Goal: Task Accomplishment & Management: Manage account settings

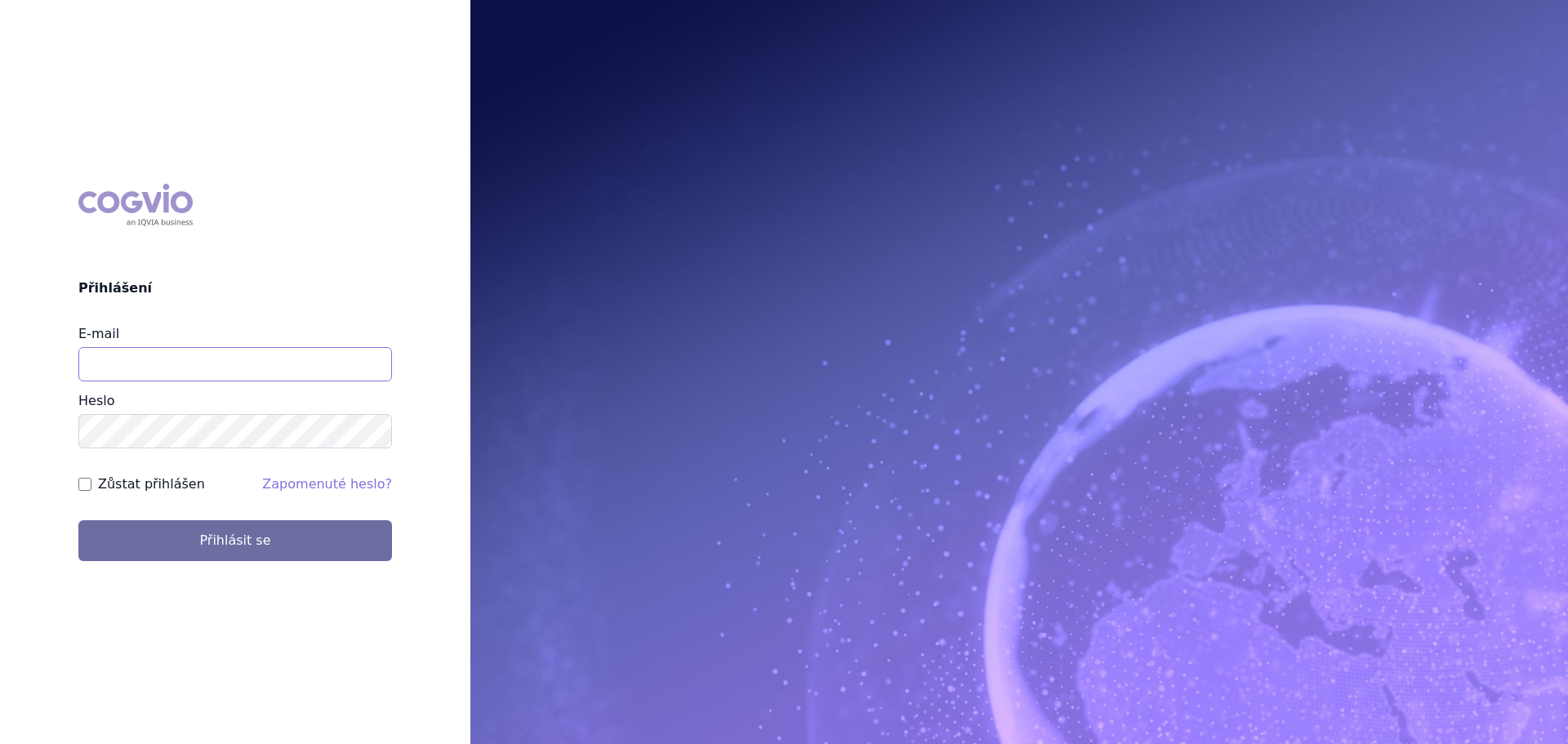
drag, startPoint x: 0, startPoint y: 0, endPoint x: 303, endPoint y: 377, distance: 483.7
click at [303, 377] on input "E-mail" at bounding box center [234, 364] width 313 height 34
type input "veronika.damborska@vzp.cz"
click at [78, 521] on button "Přihlásit se" at bounding box center [234, 541] width 313 height 40
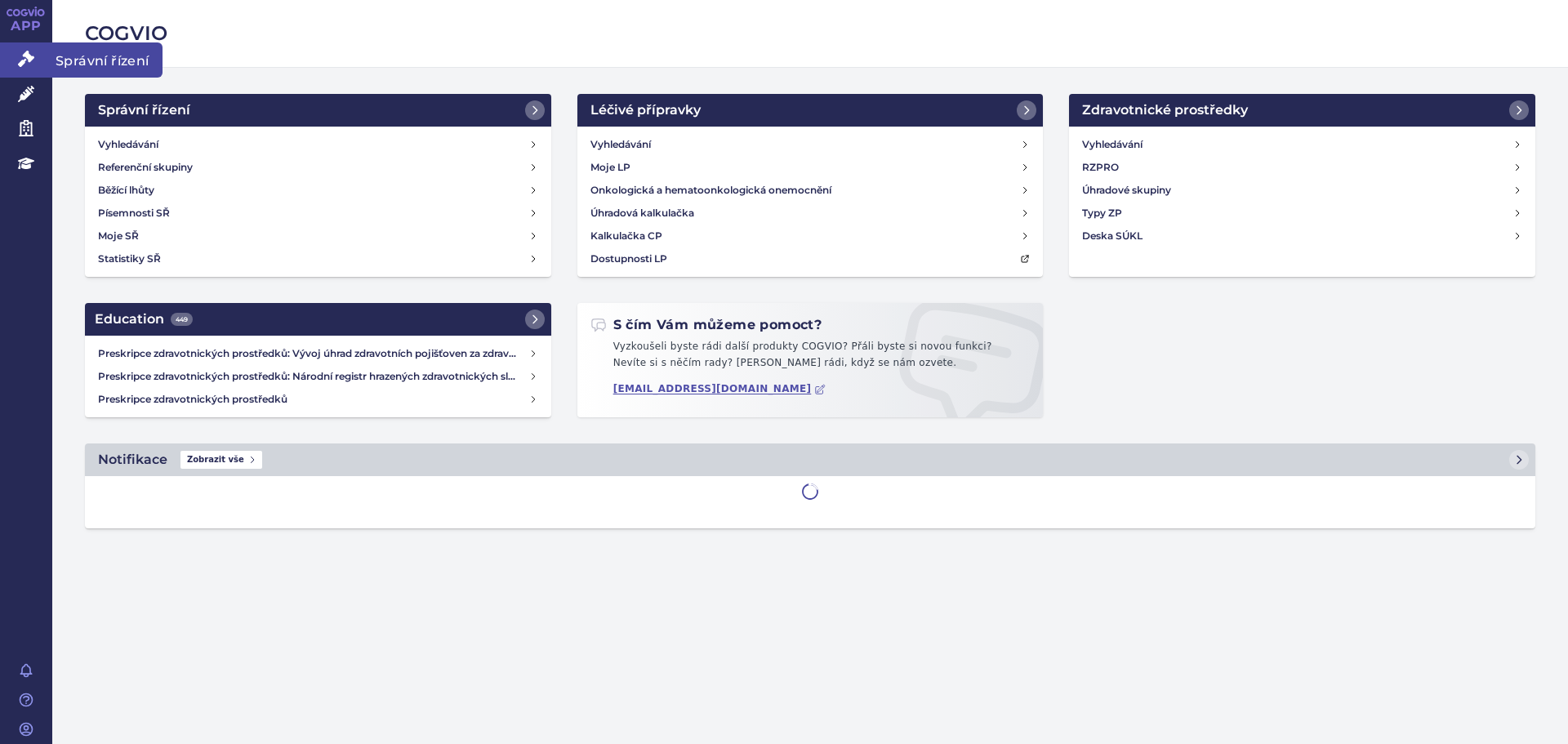
click at [30, 64] on icon at bounding box center [27, 59] width 17 height 17
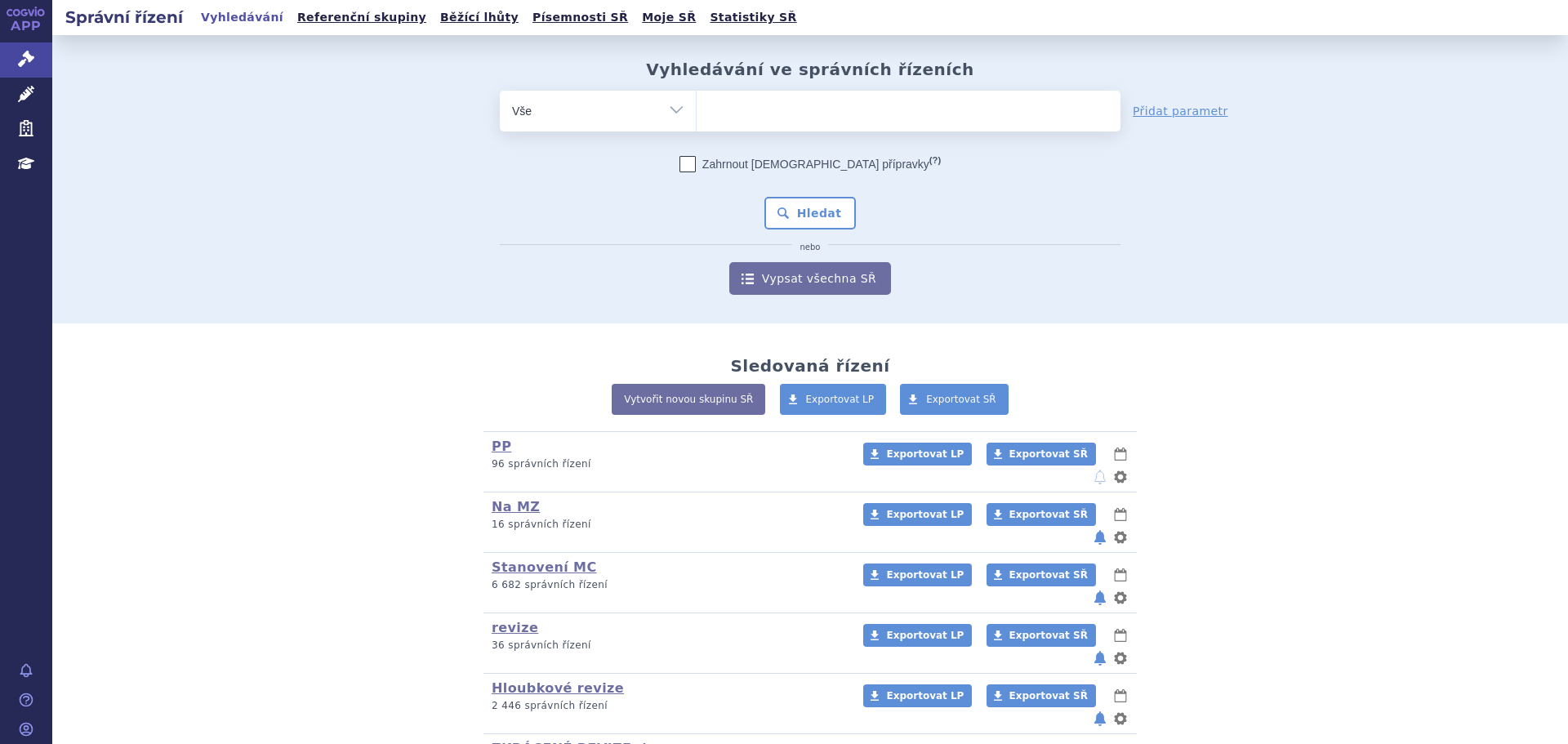
click at [735, 109] on ul at bounding box center [908, 108] width 424 height 34
click at [697, 109] on select at bounding box center [696, 110] width 1 height 40
type input "el"
type input "elt"
type input "eltro"
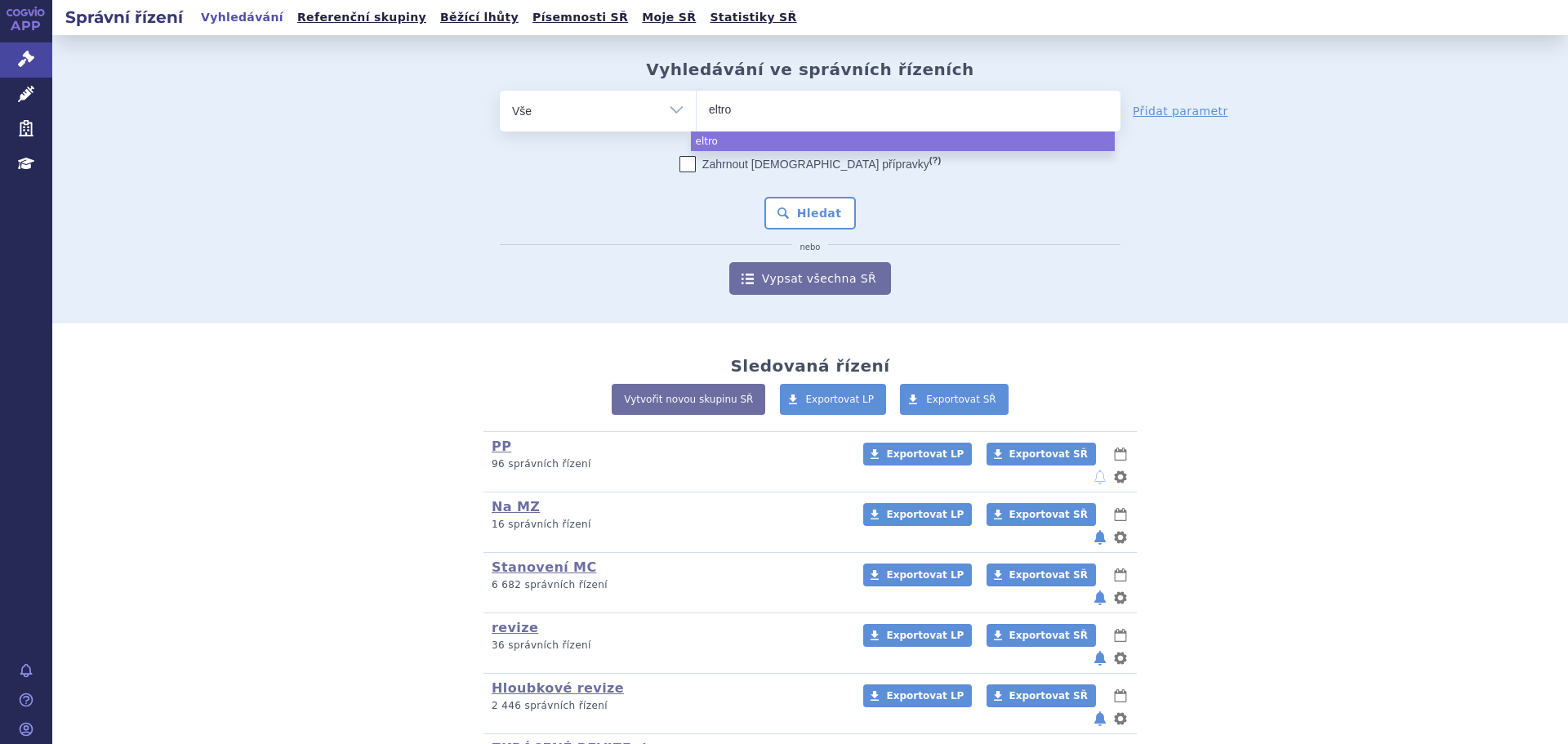
type input "eltrom"
type input "eltrompo"
type input "eltrompop"
type input "eltrompopa"
type input "eltrompopag"
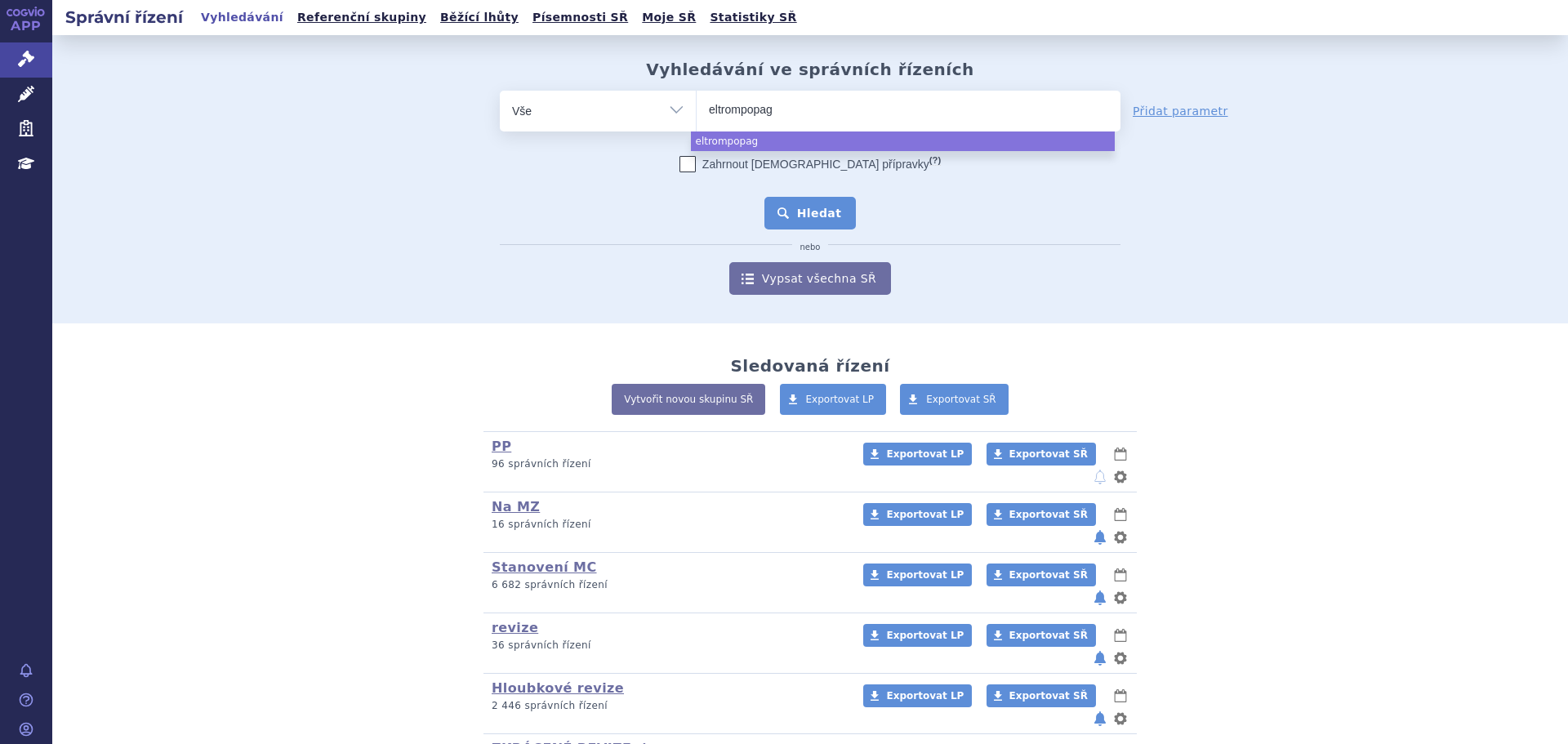
select select "eltrompopag"
click at [834, 220] on button "Hledat" at bounding box center [811, 213] width 92 height 33
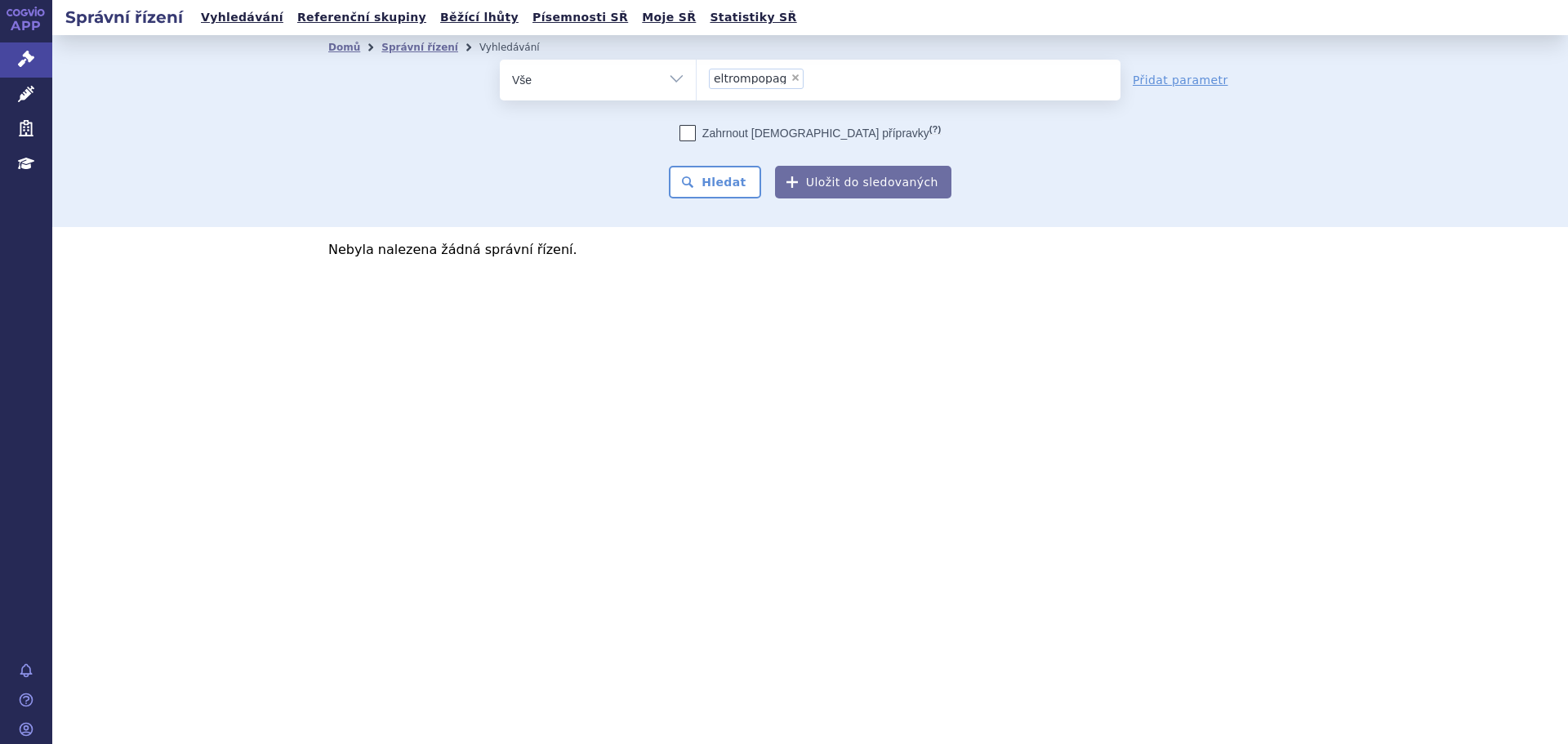
click at [790, 76] on span "×" at bounding box center [795, 77] width 10 height 10
click at [697, 76] on select "eltrompopag" at bounding box center [696, 79] width 1 height 40
select select
click at [541, 93] on select "Vše Spisová značka Typ SŘ Přípravek/SUKL kód Účastník/Držitel" at bounding box center [597, 78] width 196 height 37
select select "filter-atc-group"
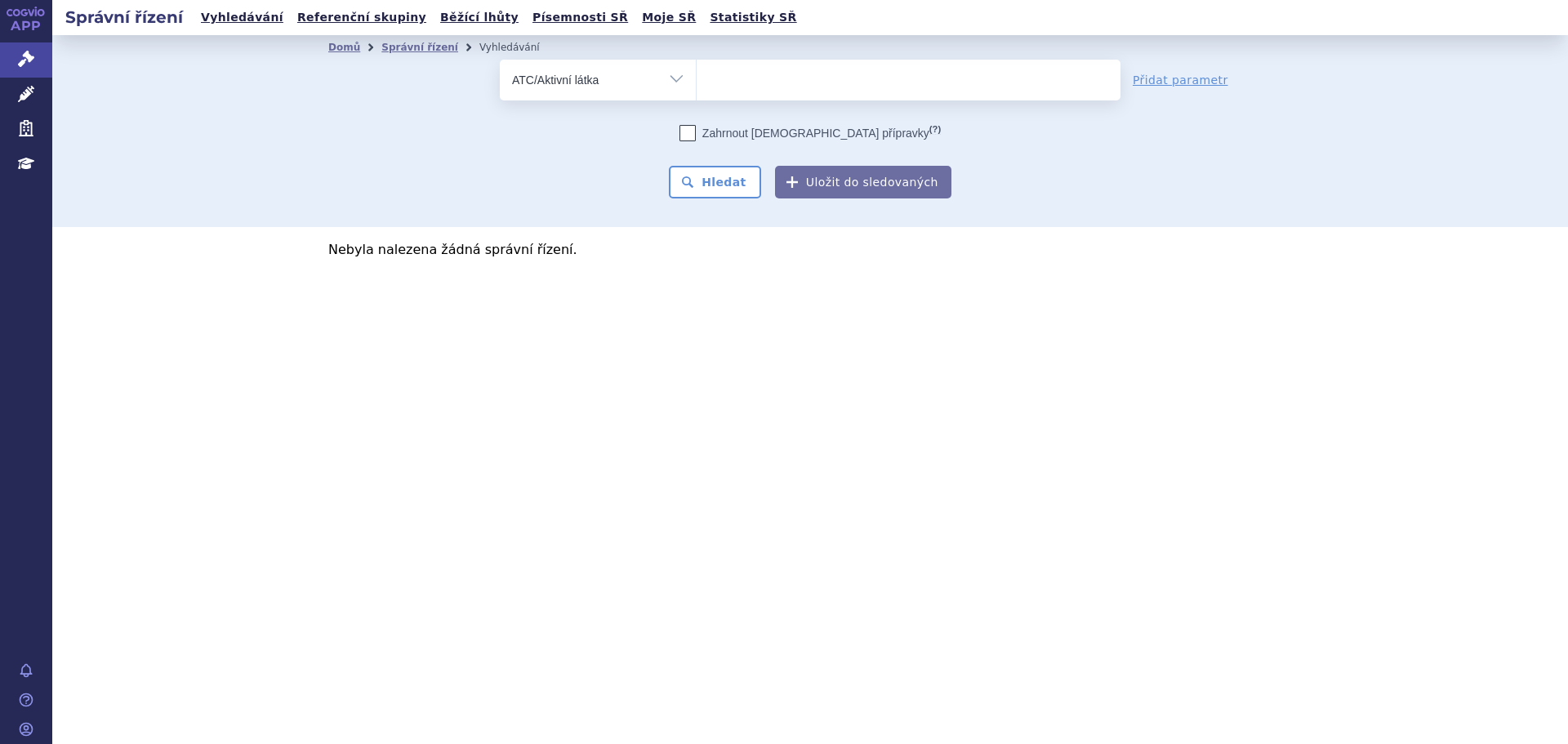
click at [500, 60] on select "Vše Spisová značka Typ SŘ Přípravek/SUKL kód Účastník/Držitel" at bounding box center [597, 78] width 196 height 37
click at [778, 78] on ul at bounding box center [908, 76] width 424 height 34
click at [697, 78] on select at bounding box center [696, 79] width 1 height 40
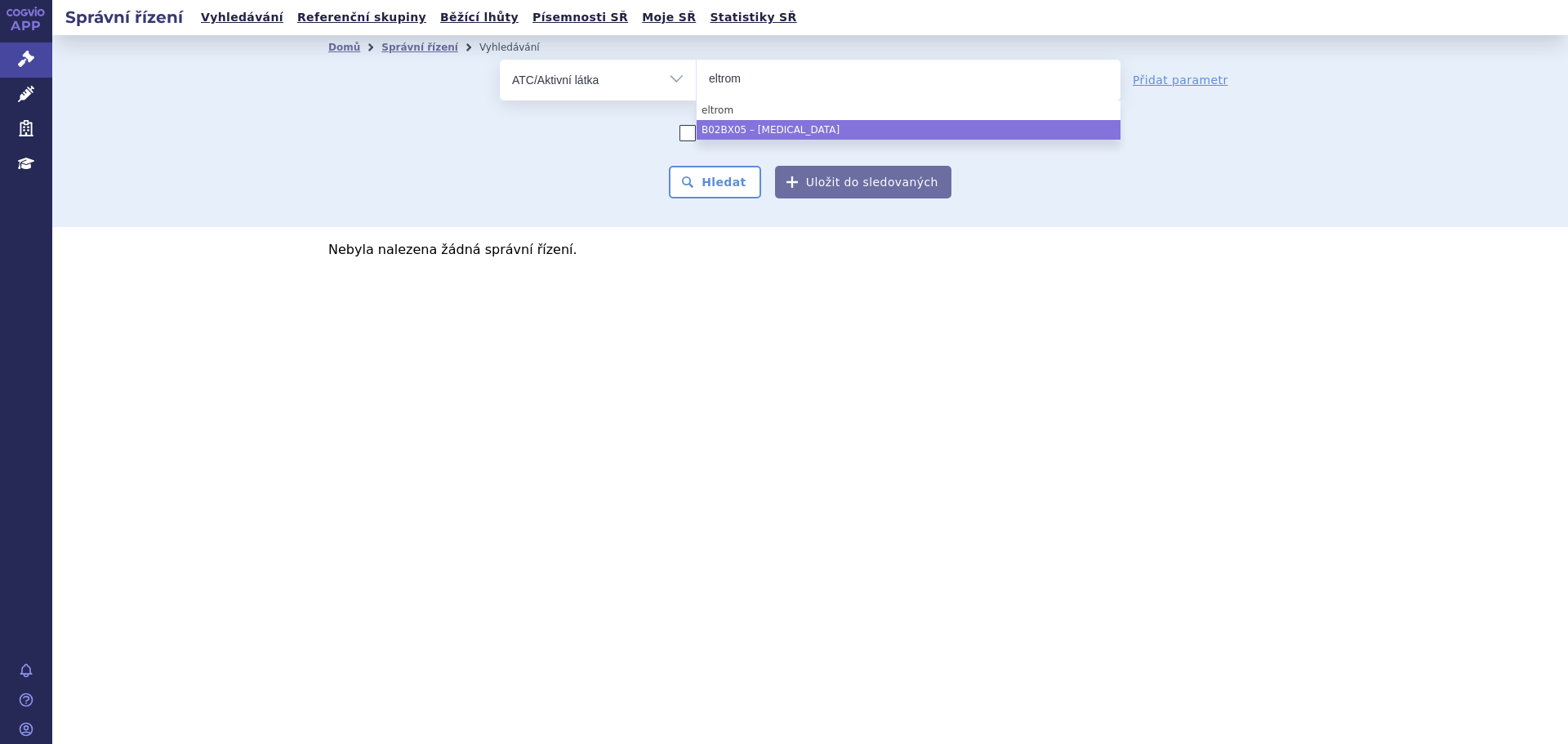
type input "eltrom"
select select "B02BX05"
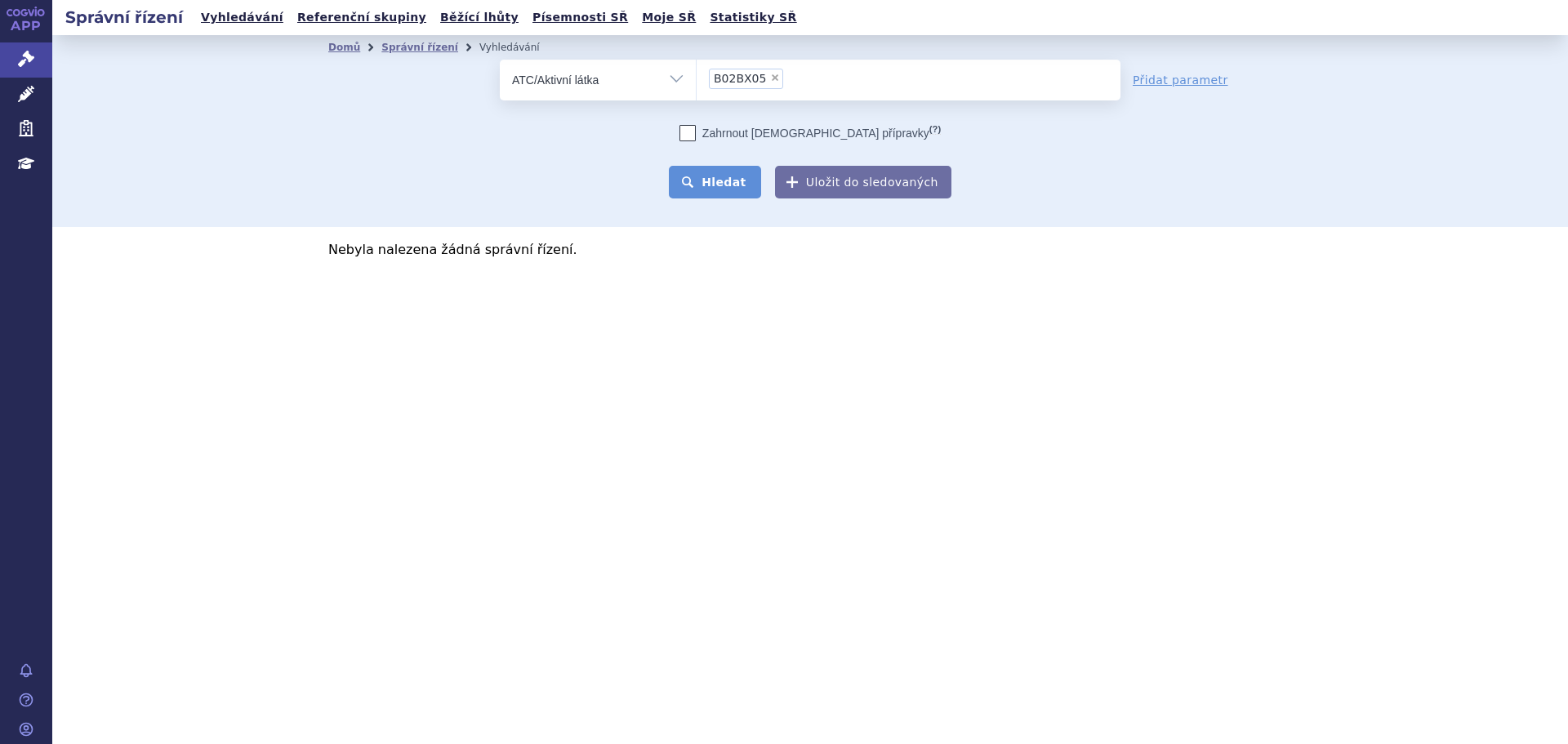
click at [731, 186] on button "Hledat" at bounding box center [715, 182] width 92 height 33
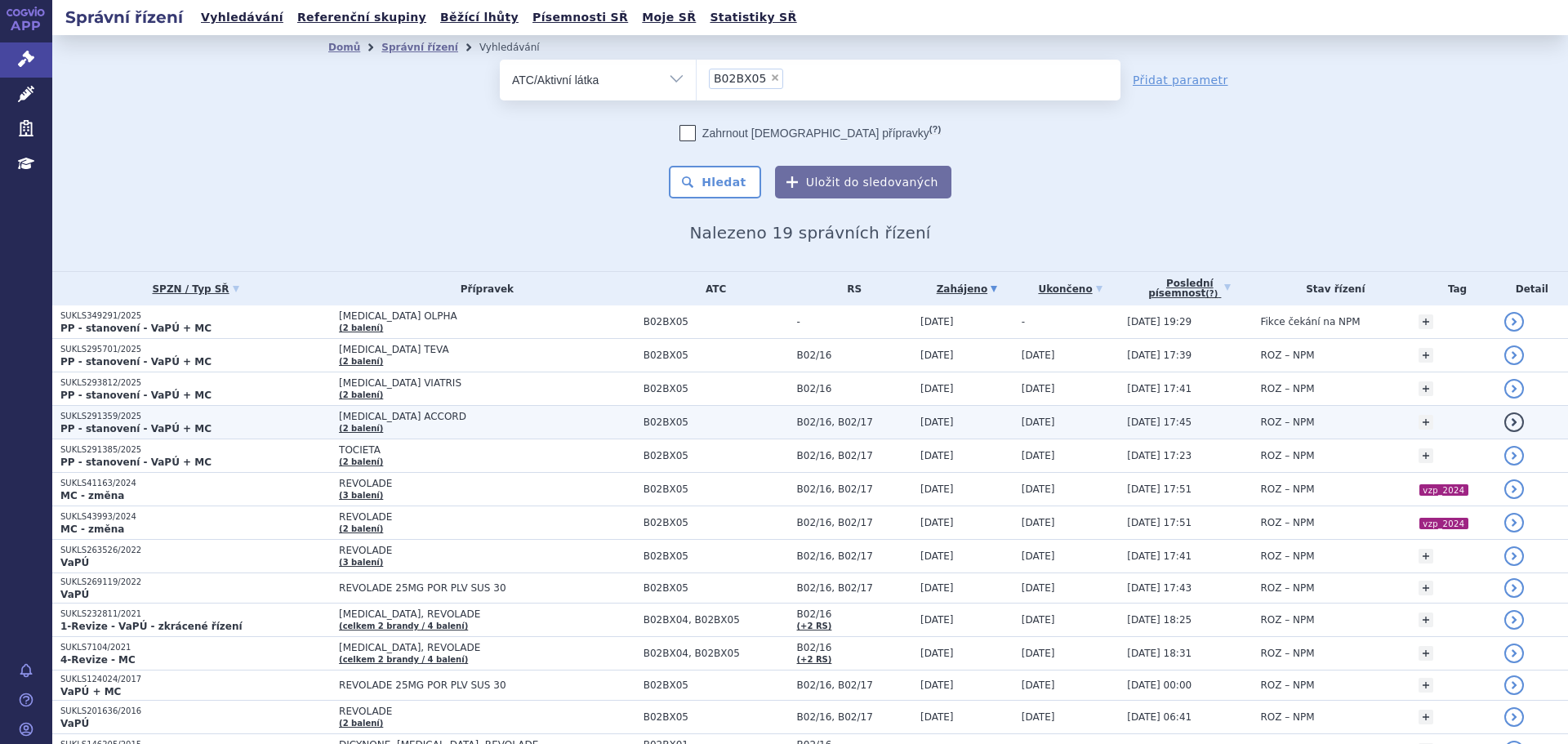
click at [311, 424] on p "PP - stanovení - VaPÚ + MC" at bounding box center [196, 429] width 270 height 13
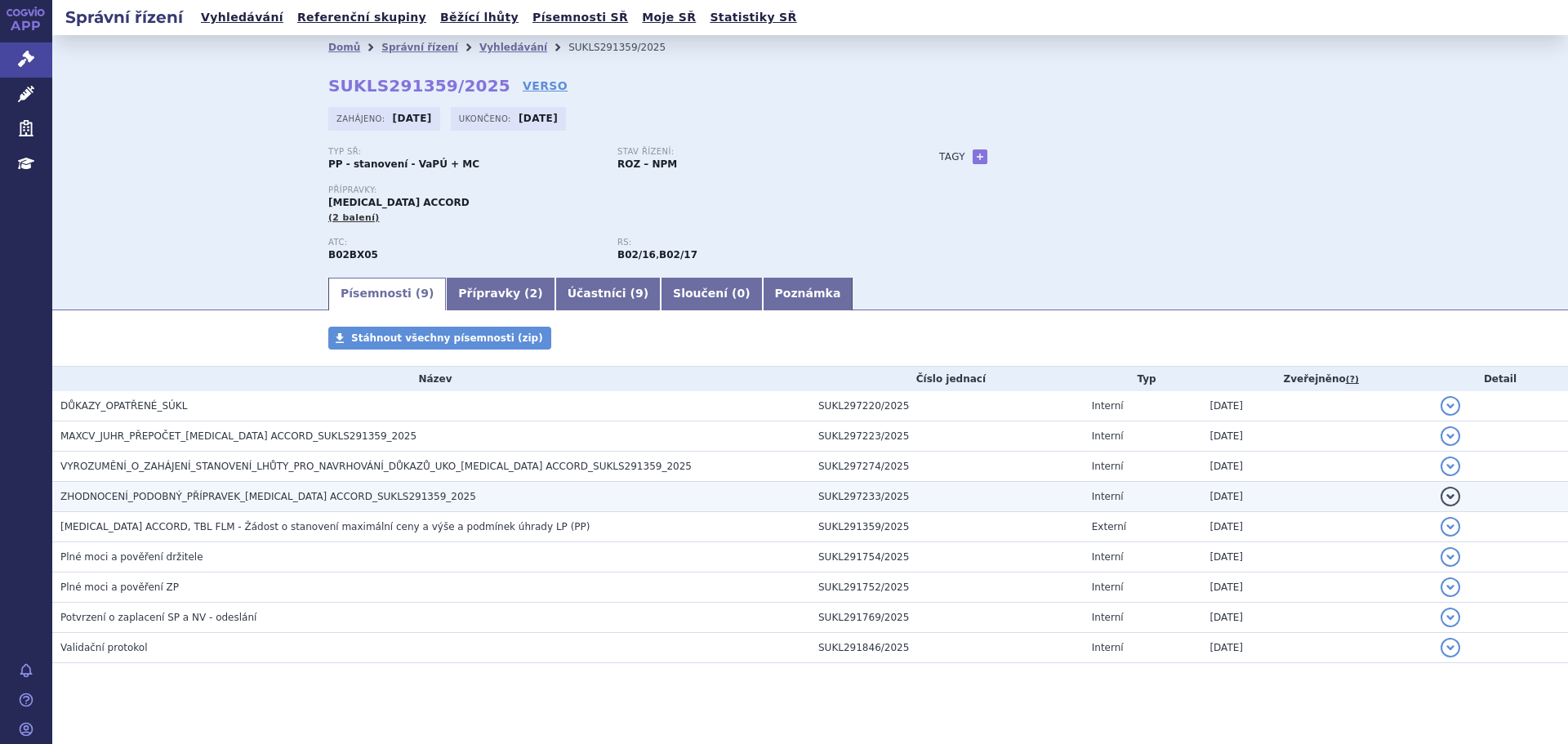
click at [281, 501] on span "ZHODNOCENÍ_PODOBNÝ_PŘÍPRAVEK_ELTROMBOPAG ACCORD_SUKLS291359_2025" at bounding box center [268, 497] width 415 height 11
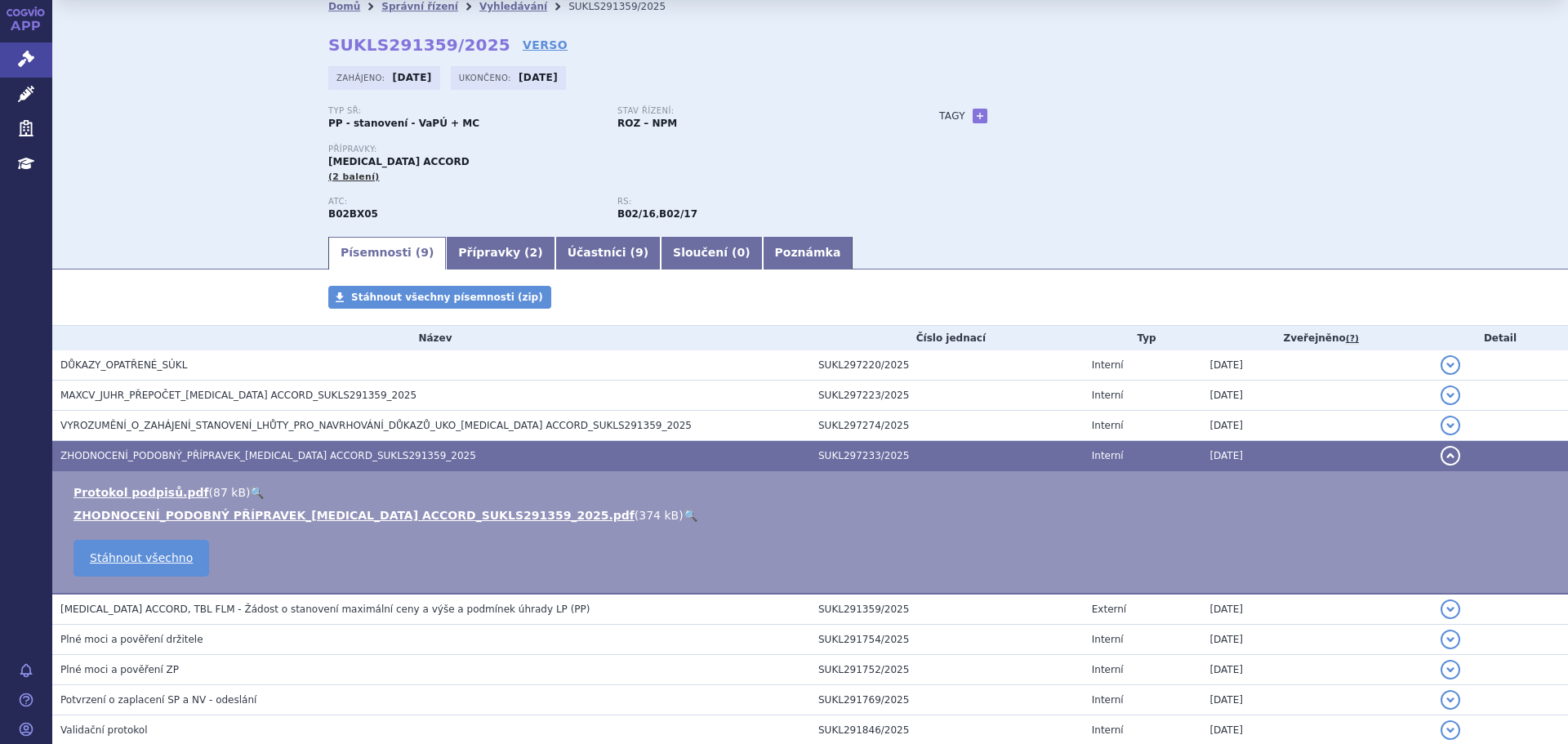
scroll to position [82, 0]
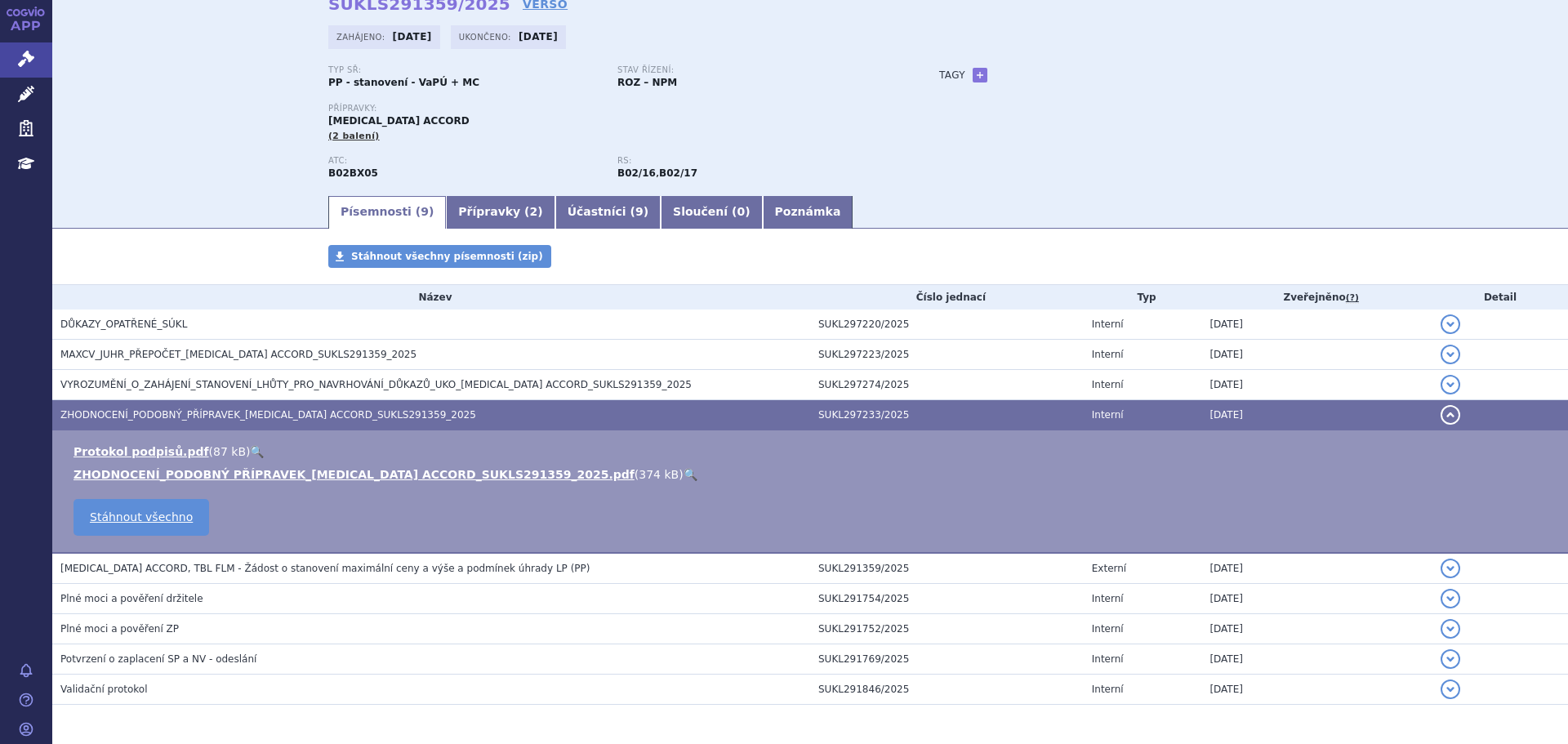
click at [684, 479] on link "🔍" at bounding box center [690, 475] width 14 height 13
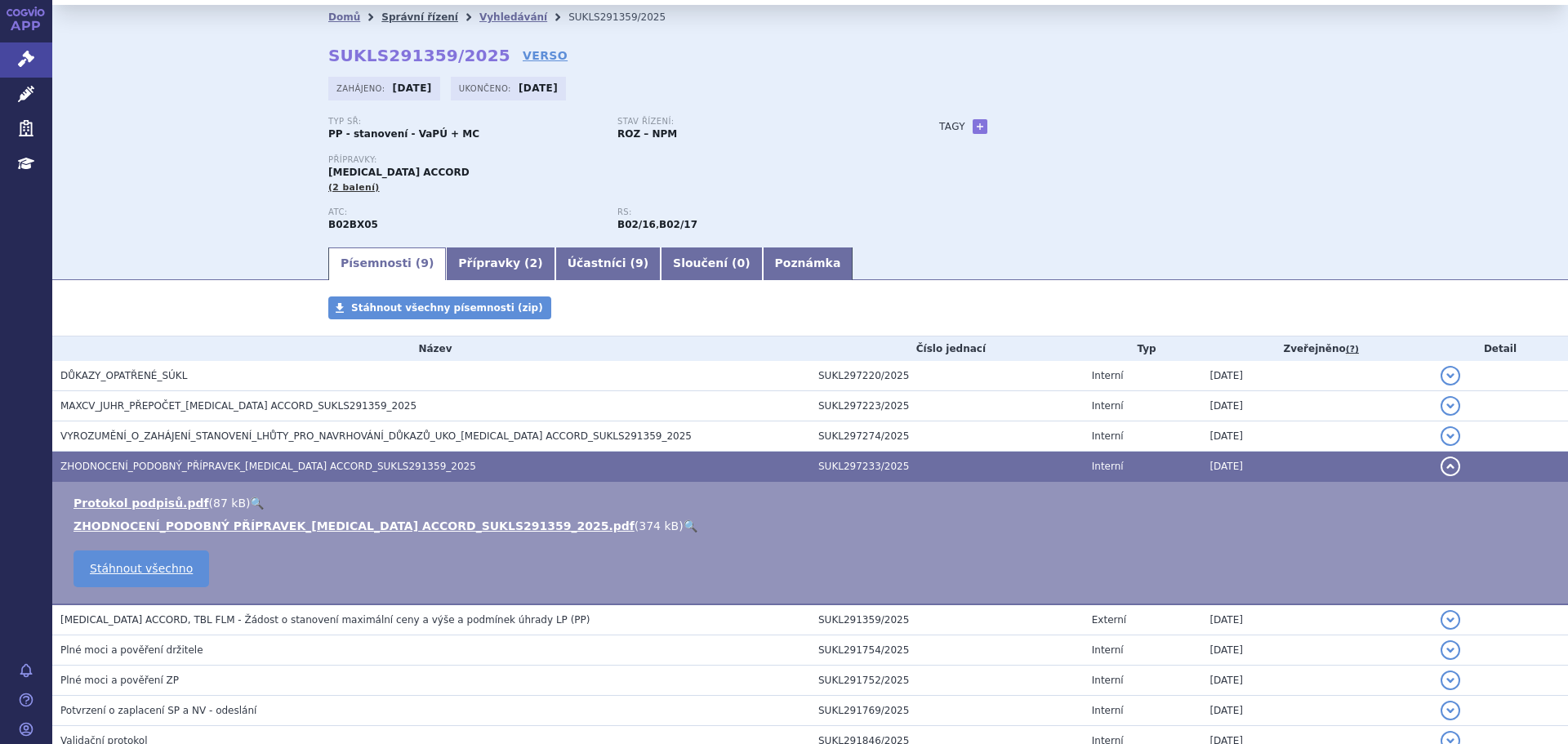
scroll to position [0, 0]
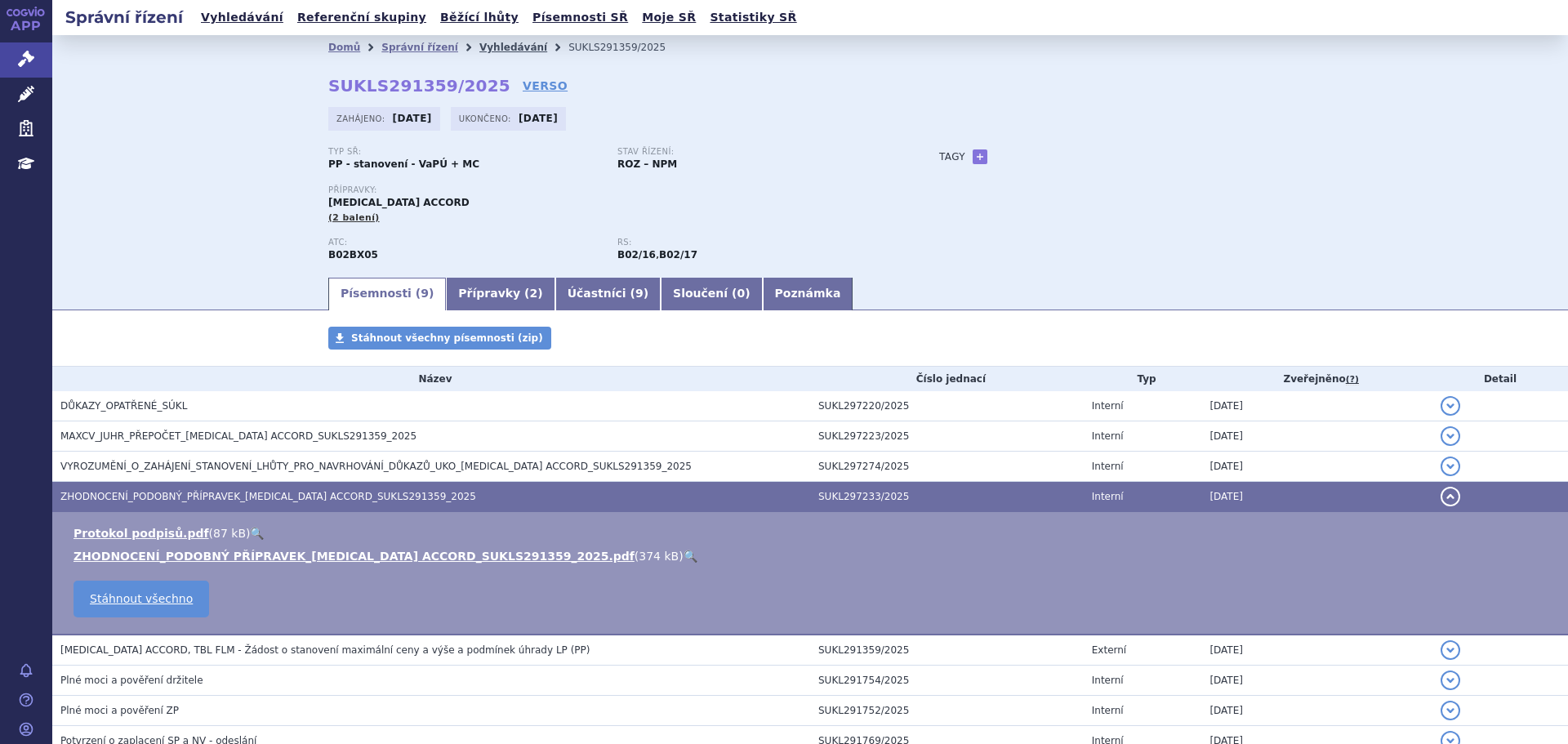
click at [480, 42] on link "Vyhledávání" at bounding box center [514, 47] width 68 height 11
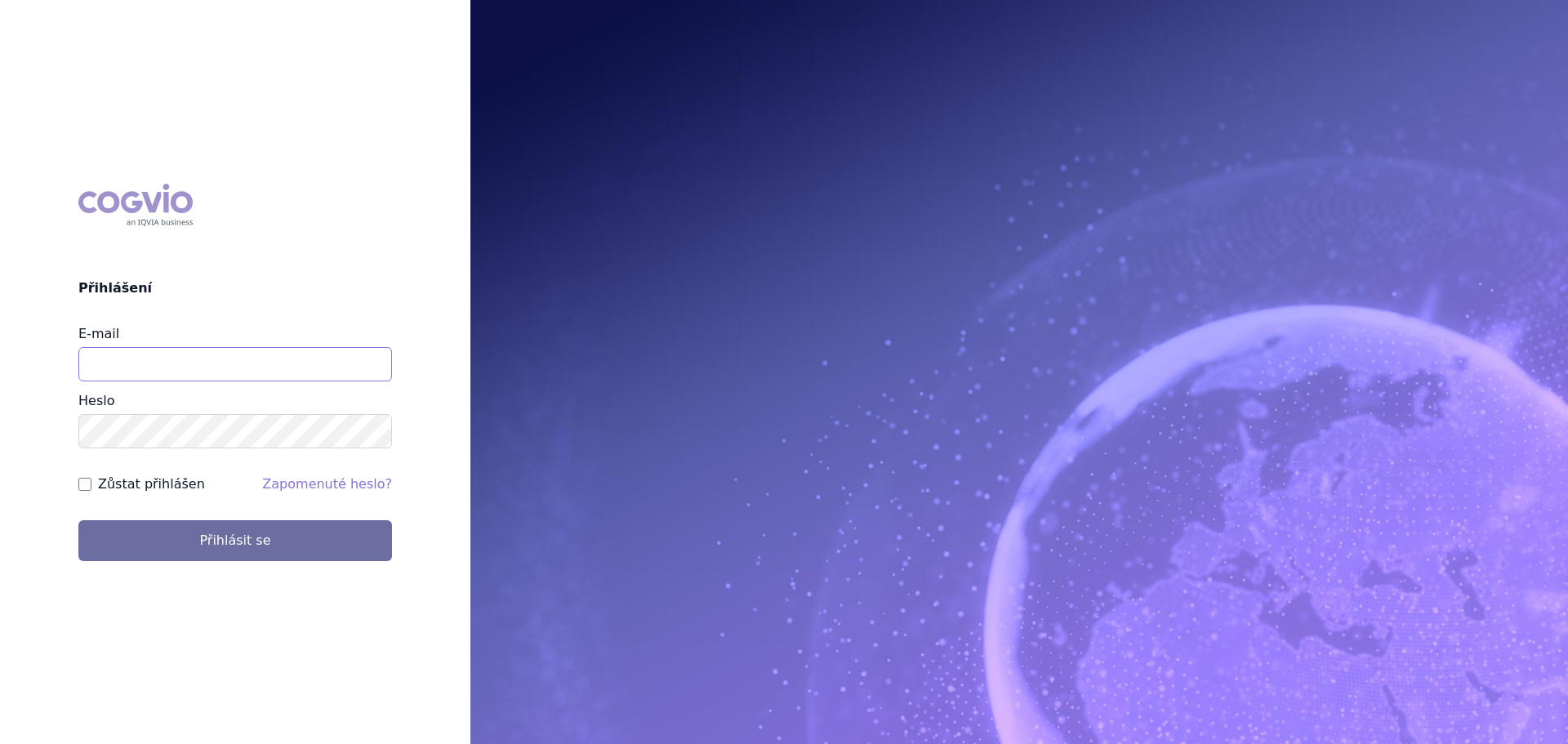
click at [210, 363] on input "E-mail" at bounding box center [234, 364] width 313 height 34
type input "[PERSON_NAME][EMAIL_ADDRESS][DOMAIN_NAME]"
click at [78, 521] on button "Přihlásit se" at bounding box center [234, 541] width 313 height 40
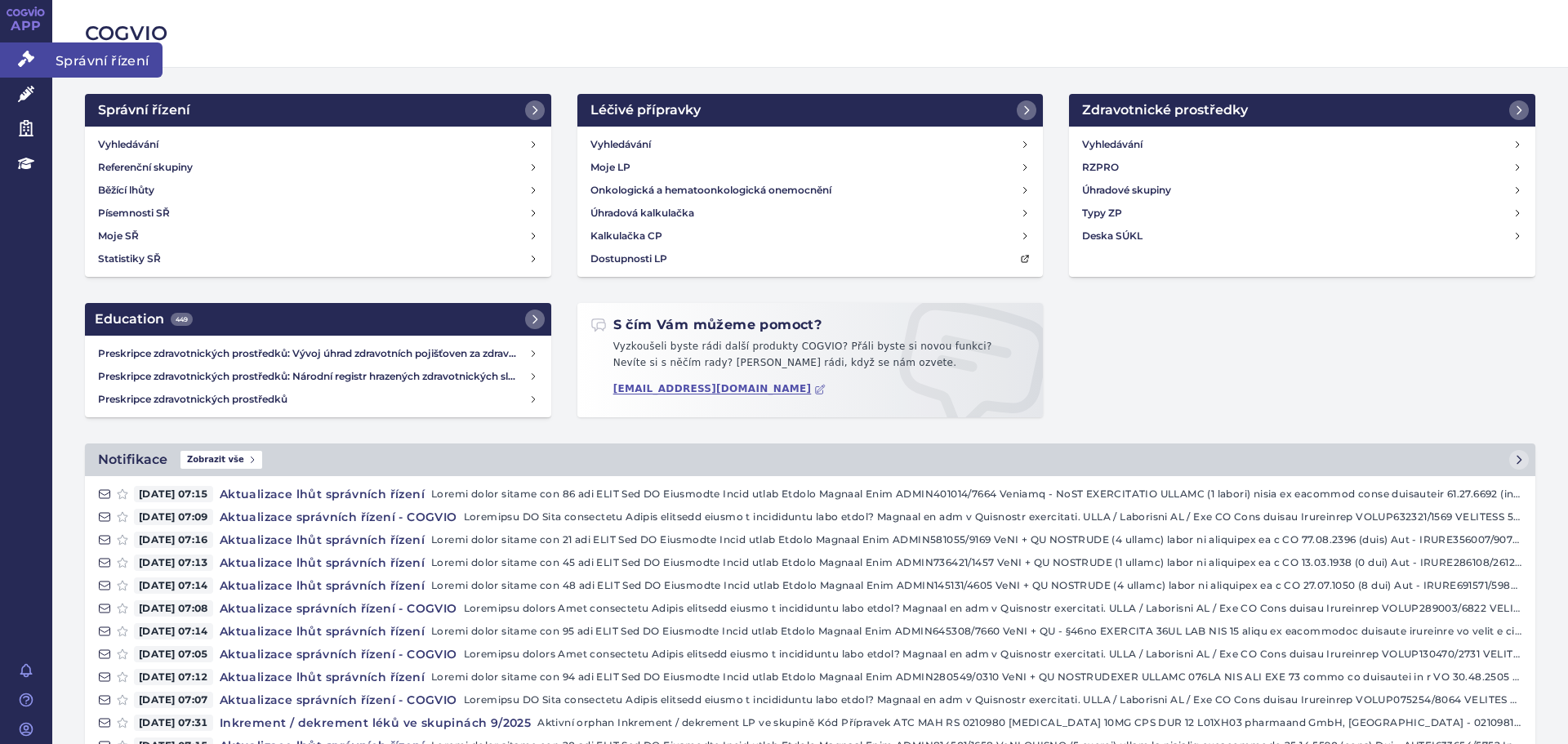
click at [21, 62] on icon at bounding box center [27, 59] width 17 height 17
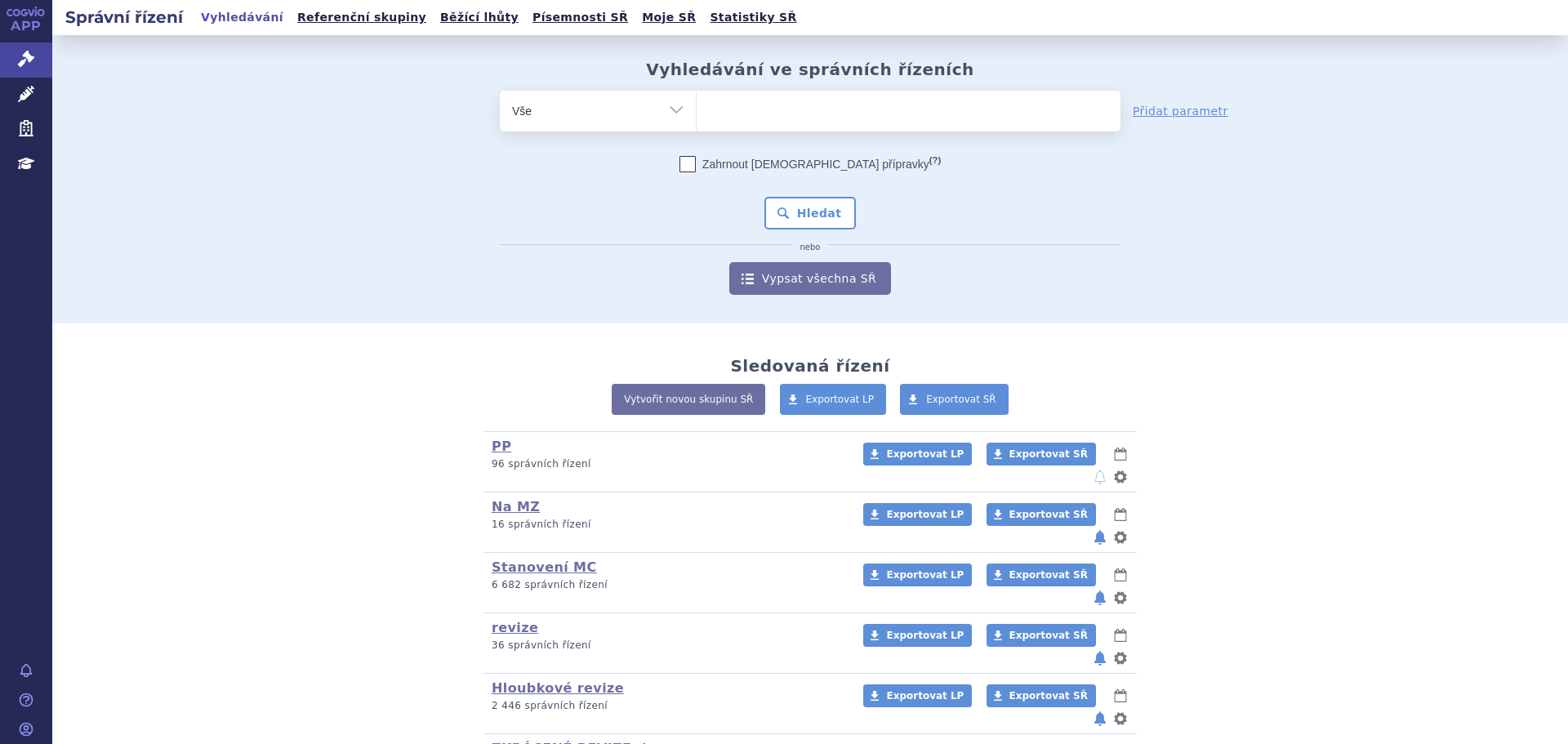
click at [786, 112] on ul at bounding box center [908, 108] width 424 height 34
click at [697, 112] on select at bounding box center [696, 110] width 1 height 40
click at [555, 120] on select "Vše Spisová značka Typ SŘ Přípravek/SUKL kód Účastník/Držitel" at bounding box center [597, 109] width 196 height 37
select select "filter-atc-group"
click at [500, 91] on select "Vše Spisová značka Typ SŘ Přípravek/SUKL kód Účastník/Držitel" at bounding box center [597, 109] width 196 height 37
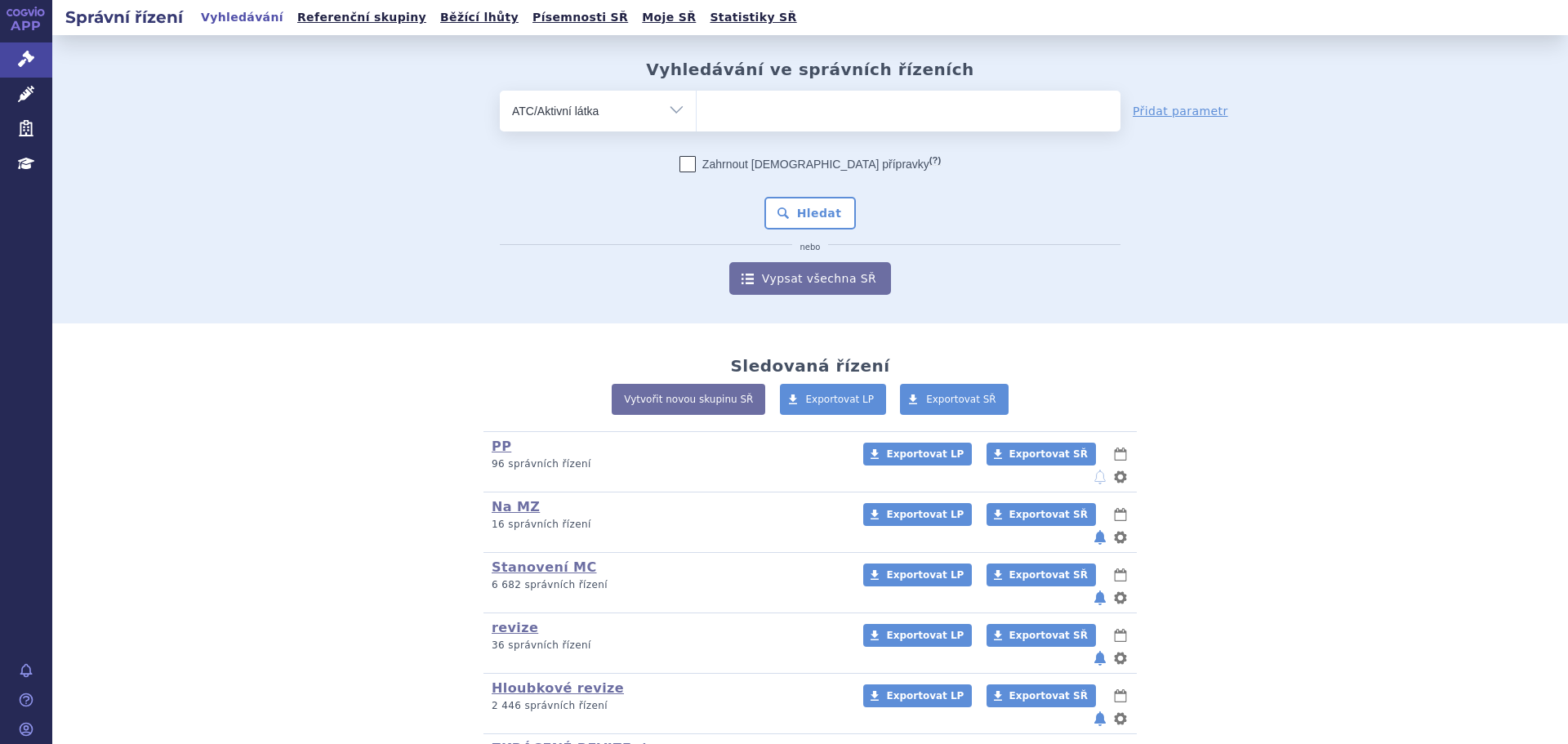
click at [850, 109] on ul at bounding box center [908, 108] width 424 height 34
click at [697, 109] on select at bounding box center [696, 110] width 1 height 40
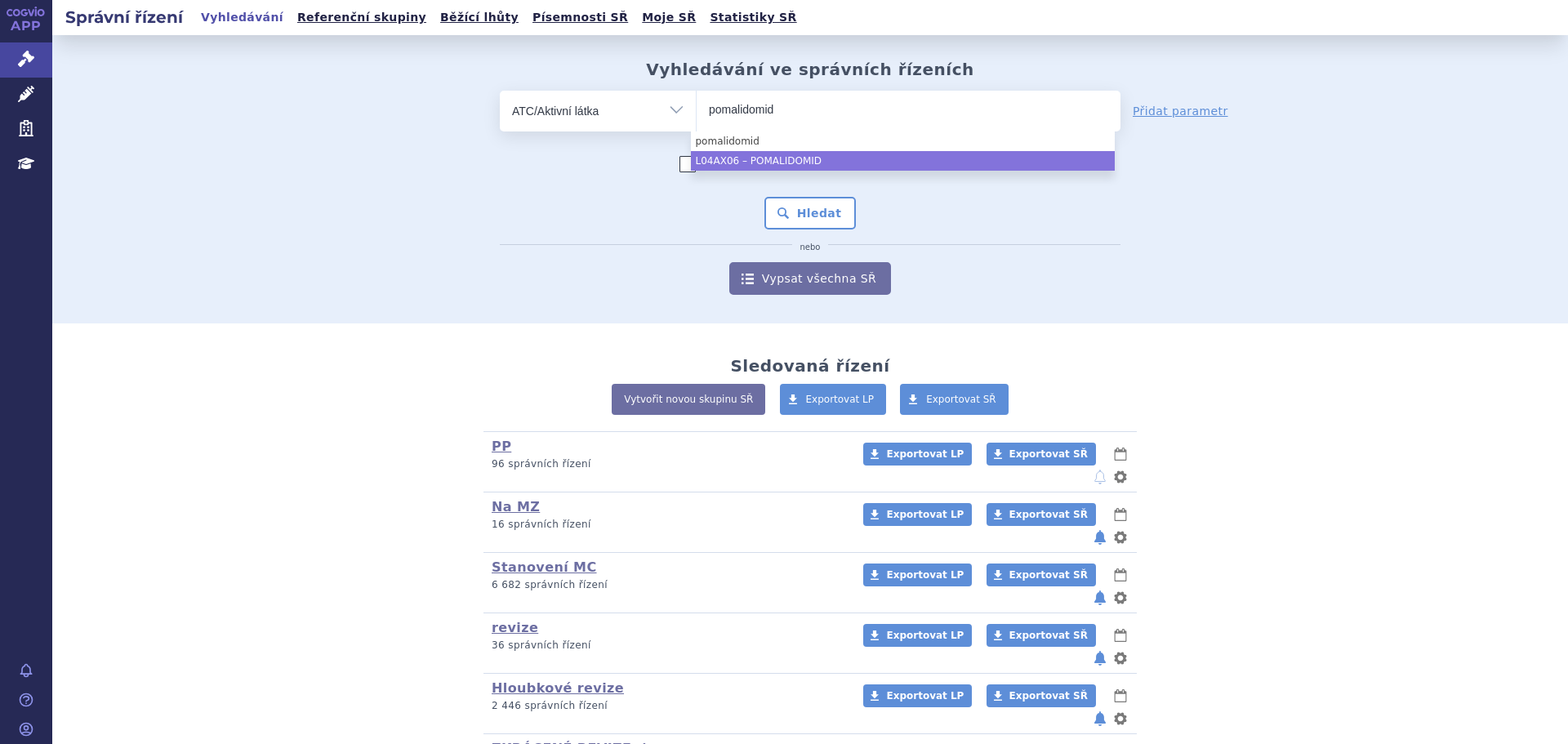
type input "pomalidomid"
select select "L04AX06"
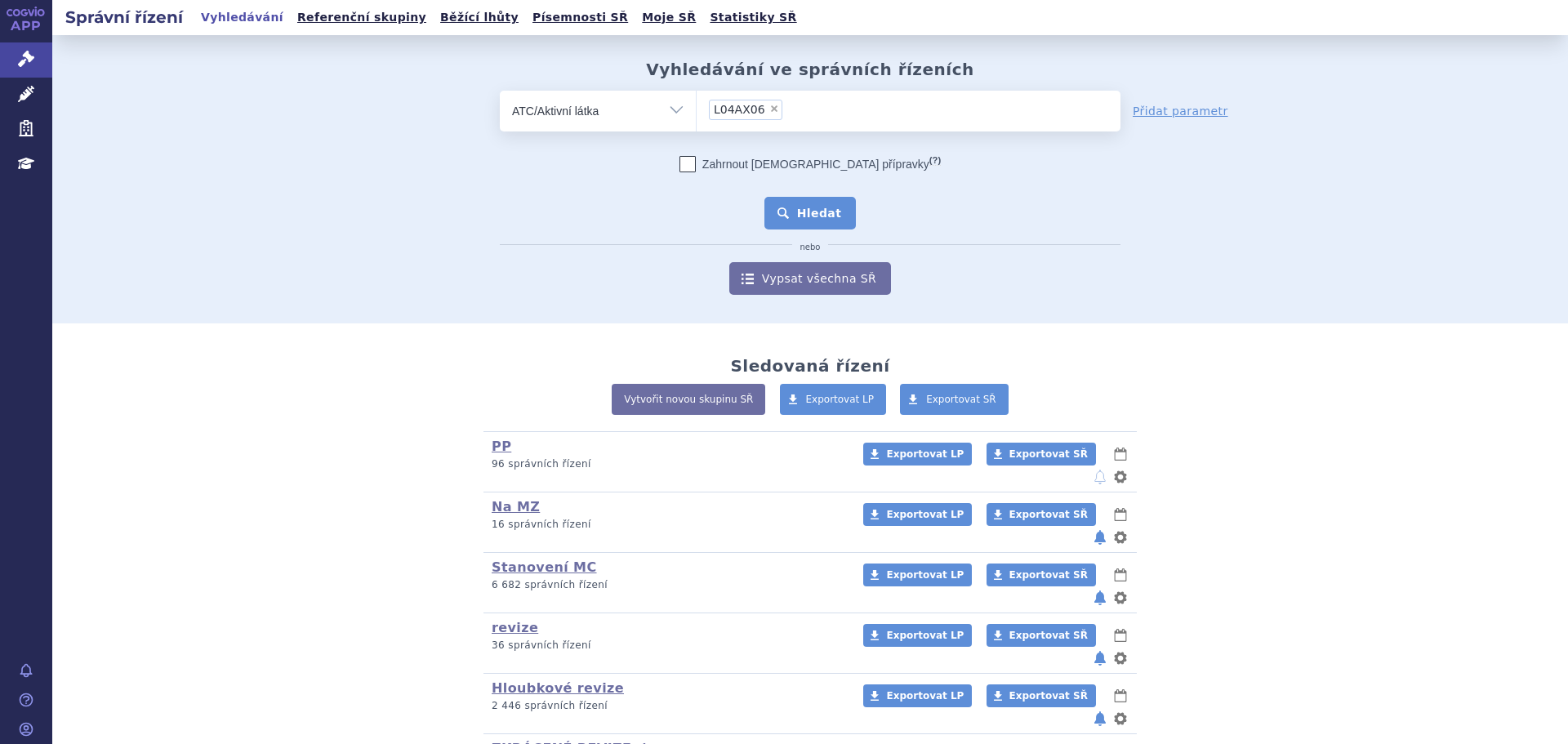
click at [821, 212] on button "Hledat" at bounding box center [811, 213] width 92 height 33
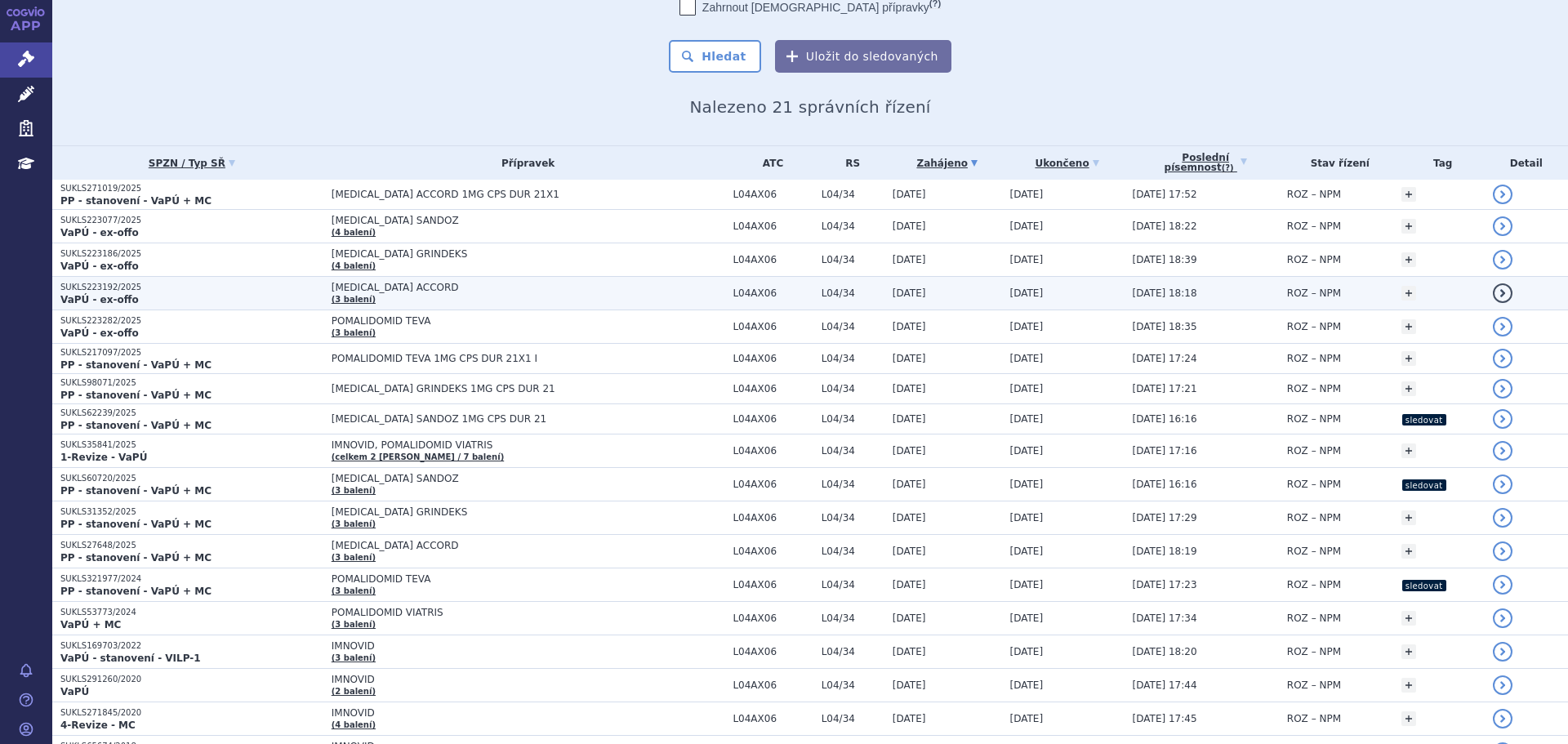
scroll to position [164, 0]
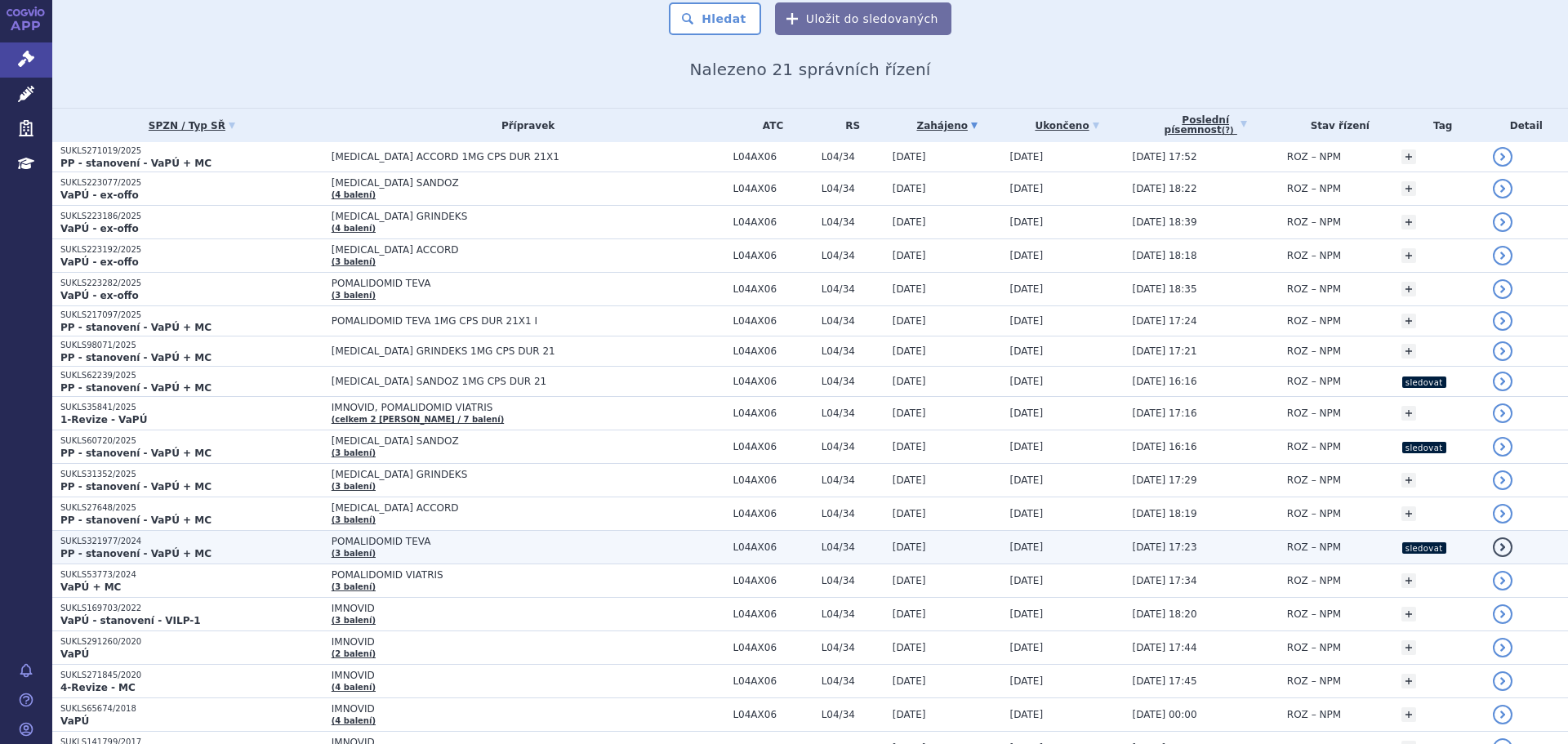
click at [448, 552] on td "POMALIDOMID TEVA (3 balení)" at bounding box center [524, 547] width 402 height 33
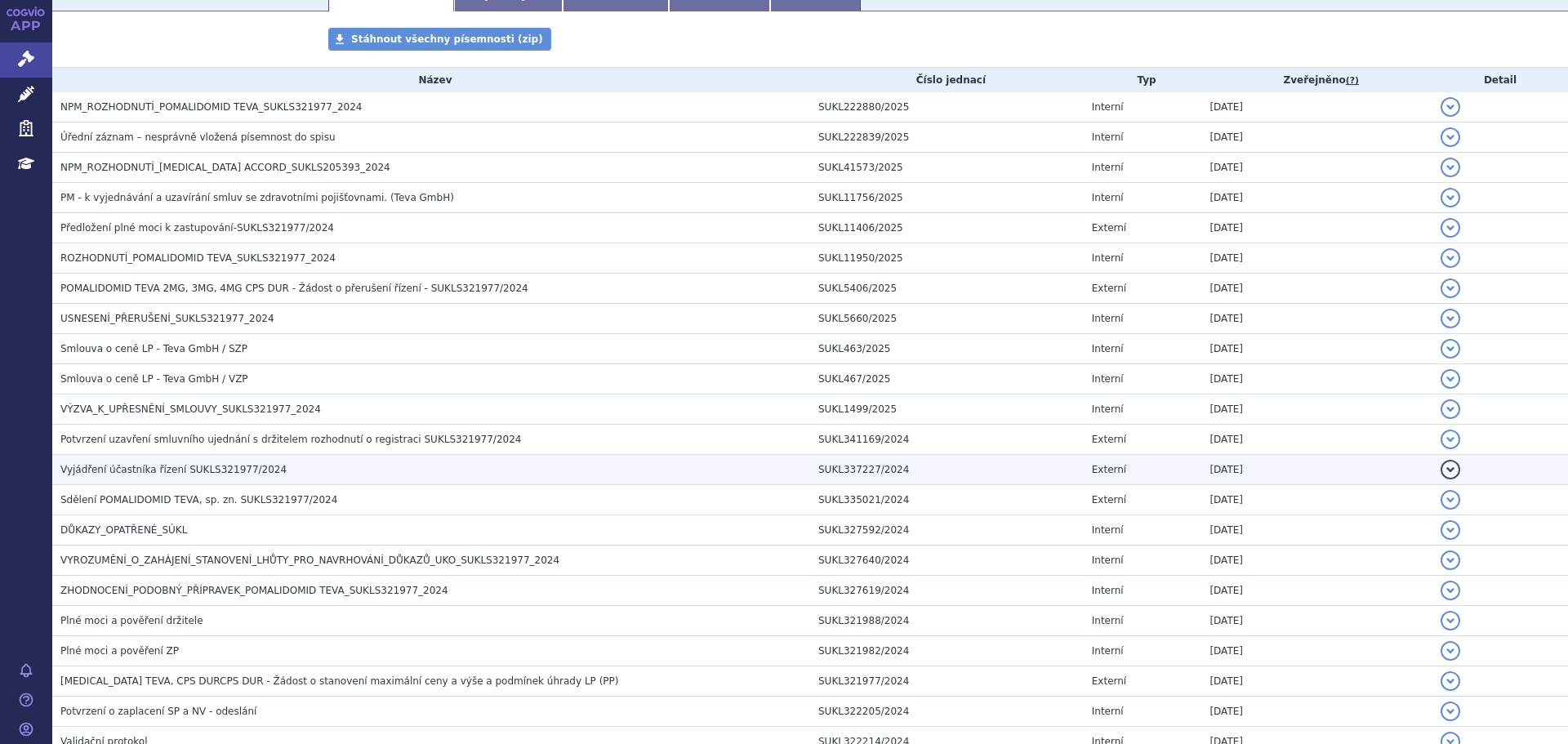
scroll to position [326, 0]
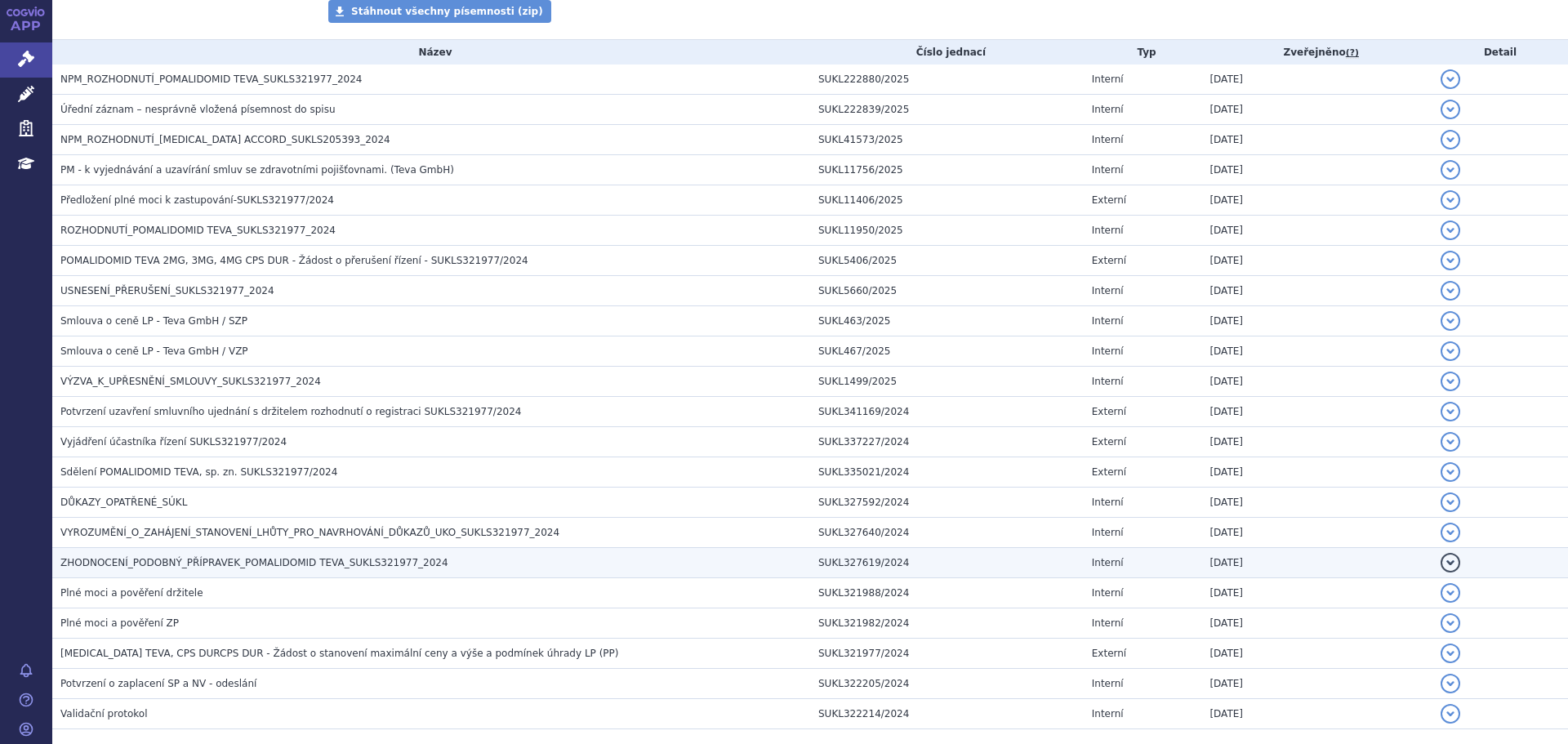
click at [215, 564] on span "ZHODNOCENÍ_PODOBNÝ_PŘÍPRAVEK_POMALIDOMID TEVA_SUKLS321977_2024" at bounding box center [255, 563] width 388 height 11
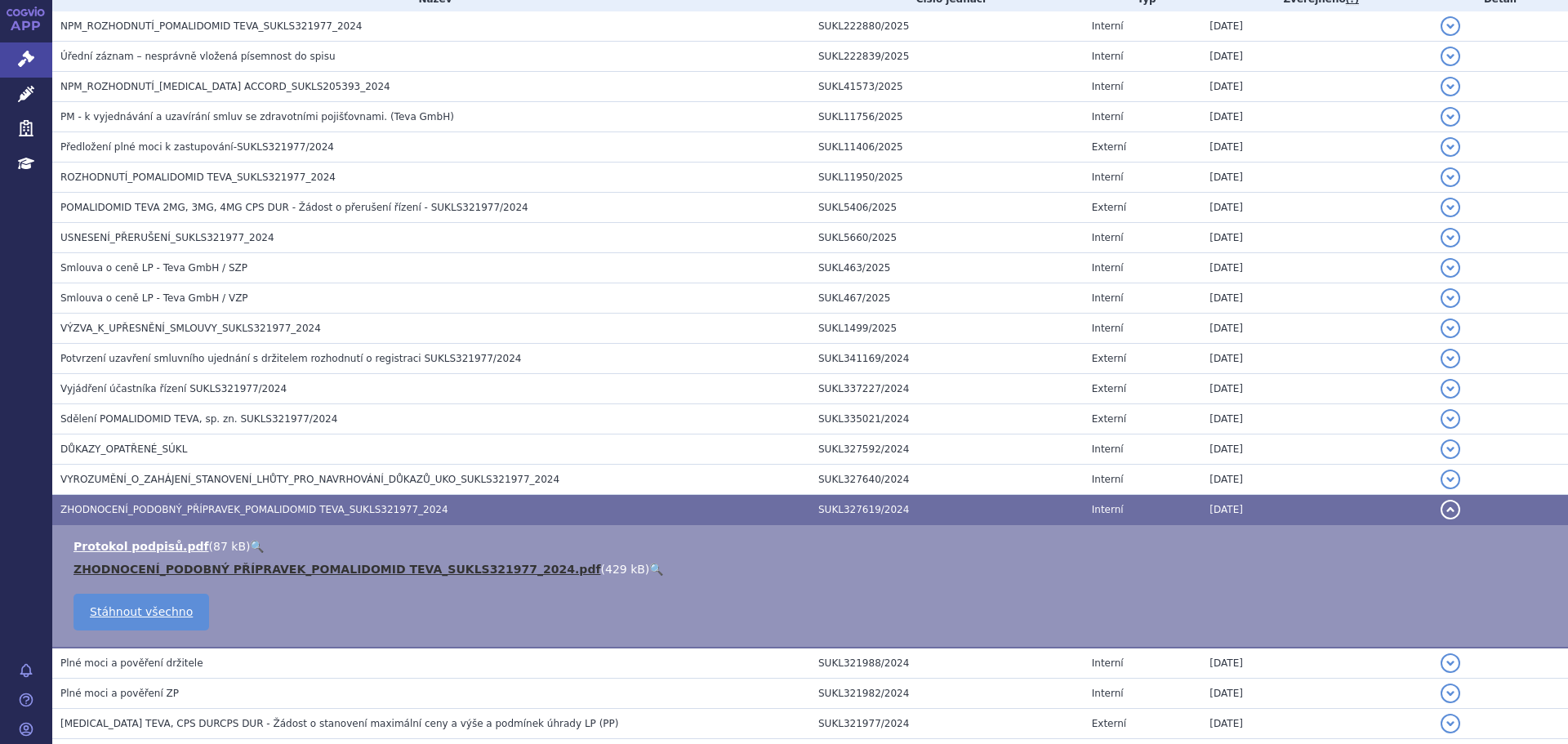
scroll to position [408, 0]
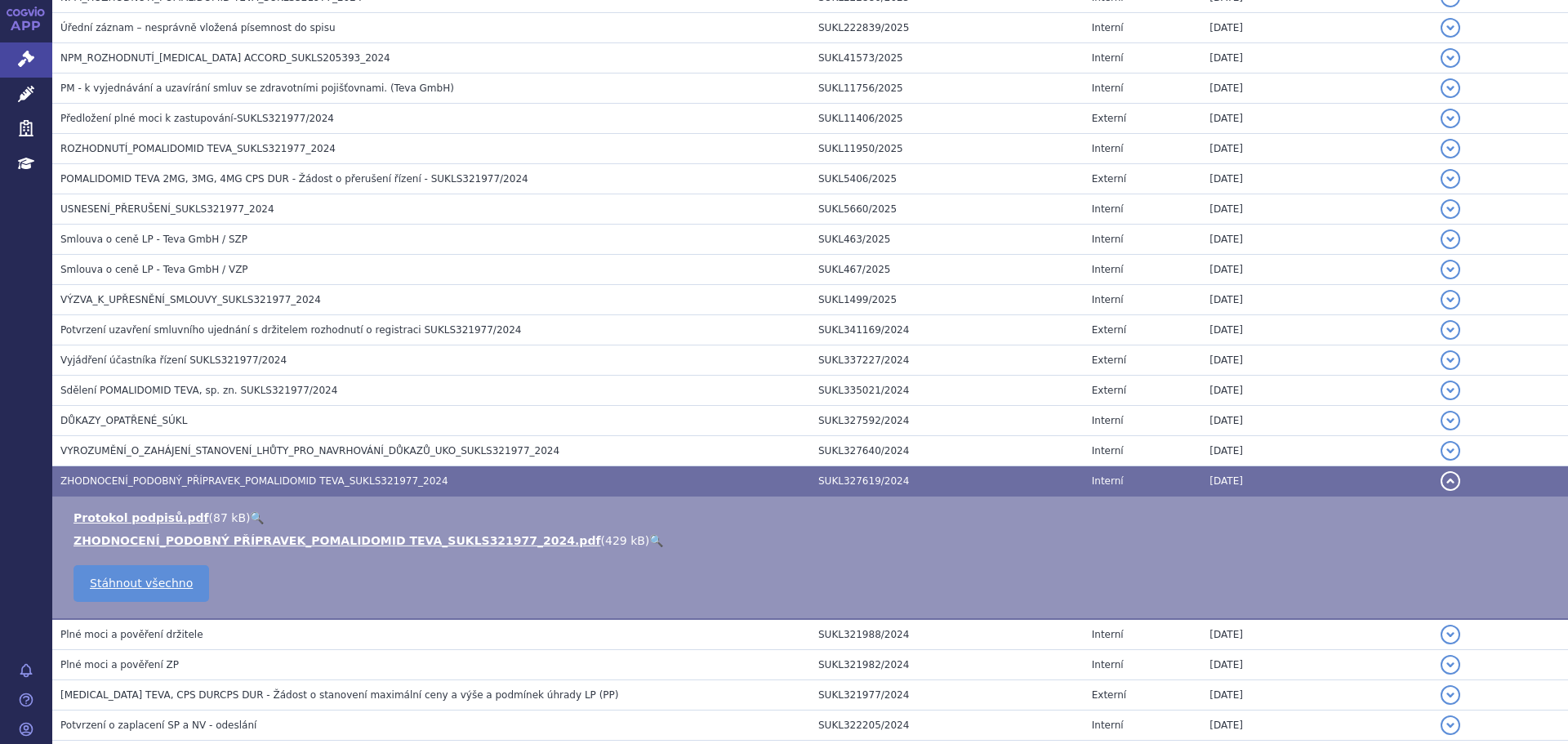
click at [586, 544] on td "Protokol podpisů.pdf ( 87 kB ) 🔍 ZHODNOCENÍ_PODOBNÝ PŘÍPRAVEK_POMALIDOMID TEVA_…" at bounding box center [810, 558] width 1516 height 123
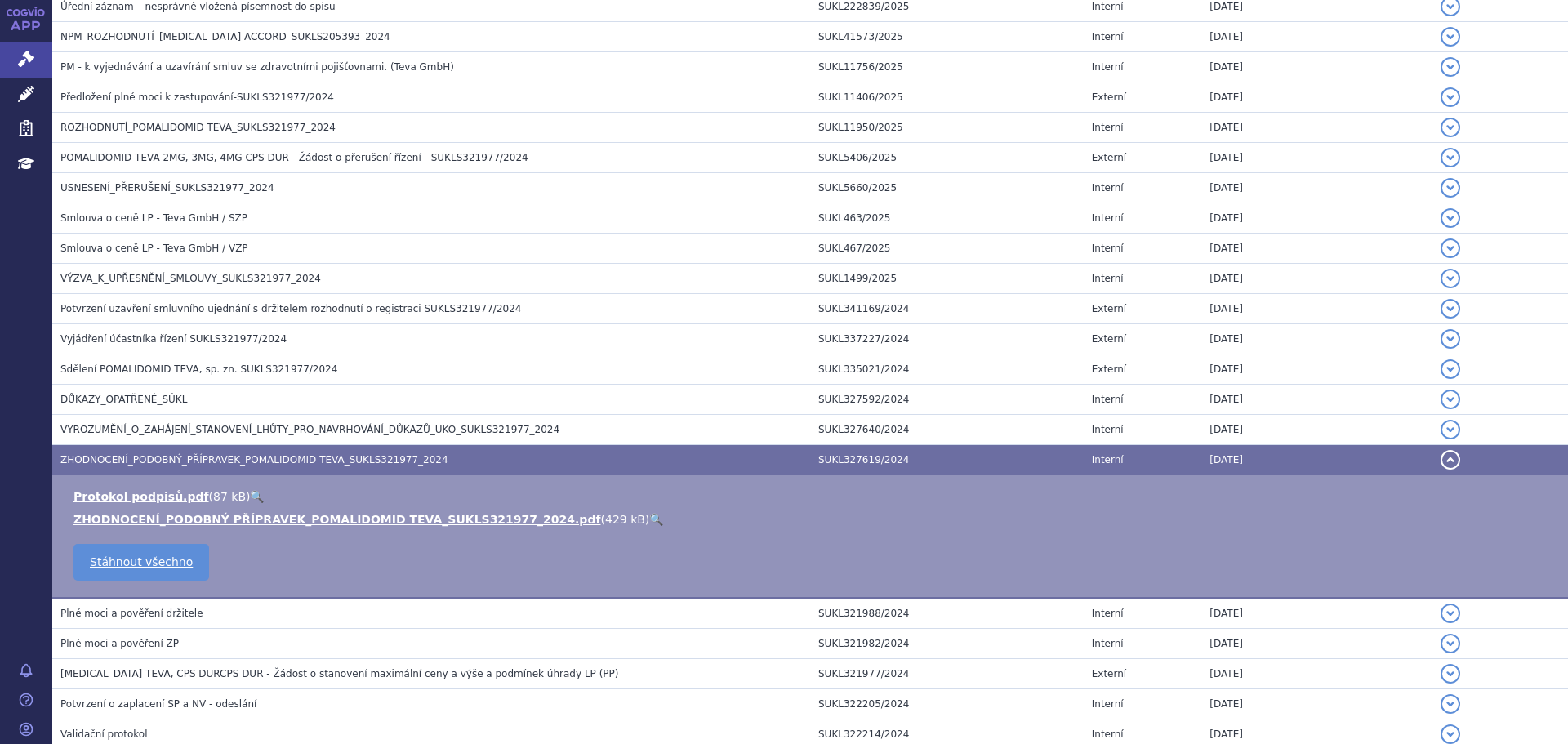
scroll to position [490, 0]
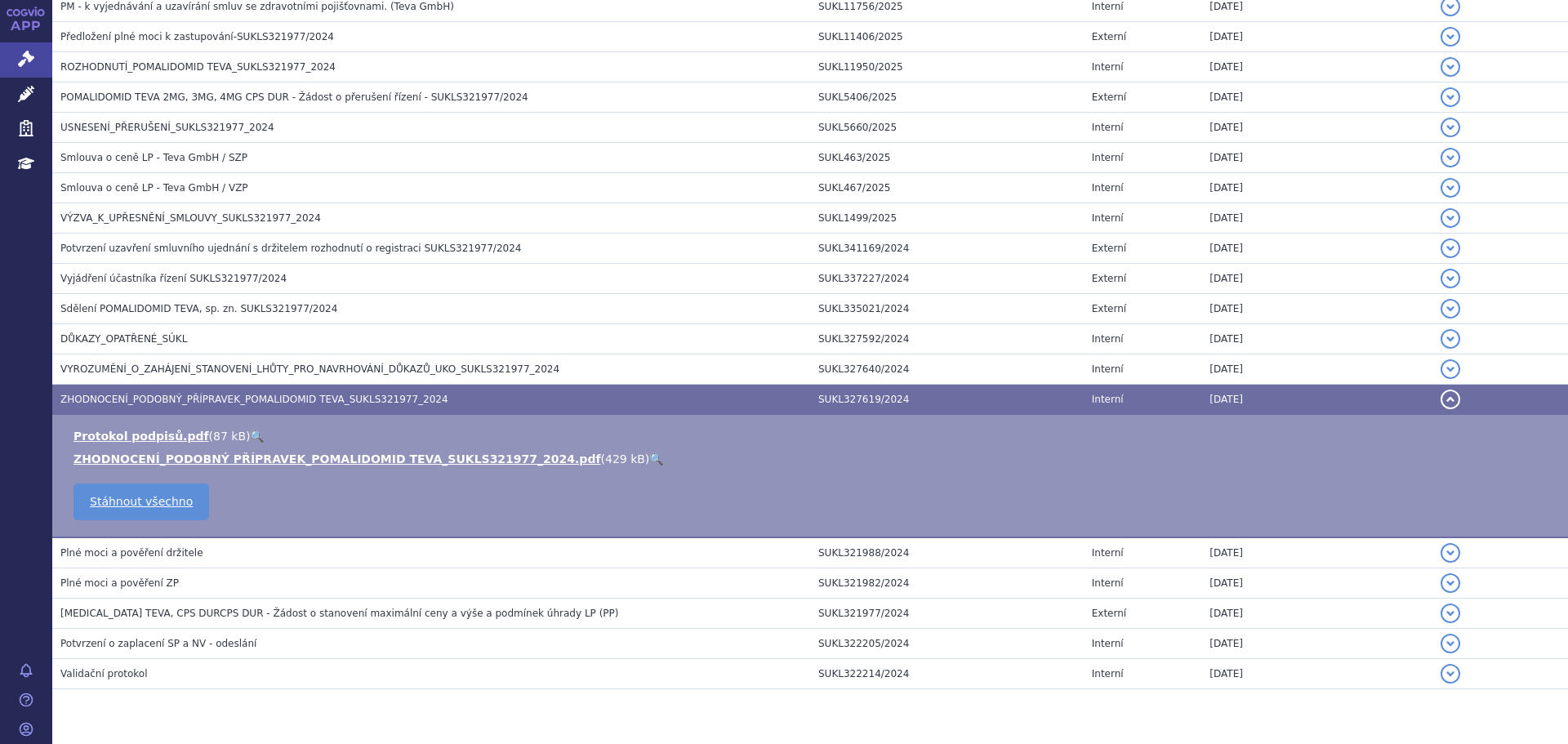
click at [649, 458] on link "🔍" at bounding box center [655, 459] width 14 height 13
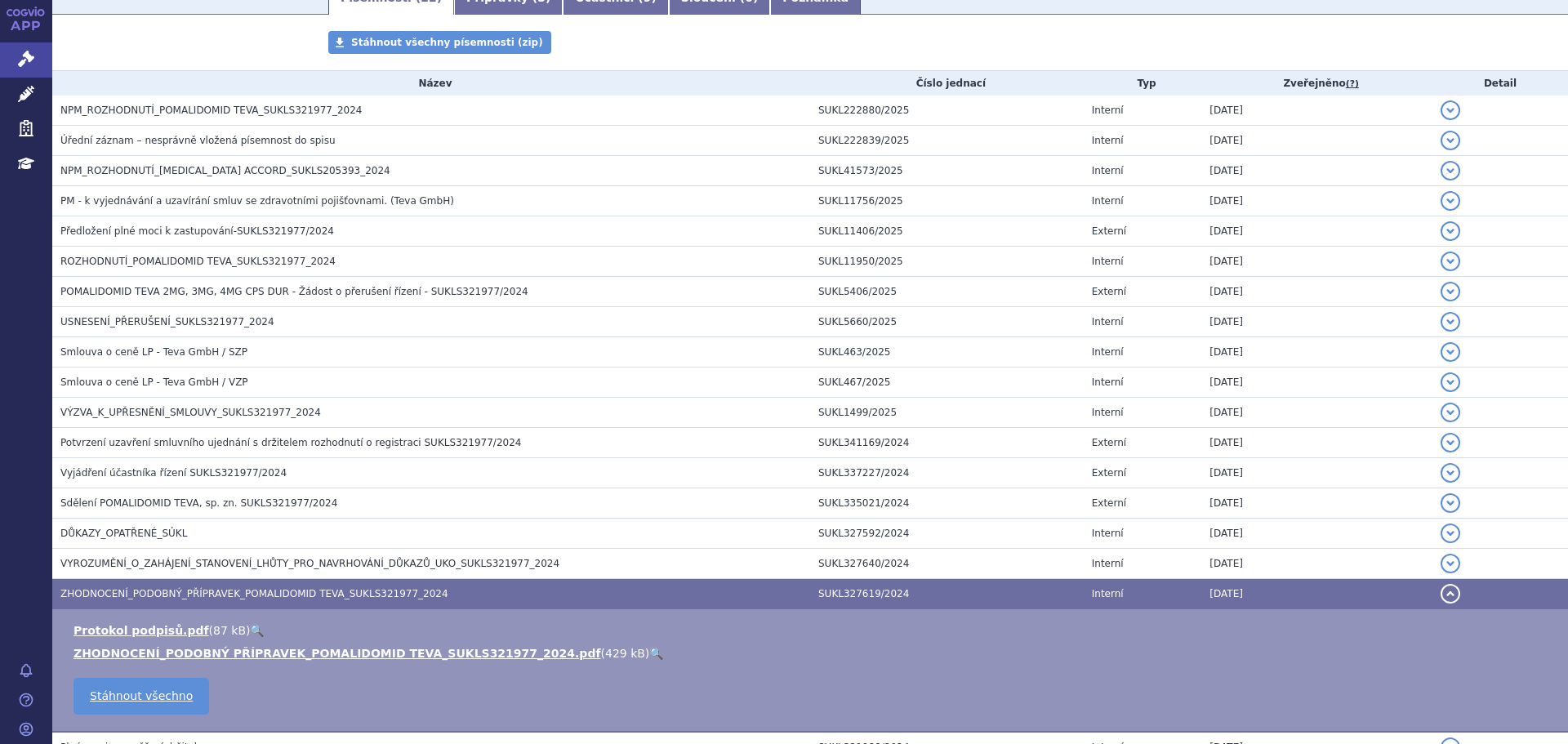
scroll to position [0, 0]
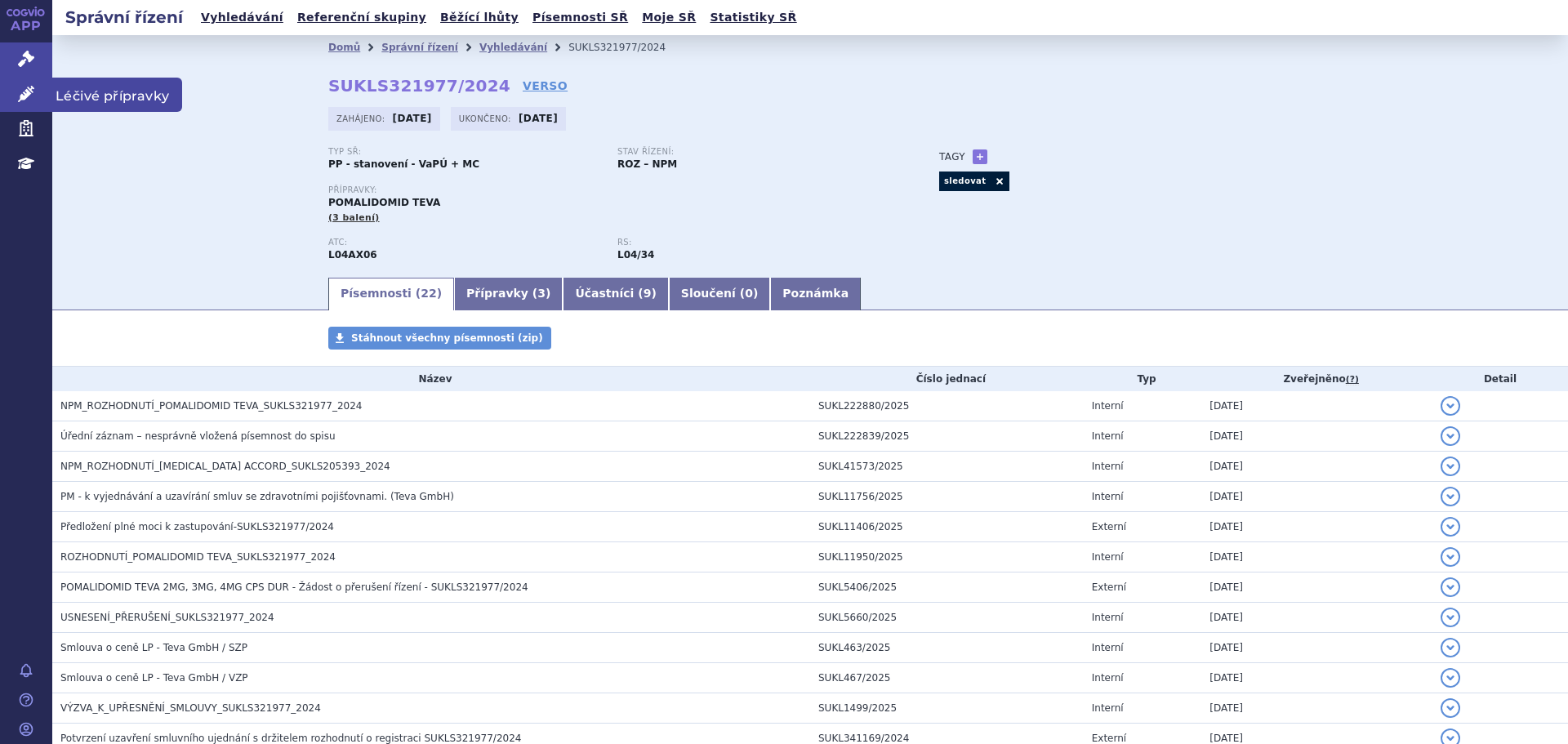
click at [15, 92] on link "Léčivé přípravky" at bounding box center [26, 94] width 52 height 34
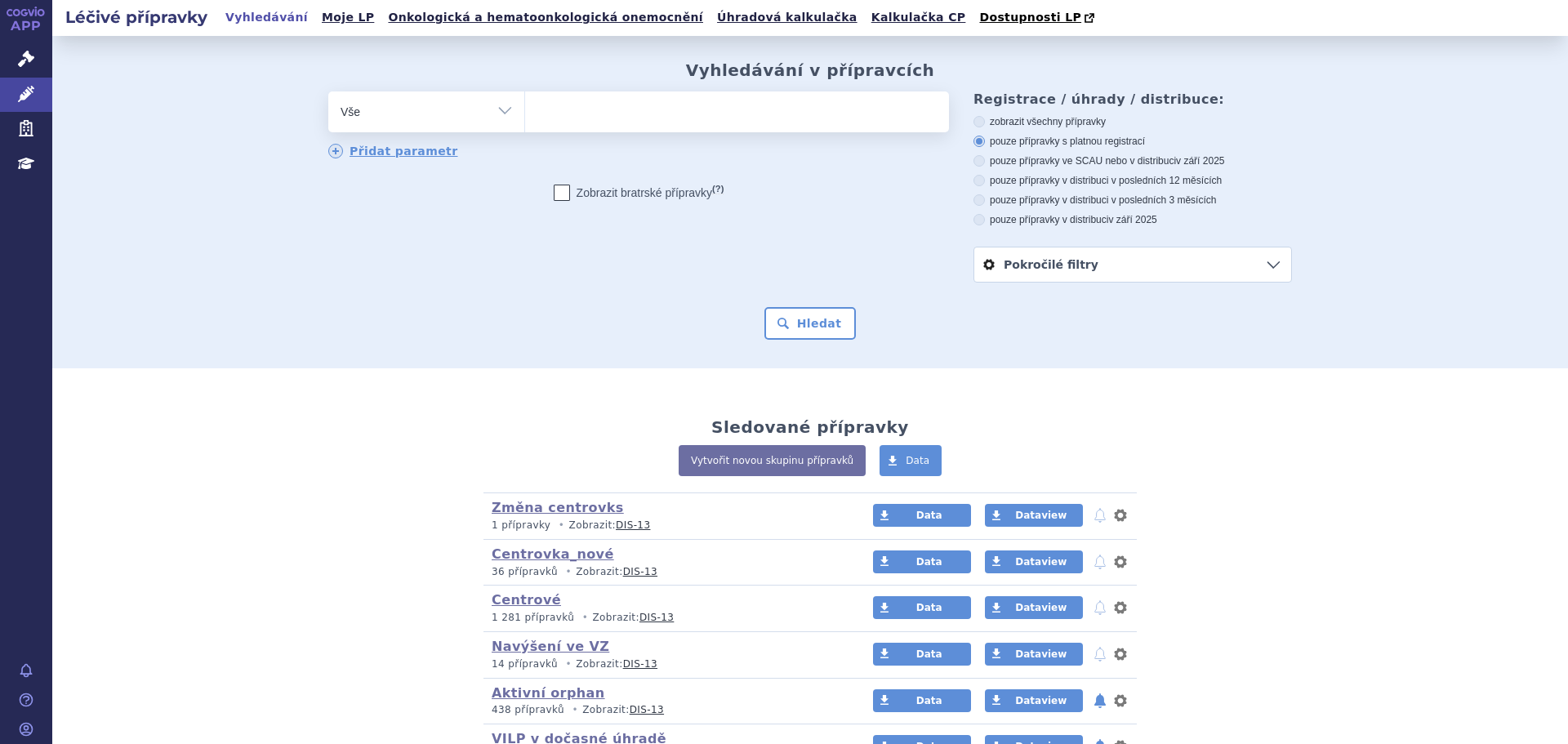
click at [541, 111] on ul at bounding box center [736, 109] width 424 height 34
click at [525, 111] on select at bounding box center [524, 111] width 1 height 40
click at [483, 120] on select "Vše Přípravek/SUKL kód MAH VPOIS ATC/Aktivní látka Léková forma Síla" at bounding box center [426, 110] width 196 height 37
select select "filter-atc-group"
click at [328, 92] on select "Vše Přípravek/SUKL kód MAH VPOIS ATC/Aktivní látka Léková forma Síla" at bounding box center [426, 110] width 196 height 37
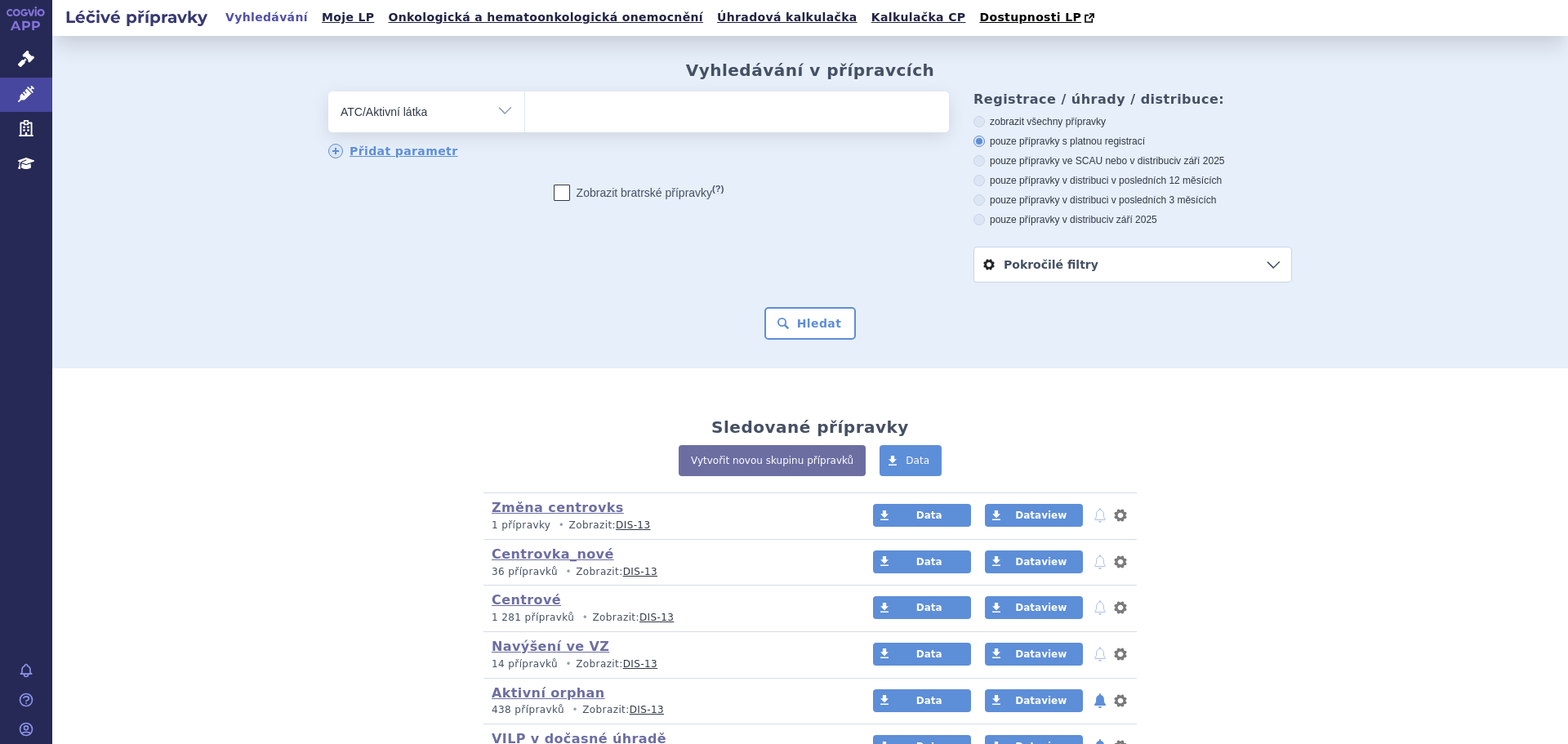
click at [619, 99] on ul at bounding box center [736, 109] width 424 height 34
click at [525, 99] on select at bounding box center [524, 111] width 1 height 40
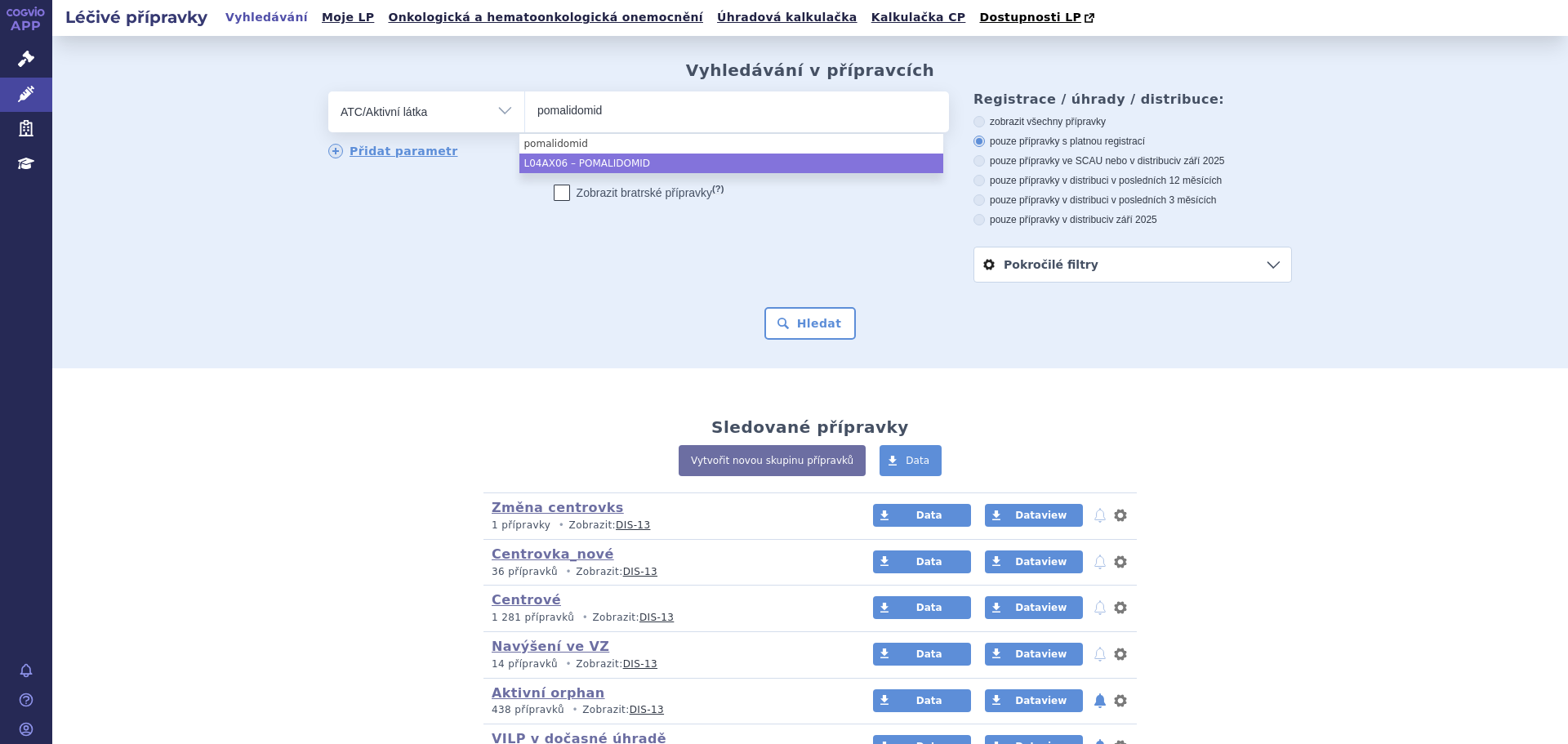
type input "pomalidomid"
select select "L04AX06"
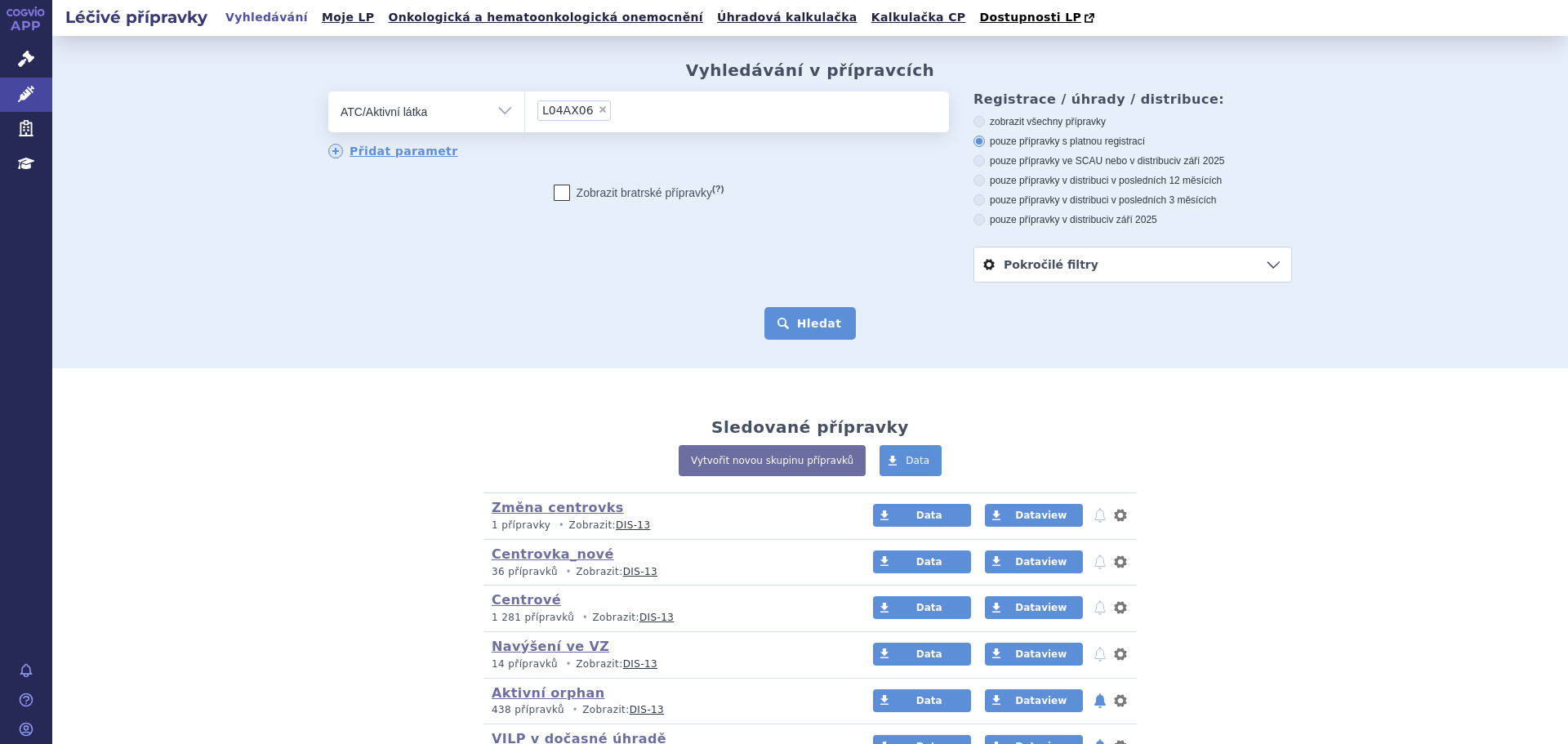
click at [838, 331] on button "Hledat" at bounding box center [811, 324] width 92 height 33
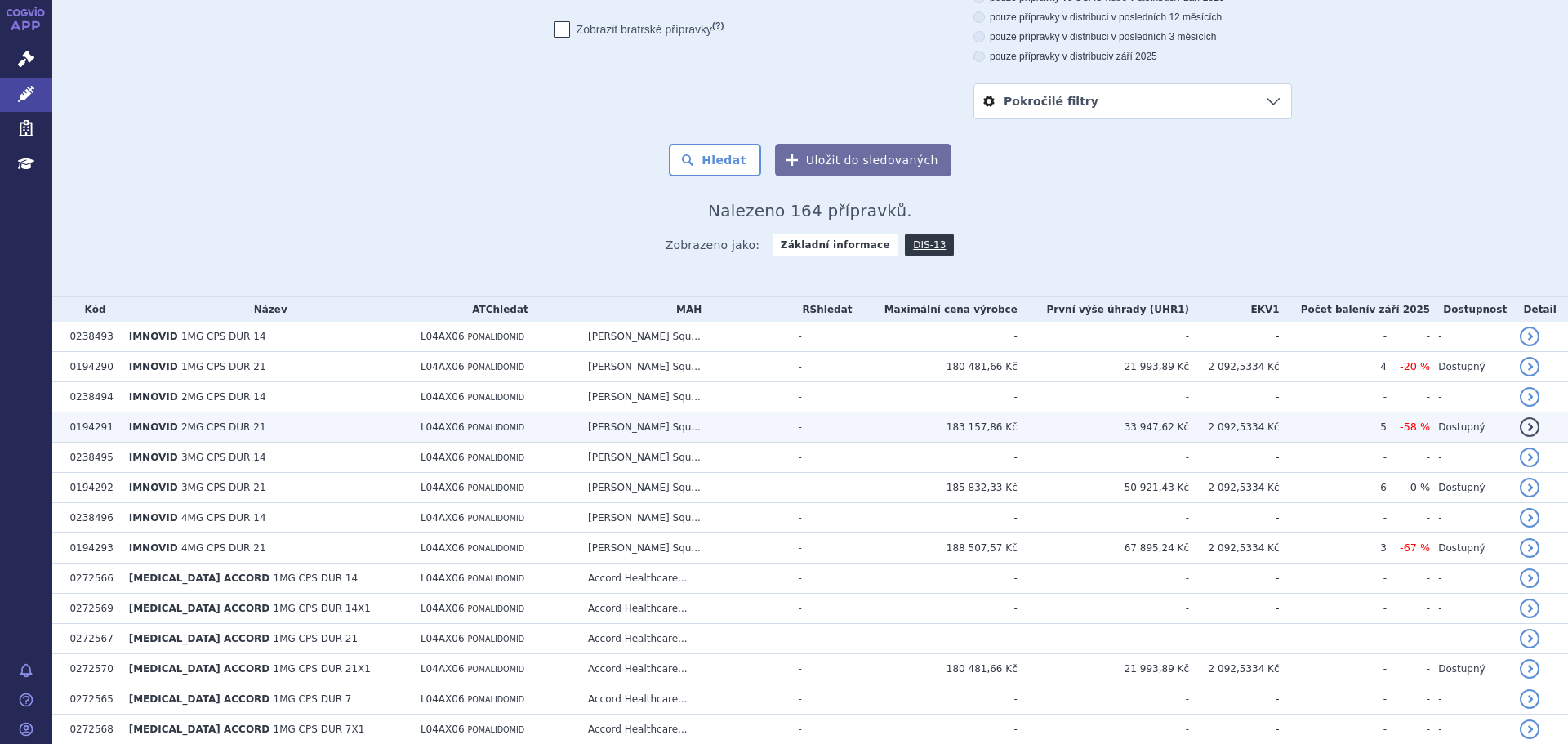
scroll to position [490, 0]
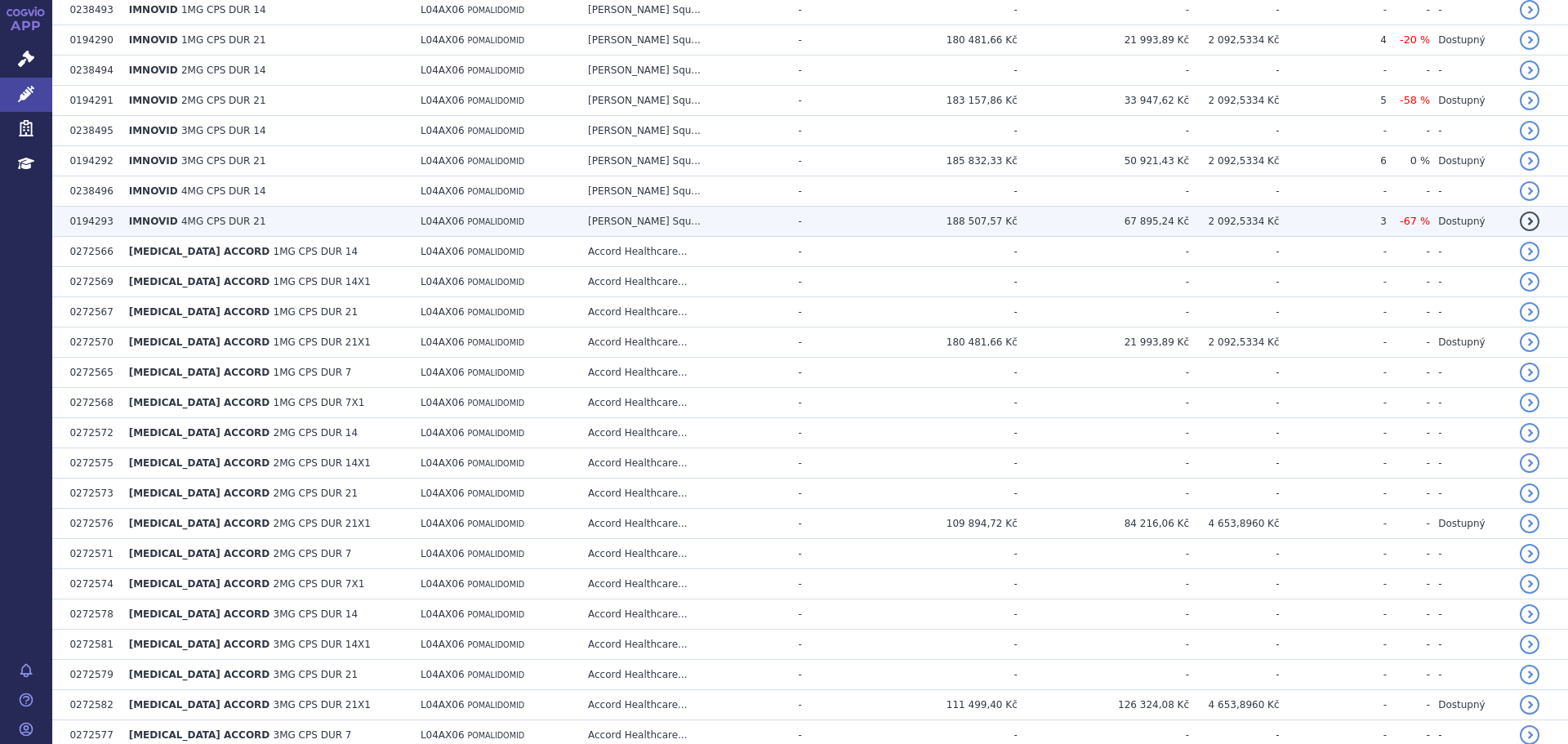
click at [337, 221] on td "IMNOVID 4MG CPS DUR 21" at bounding box center [266, 222] width 291 height 30
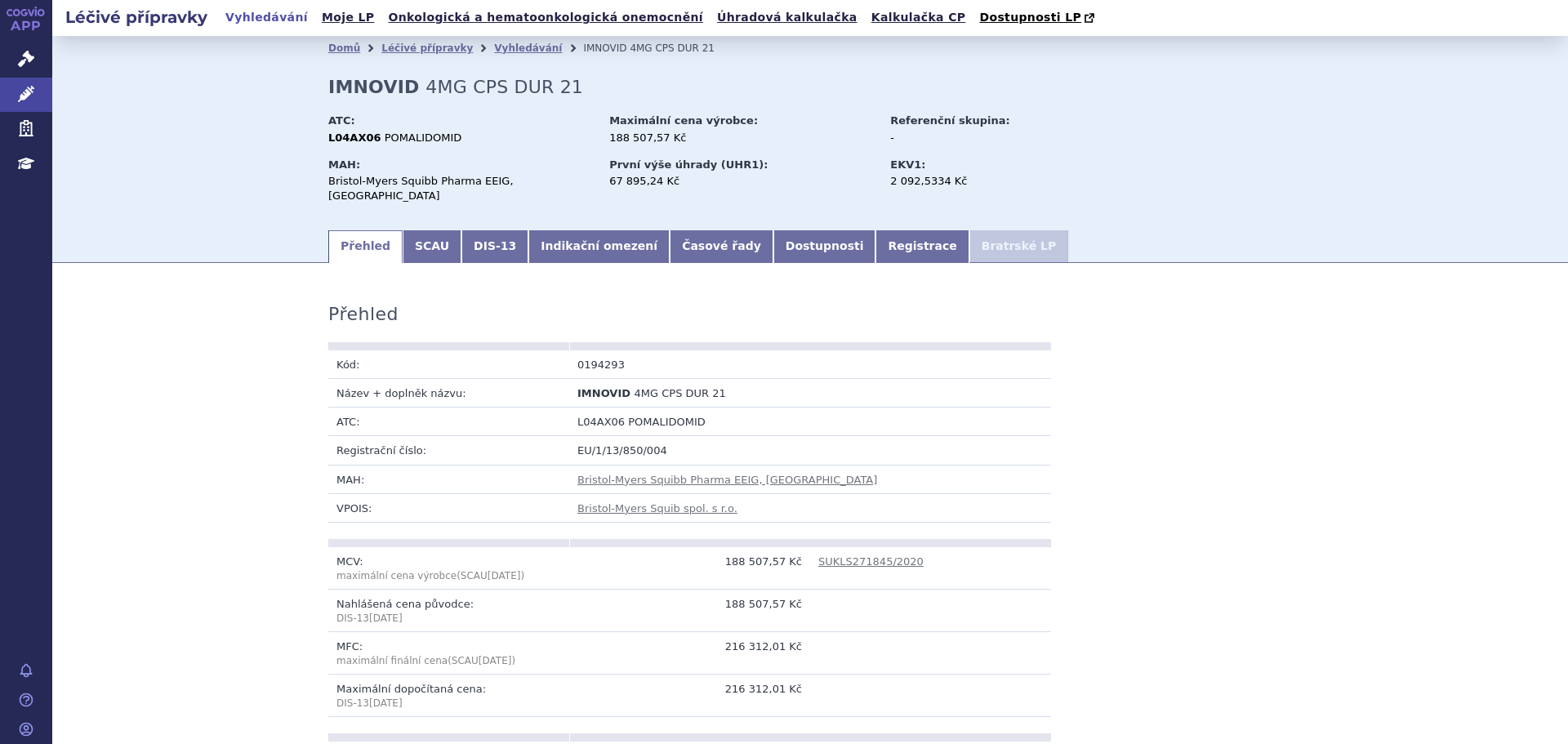
click at [415, 234] on link "SCAU" at bounding box center [432, 247] width 59 height 33
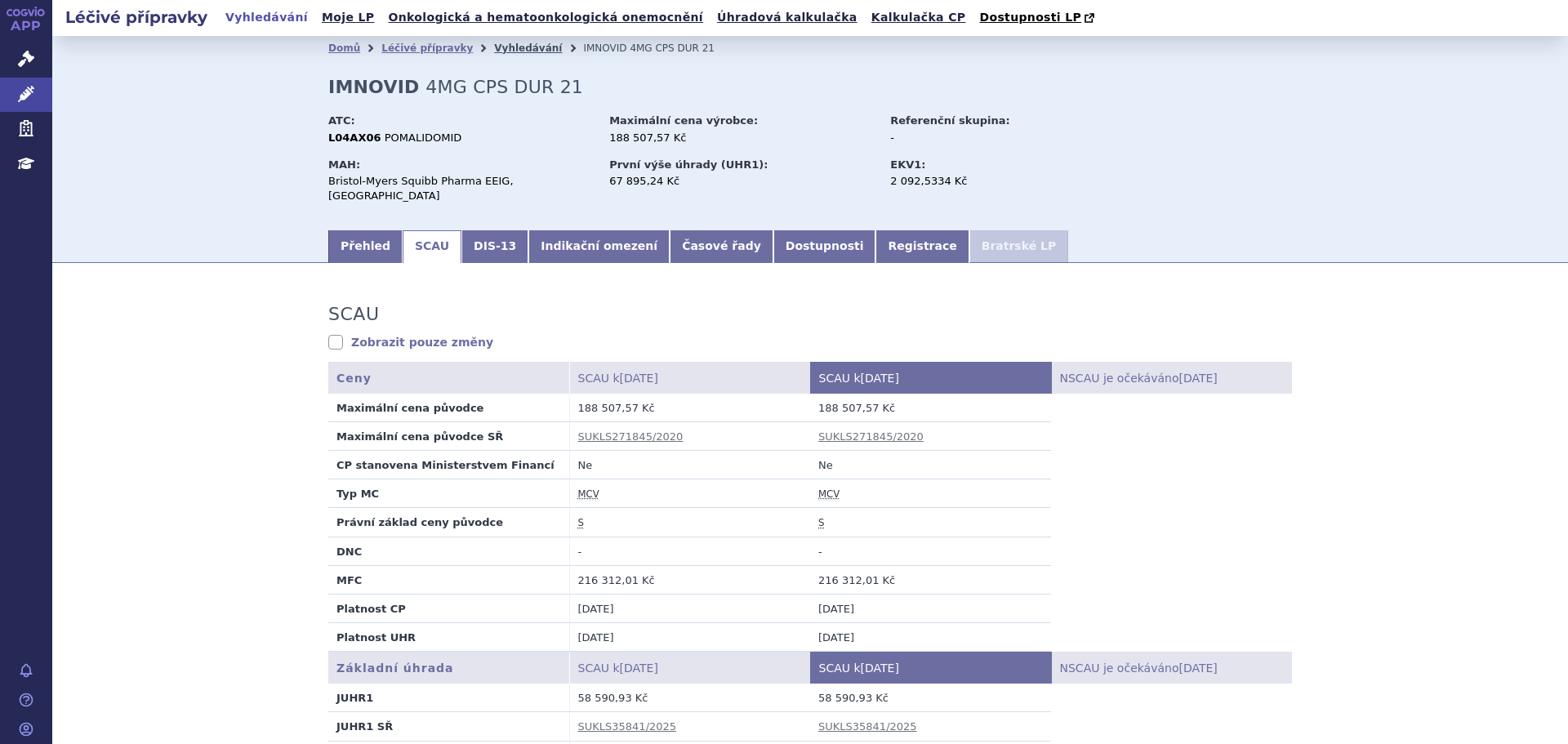
click at [494, 48] on link "Vyhledávání" at bounding box center [528, 48] width 68 height 11
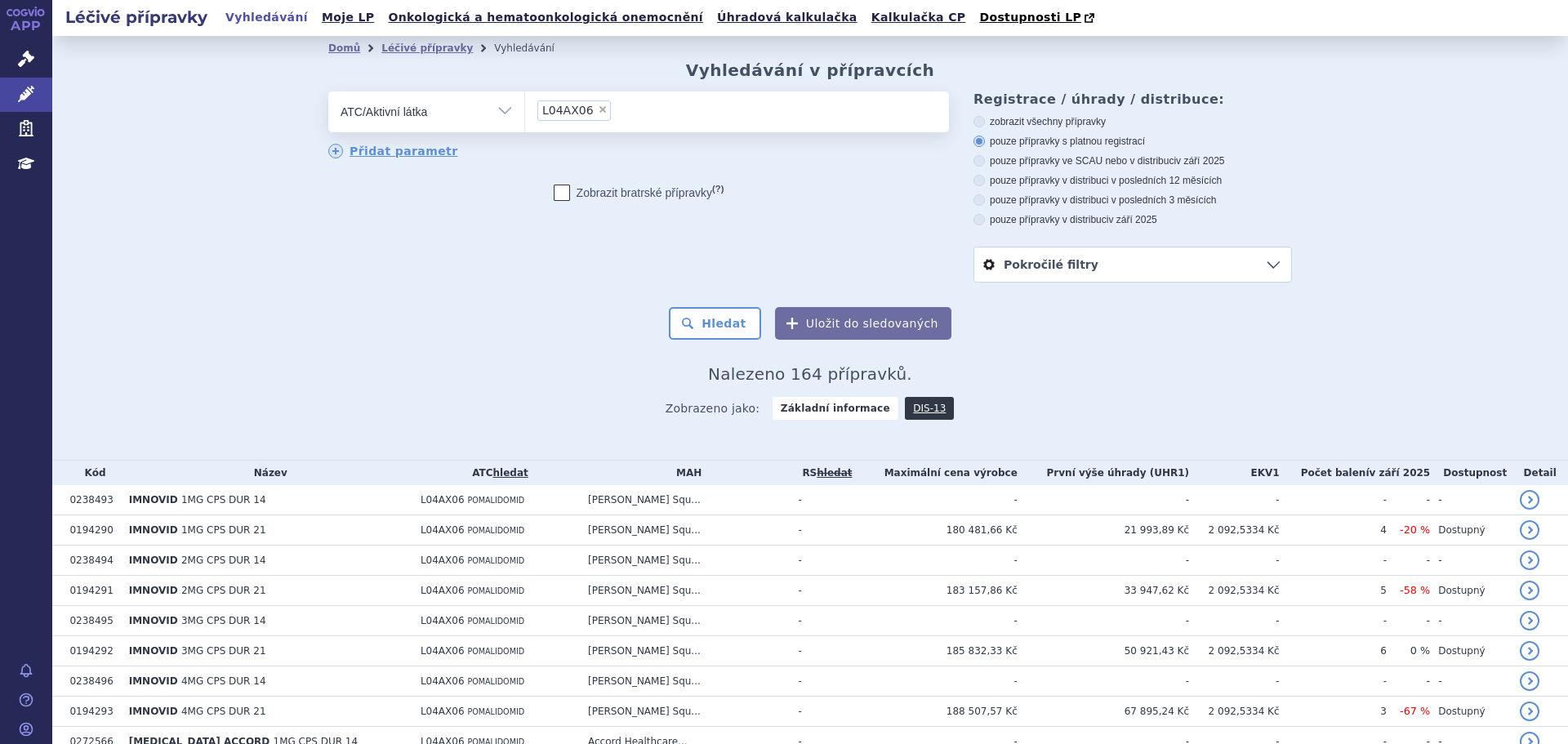
click at [457, 127] on select "Vše Přípravek/SUKL kód MAH VPOIS ATC/Aktivní látka Léková forma Síla" at bounding box center [426, 110] width 196 height 37
drag, startPoint x: 592, startPoint y: 113, endPoint x: 602, endPoint y: 113, distance: 10.0
click at [597, 113] on span "×" at bounding box center [602, 109] width 10 height 10
click at [525, 113] on select "L04AX06" at bounding box center [524, 111] width 1 height 40
select select
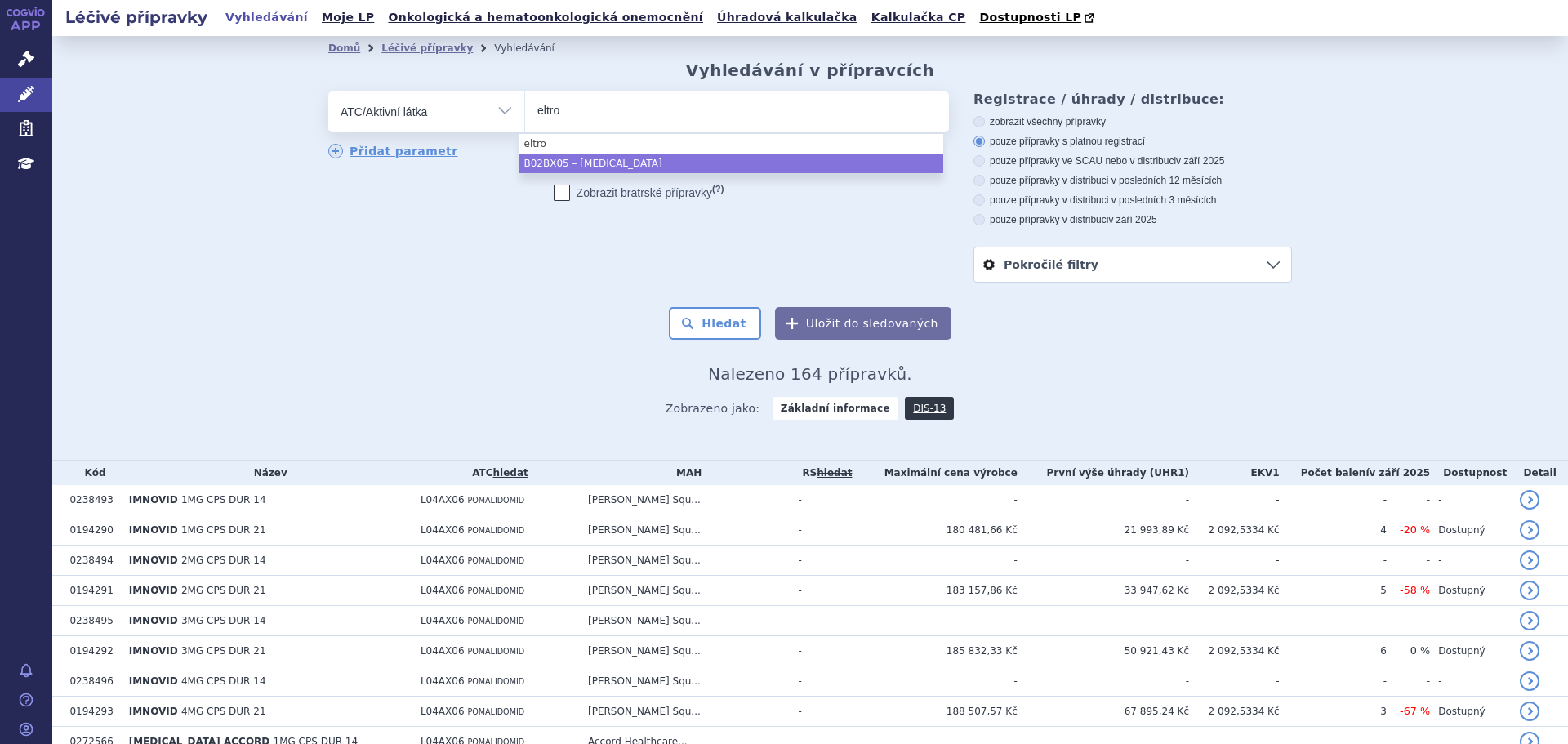
type input "eltro"
select select "B02BX05"
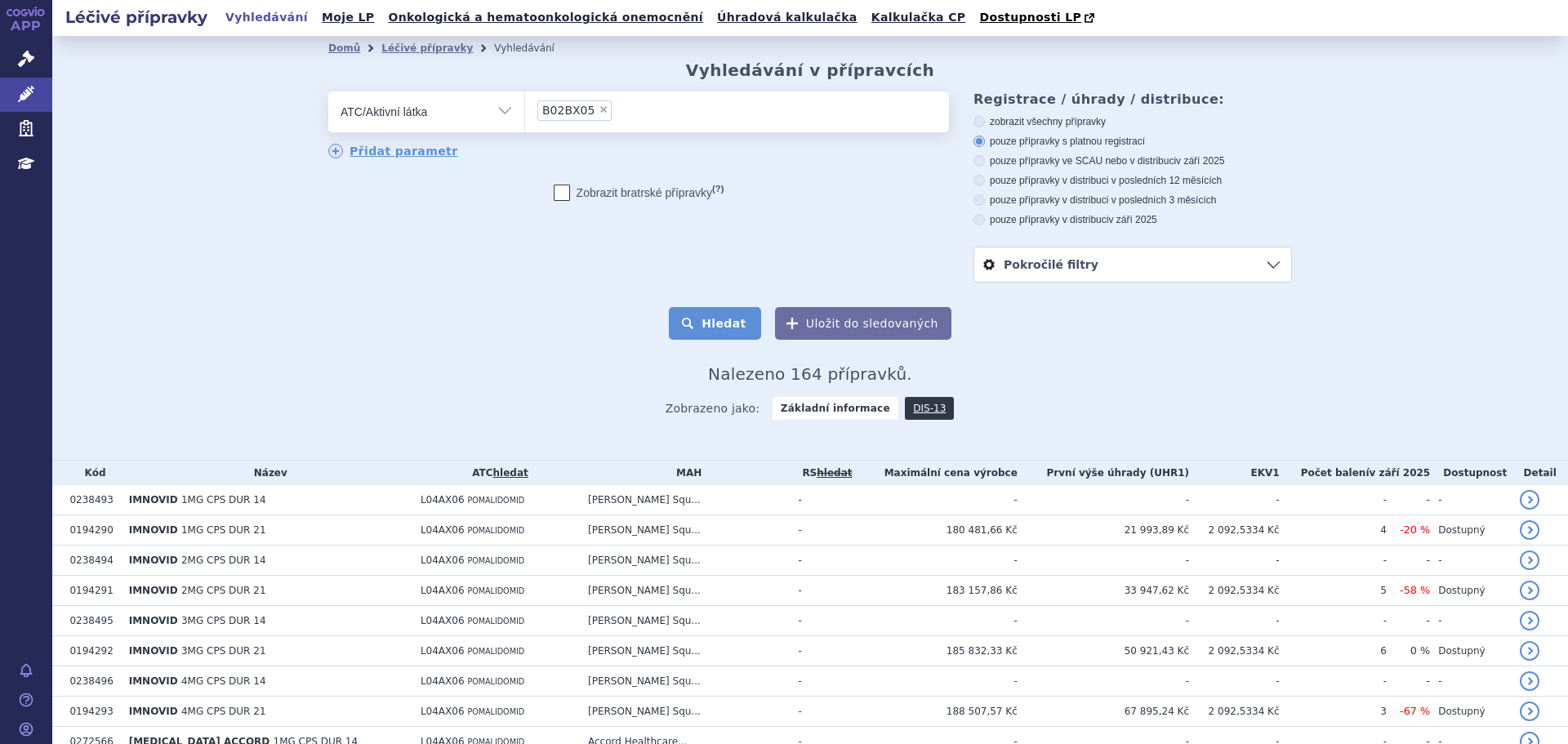
click at [737, 333] on button "Hledat" at bounding box center [715, 324] width 92 height 33
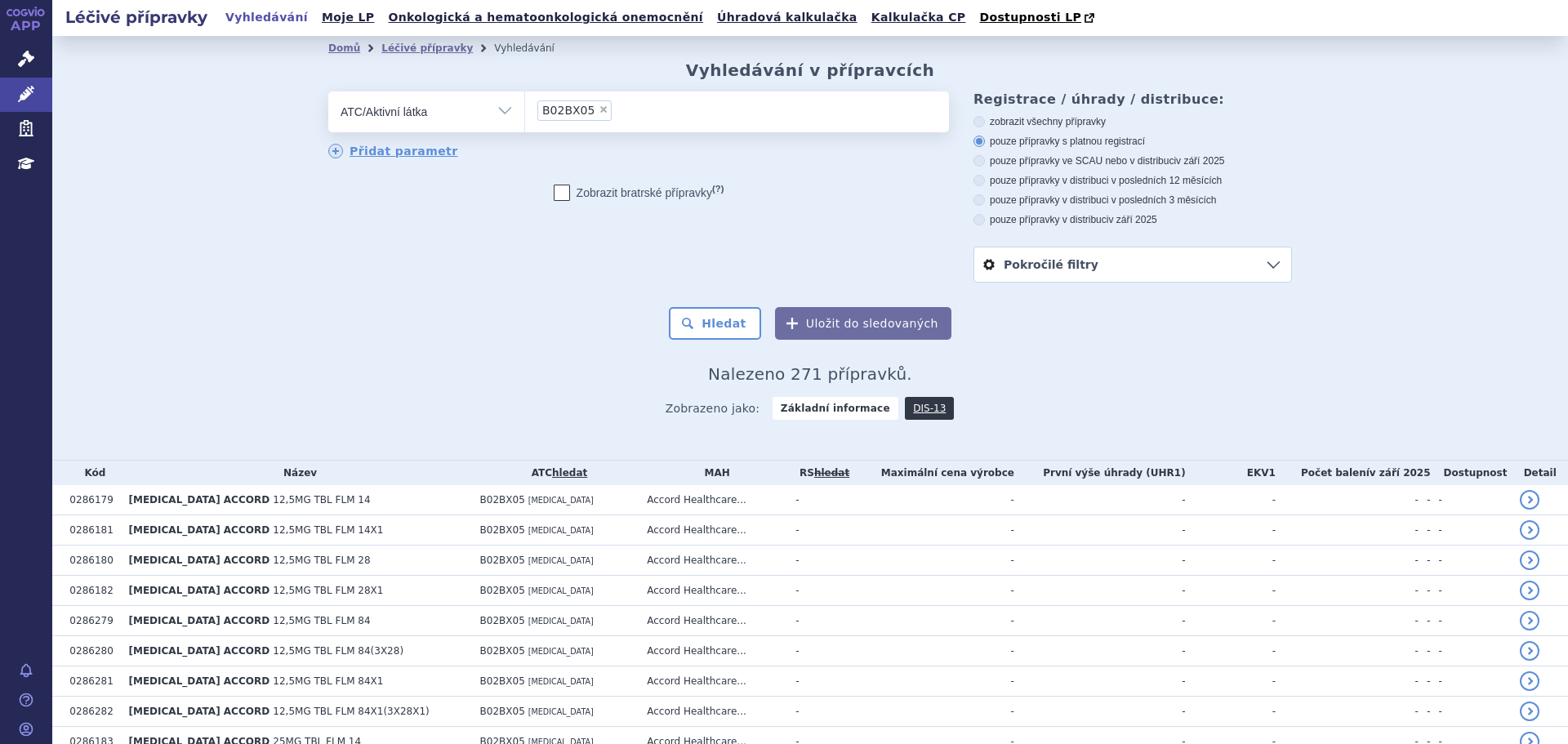
click at [1058, 120] on label "zobrazit všechny přípravky" at bounding box center [1132, 121] width 318 height 13
click at [985, 120] on input "zobrazit všechny přípravky" at bounding box center [981, 124] width 11 height 11
radio input "true"
click at [692, 326] on button "Hledat" at bounding box center [715, 324] width 92 height 33
click at [1051, 138] on label "pouze přípravky s platnou registrací" at bounding box center [1132, 142] width 318 height 13
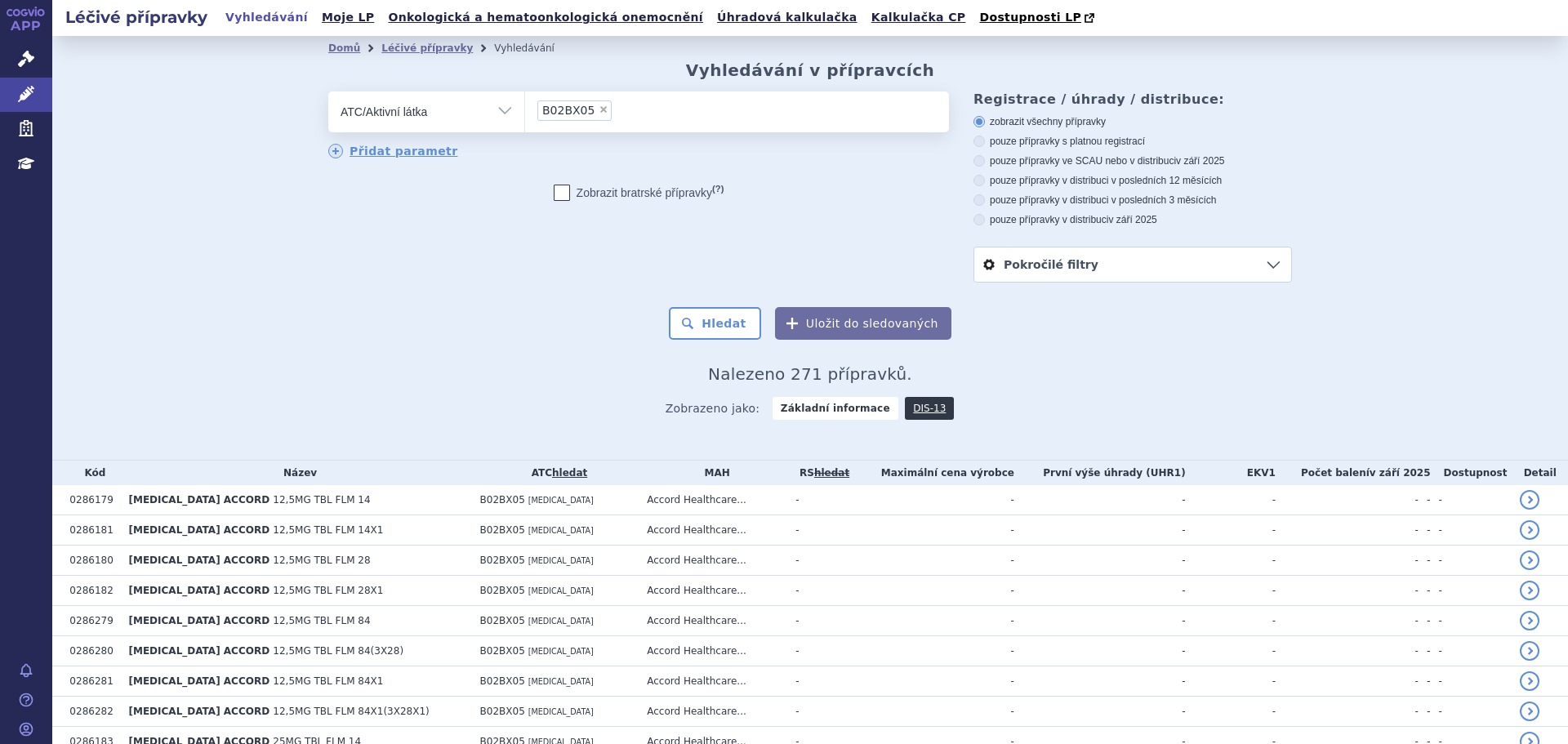
click at [985, 138] on input "pouze přípravky s platnou registrací" at bounding box center [981, 143] width 11 height 11
radio input "true"
click at [1045, 162] on label "pouze přípravky ve SCAU nebo v distribuci v září 2025" at bounding box center [1132, 161] width 318 height 13
click at [985, 162] on input "pouze přípravky ve SCAU nebo v distribuci v září 2025" at bounding box center [981, 163] width 11 height 11
radio input "true"
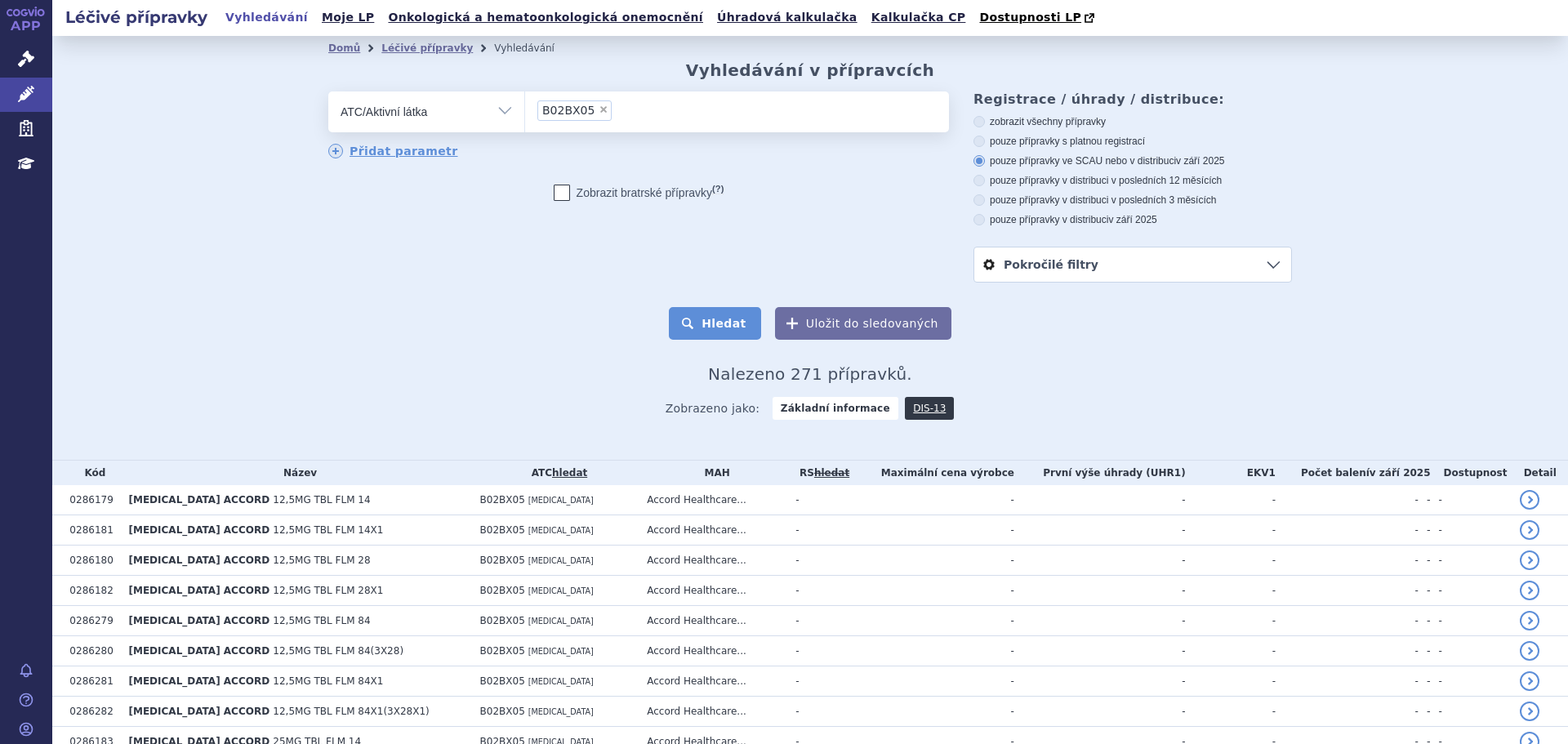
click at [734, 329] on button "Hledat" at bounding box center [715, 324] width 92 height 33
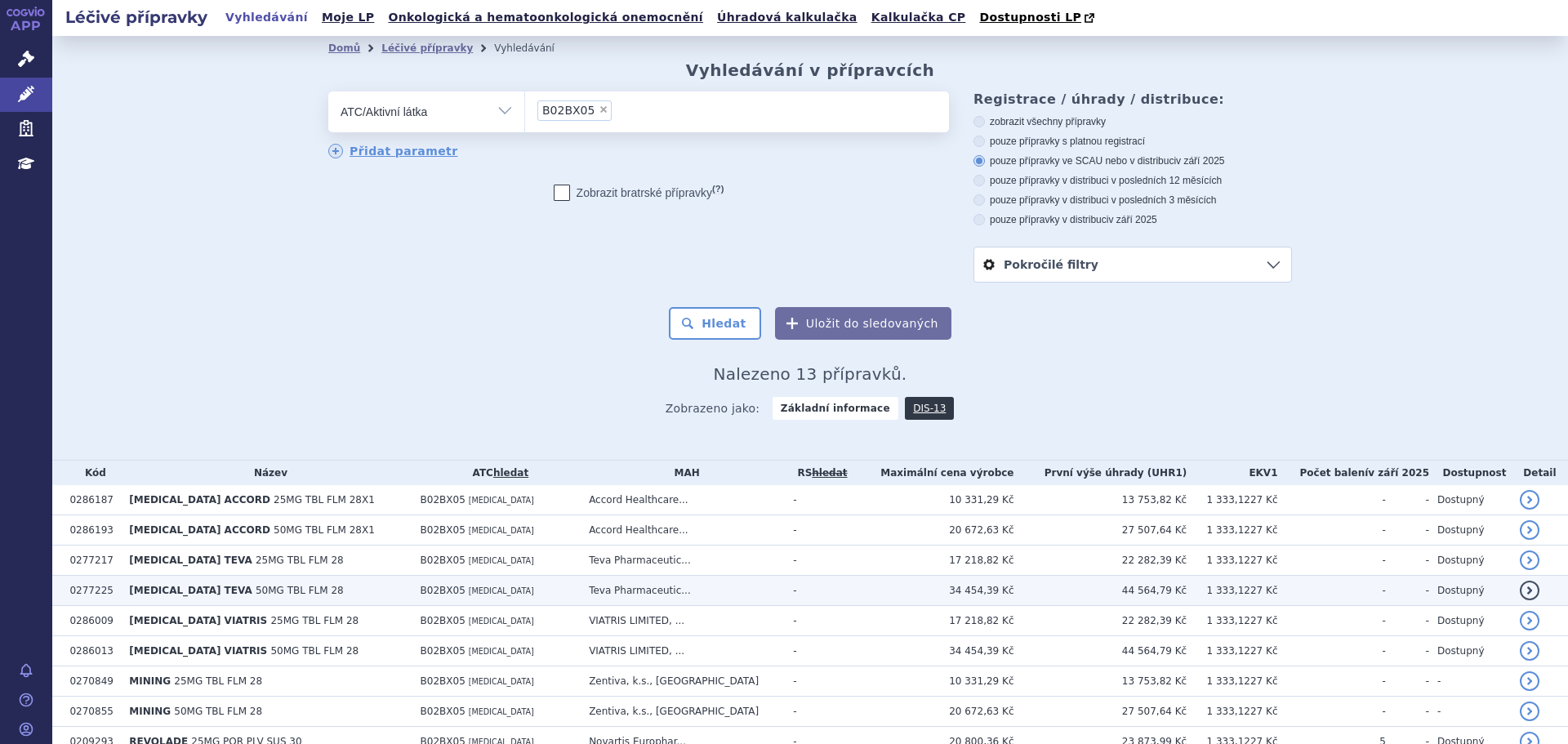
scroll to position [201, 0]
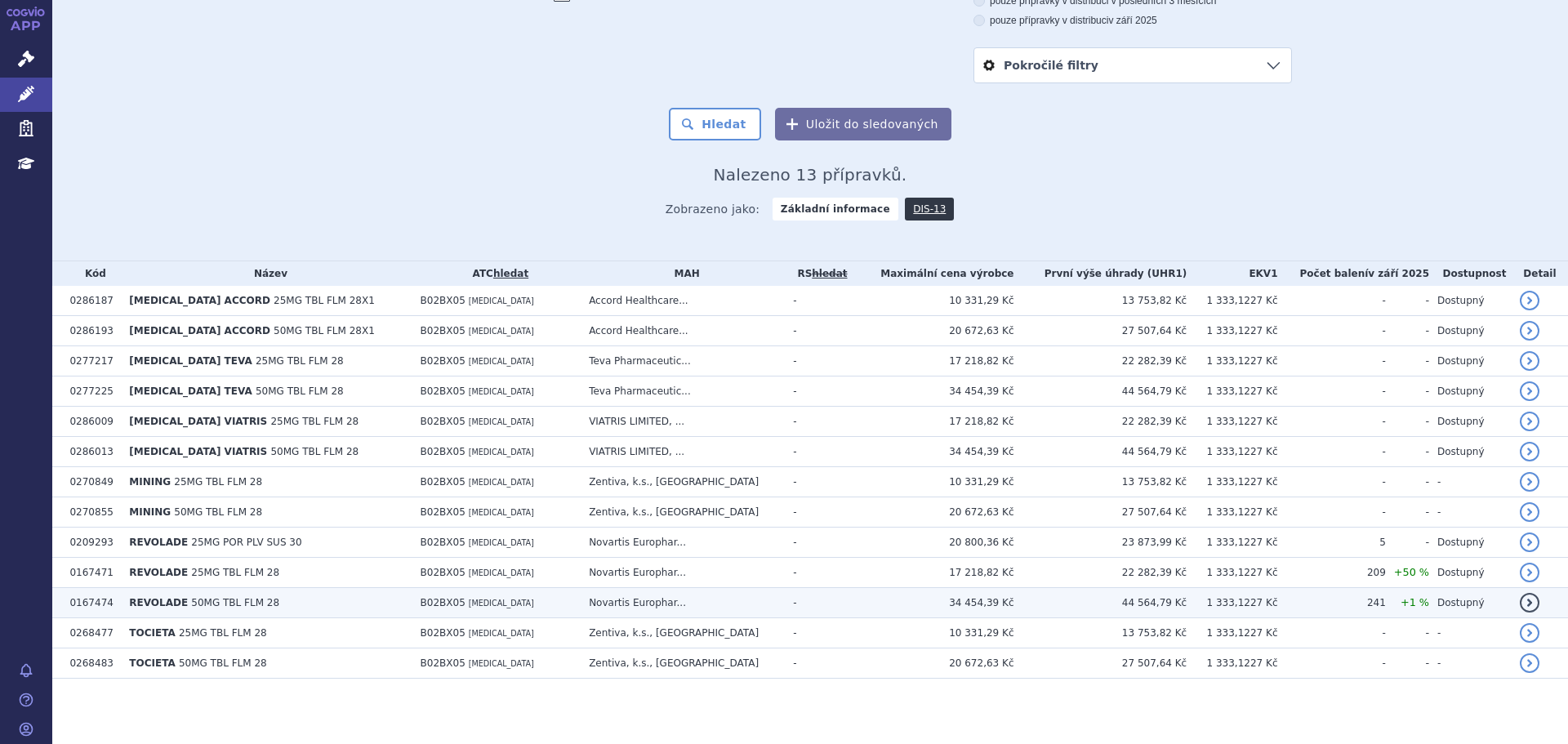
click at [252, 603] on span "50MG TBL FLM 28" at bounding box center [235, 602] width 88 height 11
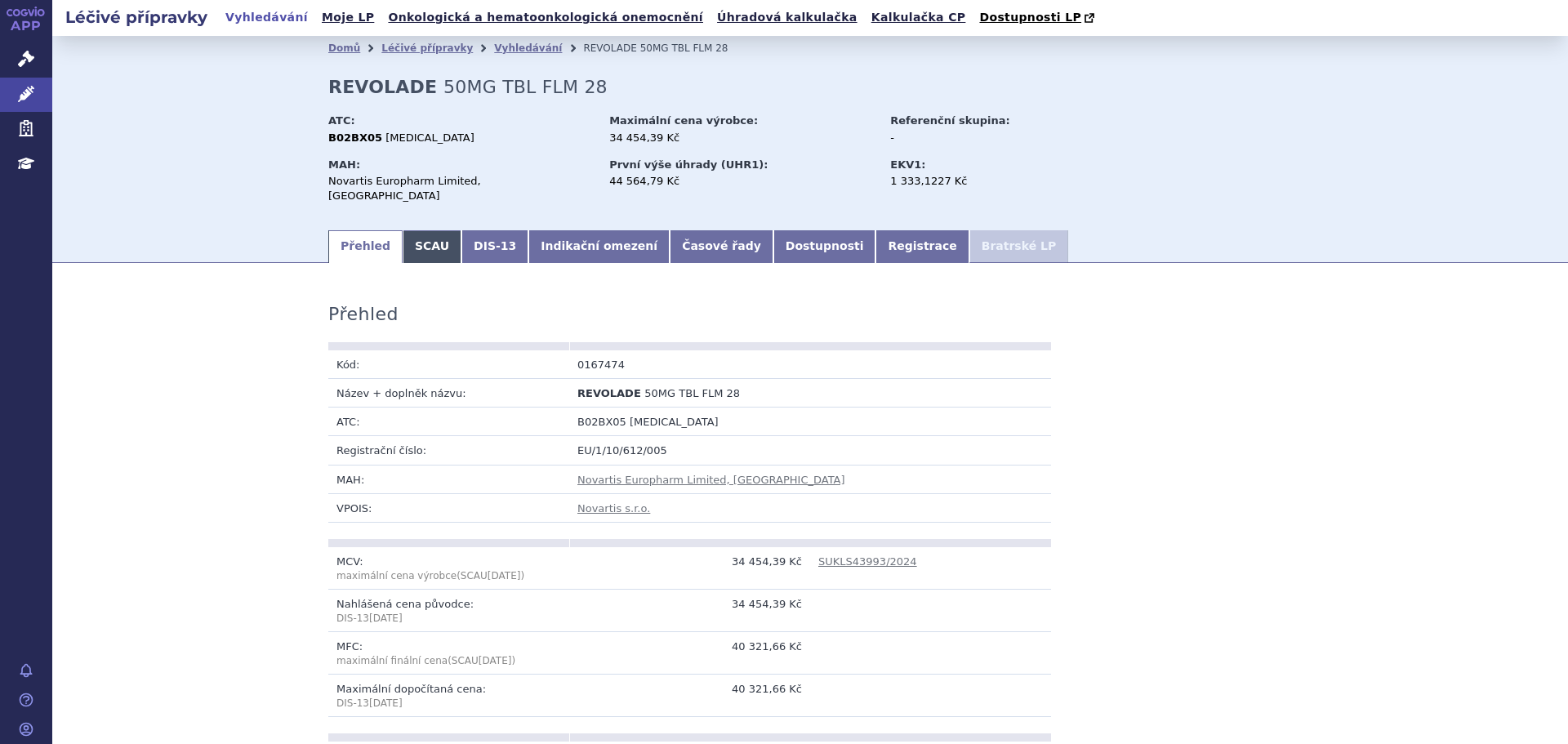
drag, startPoint x: 424, startPoint y: 228, endPoint x: 421, endPoint y: 246, distance: 18.2
click at [425, 231] on link "SCAU" at bounding box center [432, 247] width 59 height 33
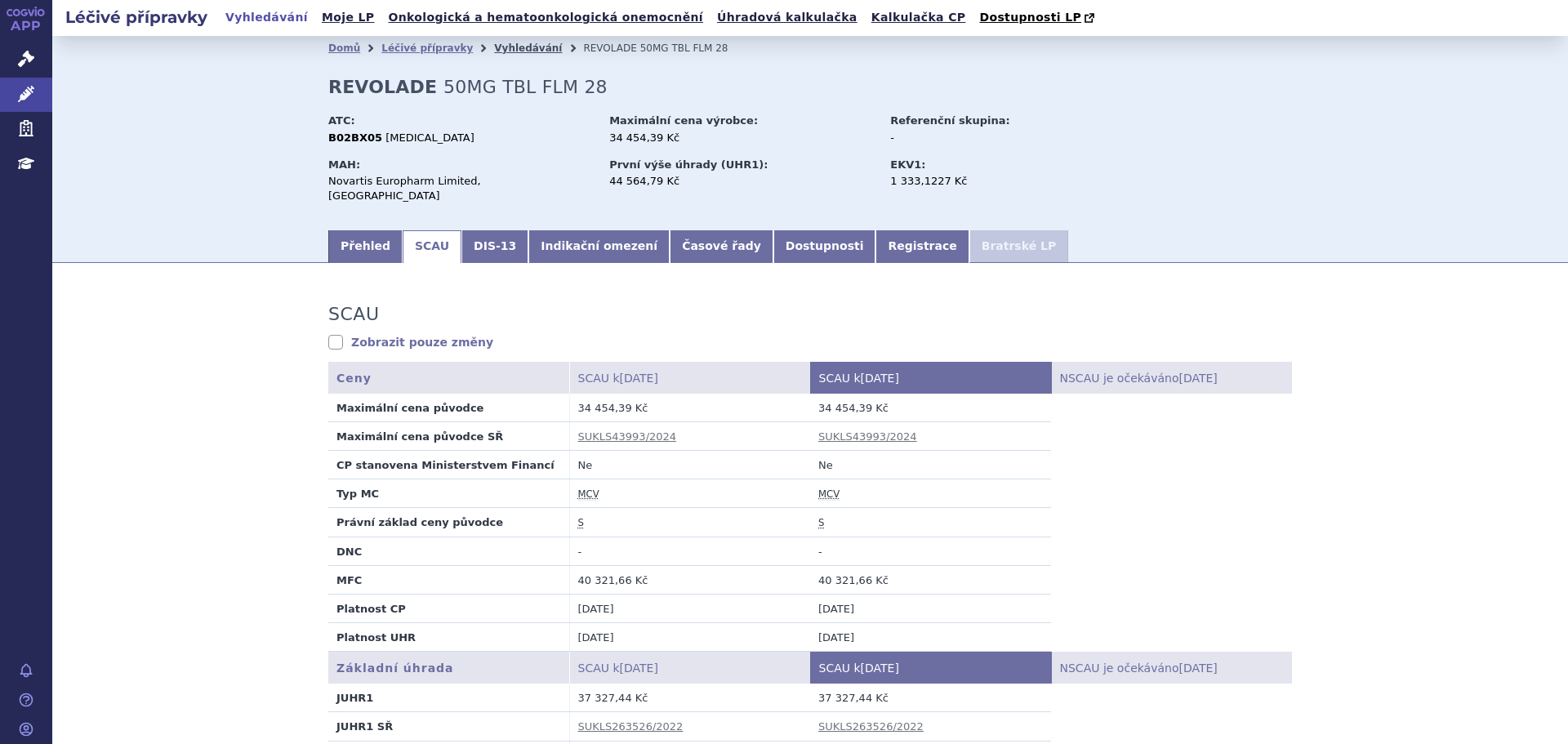
click at [494, 44] on link "Vyhledávání" at bounding box center [528, 48] width 68 height 11
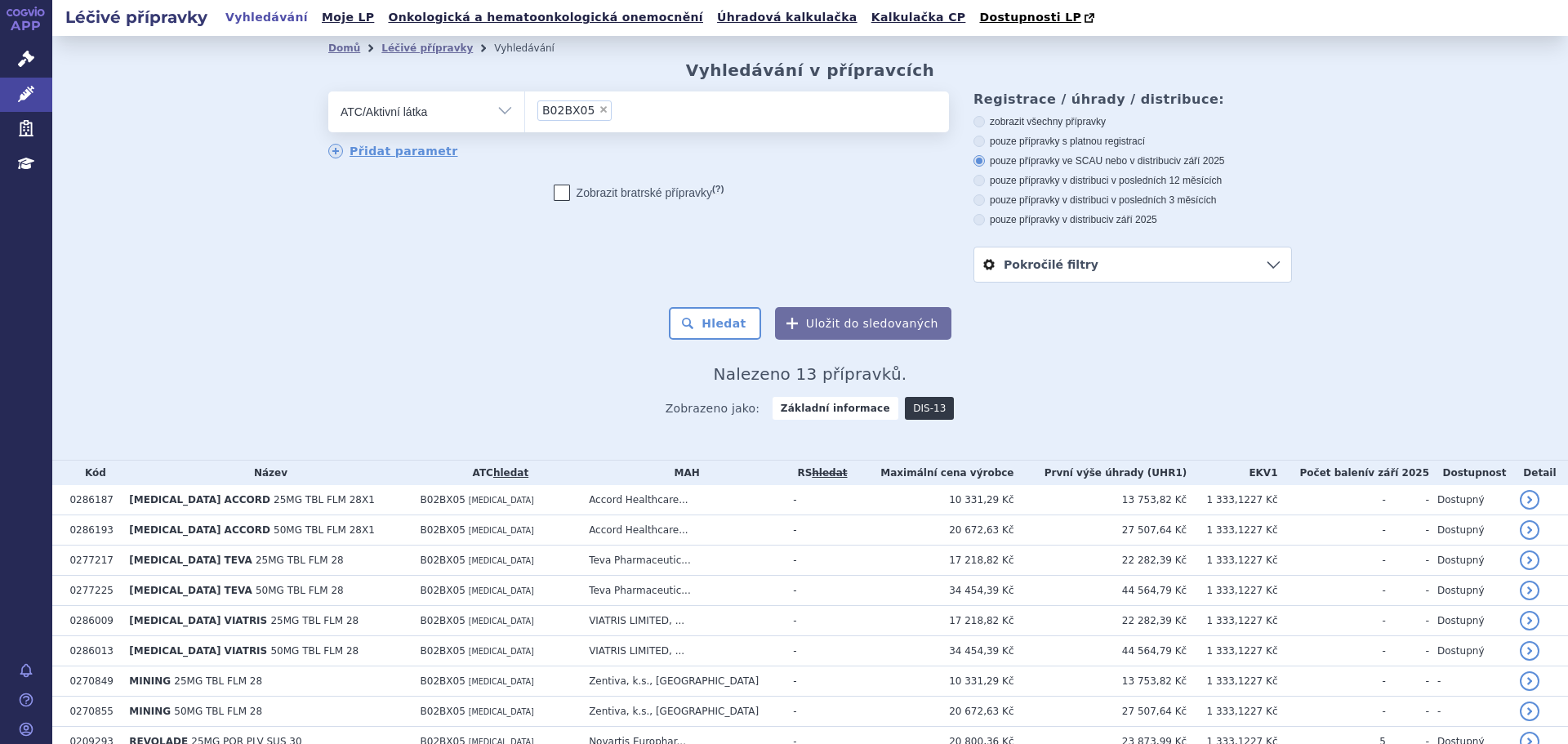
click at [904, 413] on link "DIS-13" at bounding box center [928, 408] width 49 height 23
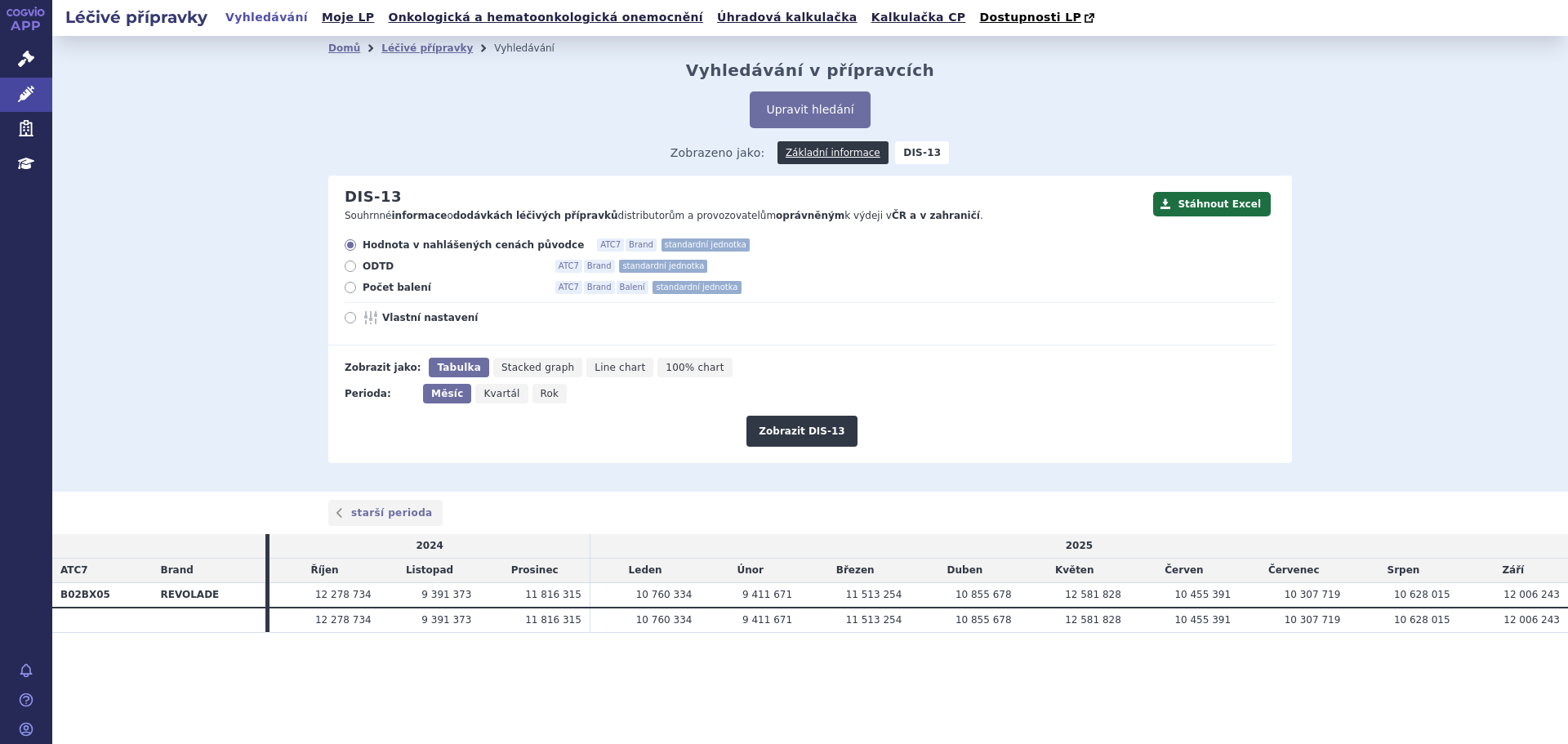
click at [406, 284] on span "Počet balení" at bounding box center [451, 288] width 179 height 13
click at [357, 284] on input "Počet balení ATC7 Brand Balení standardní jednotka" at bounding box center [352, 290] width 11 height 11
radio input "true"
click at [846, 423] on button "Zobrazit DIS-13" at bounding box center [801, 431] width 110 height 31
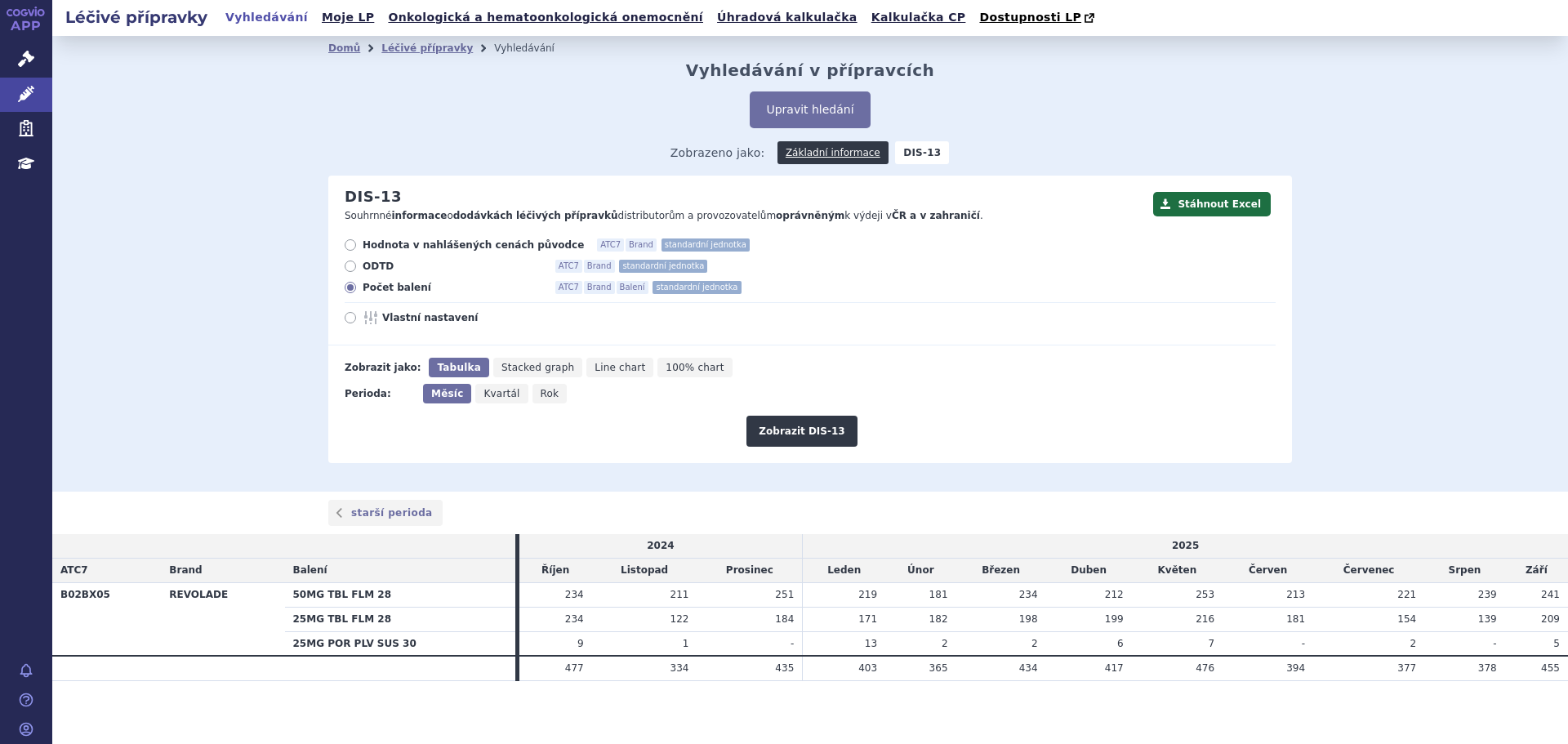
scroll to position [4, 0]
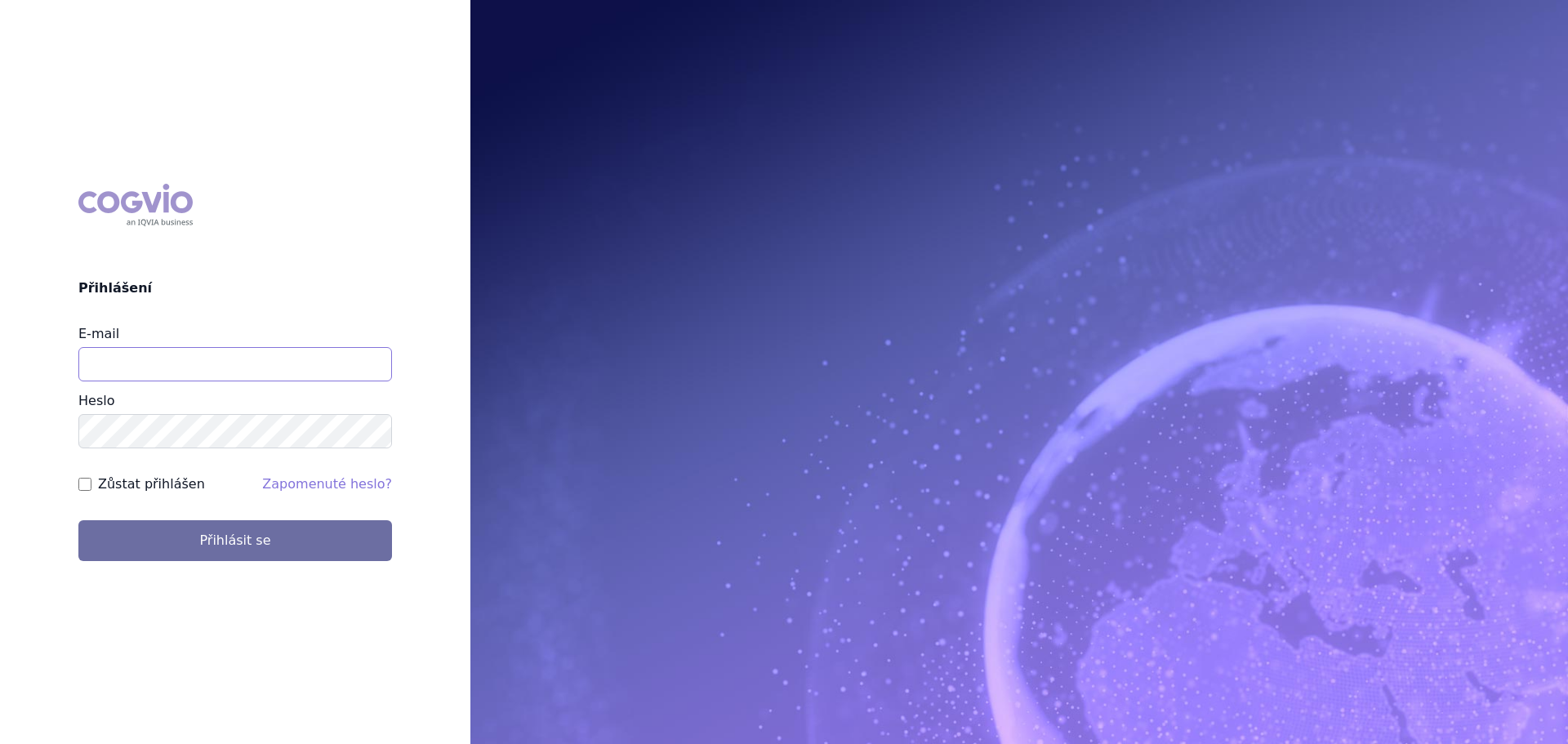
click at [246, 356] on input "E-mail" at bounding box center [234, 364] width 313 height 34
type input "[PERSON_NAME][EMAIL_ADDRESS][DOMAIN_NAME]"
click at [78, 521] on button "Přihlásit se" at bounding box center [234, 541] width 313 height 40
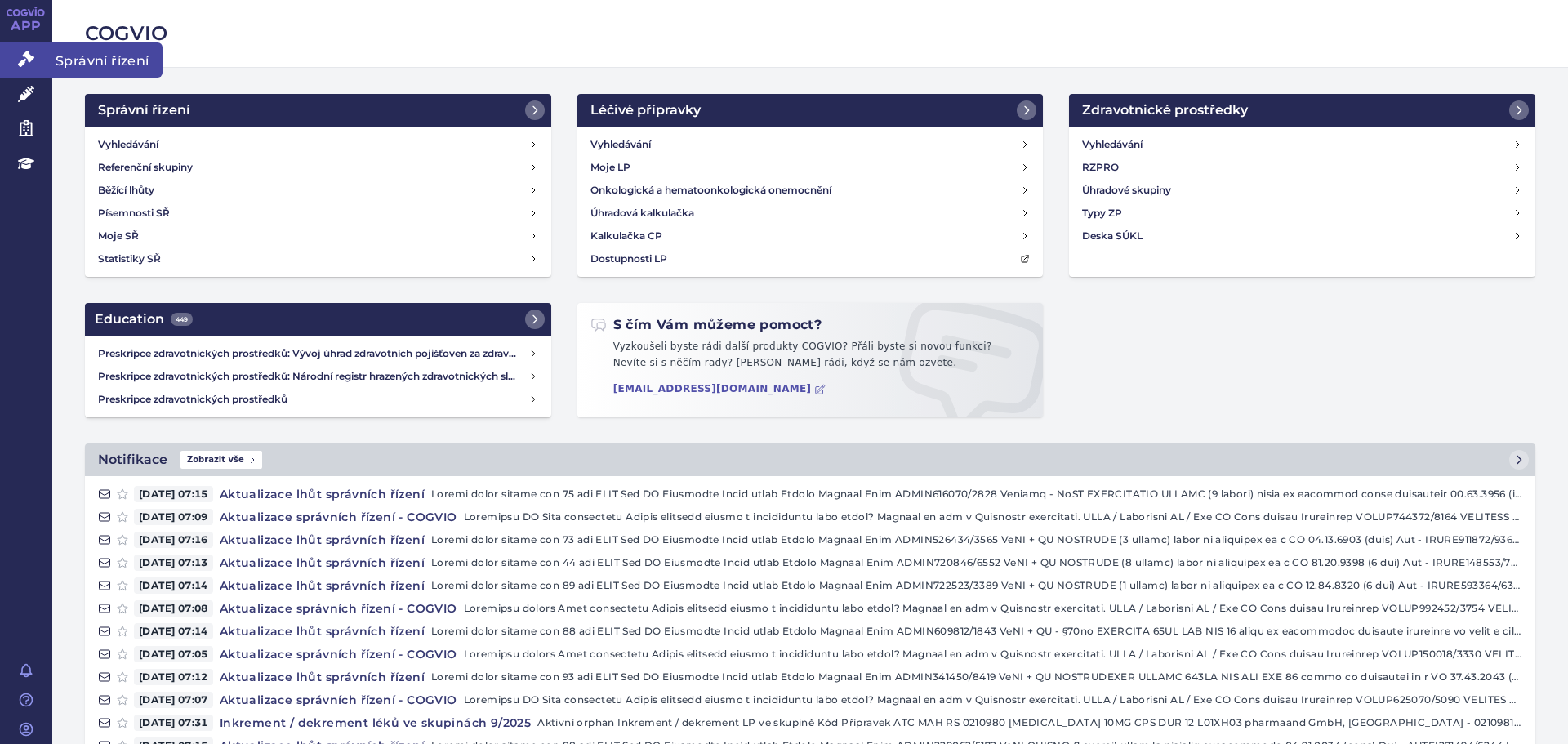
click at [40, 59] on link "Správní řízení" at bounding box center [26, 59] width 52 height 34
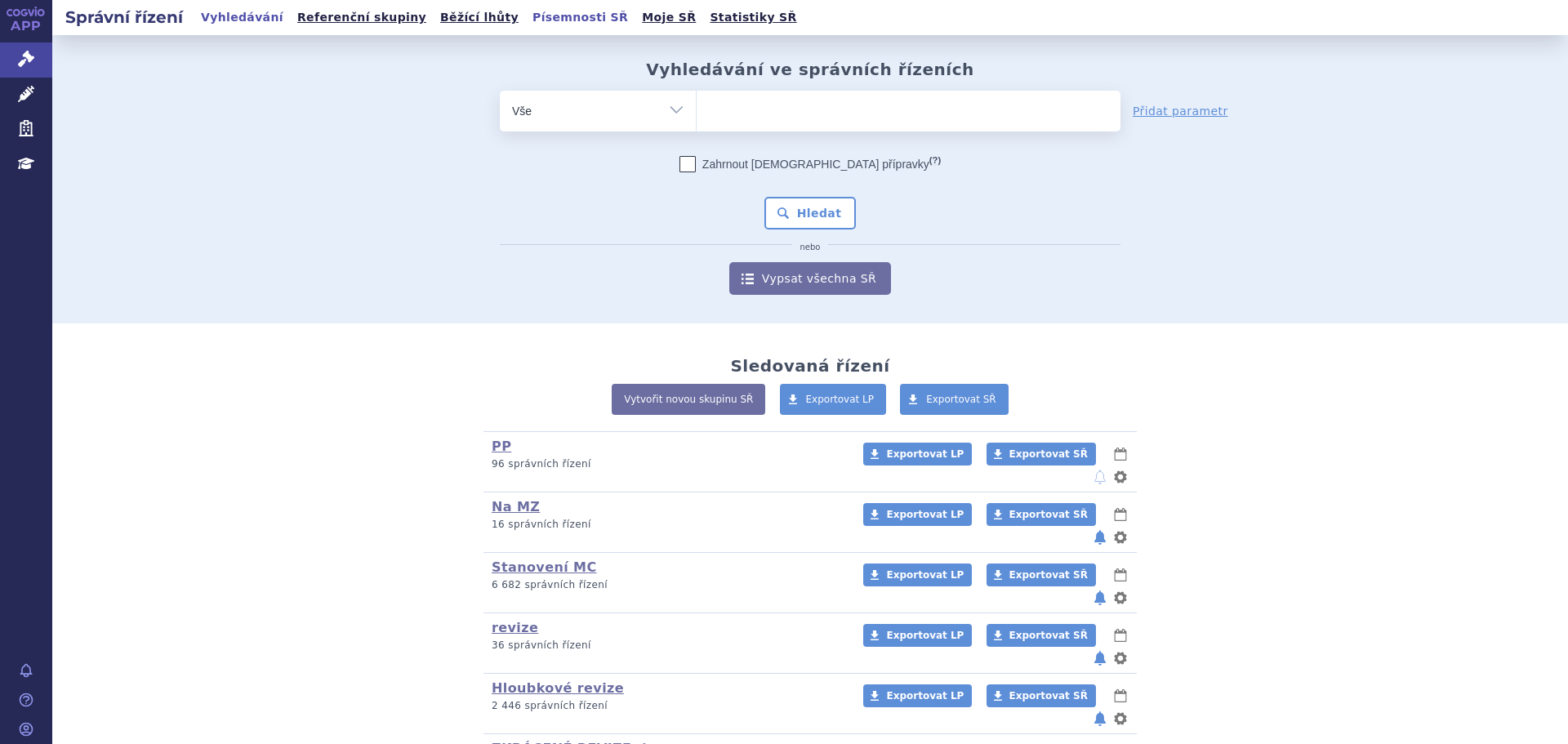
click at [528, 19] on link "Písemnosti SŘ" at bounding box center [580, 17] width 106 height 22
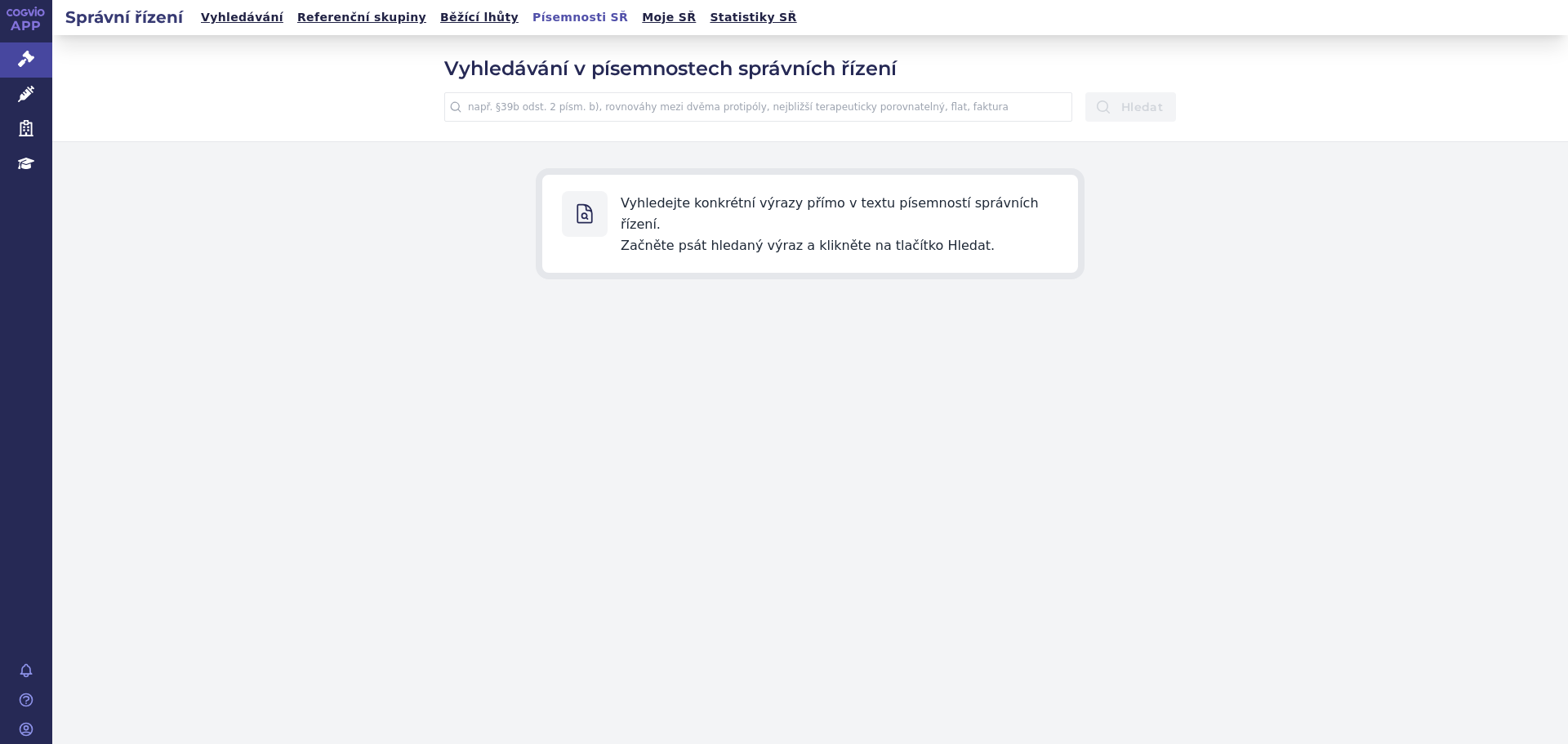
click at [575, 106] on input "text" at bounding box center [757, 107] width 628 height 29
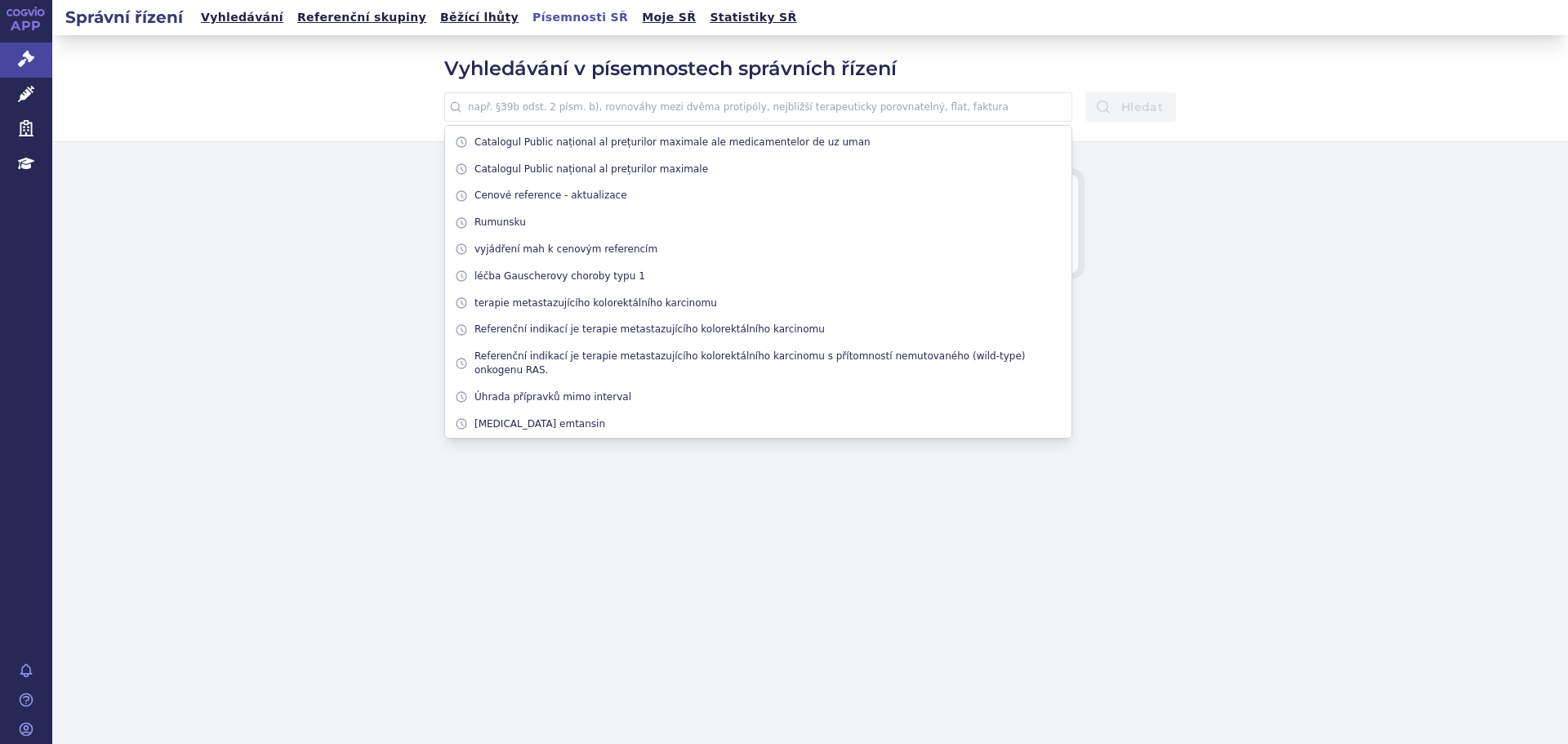
paste input "e o první podobný přípravek ve skupině v zásadě terapeuticky zaměnitelných léči…"
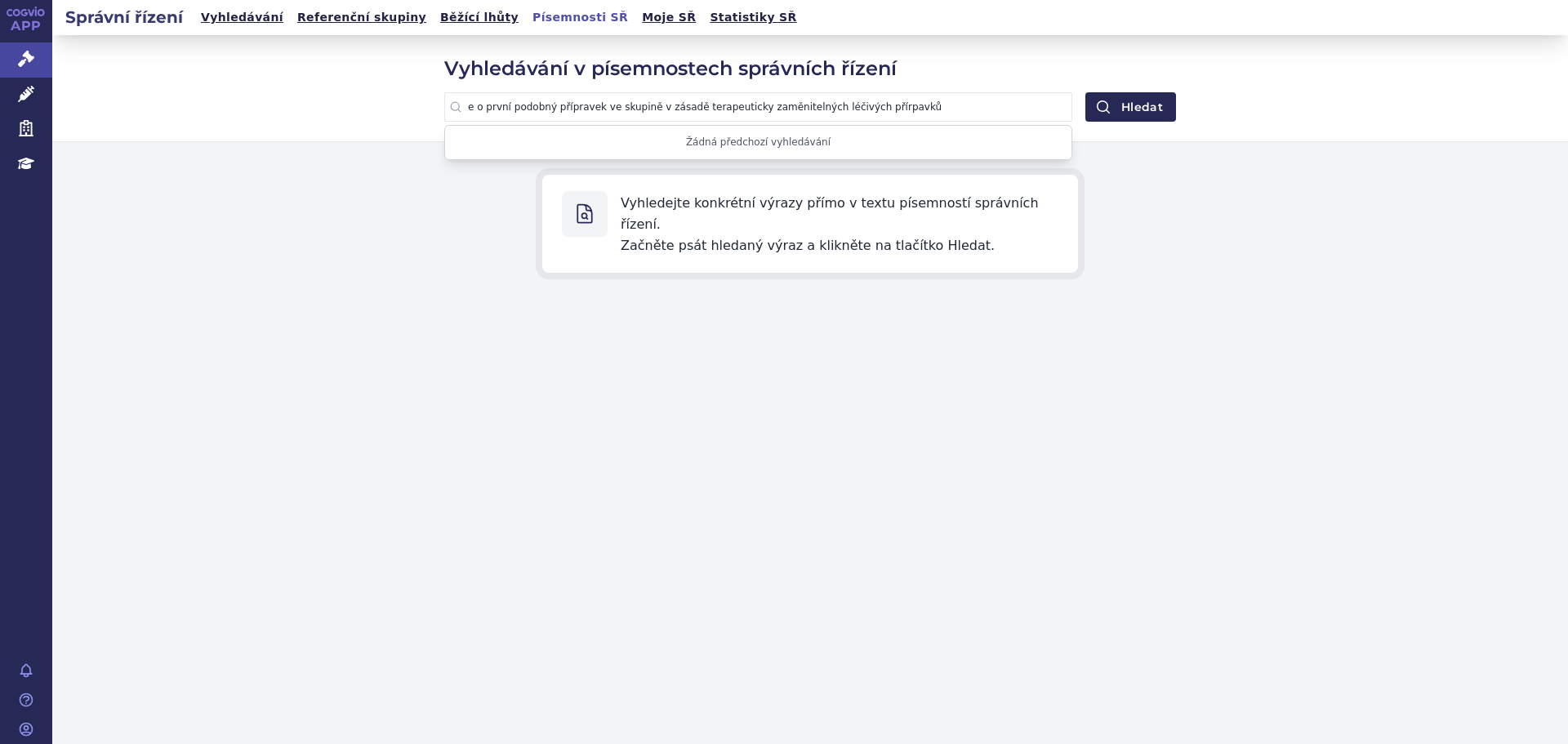
click at [470, 110] on input "e o první podobný přípravek ve skupině v zásadě terapeuticky zaměnitelných léči…" at bounding box center [757, 107] width 628 height 29
click at [1150, 99] on button "Hledat" at bounding box center [1131, 107] width 91 height 29
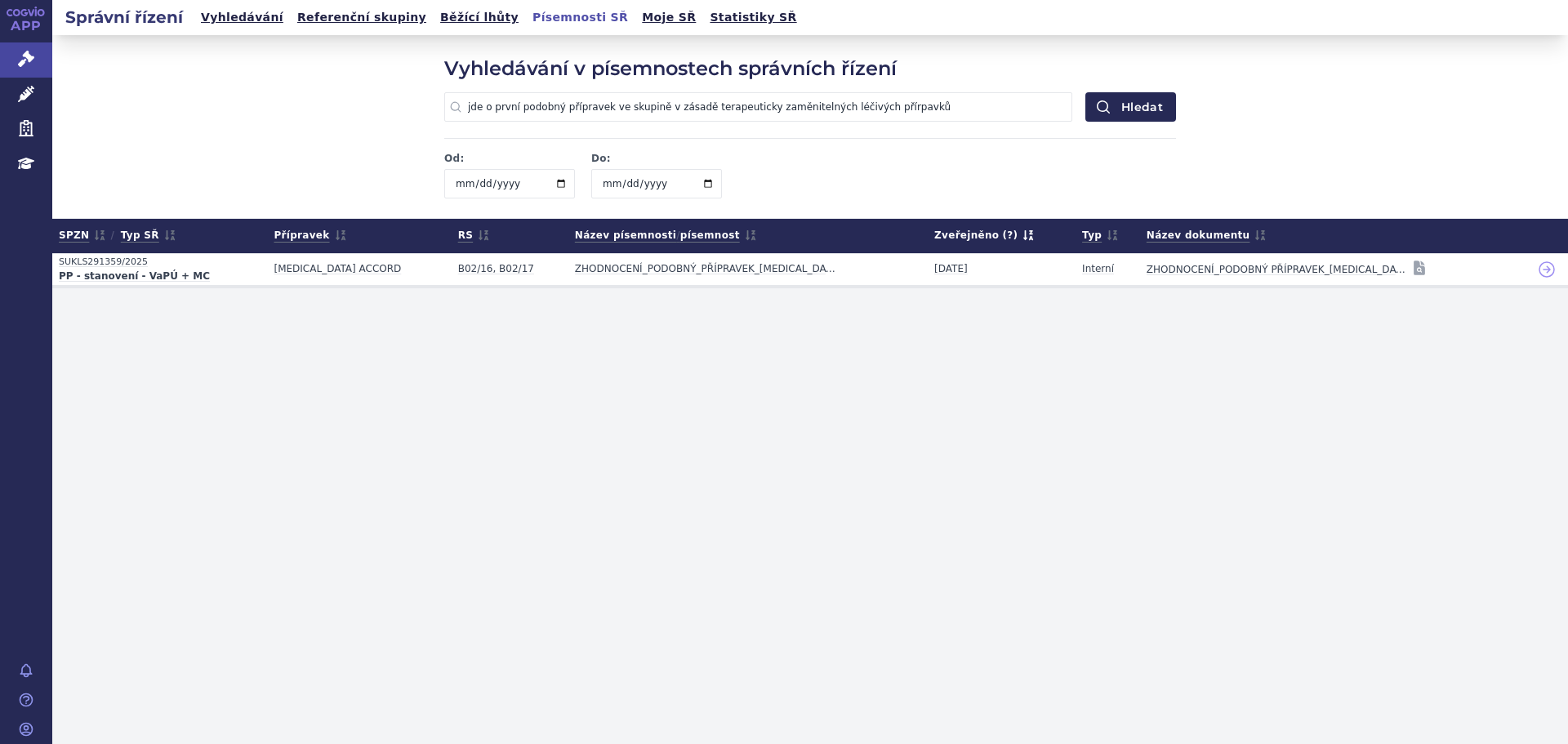
click at [894, 109] on input "jde o první podobný přípravek ve skupině v zásadě terapeuticky zaměnitelných lé…" at bounding box center [757, 107] width 628 height 29
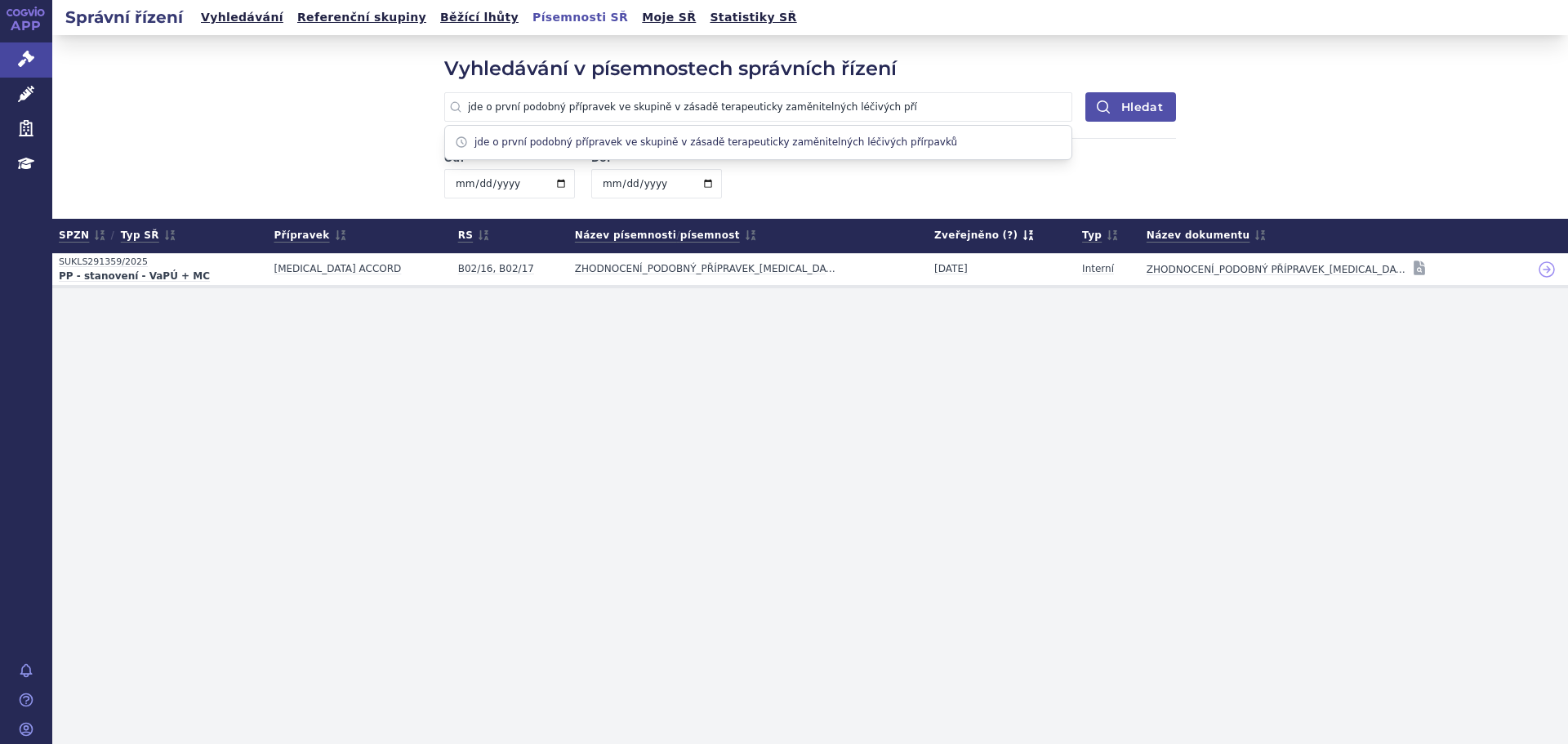
click at [1158, 98] on button "Hledat" at bounding box center [1131, 107] width 91 height 29
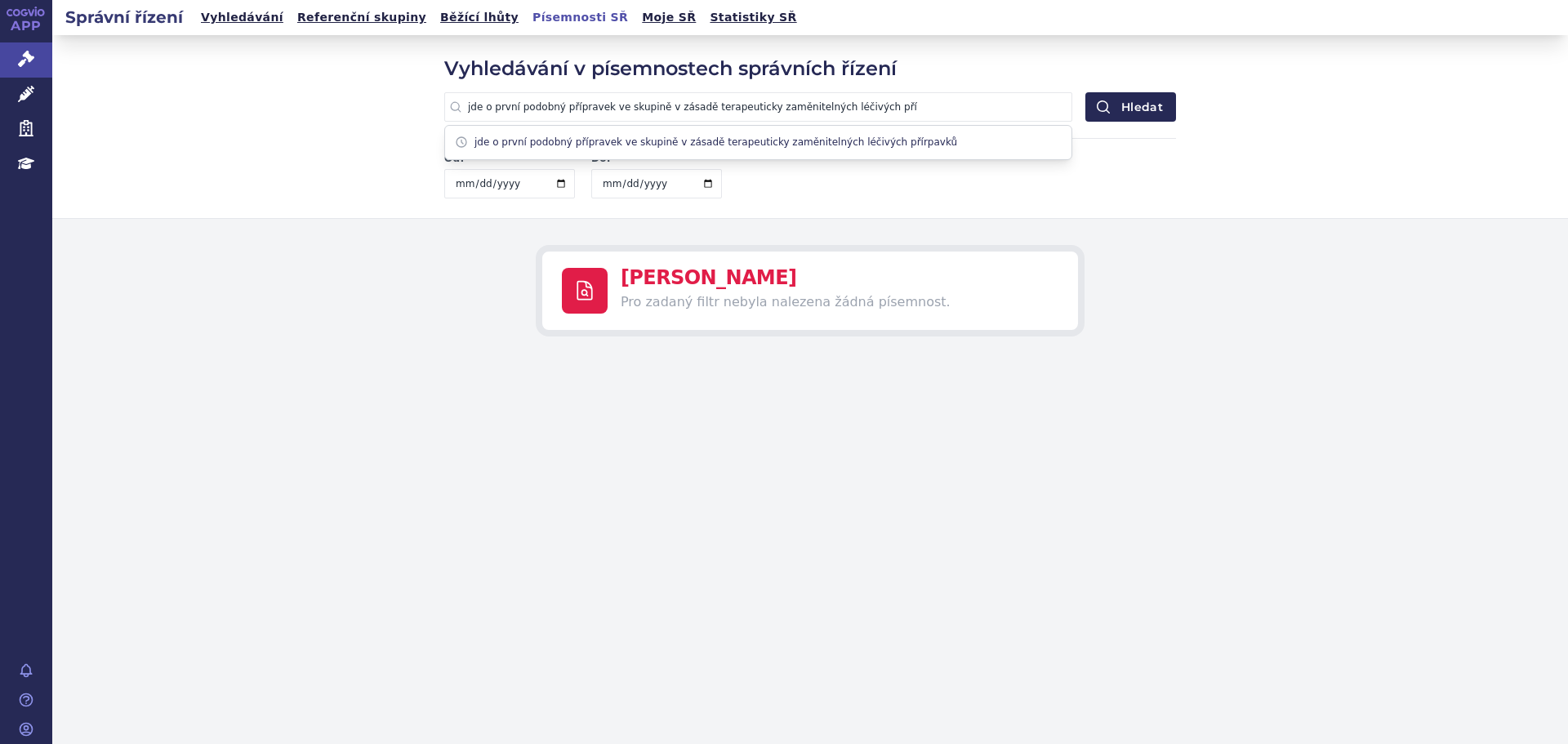
drag, startPoint x: 876, startPoint y: 106, endPoint x: 846, endPoint y: 113, distance: 30.8
click at [846, 113] on input "jde o první podobný přípravek ve skupině v zásadě terapeuticky zaměnitelných lé…" at bounding box center [757, 107] width 628 height 29
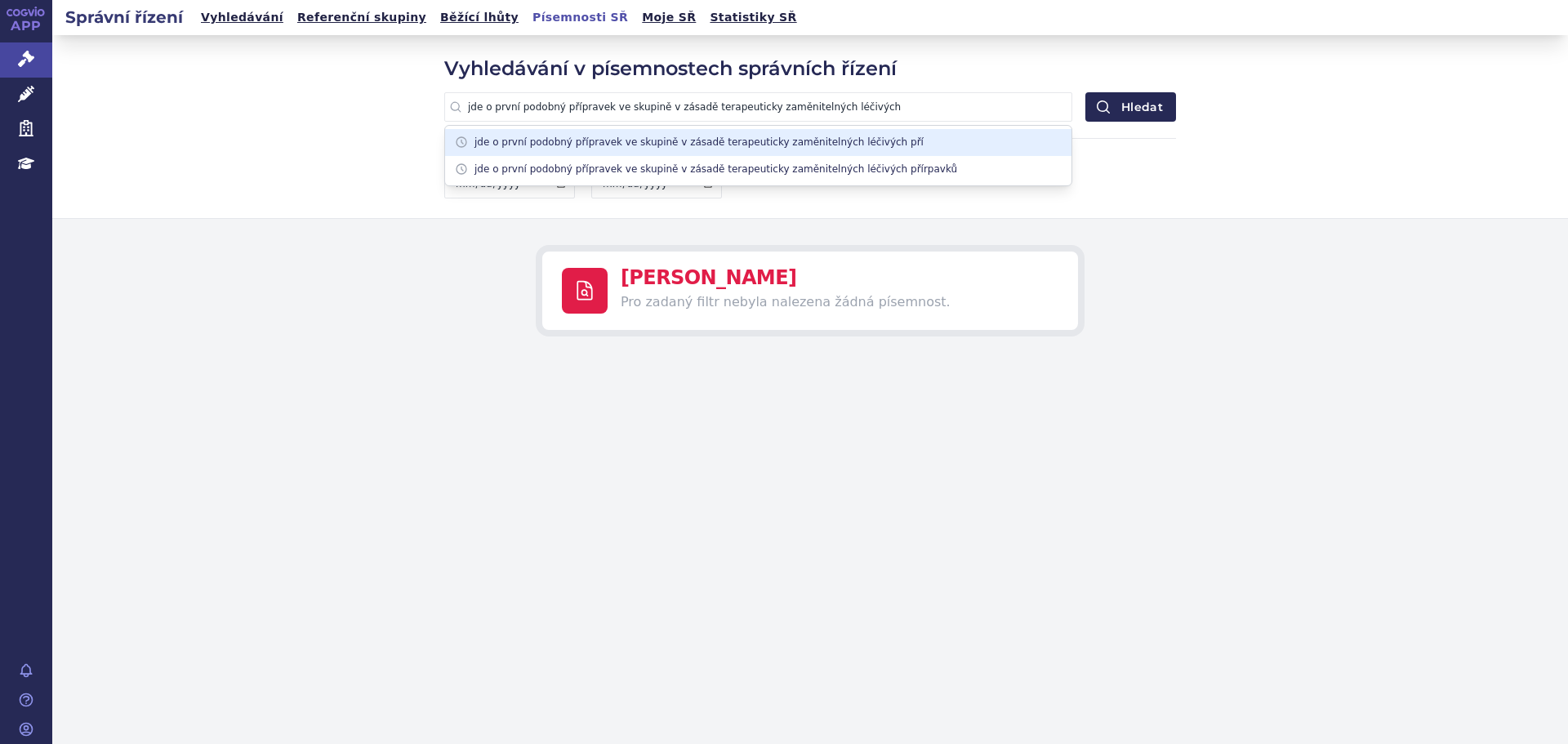
click at [1085, 92] on button "Hledat" at bounding box center [1131, 107] width 91 height 29
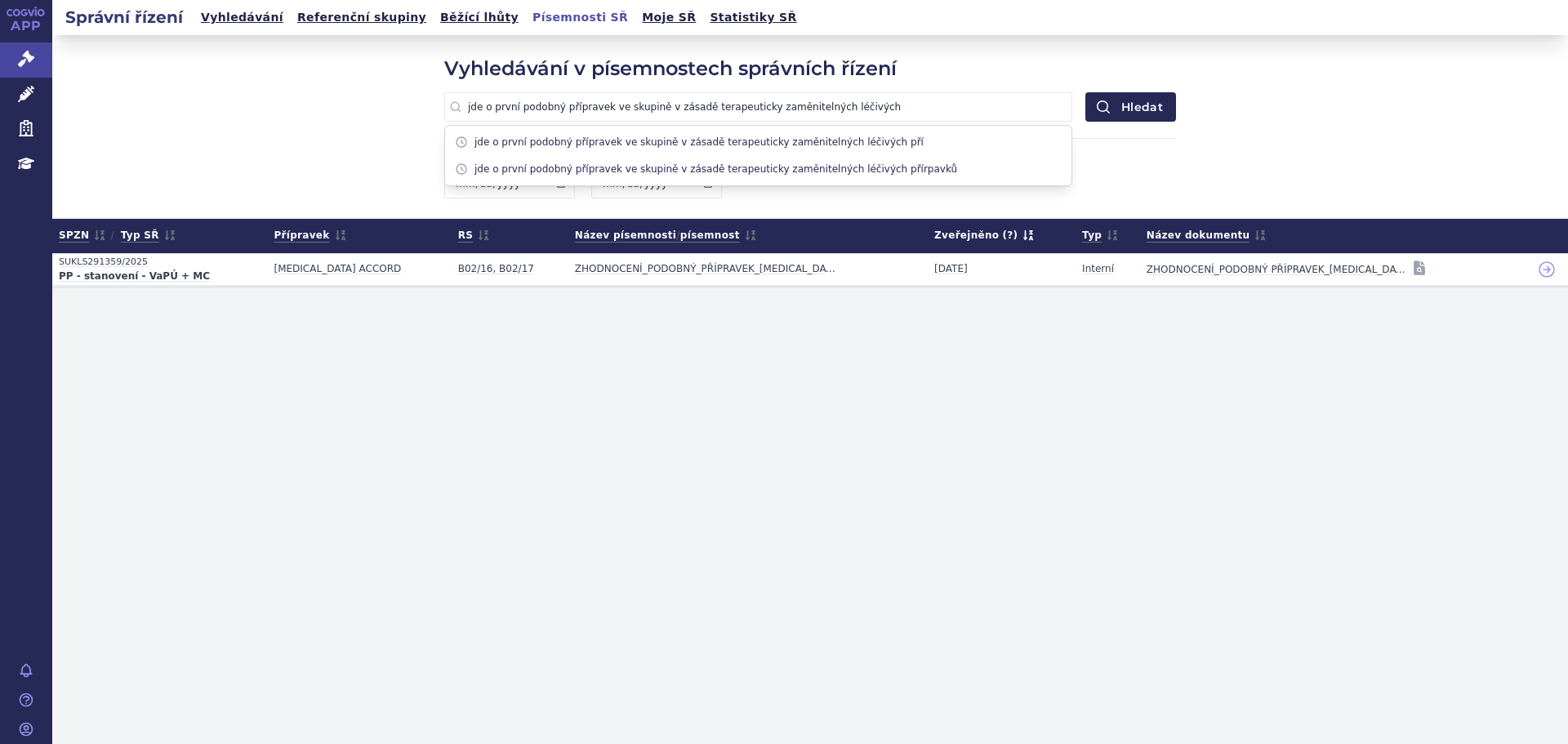
drag, startPoint x: 869, startPoint y: 106, endPoint x: 312, endPoint y: 109, distance: 557.0
click at [312, 109] on div "Vyhledávání v písemnostech správních řízení jde o první podobný přípravek ve sk…" at bounding box center [810, 126] width 1516 height 183
paste input "e první podobný přípravek ve skupině v zásadě terapeuticky zaměnitelných léčivý…"
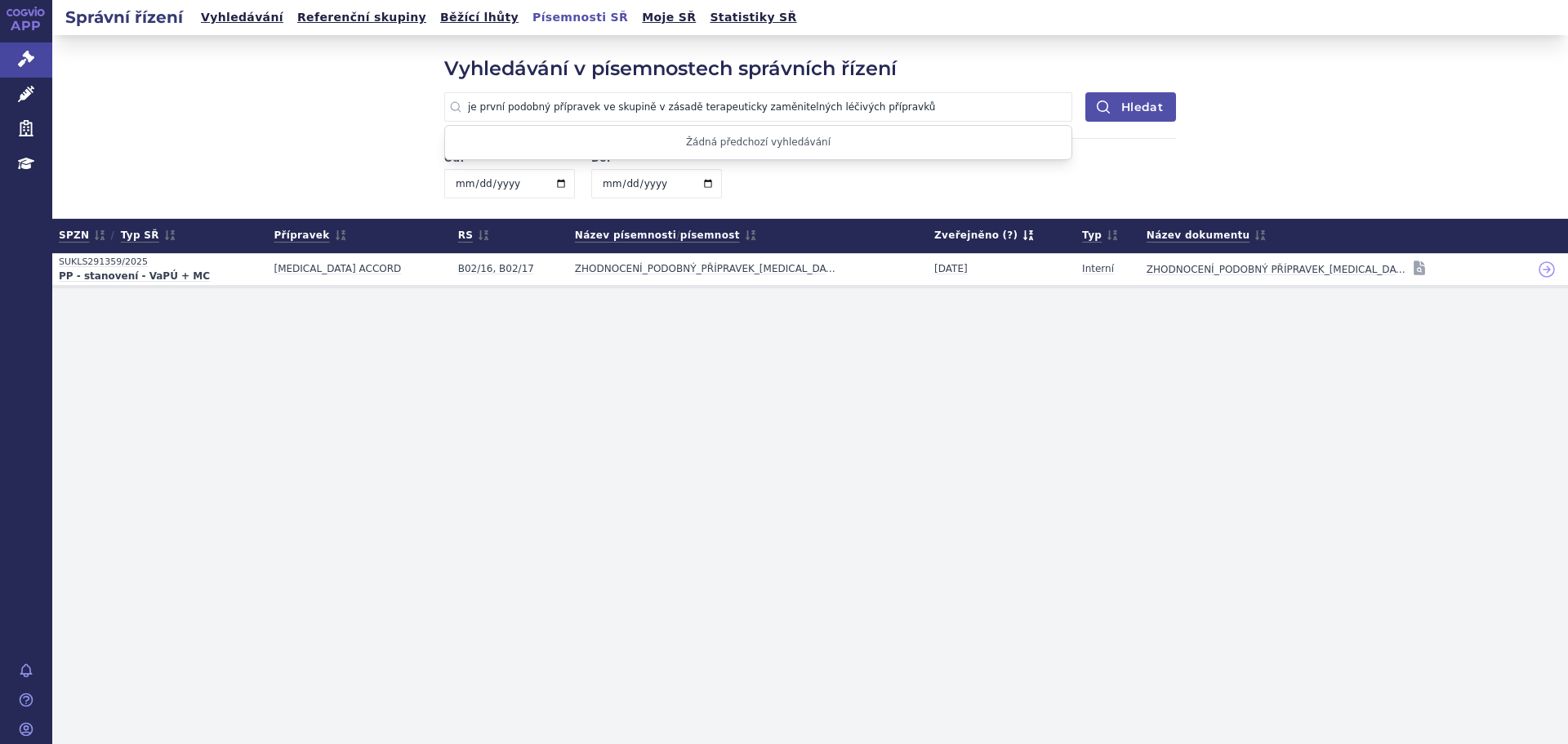
type input "je první podobný přípravek ve skupině v zásadě terapeuticky zaměnitelných léčiv…"
click at [1123, 106] on button "Hledat" at bounding box center [1131, 107] width 91 height 29
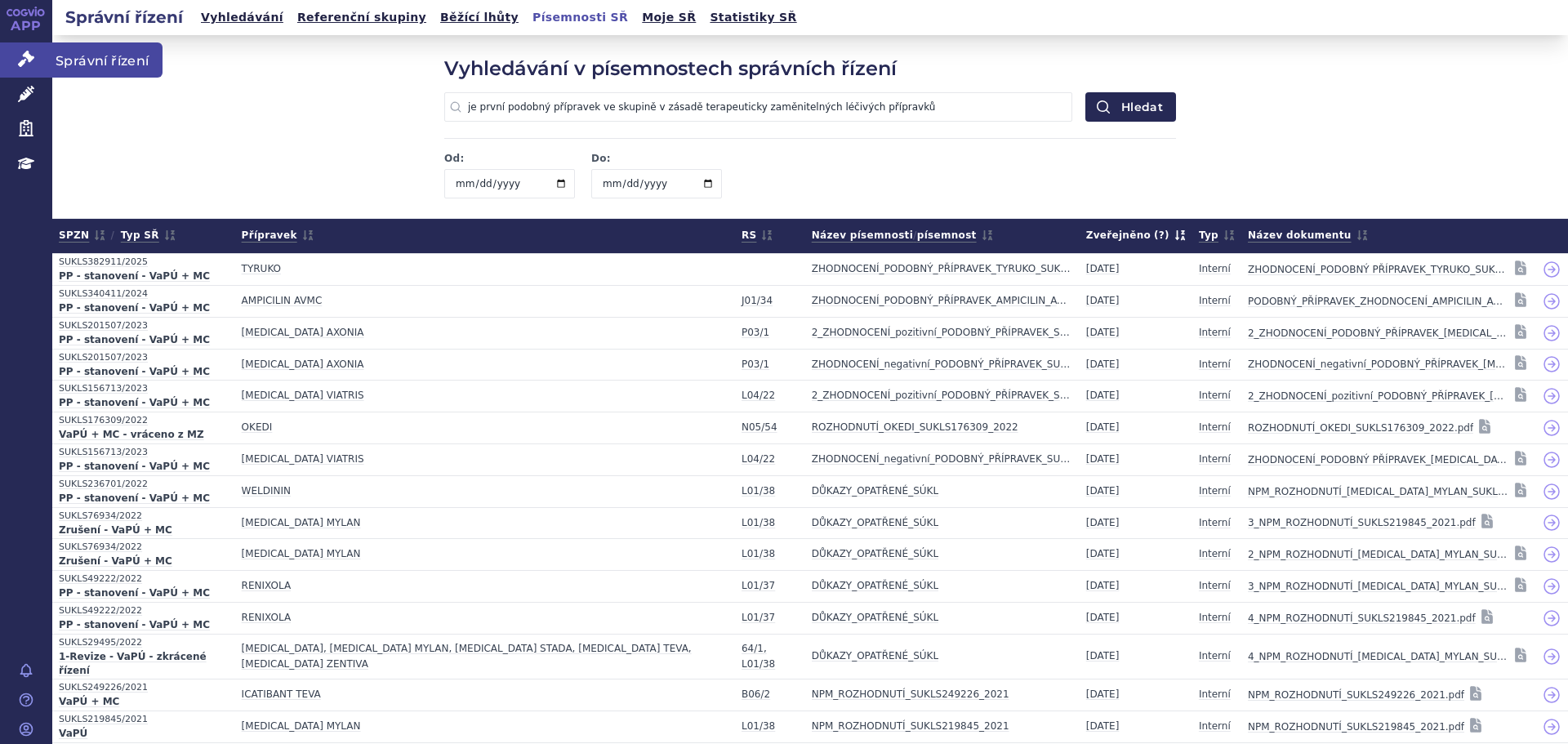
click at [27, 63] on icon at bounding box center [27, 59] width 17 height 17
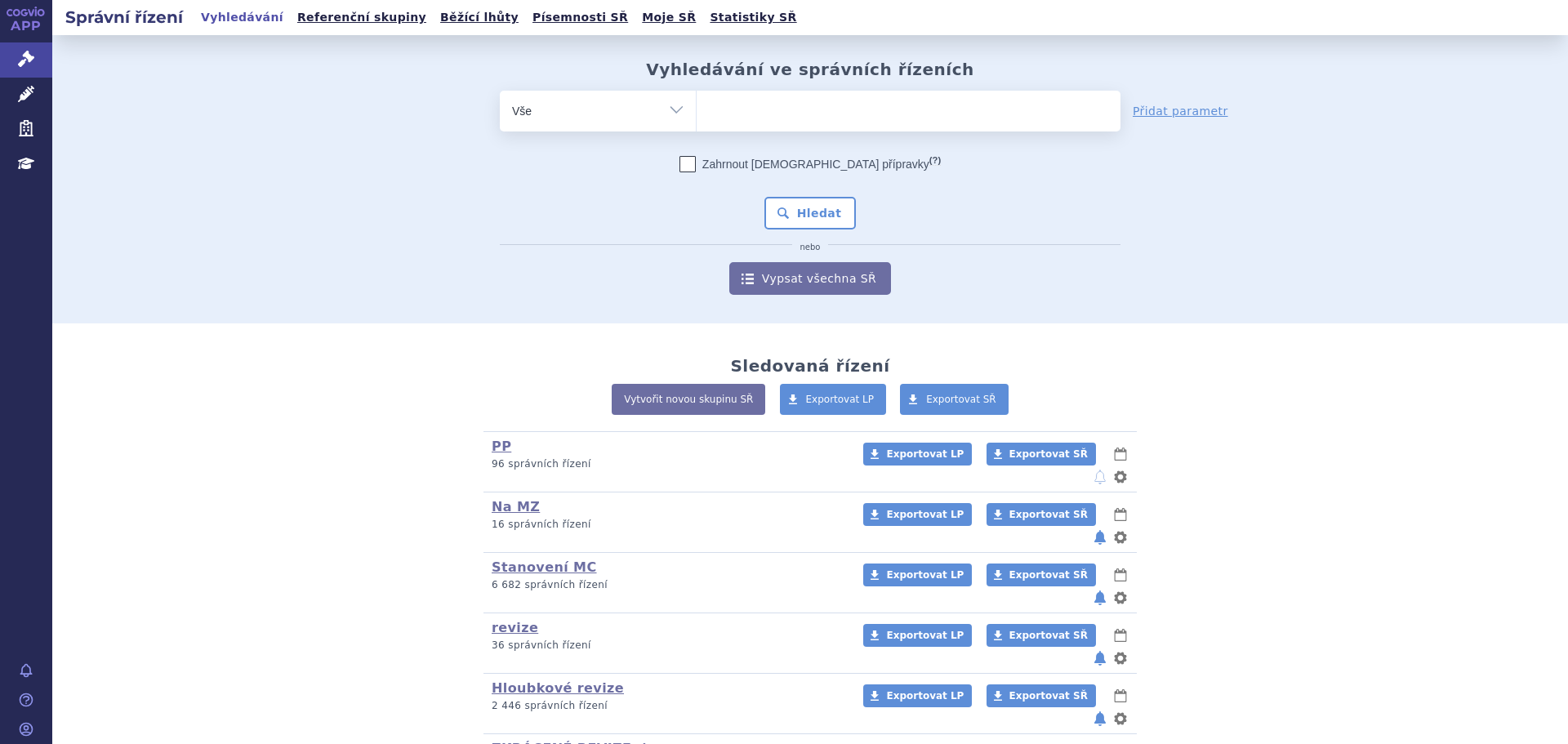
click at [769, 98] on ul at bounding box center [908, 108] width 424 height 34
click at [697, 98] on select at bounding box center [696, 110] width 1 height 40
click at [785, 118] on ul at bounding box center [908, 108] width 424 height 34
click at [697, 118] on select at bounding box center [696, 110] width 1 height 40
type input "ty"
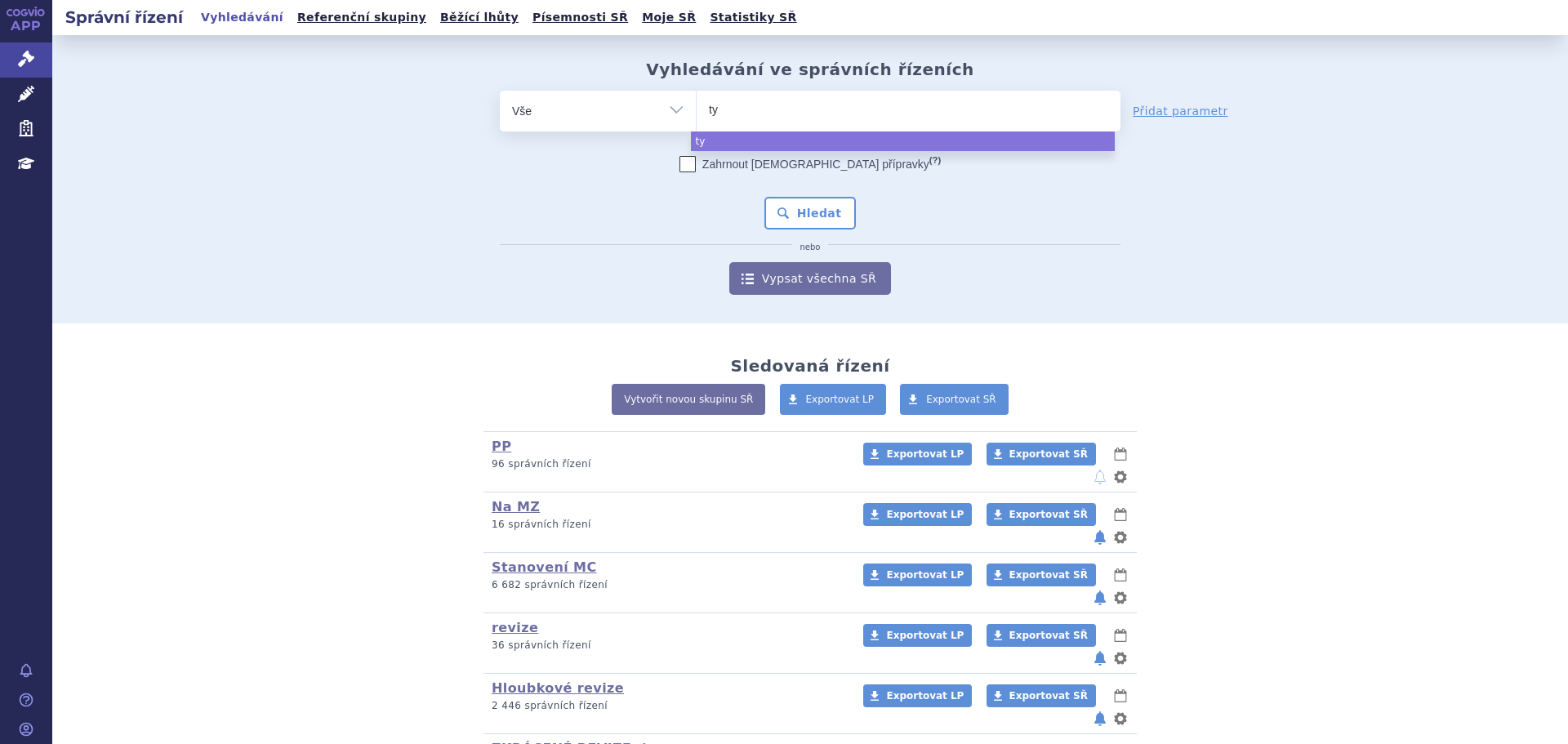
type input "tyr"
type input "tyru"
type input "tyruko"
select select "tyruko"
click at [840, 209] on button "Hledat" at bounding box center [811, 213] width 92 height 33
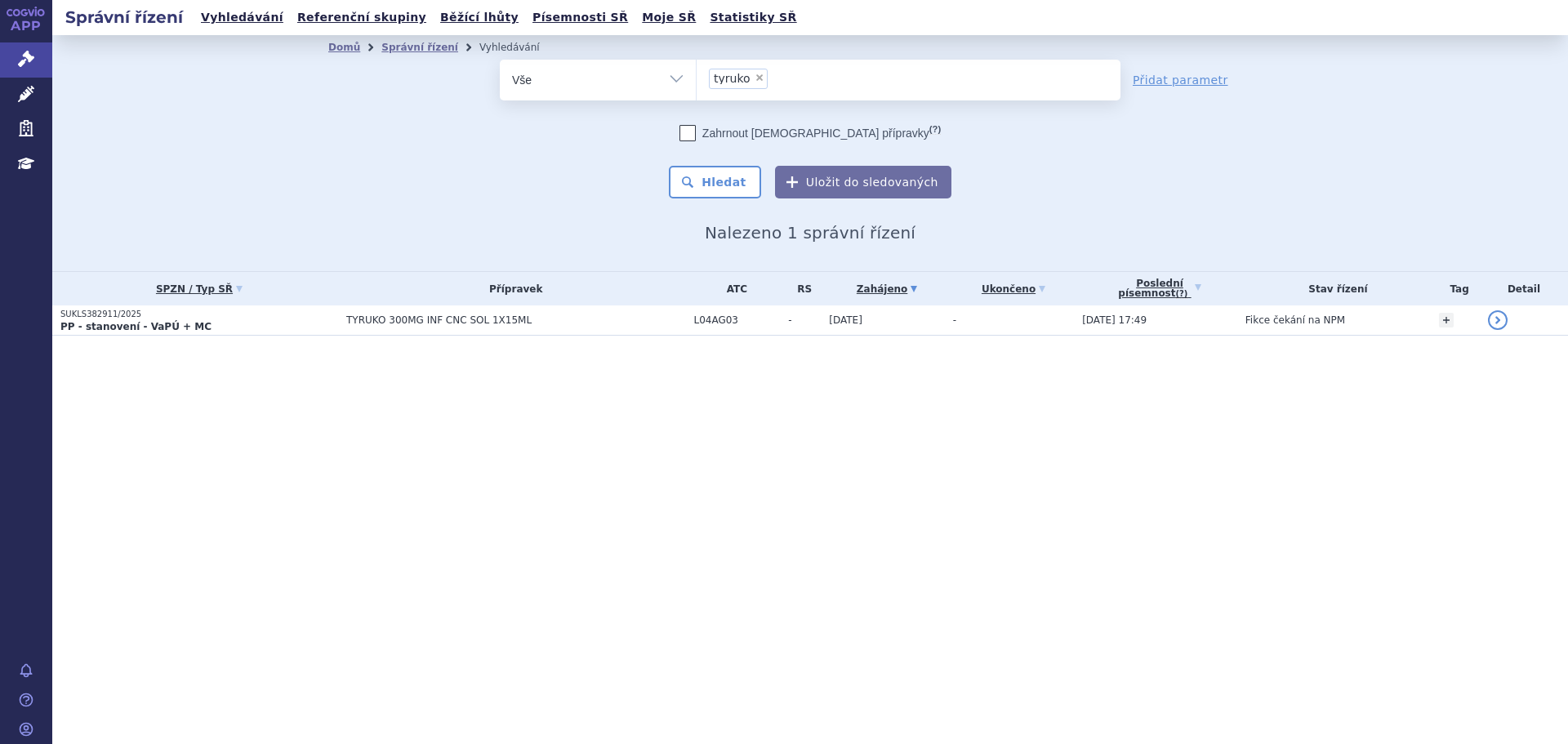
click at [617, 321] on span "TYRUKO 300MG INF CNC SOL 1X15ML" at bounding box center [516, 320] width 339 height 11
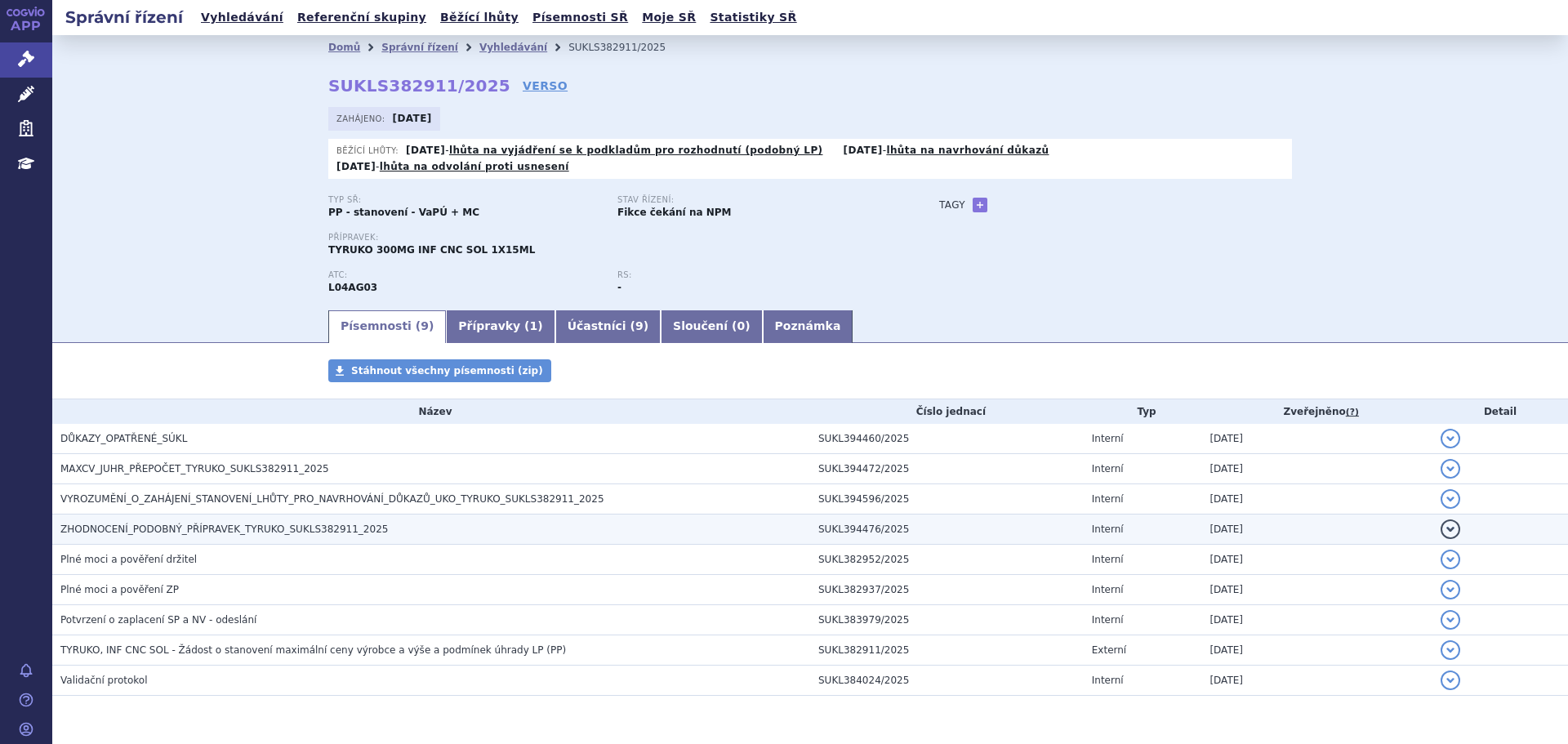
click at [228, 523] on span "ZHODNOCENÍ_PODOBNÝ_PŘÍPRAVEK_TYRUKO_SUKLS382911_2025" at bounding box center [224, 529] width 327 height 11
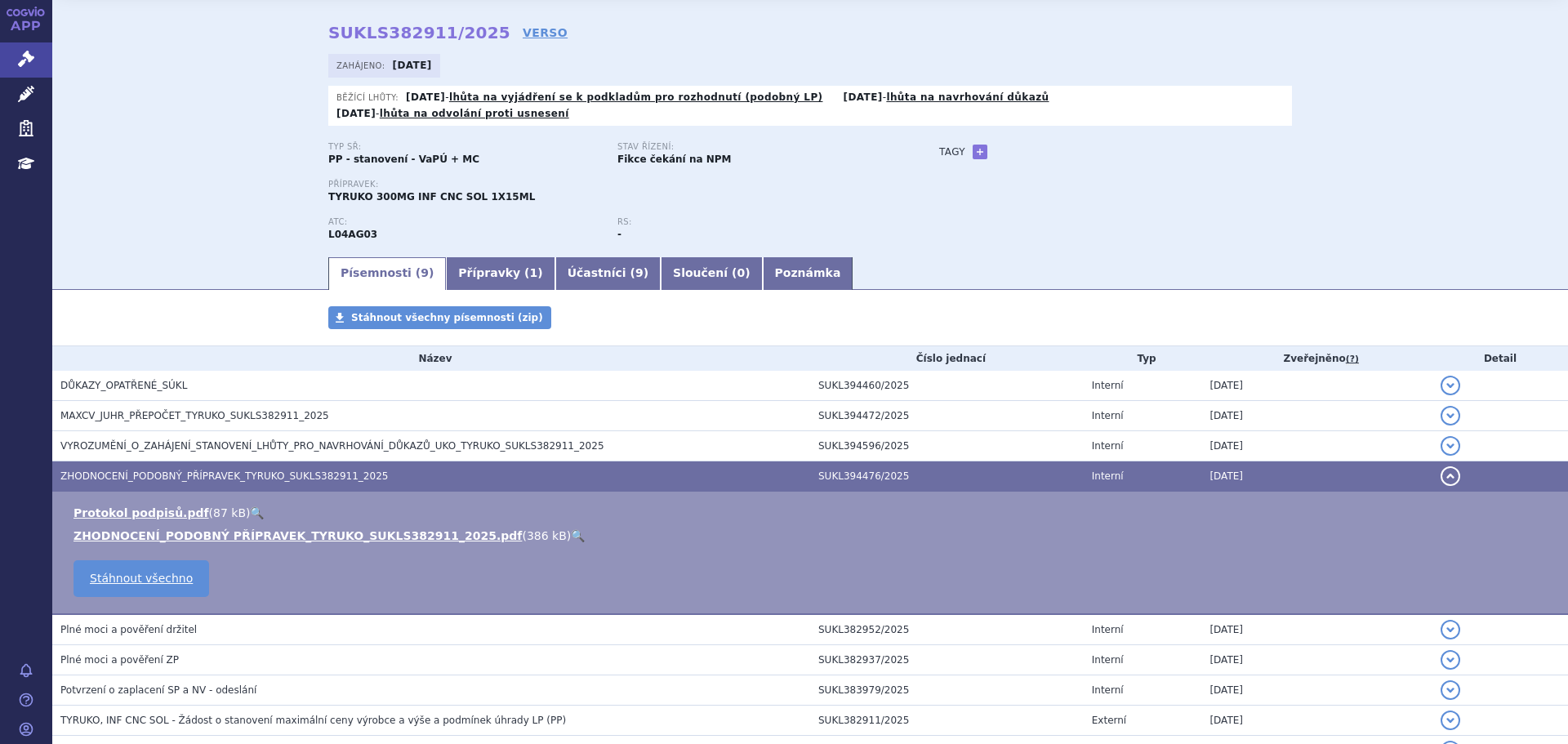
scroll to position [82, 0]
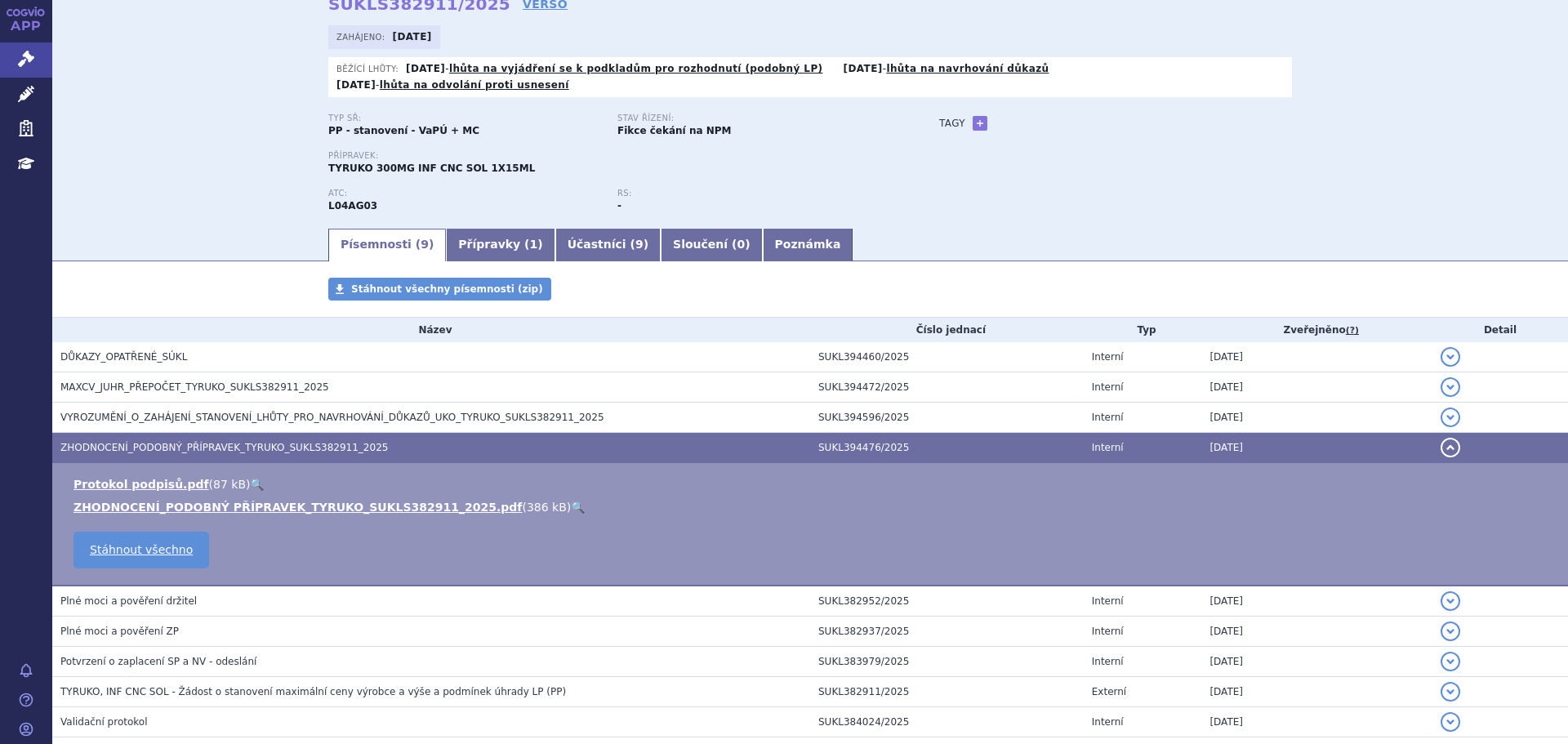
click at [571, 501] on link "🔍" at bounding box center [577, 508] width 14 height 13
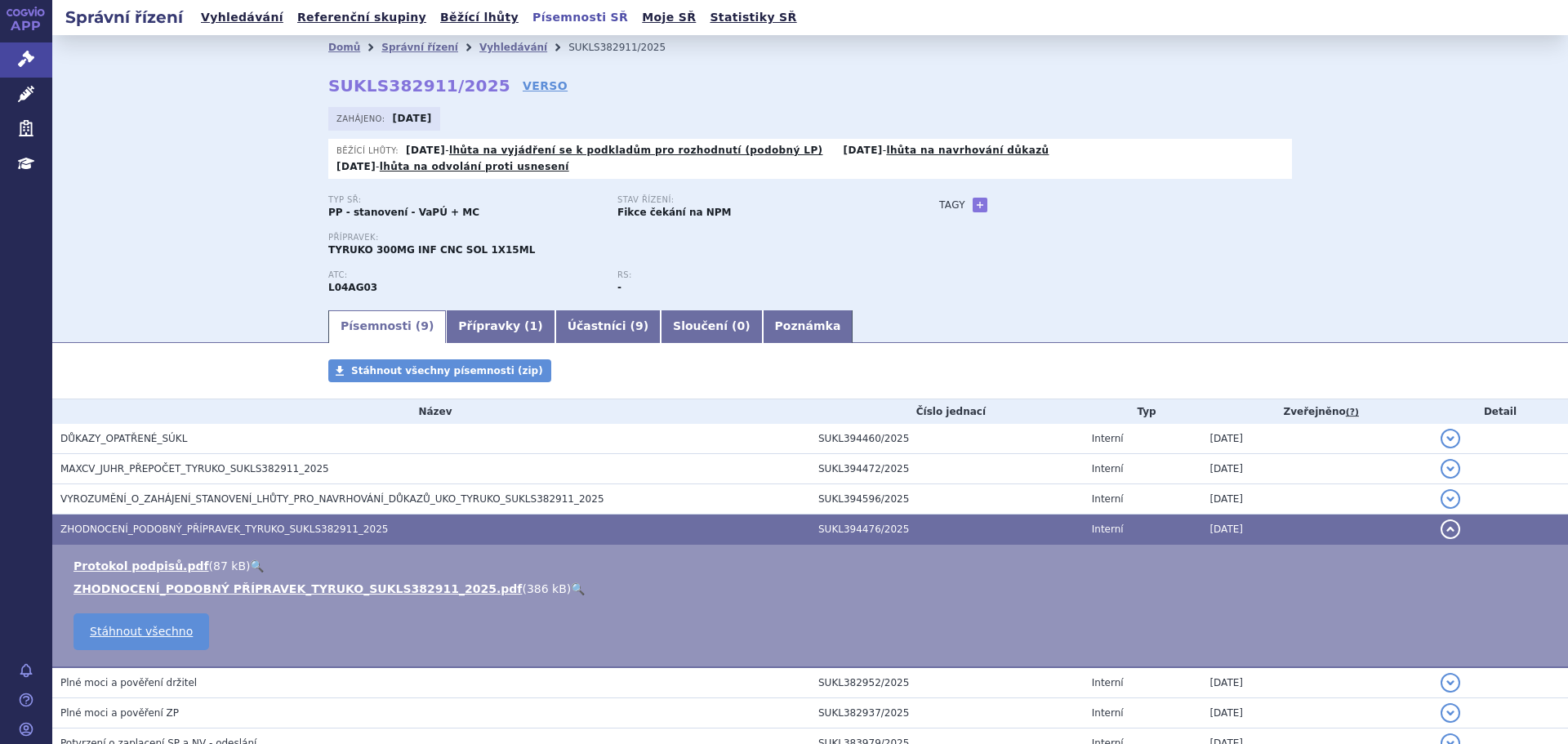
click at [528, 18] on link "Písemnosti SŘ" at bounding box center [580, 17] width 106 height 22
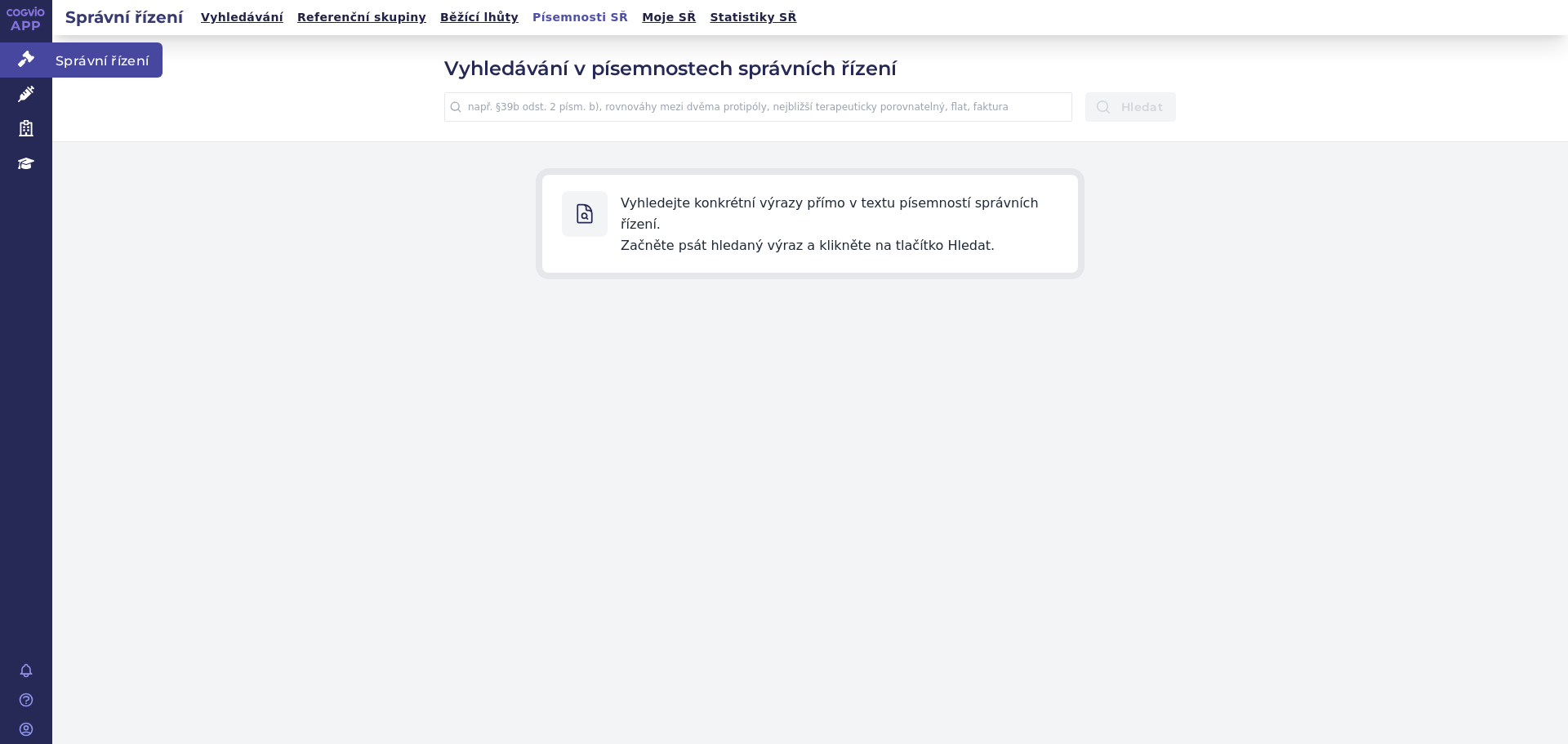
click at [30, 63] on icon at bounding box center [27, 59] width 17 height 17
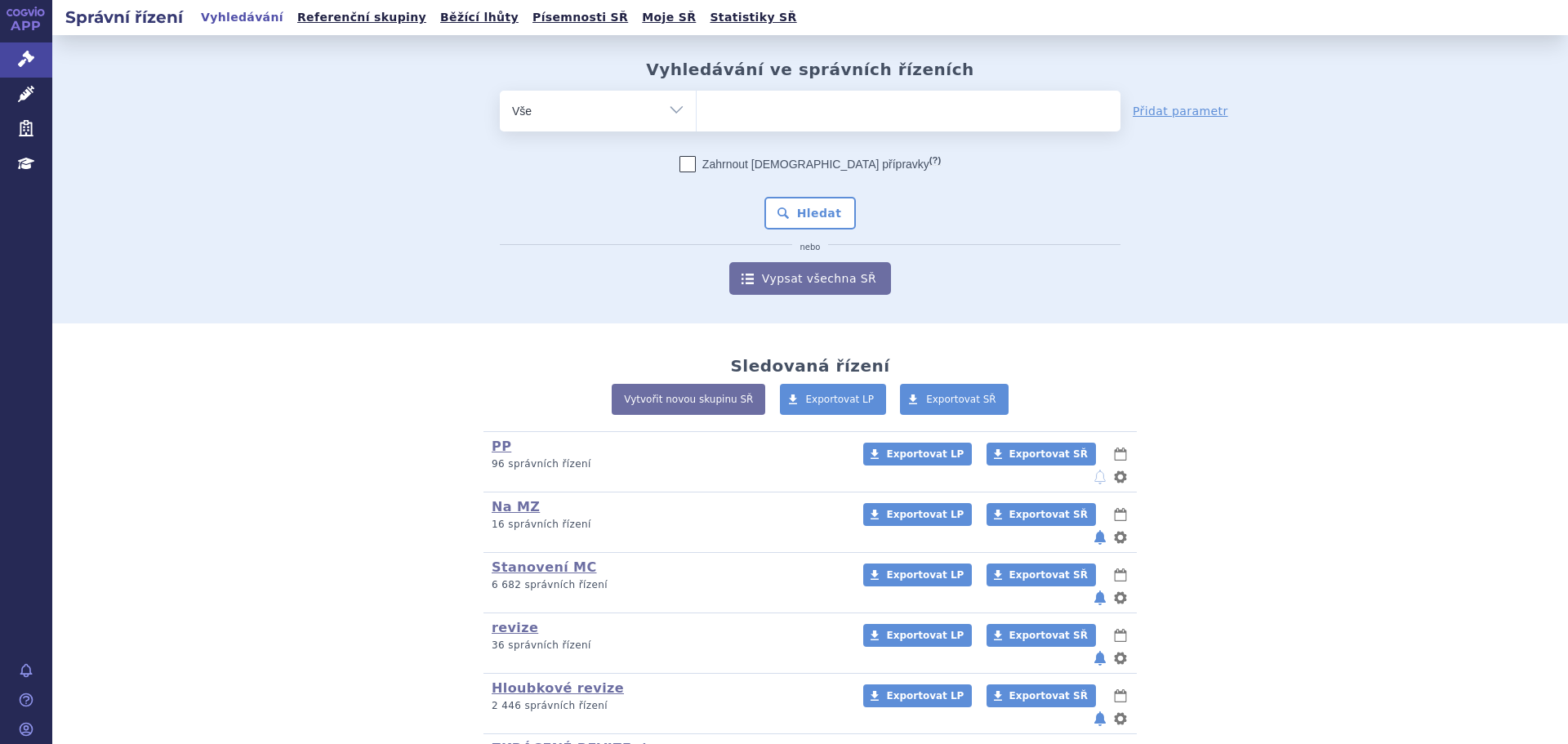
click at [734, 115] on ul at bounding box center [908, 108] width 424 height 34
click at [697, 115] on select at bounding box center [696, 110] width 1 height 40
type input "st"
type input "ste"
type input "steq"
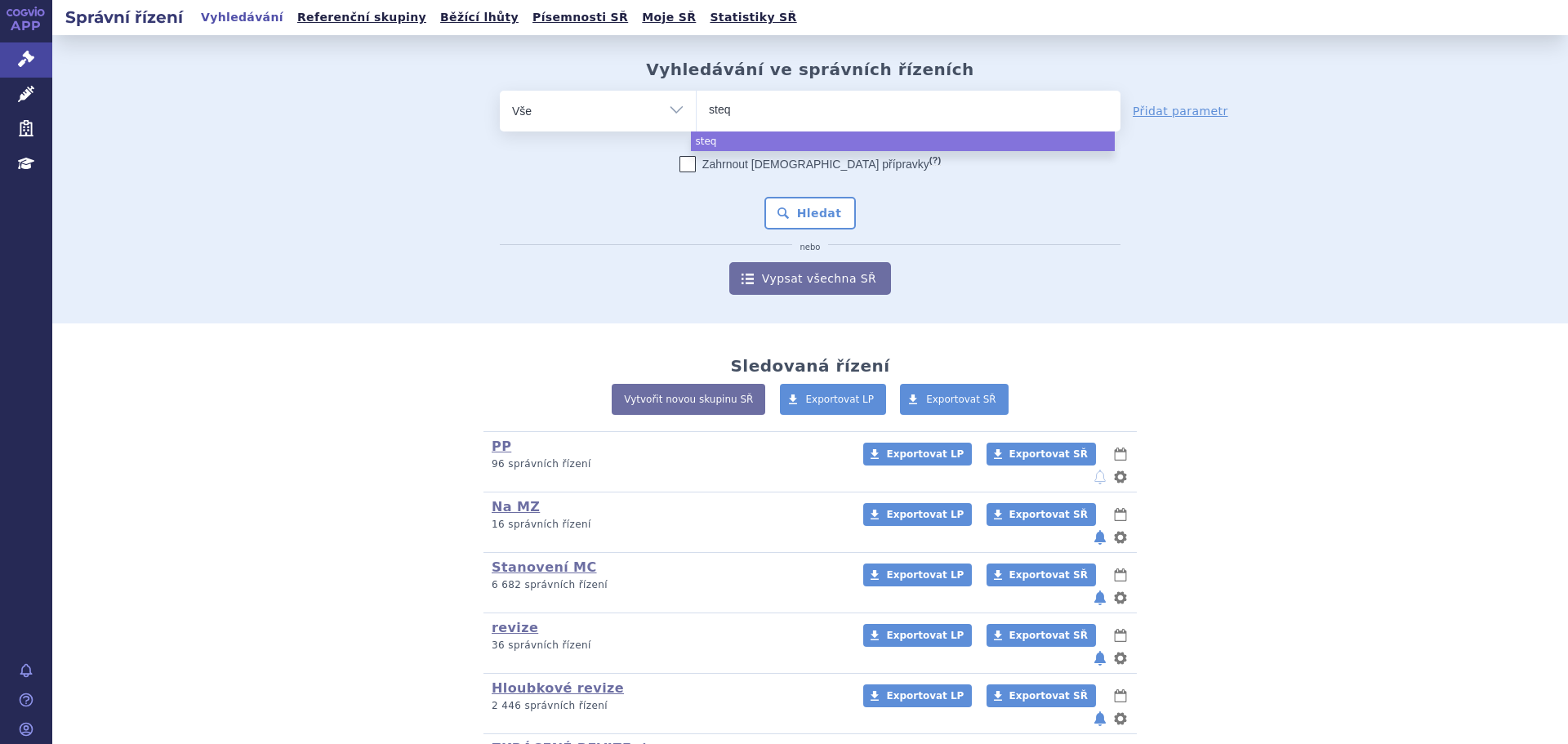
type input "steqy"
type input "steqyem"
type input "steqyema"
select select "steqyema"
click at [829, 208] on button "Hledat" at bounding box center [811, 213] width 92 height 33
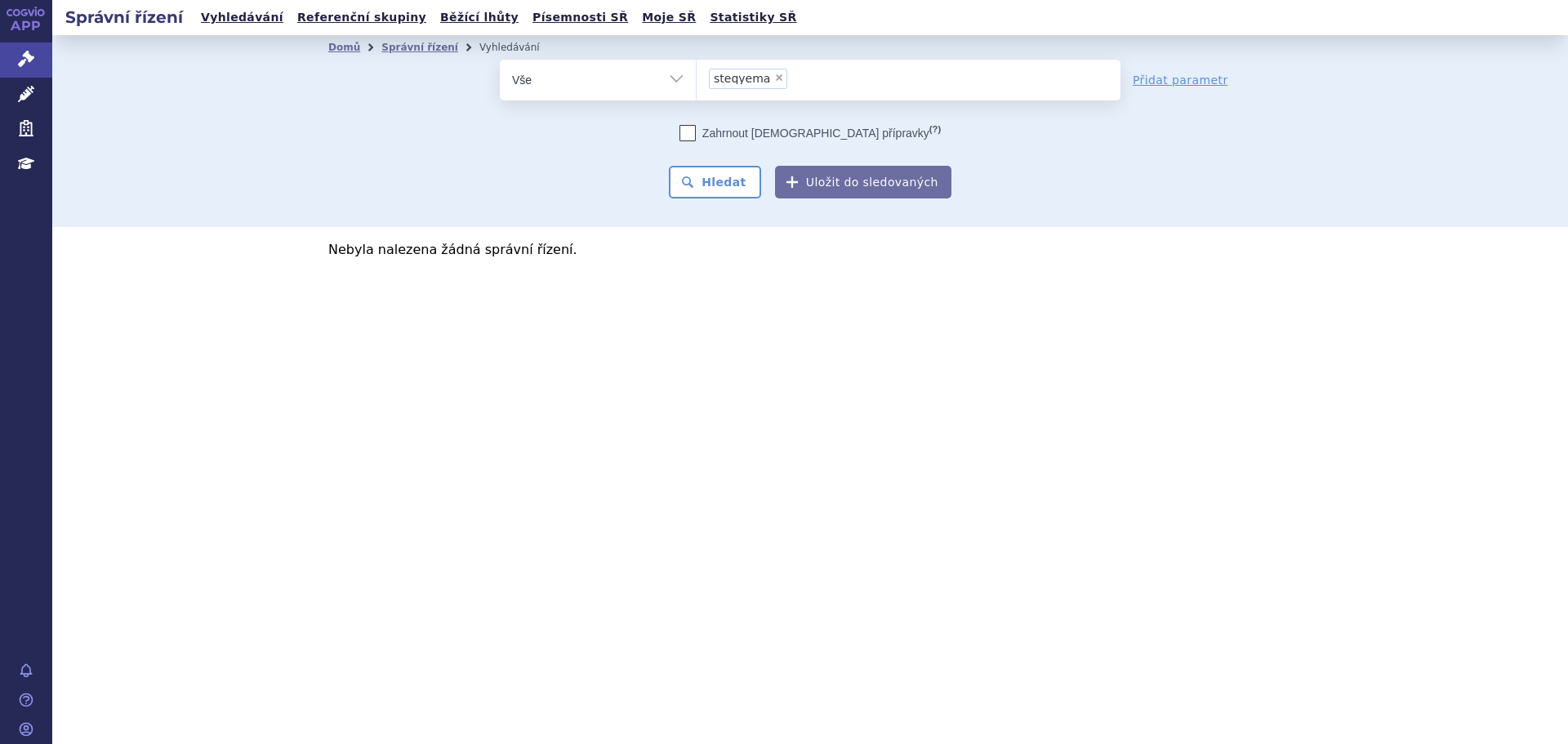
click at [777, 85] on li "× steqyema" at bounding box center [747, 79] width 78 height 20
click at [697, 85] on select "steqyema" at bounding box center [696, 79] width 1 height 40
click at [774, 75] on span "×" at bounding box center [778, 77] width 10 height 10
click at [697, 75] on select "steqyema" at bounding box center [696, 79] width 1 height 40
select select
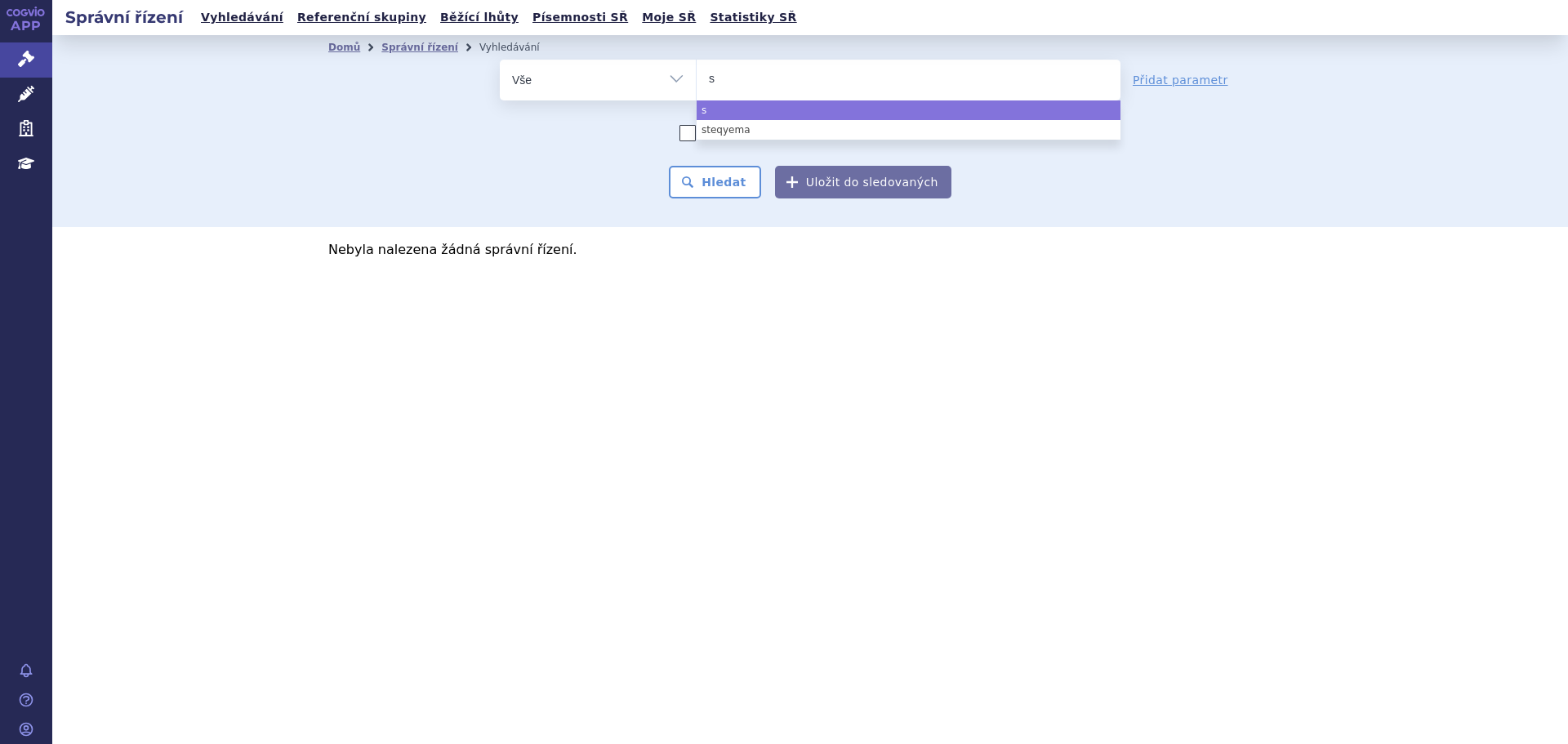
type input "st"
type input "sto"
type input "stob"
type input "stobo"
type input "stobocl"
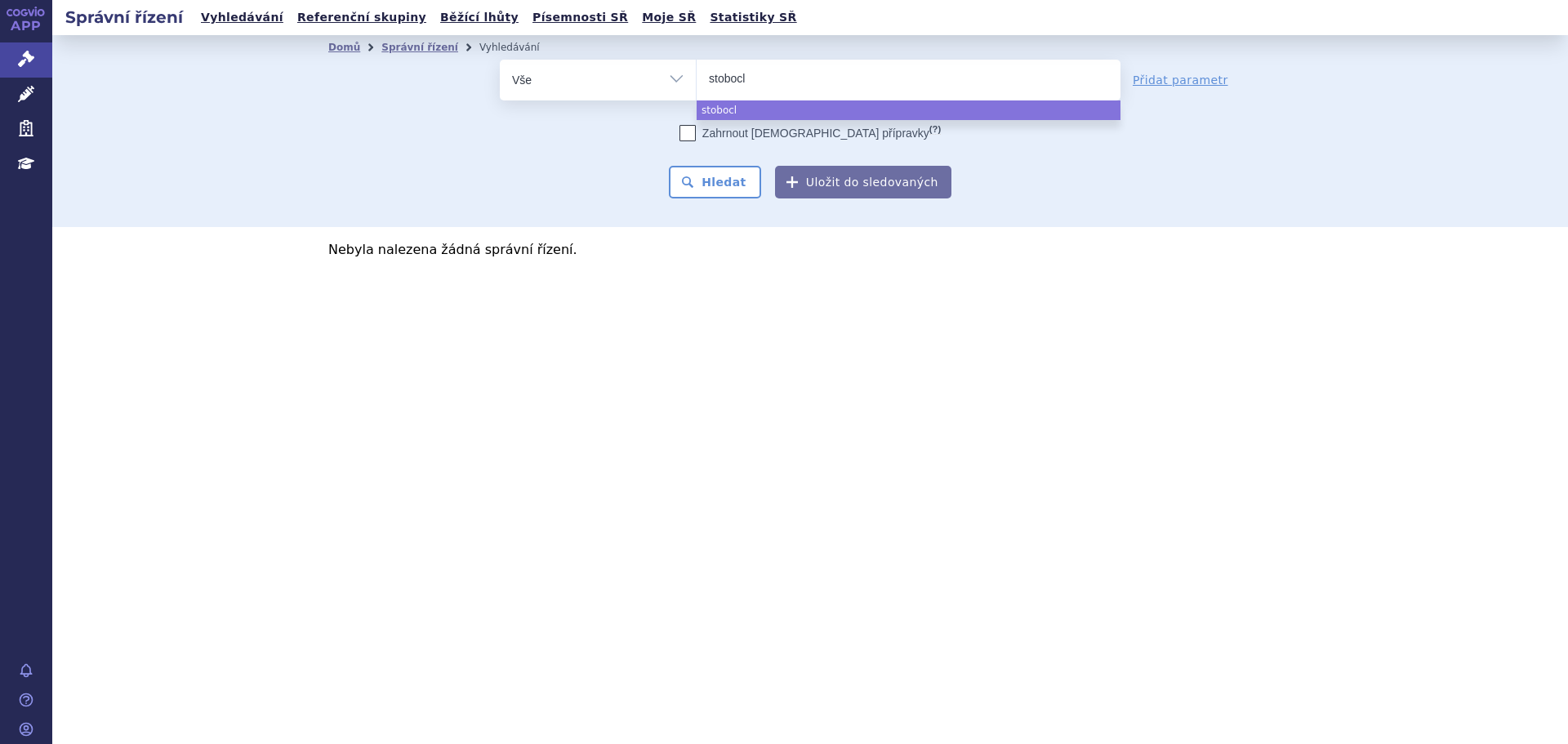
type input "stoboclo"
select select "stoboclo"
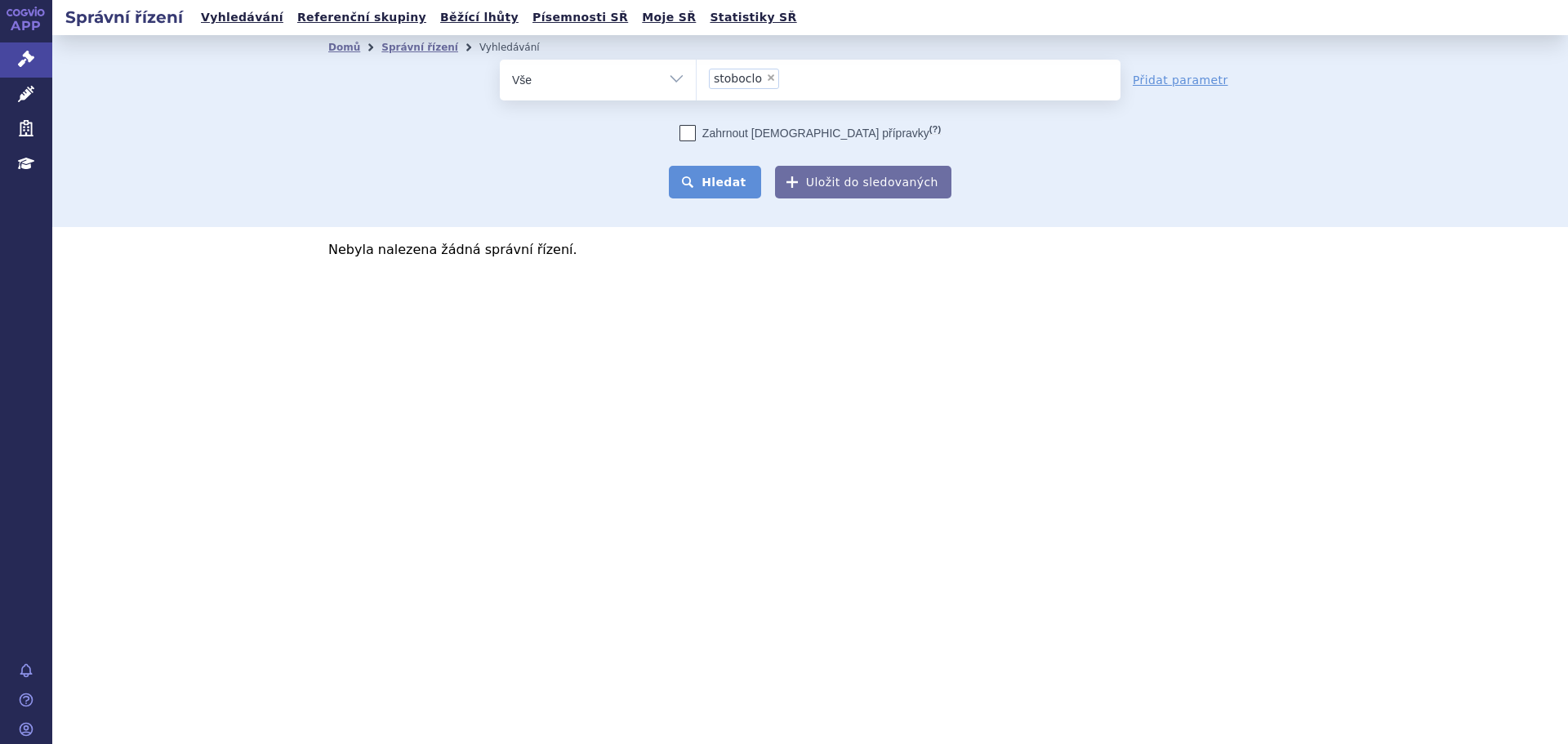
click at [717, 182] on button "Hledat" at bounding box center [715, 182] width 92 height 33
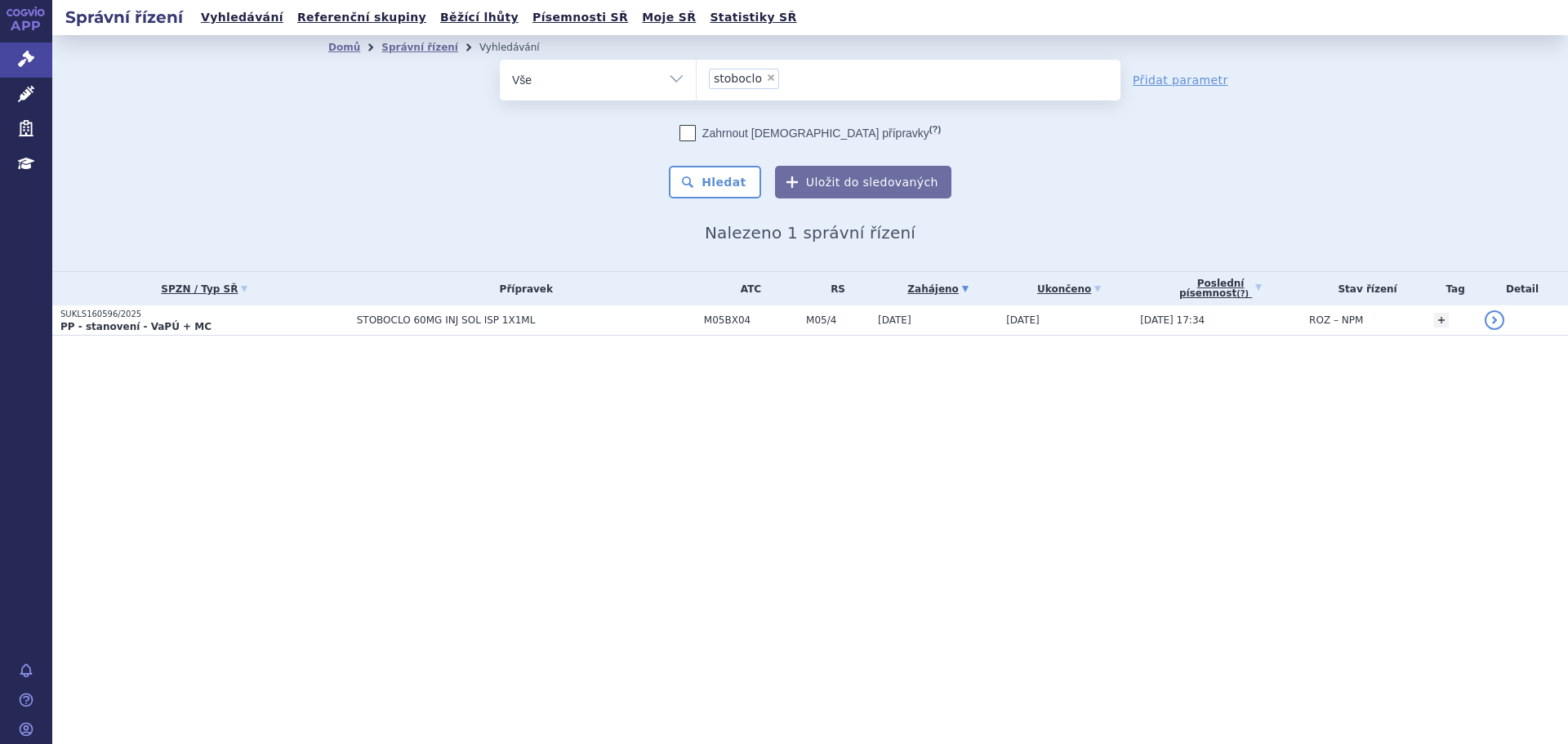
click at [562, 96] on select "Vše Spisová značka Typ SŘ Přípravek/SUKL kód Účastník/Držitel" at bounding box center [597, 78] width 196 height 37
select select "filter-atc-group"
click at [500, 60] on select "Vše Spisová značka Typ SŘ Přípravek/SUKL kód Účastník/Držitel" at bounding box center [597, 78] width 196 height 37
click at [788, 91] on ul at bounding box center [908, 76] width 424 height 34
click at [697, 91] on select at bounding box center [696, 79] width 1 height 40
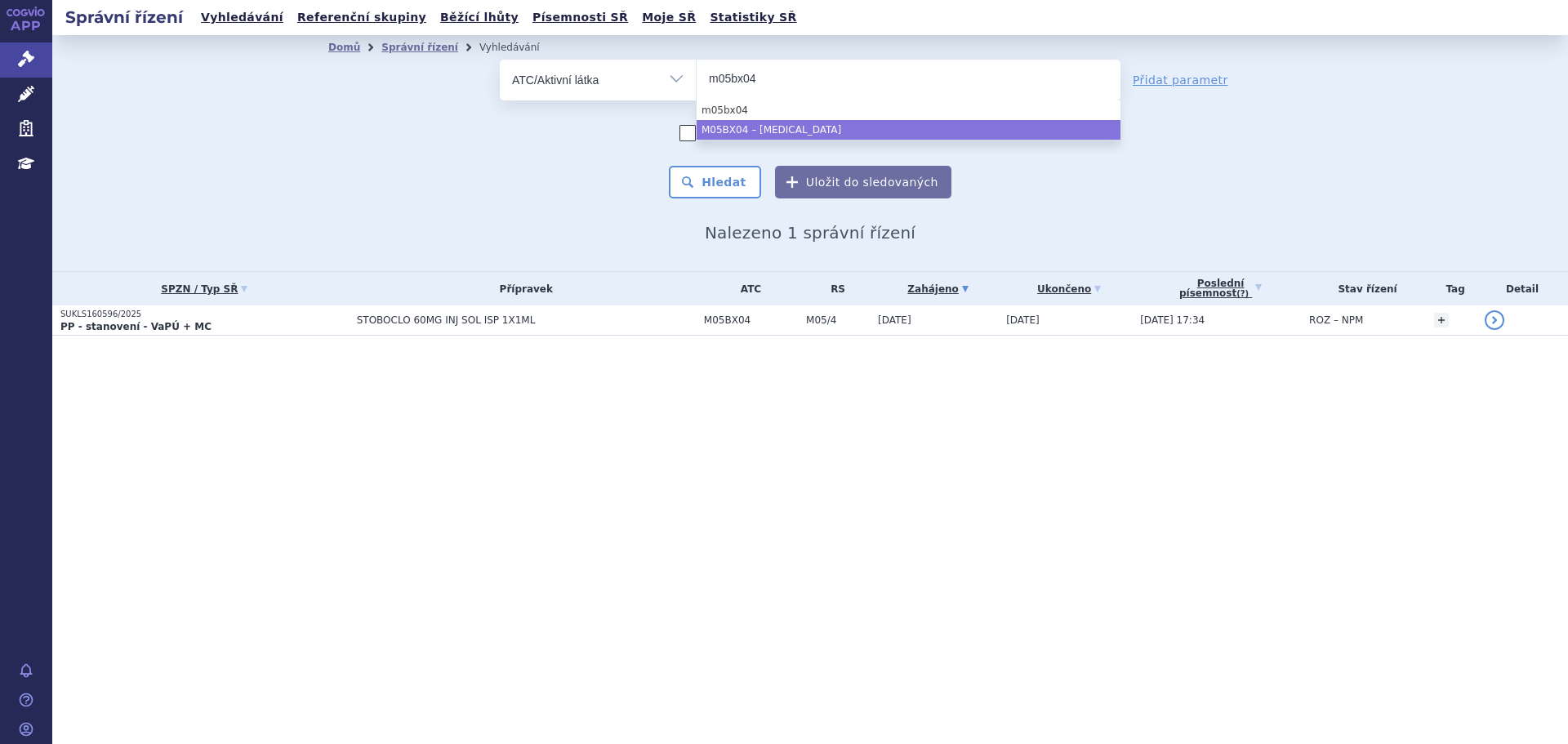
type input "m05bx04"
select select "M05BX04"
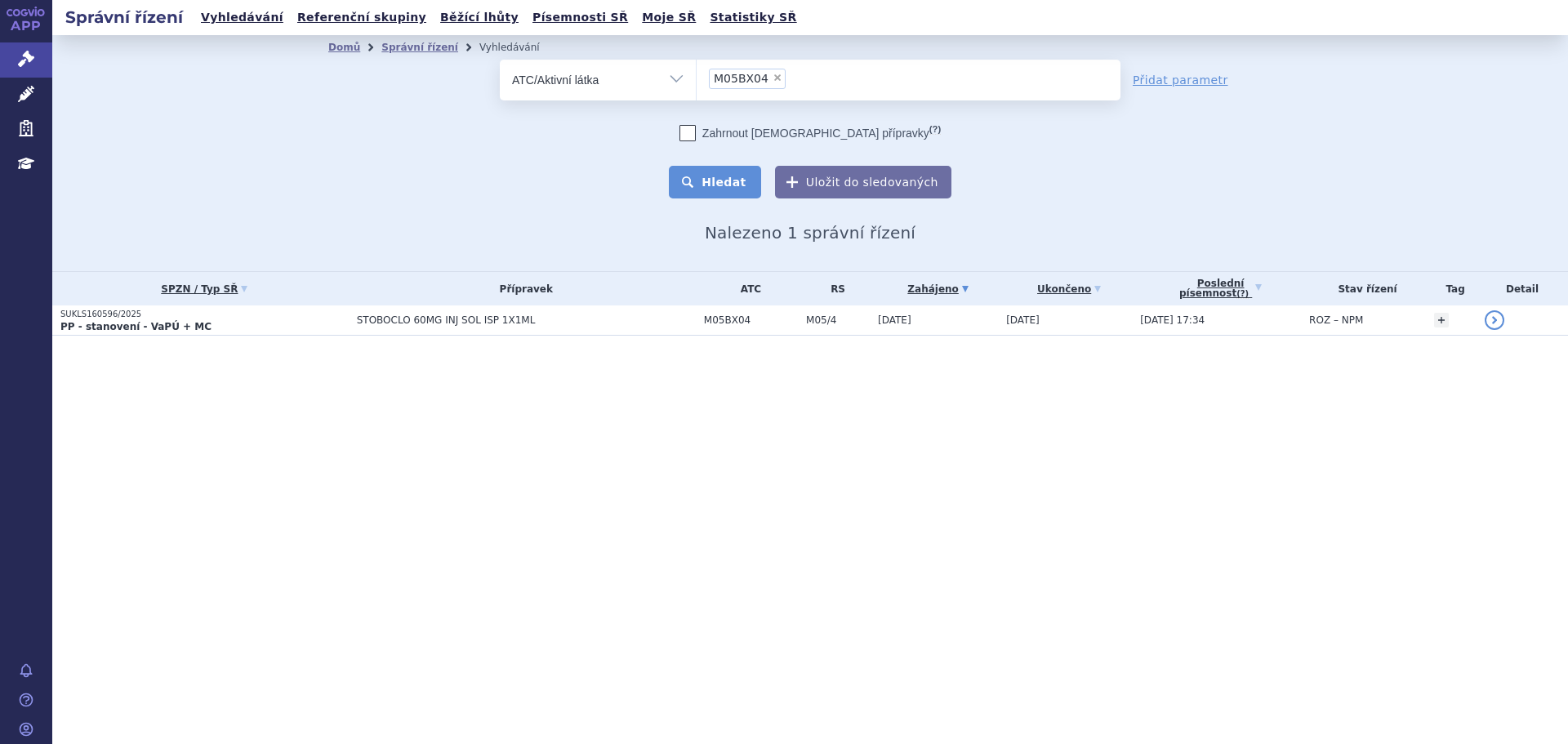
click at [709, 192] on button "Hledat" at bounding box center [715, 182] width 92 height 33
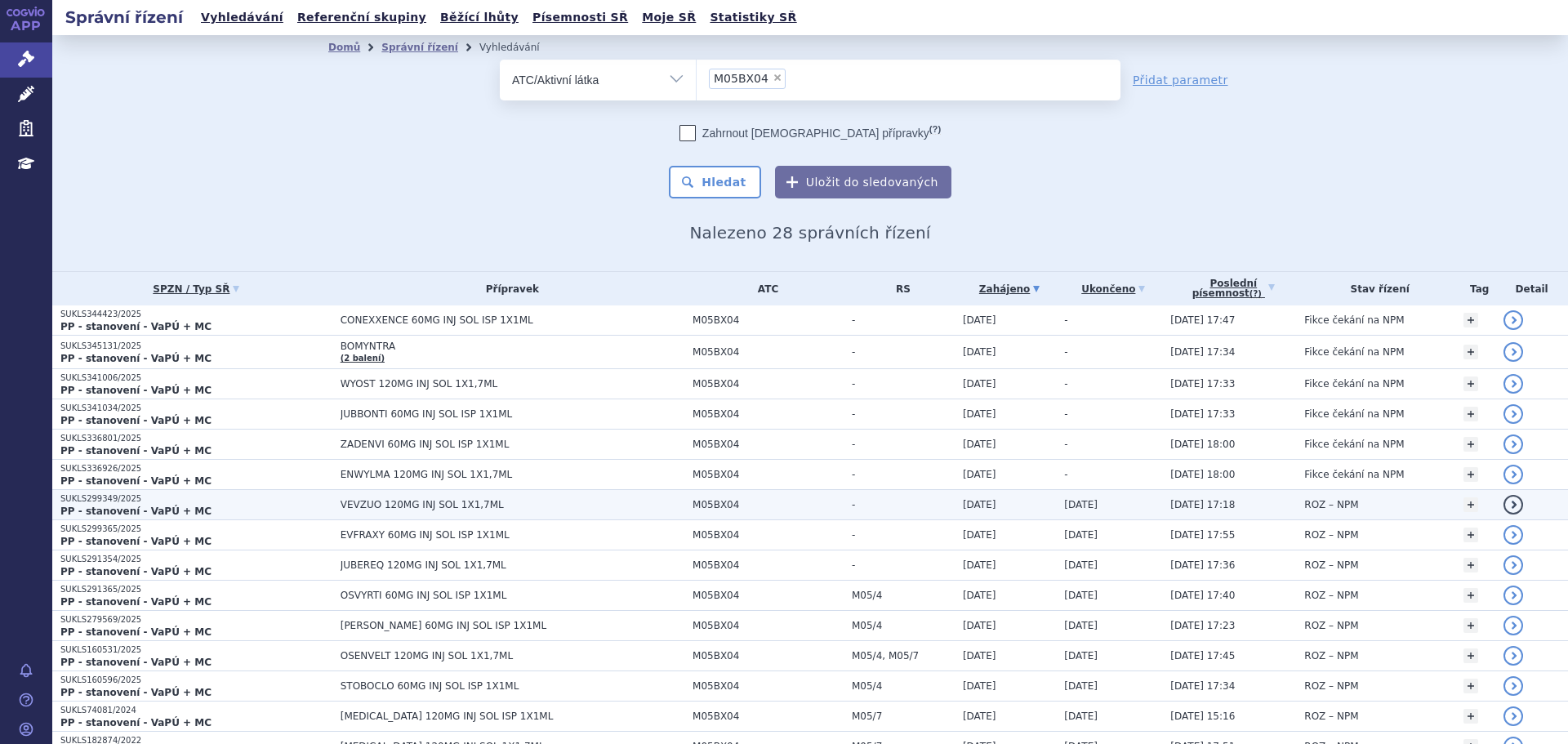
scroll to position [82, 0]
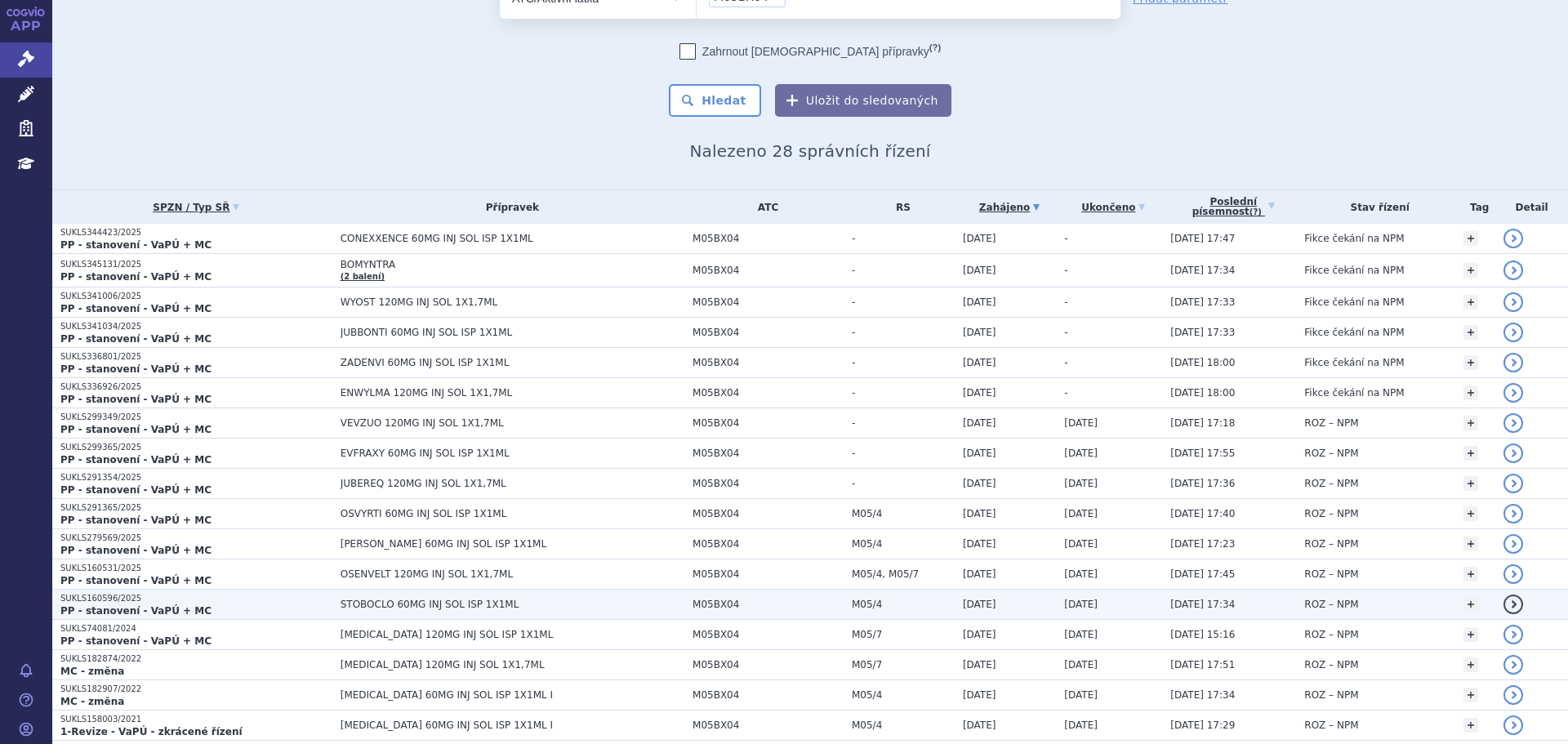
click at [278, 601] on p "SUKLS160596/2025" at bounding box center [197, 599] width 272 height 11
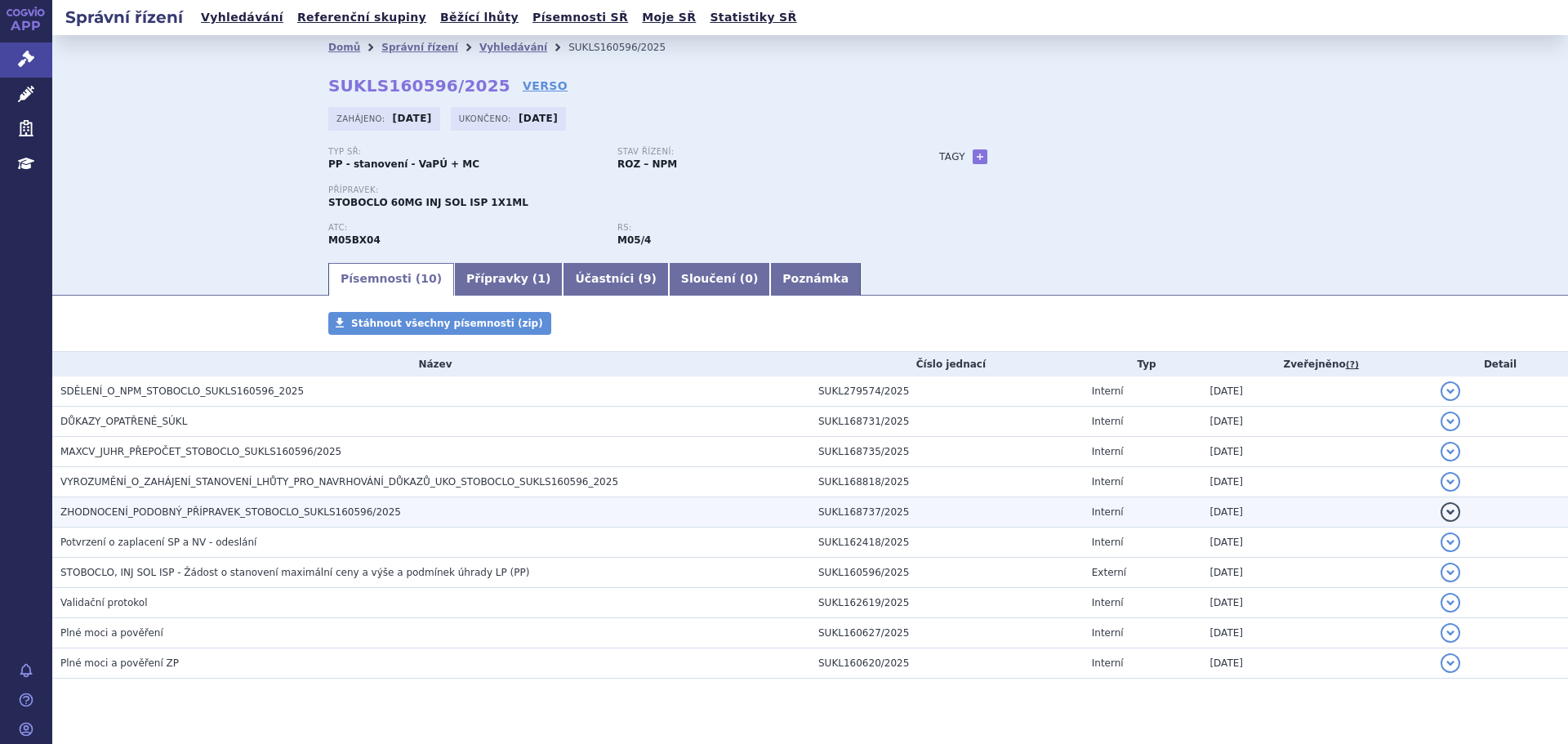
click at [193, 512] on span "ZHODNOCENÍ_PODOBNÝ_PŘÍPRAVEK_STOBOCLO_SUKLS160596/2025" at bounding box center [231, 512] width 340 height 11
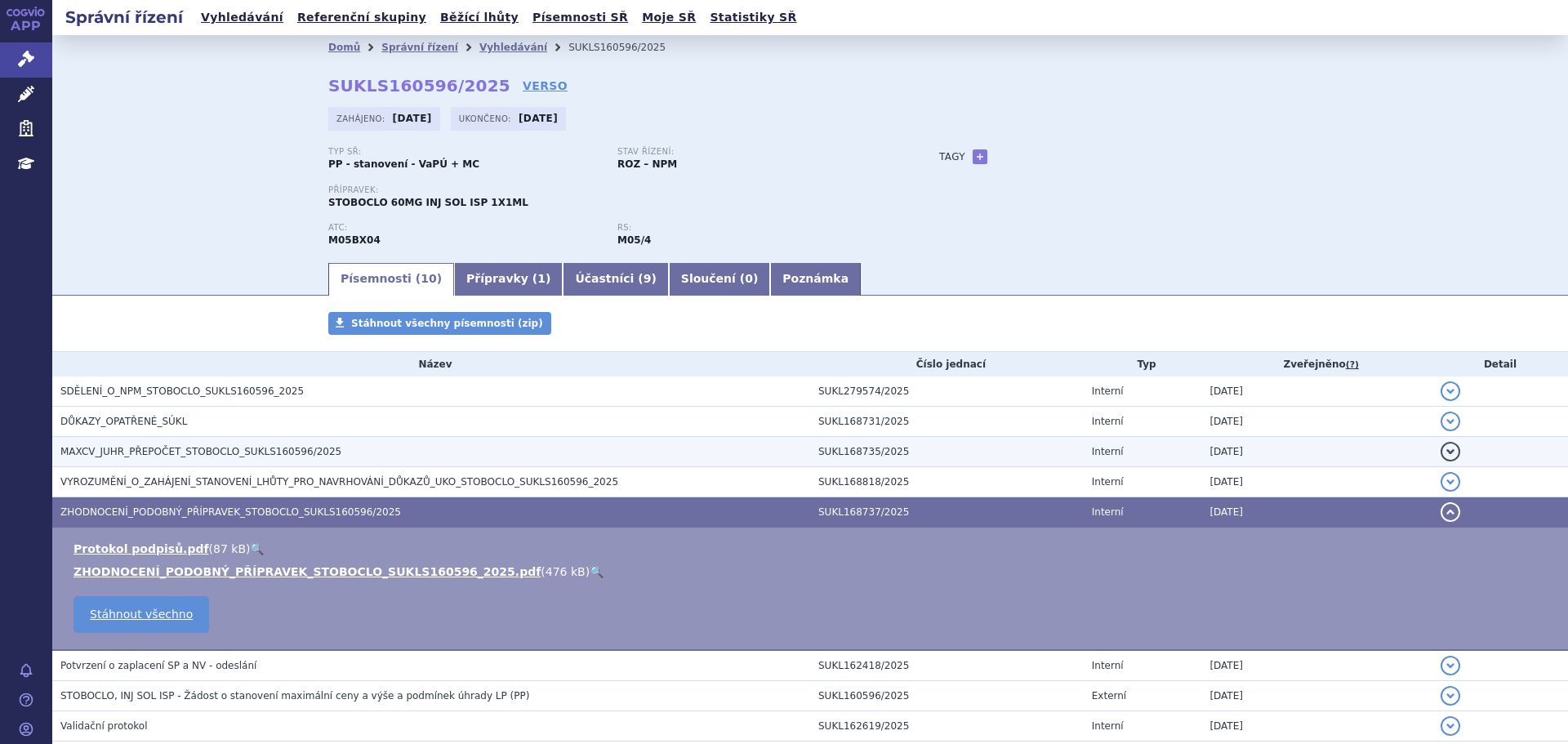
click at [273, 447] on span "MAXCV_JUHR_PŘEPOČET_STOBOCLO_SUKLS160596/2025" at bounding box center [201, 452] width 281 height 11
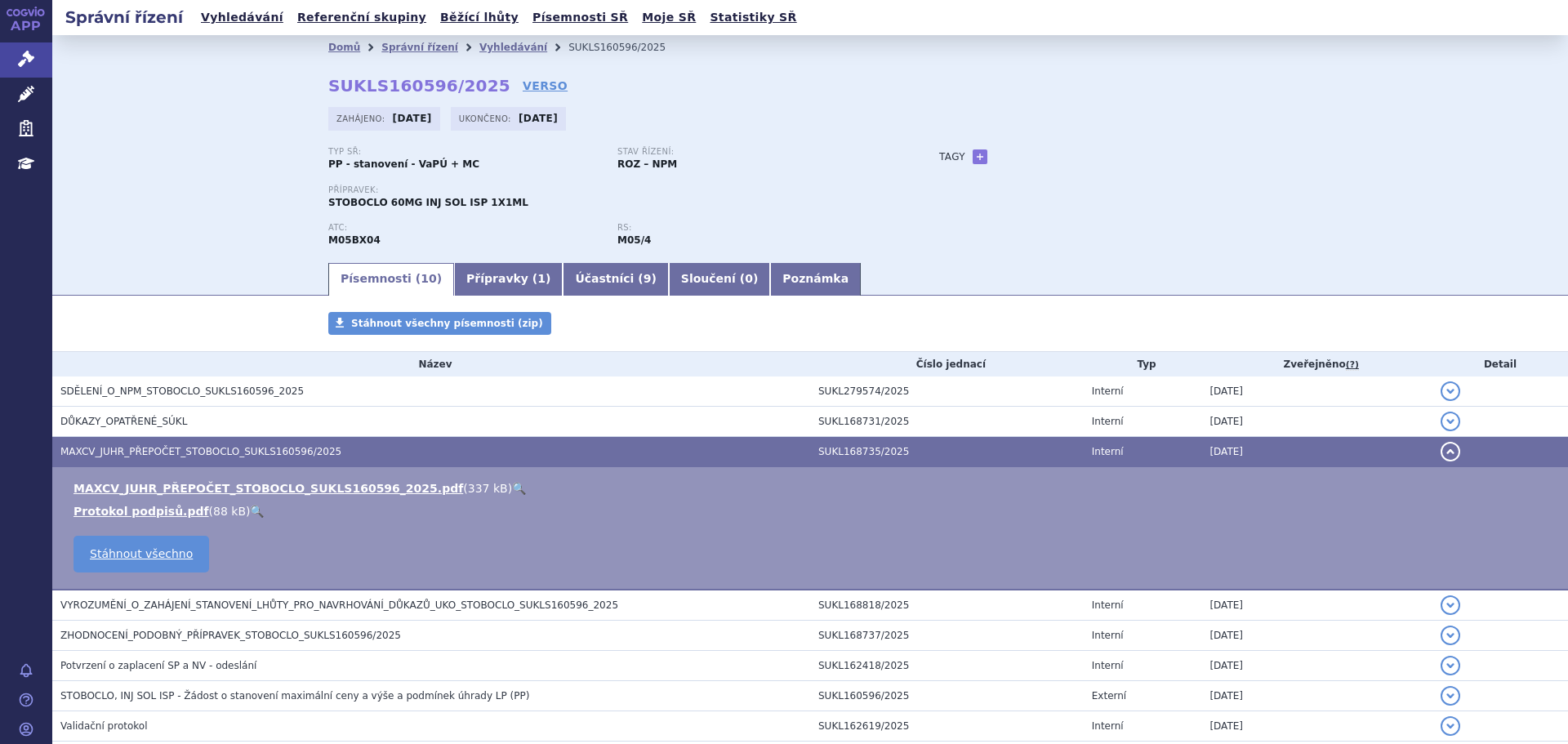
click at [512, 494] on link "🔍" at bounding box center [518, 488] width 14 height 13
click at [490, 46] on link "Vyhledávání" at bounding box center [514, 47] width 68 height 11
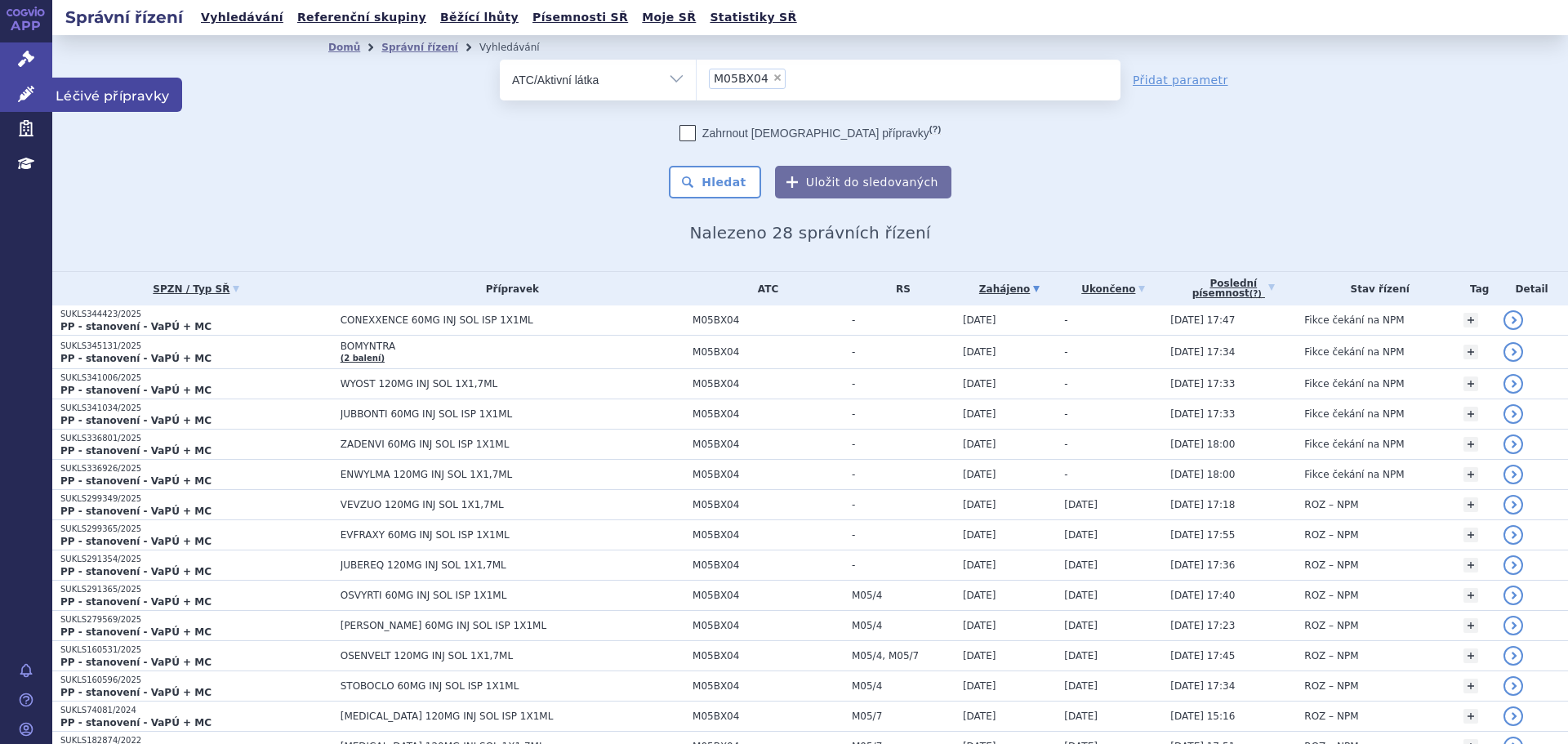
click at [24, 89] on icon at bounding box center [27, 94] width 17 height 17
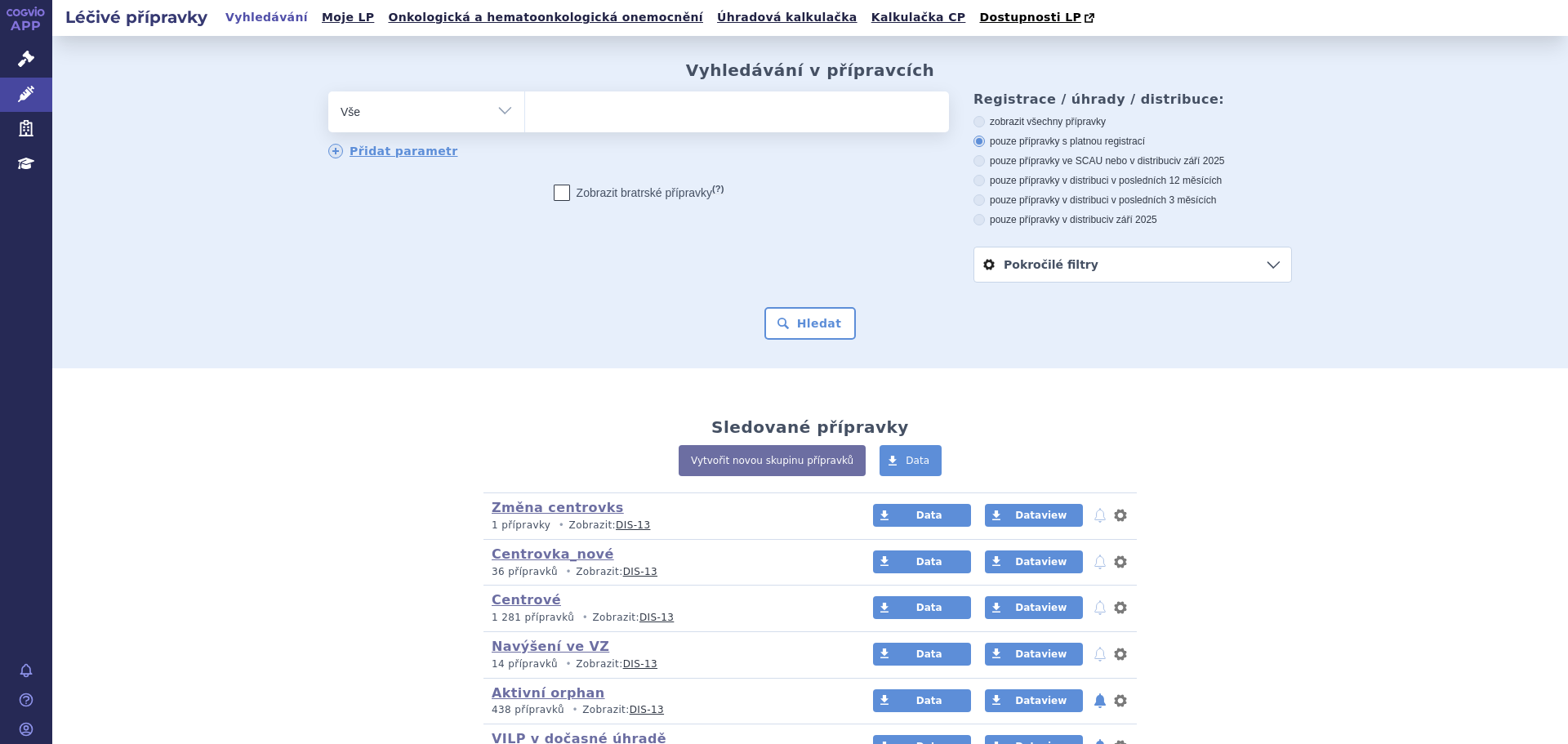
click at [449, 109] on select "Vše Přípravek/SUKL kód MAH VPOIS ATC/Aktivní látka Léková forma Síla" at bounding box center [426, 110] width 196 height 37
select select "filter-atc-group"
click at [328, 92] on select "Vše Přípravek/SUKL kód MAH VPOIS ATC/Aktivní látka Léková forma Síla" at bounding box center [426, 110] width 196 height 37
click at [560, 114] on ul at bounding box center [736, 109] width 424 height 34
click at [525, 114] on select at bounding box center [524, 111] width 1 height 40
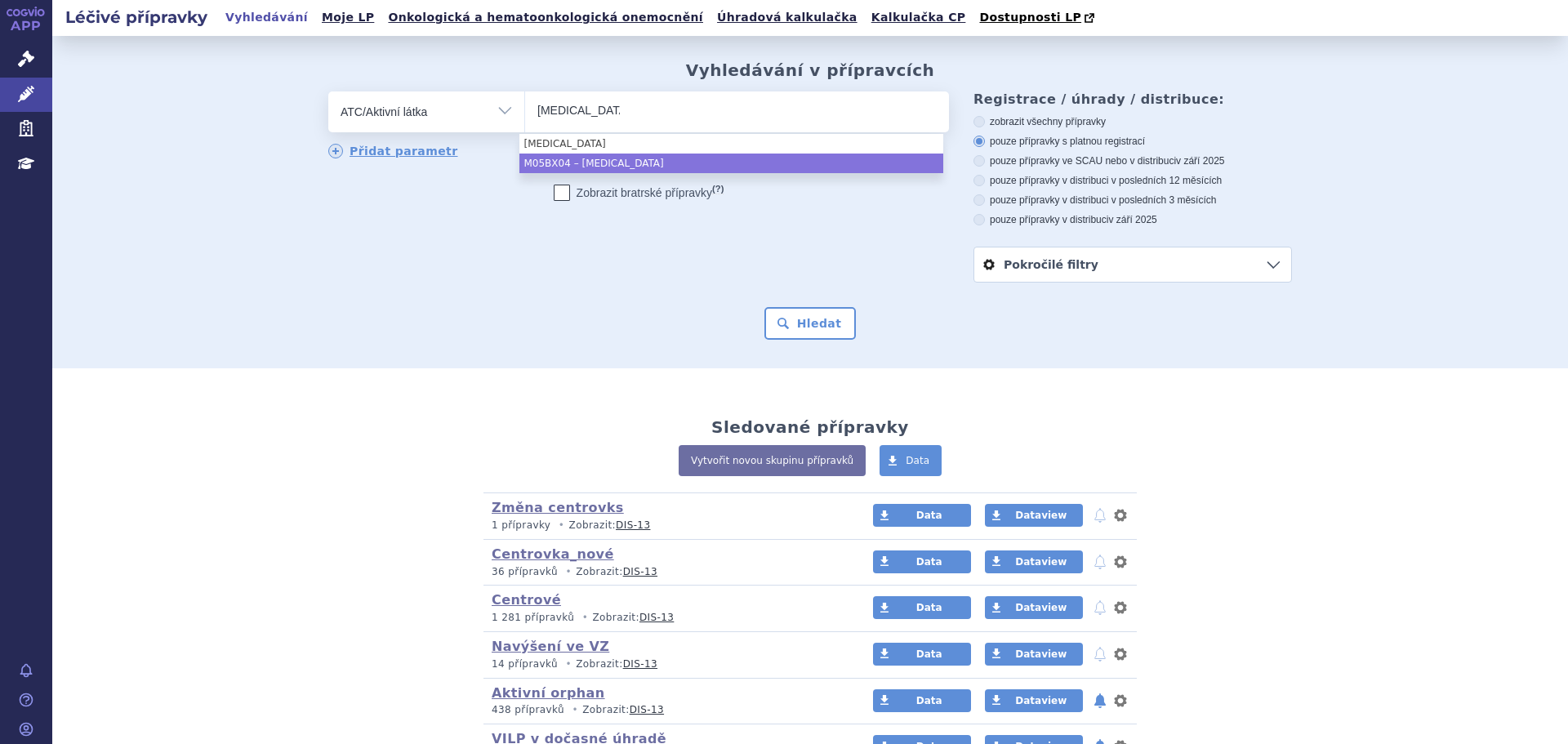
type input "[MEDICAL_DATA]"
select select "M05BX04"
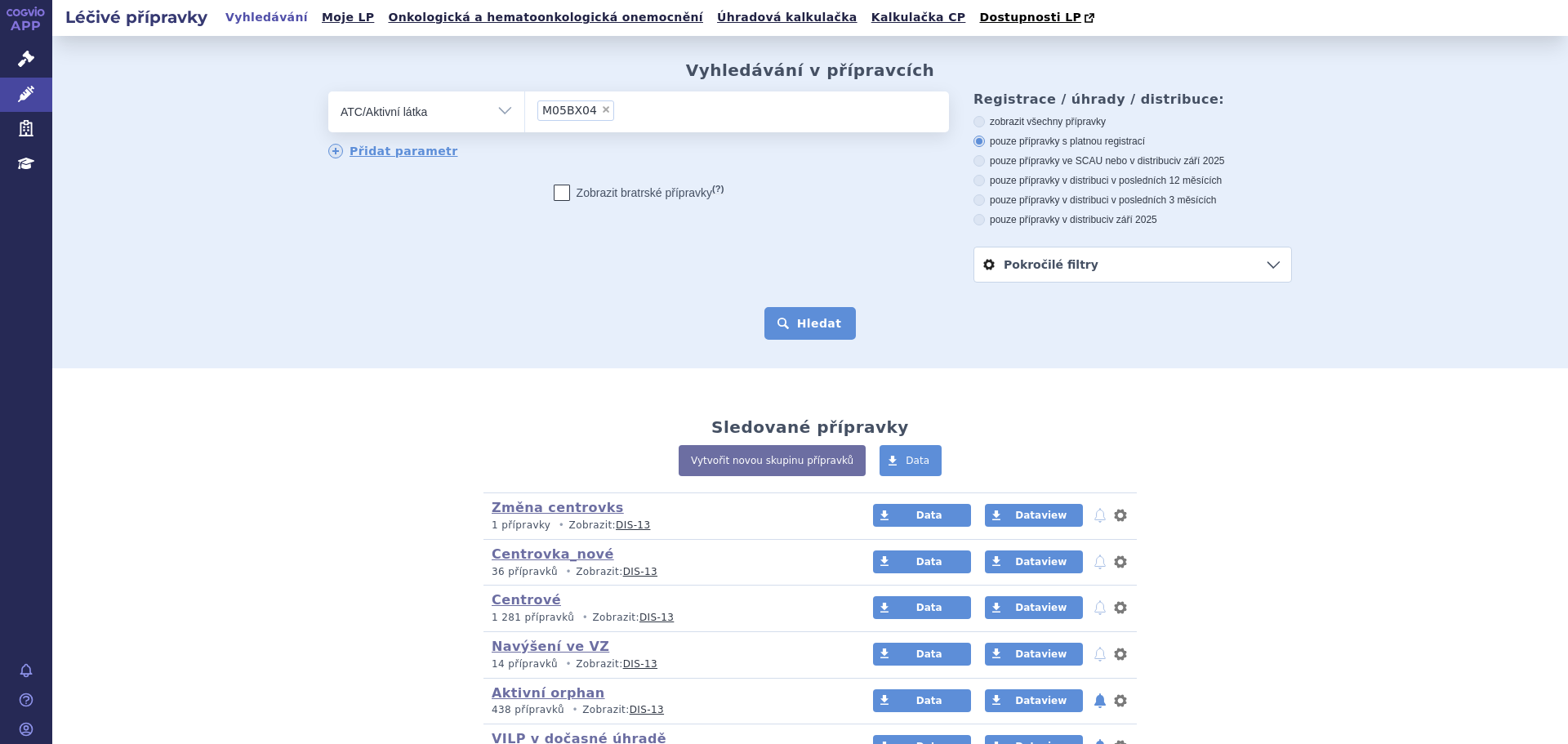
click at [794, 336] on button "Hledat" at bounding box center [811, 324] width 92 height 33
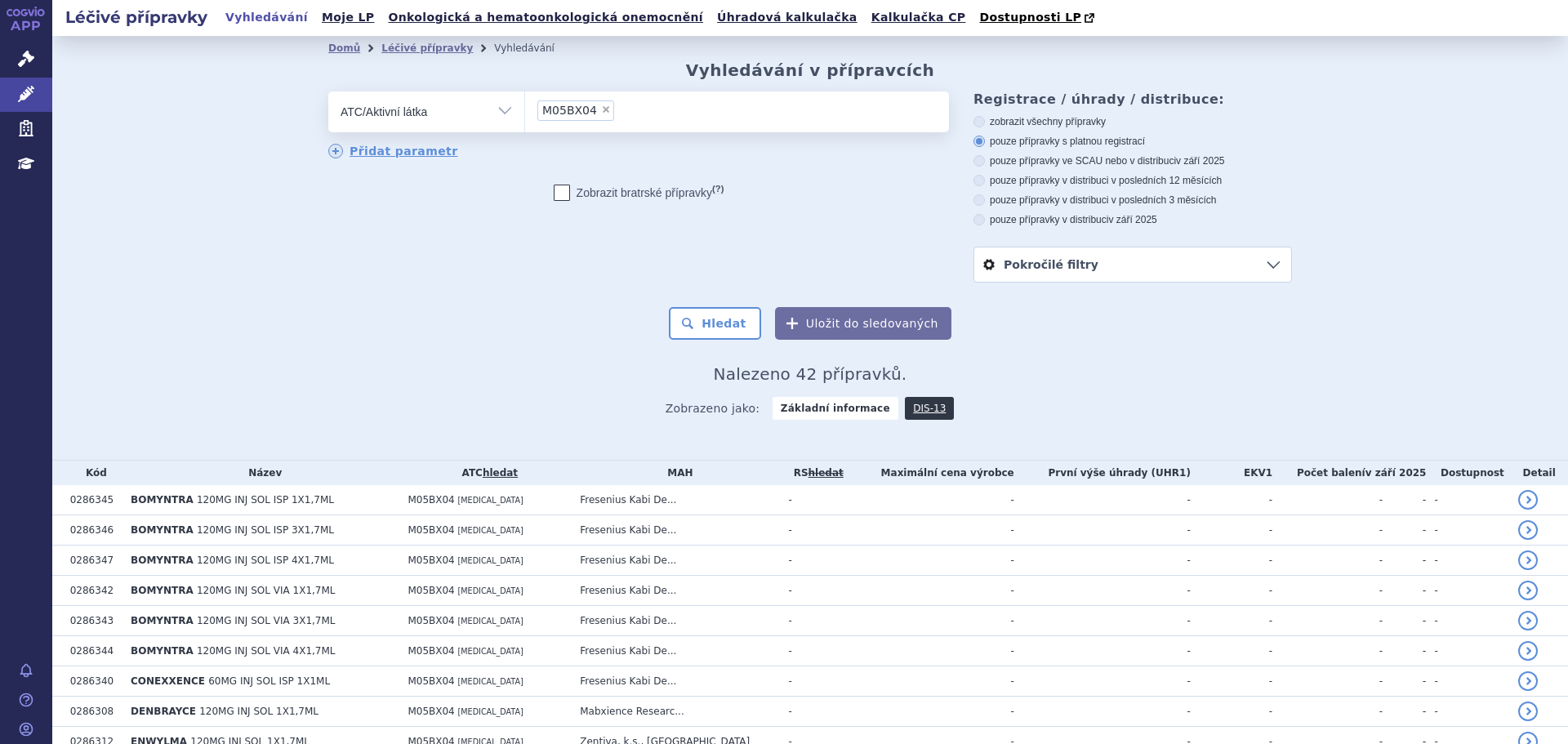
click at [1051, 162] on label "pouze přípravky ve SCAU nebo v distribuci v září 2025" at bounding box center [1132, 161] width 318 height 13
click at [985, 162] on input "pouze přípravky ve SCAU nebo v distribuci v září 2025" at bounding box center [981, 163] width 11 height 11
radio input "true"
click at [733, 317] on button "Hledat" at bounding box center [715, 324] width 92 height 33
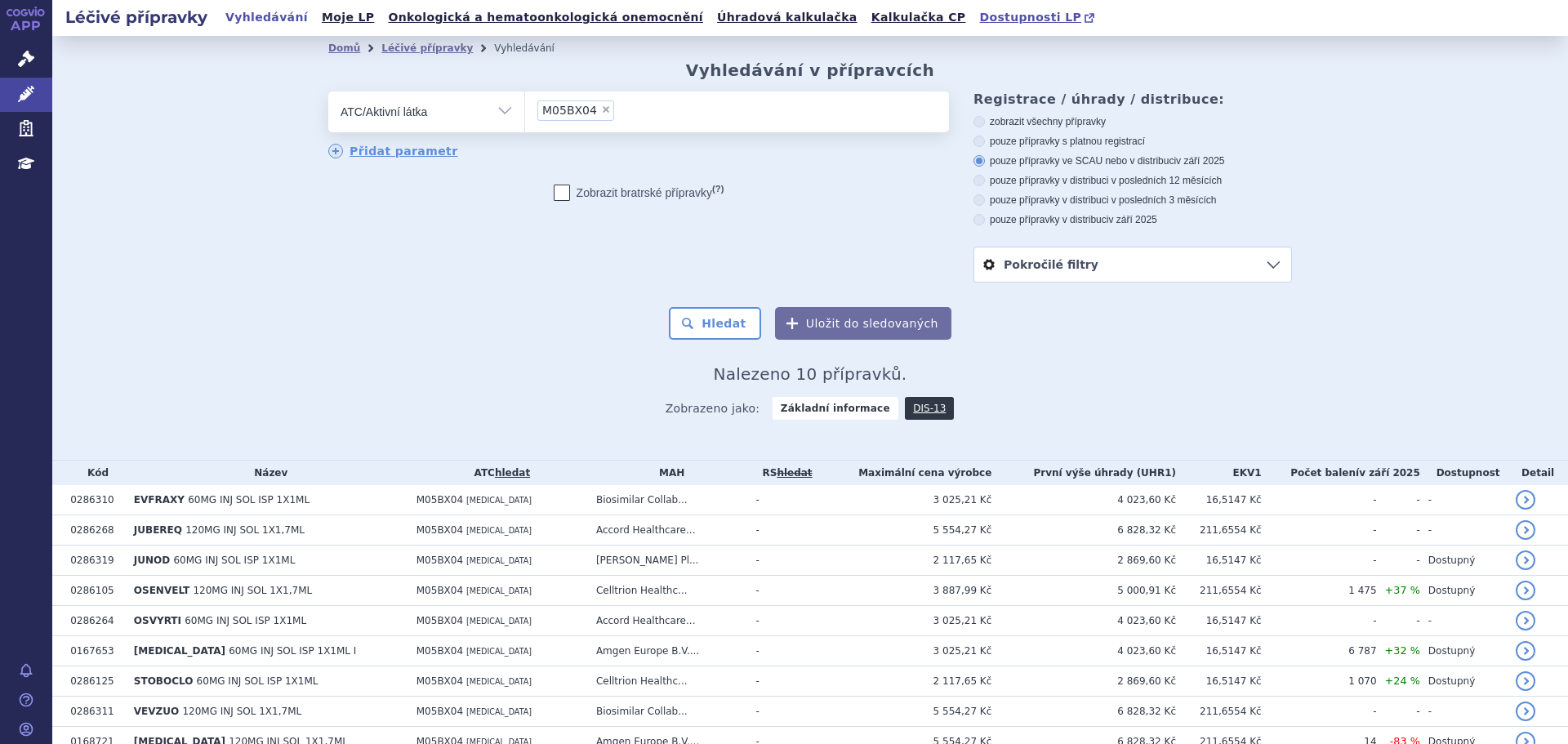
click at [979, 18] on span "Dostupnosti LP" at bounding box center [1029, 17] width 102 height 13
click at [913, 421] on div "Zobrazeno jako: Základní informace DIS-13" at bounding box center [810, 408] width 963 height 48
click at [915, 409] on link "DIS-13" at bounding box center [928, 408] width 49 height 23
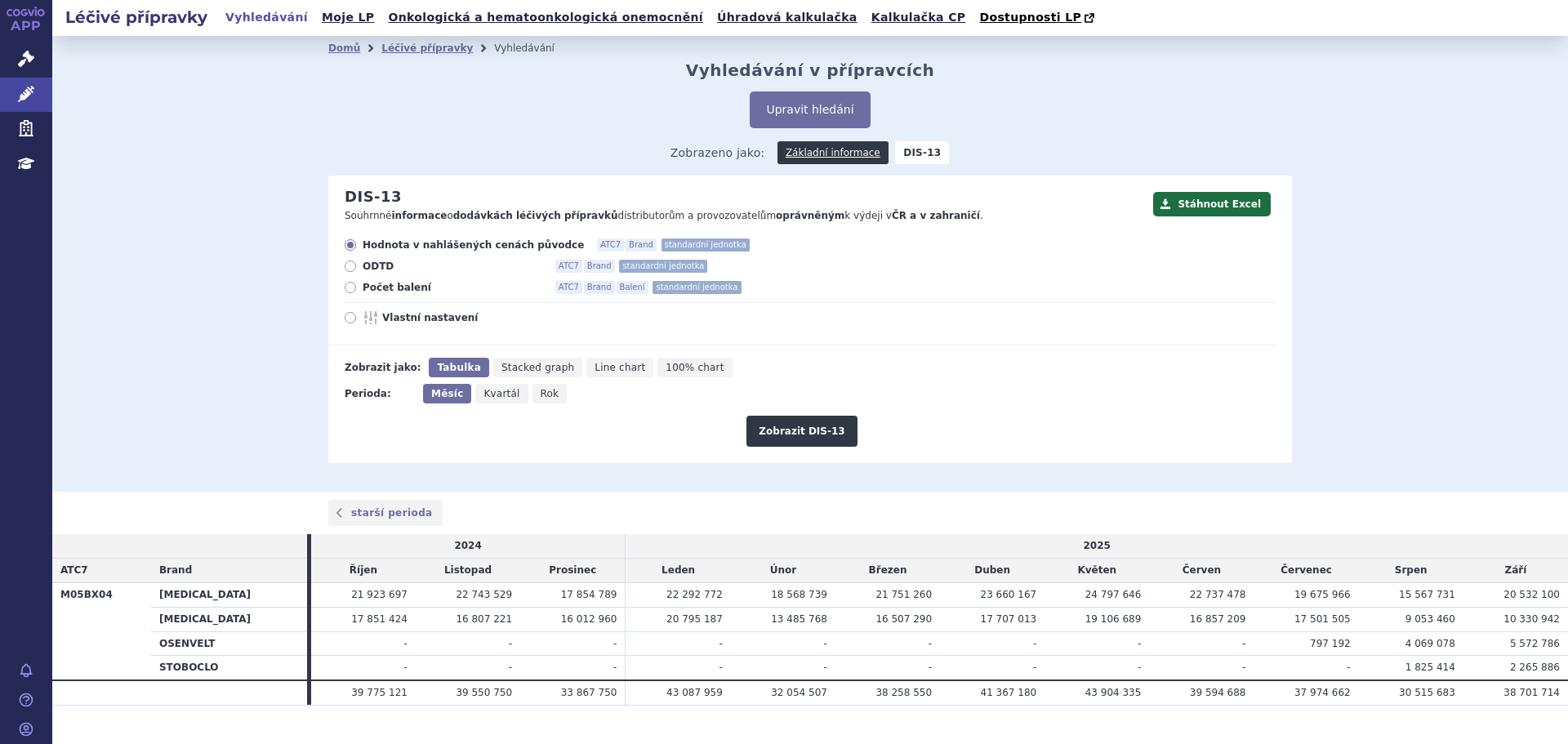
click at [391, 292] on span "Počet balení" at bounding box center [451, 288] width 179 height 13
click at [357, 292] on input "Počet balení ATC7 Brand Balení standardní jednotka" at bounding box center [352, 290] width 11 height 11
radio input "true"
click at [814, 434] on button "Zobrazit DIS-13" at bounding box center [801, 431] width 110 height 31
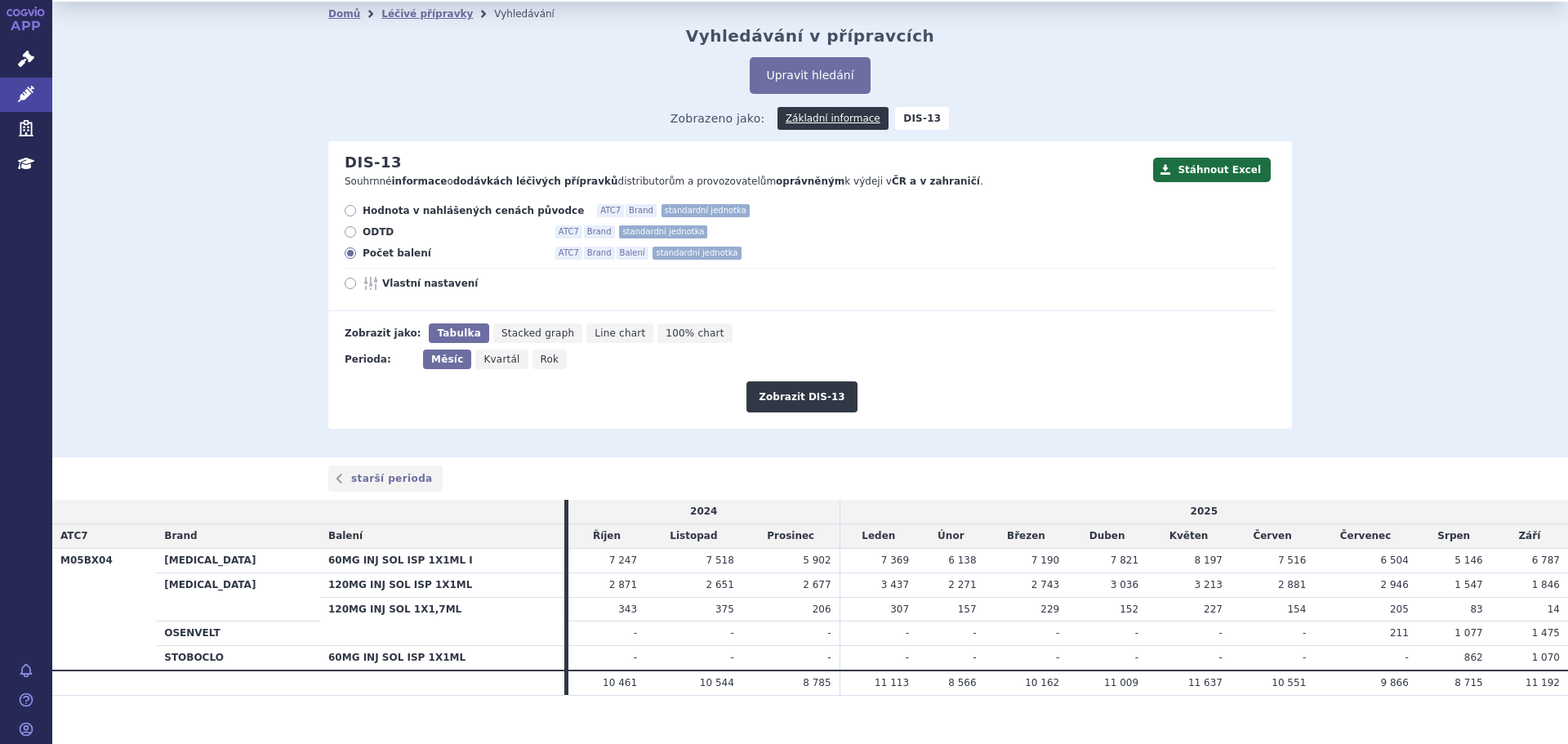
scroll to position [52, 0]
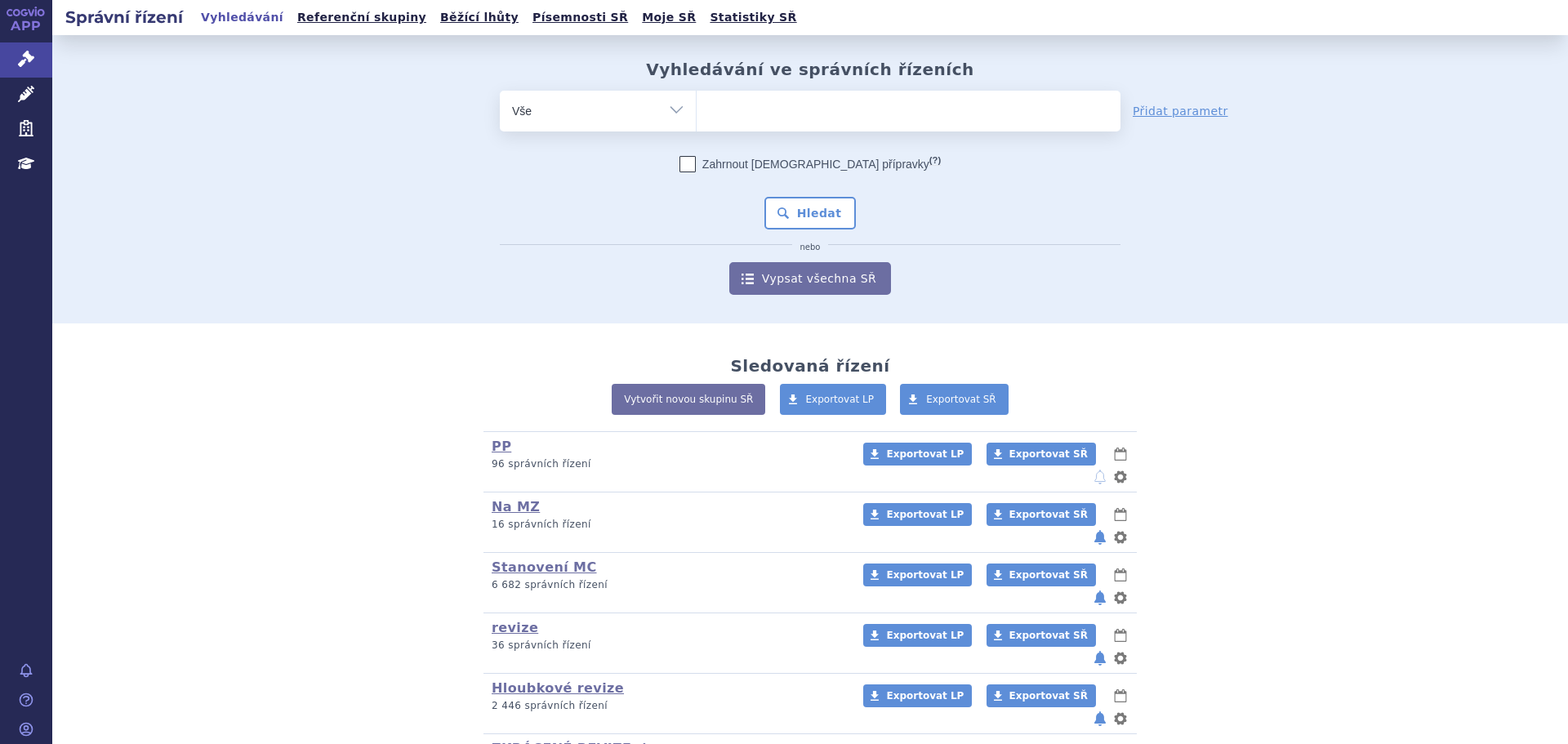
click at [562, 132] on form "odstranit Vše Spisová značka Typ SŘ (?) Hledat" at bounding box center [810, 193] width 620 height 204
click at [567, 116] on select "Vše Spisová značka Typ SŘ Přípravek/SUKL kód Účastník/Držitel" at bounding box center [597, 109] width 196 height 37
click at [648, 109] on select "Vše Spisová značka Typ SŘ Přípravek/SUKL kód Účastník/Držitel" at bounding box center [597, 109] width 196 height 37
click at [654, 111] on select "Vše Spisová značka Typ SŘ Přípravek/SUKL kód Účastník/Držitel" at bounding box center [597, 109] width 196 height 37
select select "filter-atc-group"
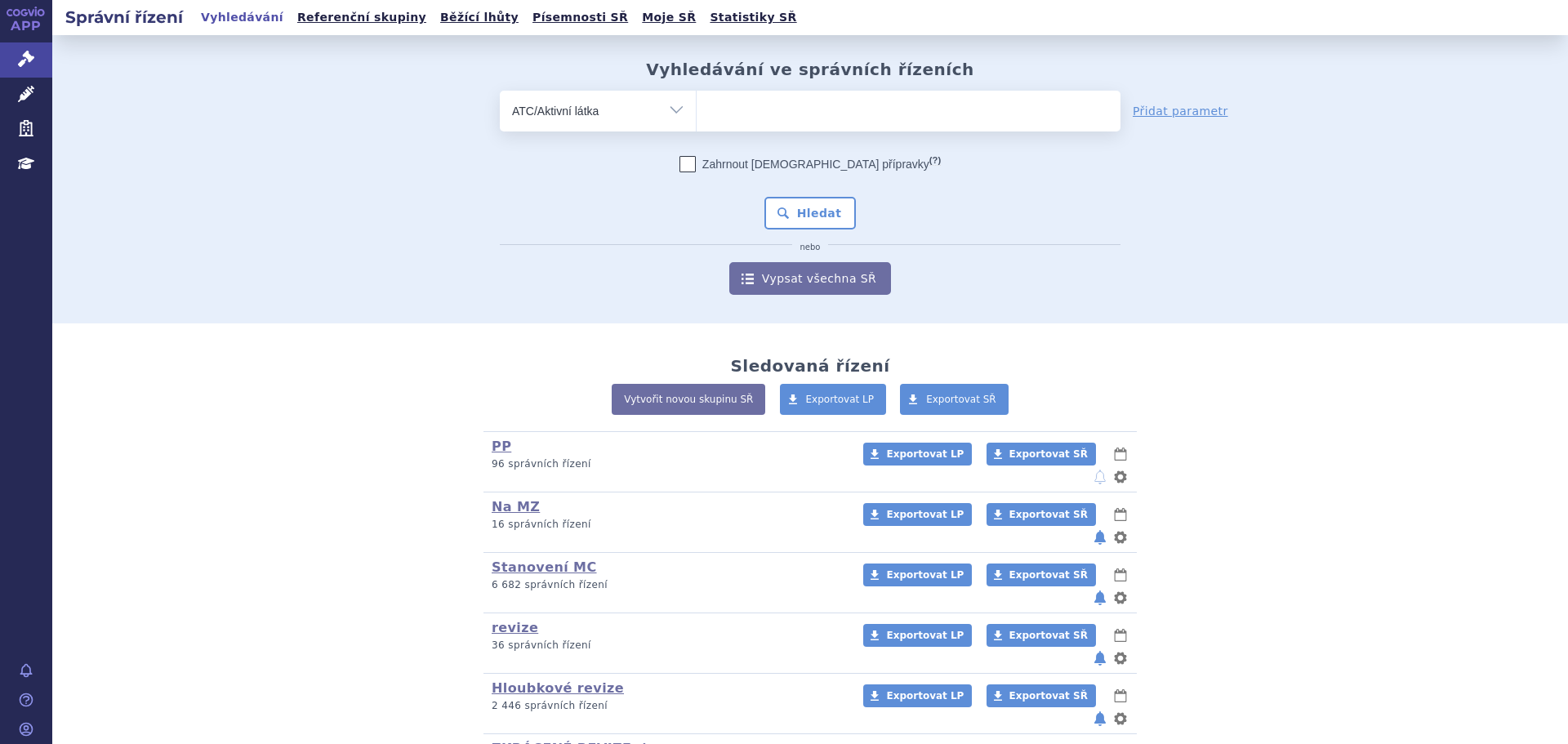
click at [500, 91] on select "Vše Spisová značka Typ SŘ Přípravek/SUKL kód Účastník/Držitel" at bounding box center [597, 109] width 196 height 37
drag, startPoint x: 719, startPoint y: 98, endPoint x: 779, endPoint y: 95, distance: 60.1
click at [721, 98] on ul at bounding box center [908, 108] width 424 height 34
click at [697, 98] on select at bounding box center [696, 110] width 1 height 40
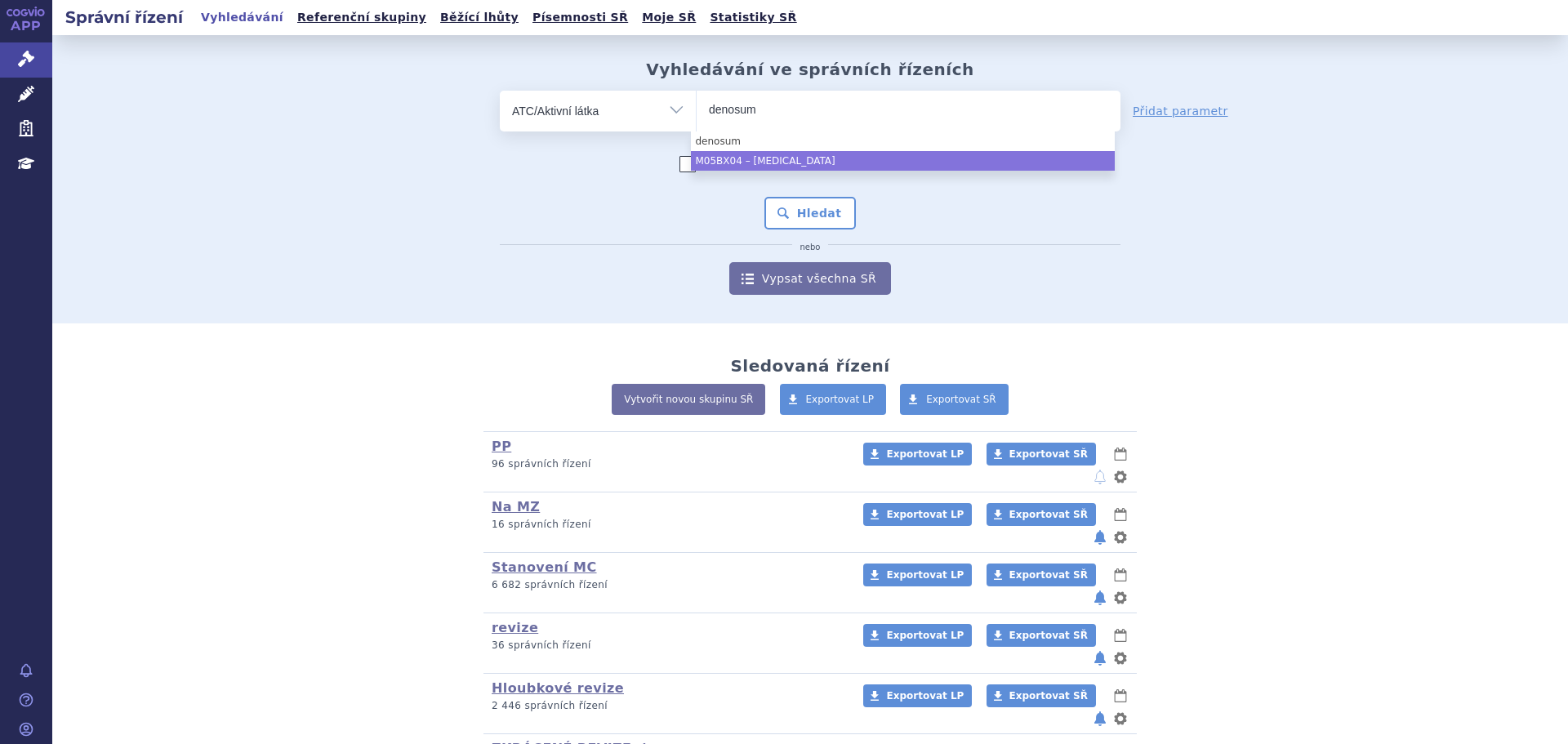
type input "denosum"
select select "M05BX04"
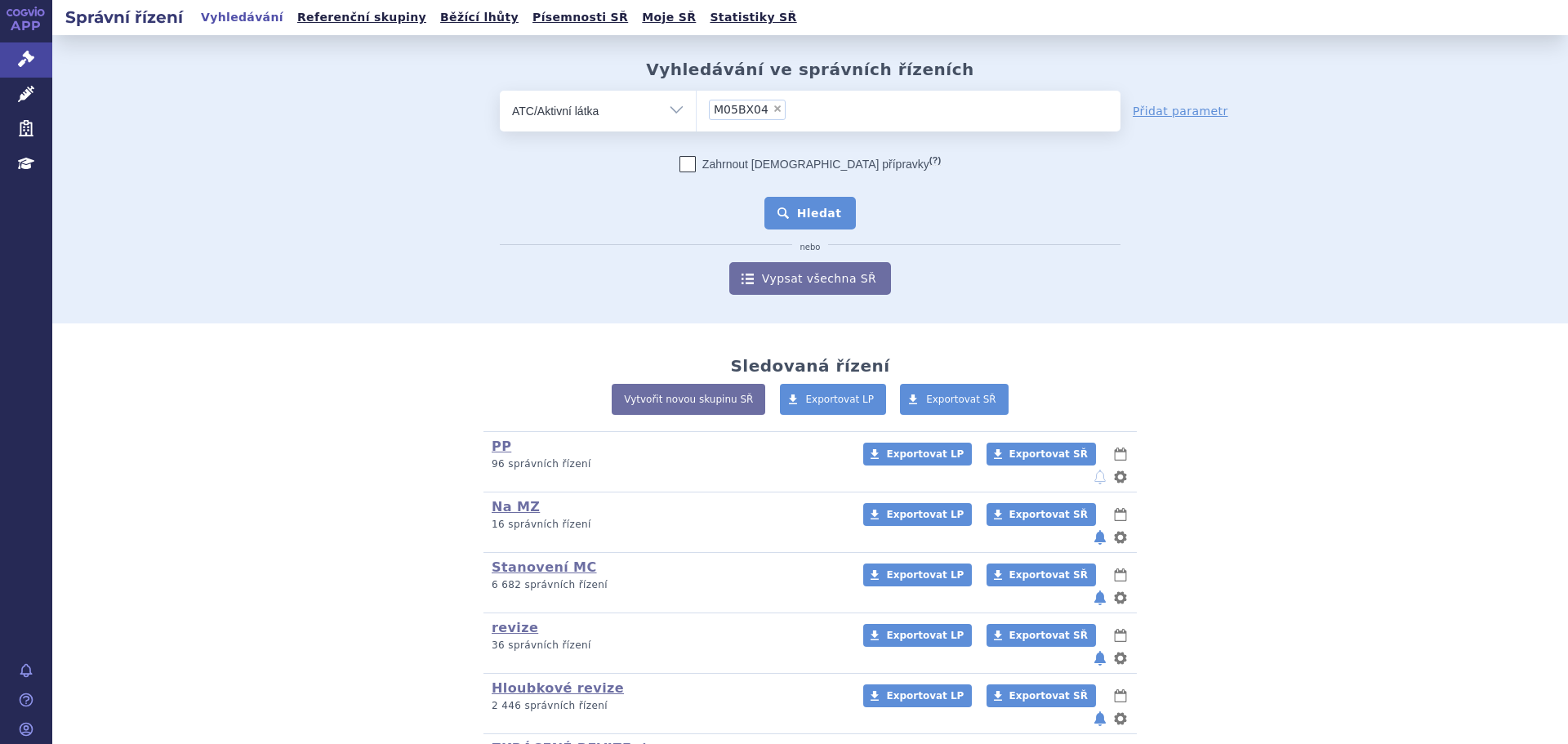
click at [794, 216] on button "Hledat" at bounding box center [811, 213] width 92 height 33
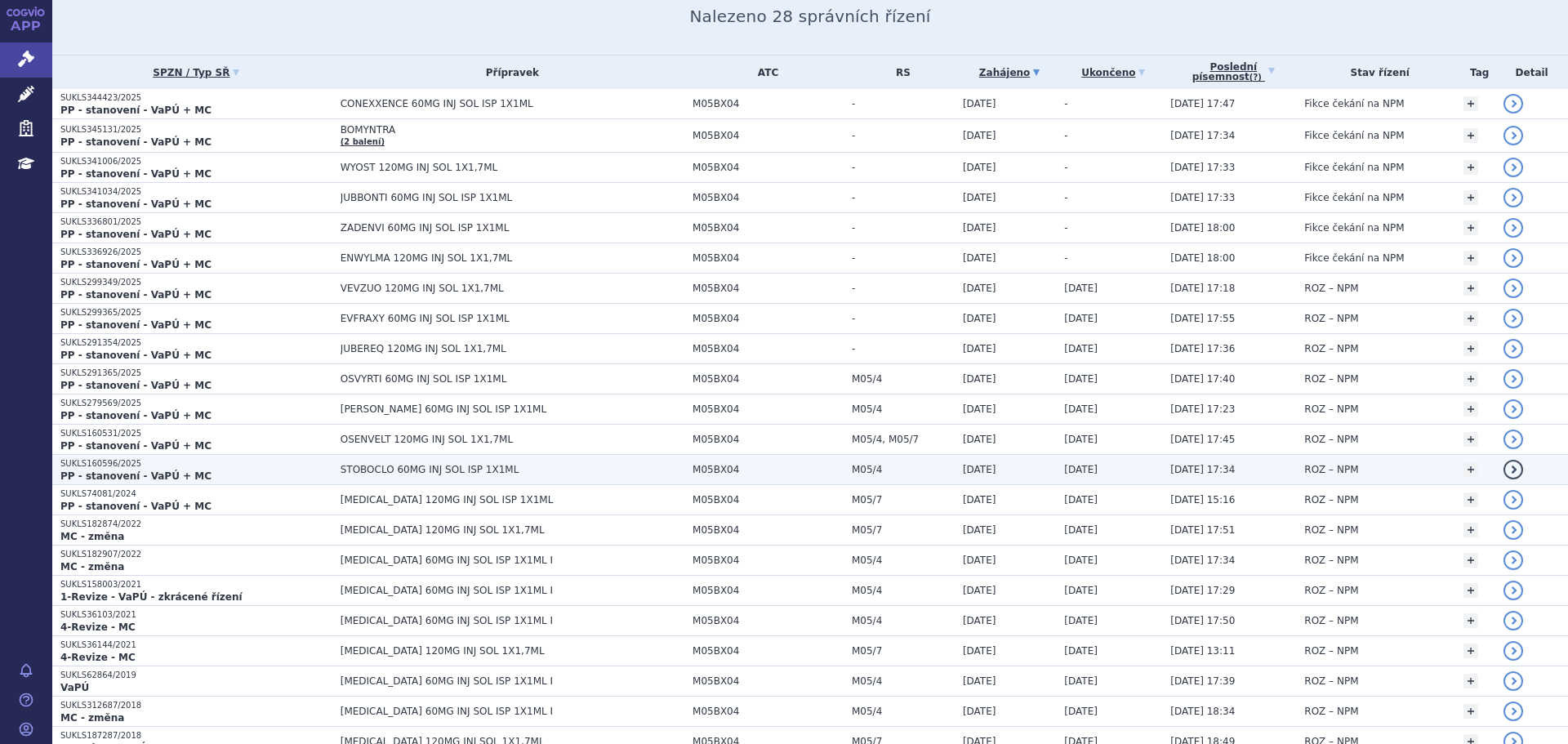
scroll to position [246, 0]
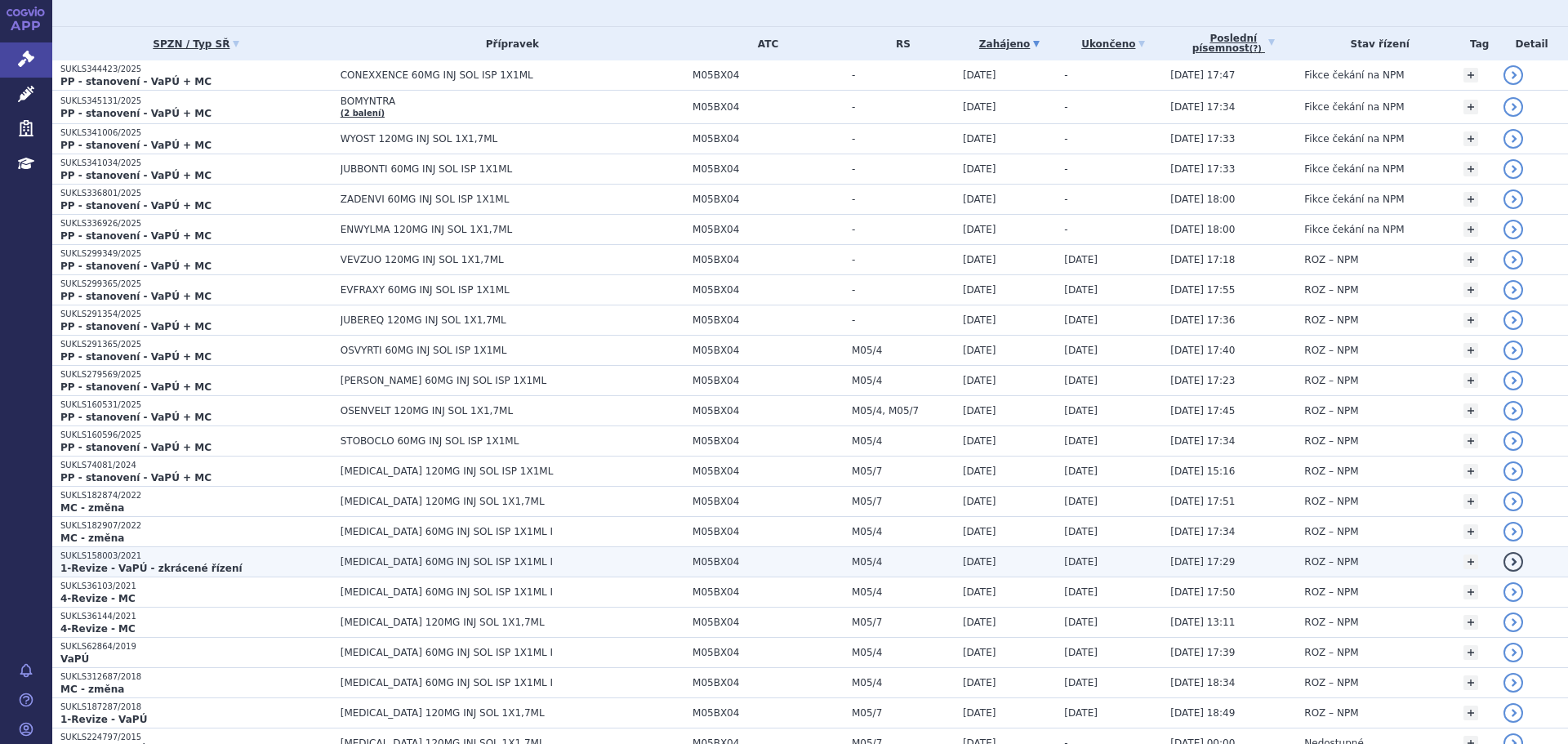
click at [251, 567] on p "1-Revize - VaPÚ - zkrácené řízení" at bounding box center [197, 568] width 272 height 13
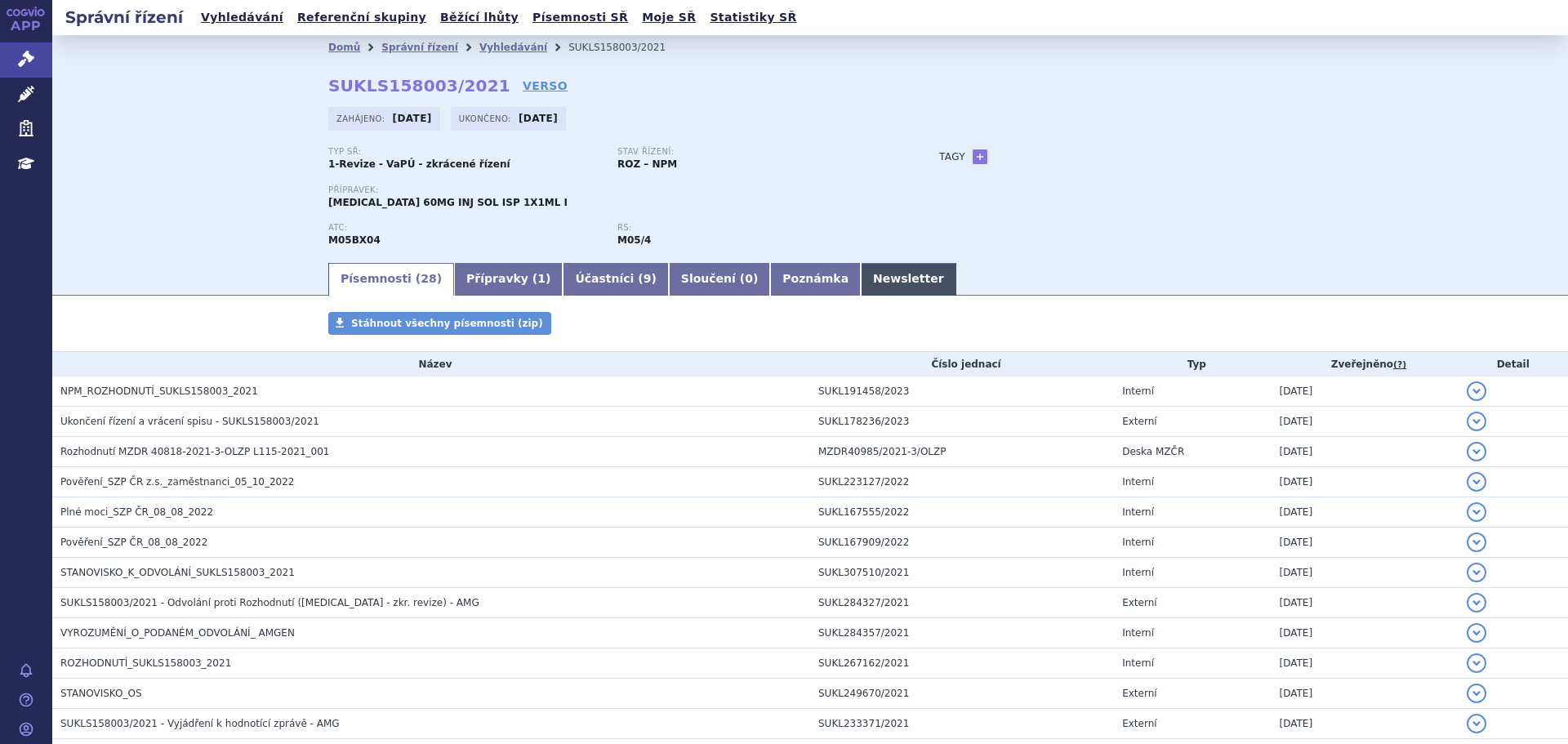
click at [860, 276] on link "Newsletter" at bounding box center [908, 280] width 96 height 33
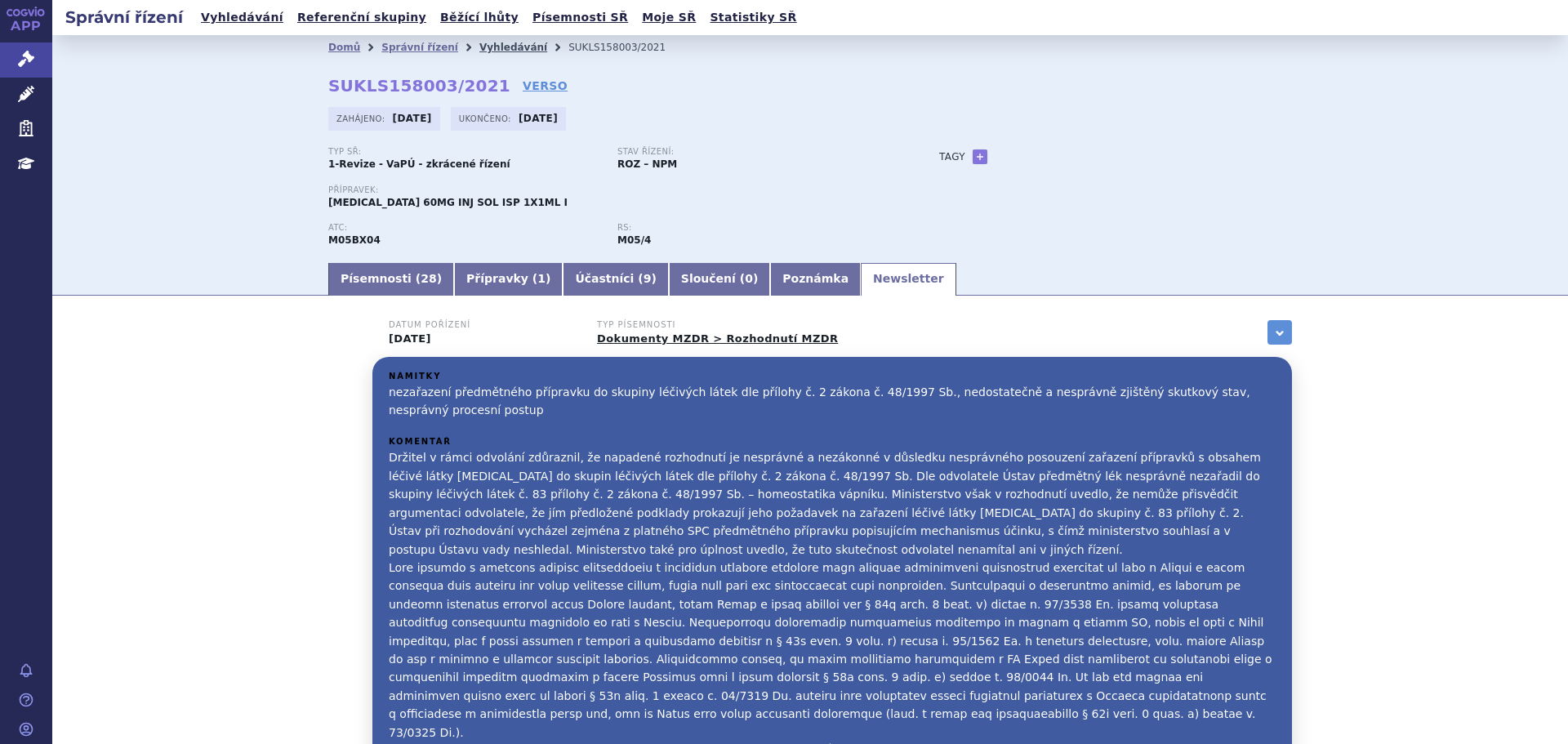
click at [486, 45] on link "Vyhledávání" at bounding box center [514, 47] width 68 height 11
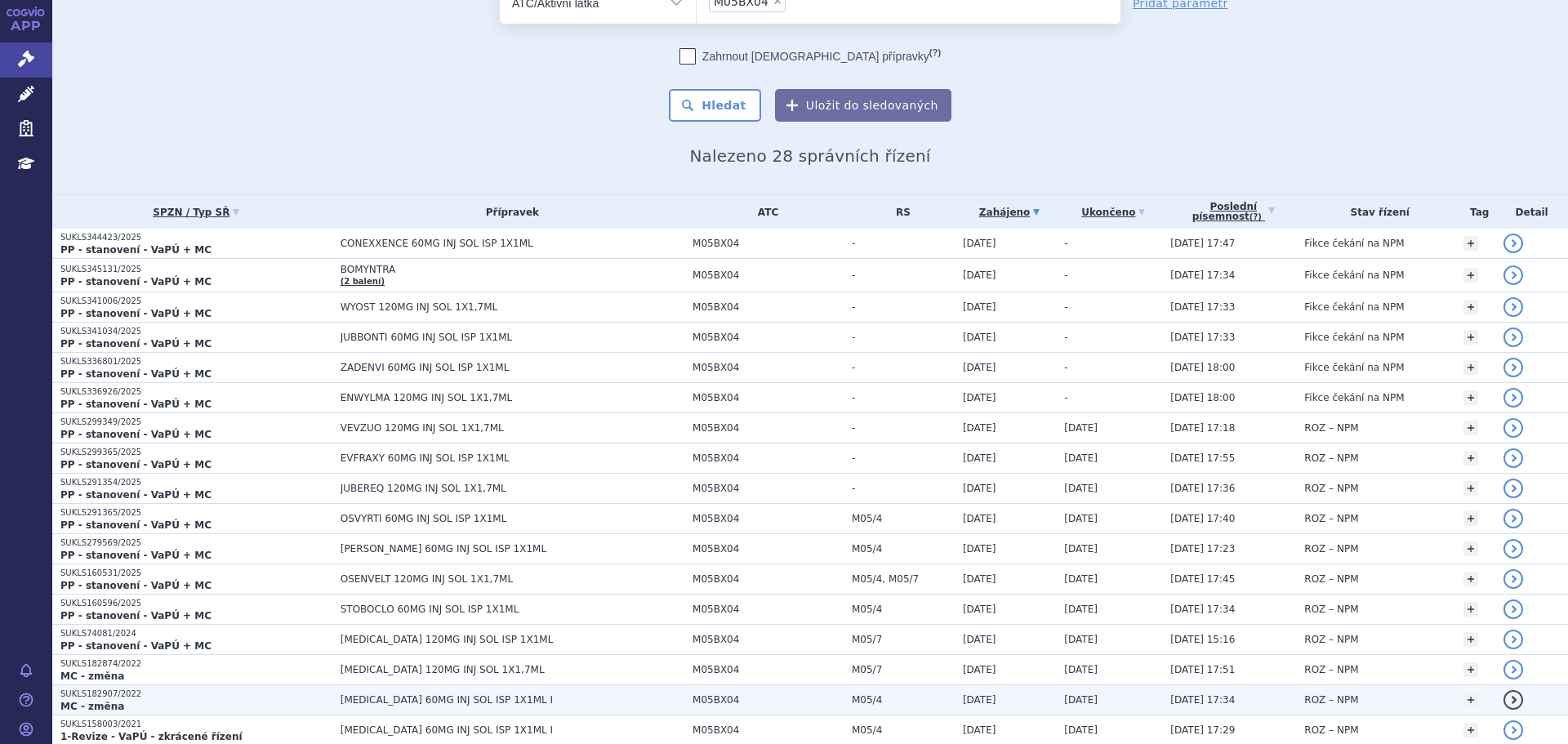
scroll to position [74, 0]
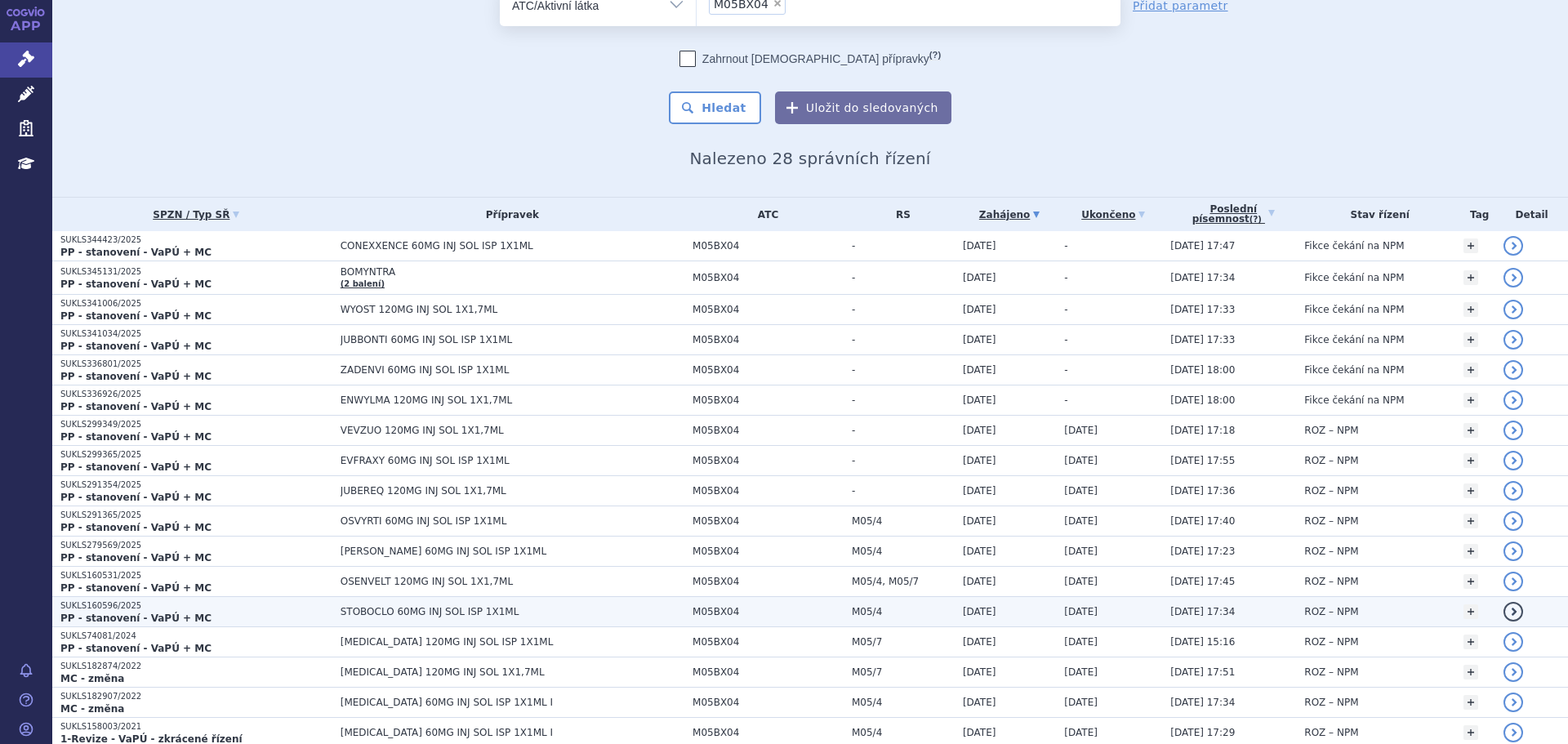
click at [380, 612] on span "STOBOCLO 60MG INJ SOL ISP 1X1ML" at bounding box center [512, 612] width 344 height 11
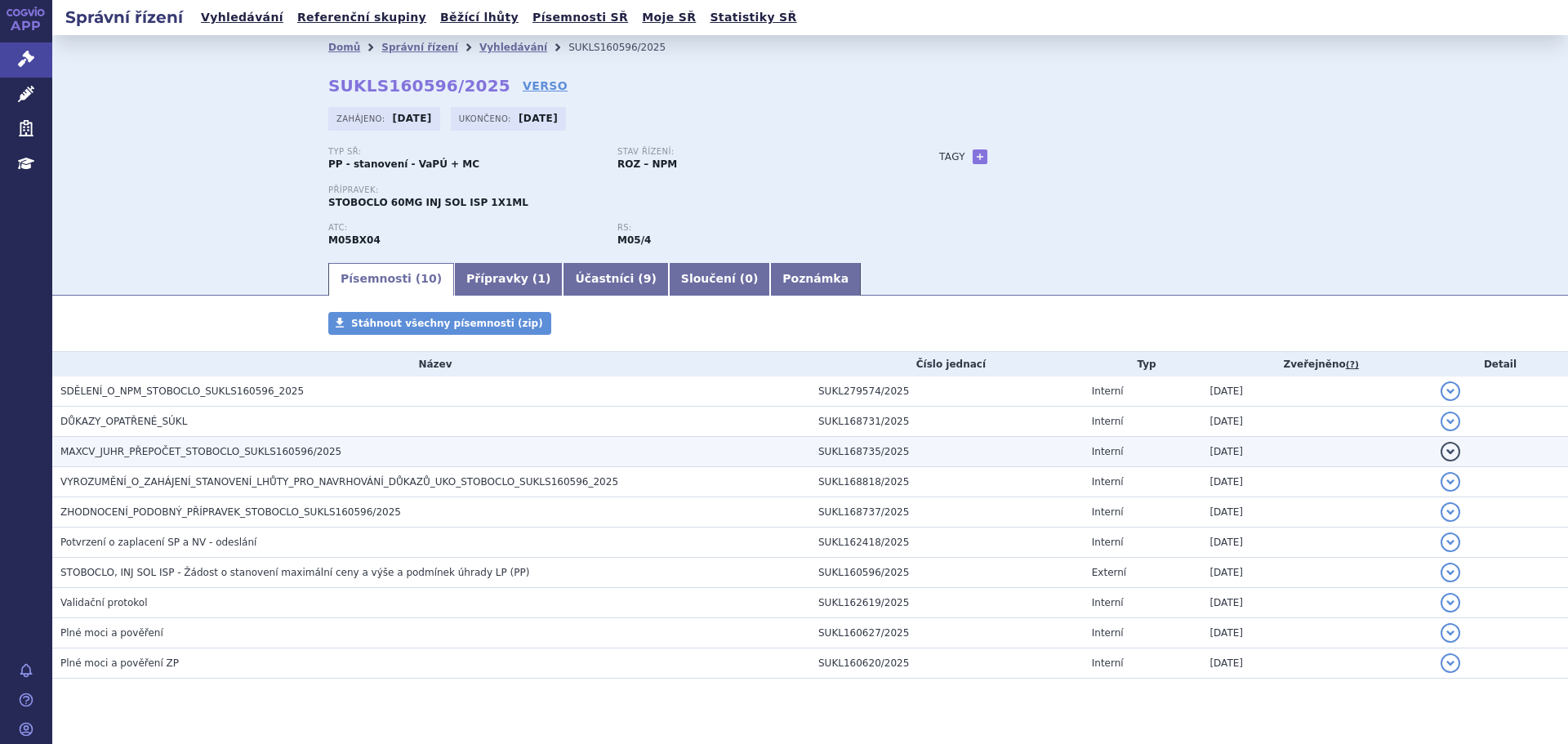
click at [264, 450] on span "MAXCV_JUHR_PŘEPOČET_STOBOCLO_SUKLS160596/2025" at bounding box center [201, 452] width 281 height 11
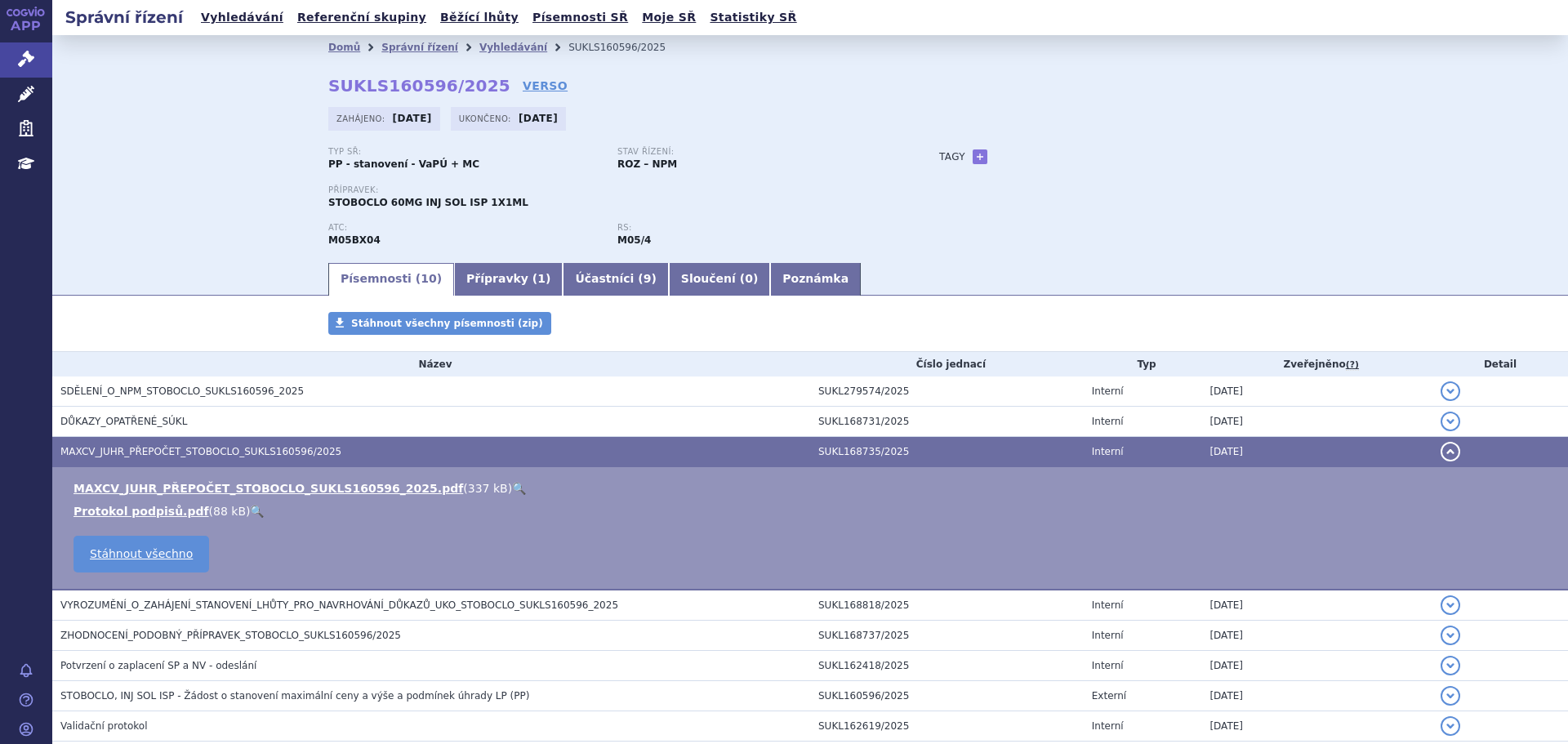
scroll to position [82, 0]
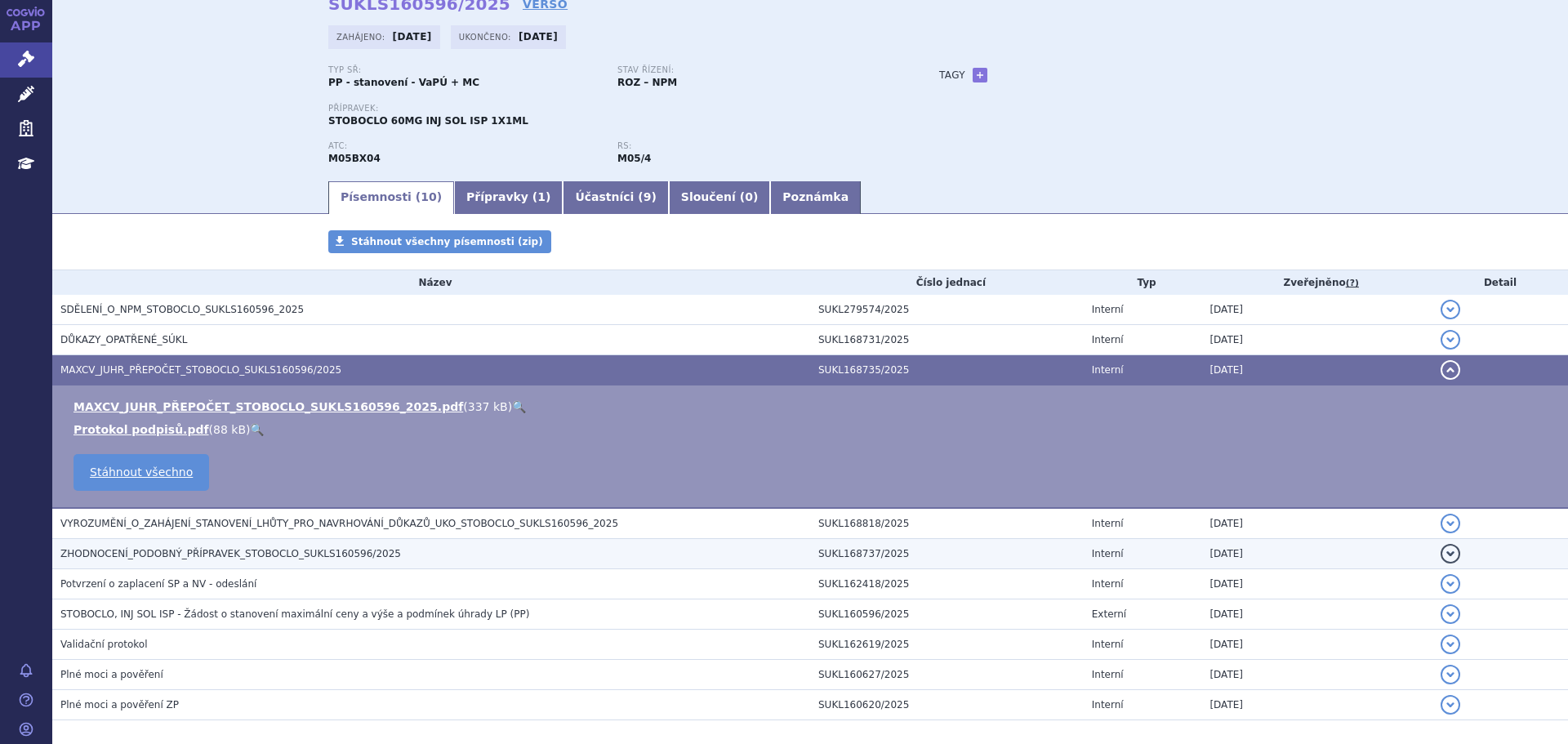
click at [248, 556] on span "ZHODNOCENÍ_PODOBNÝ_PŘÍPRAVEK_STOBOCLO_SUKLS160596/2025" at bounding box center [231, 554] width 340 height 11
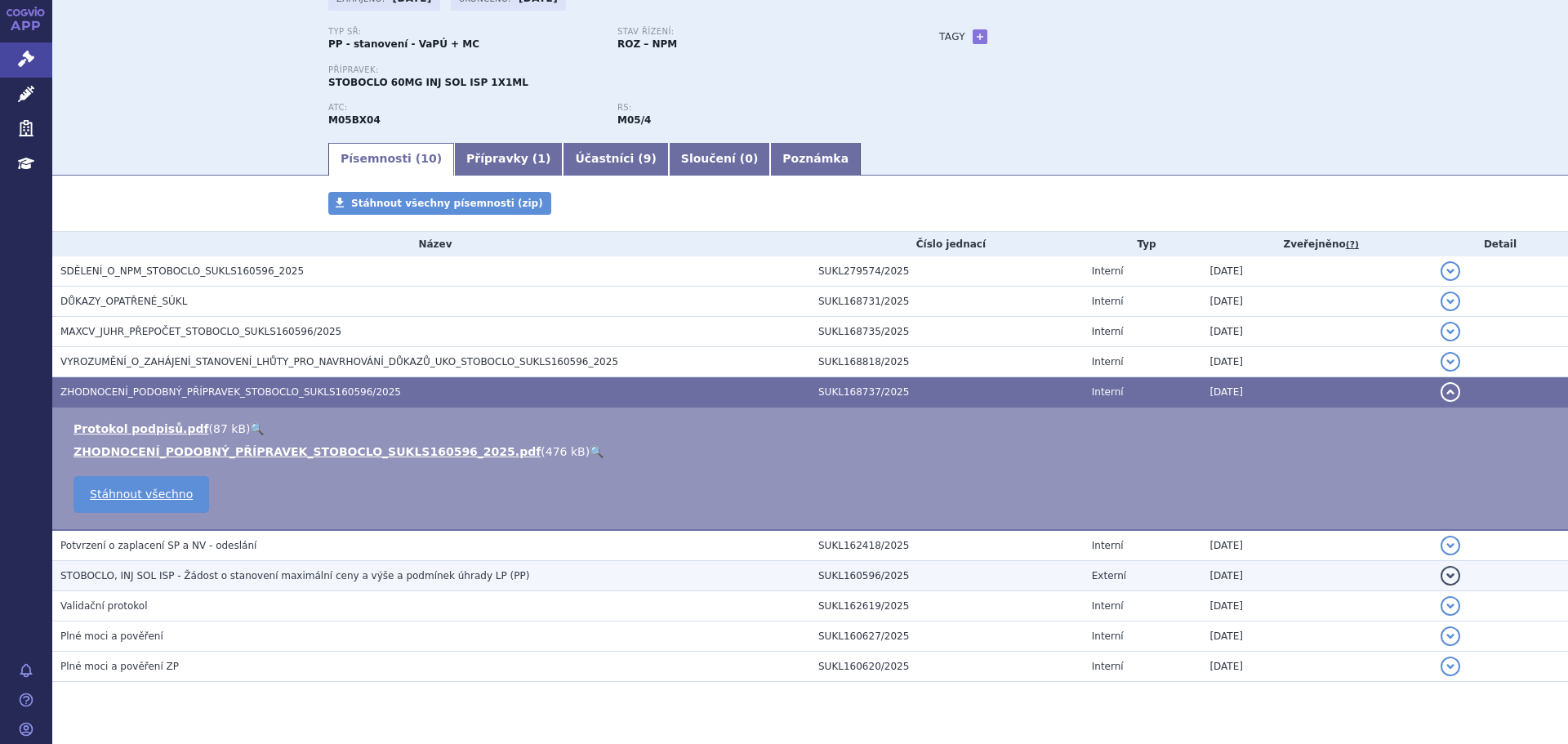
scroll to position [156, 0]
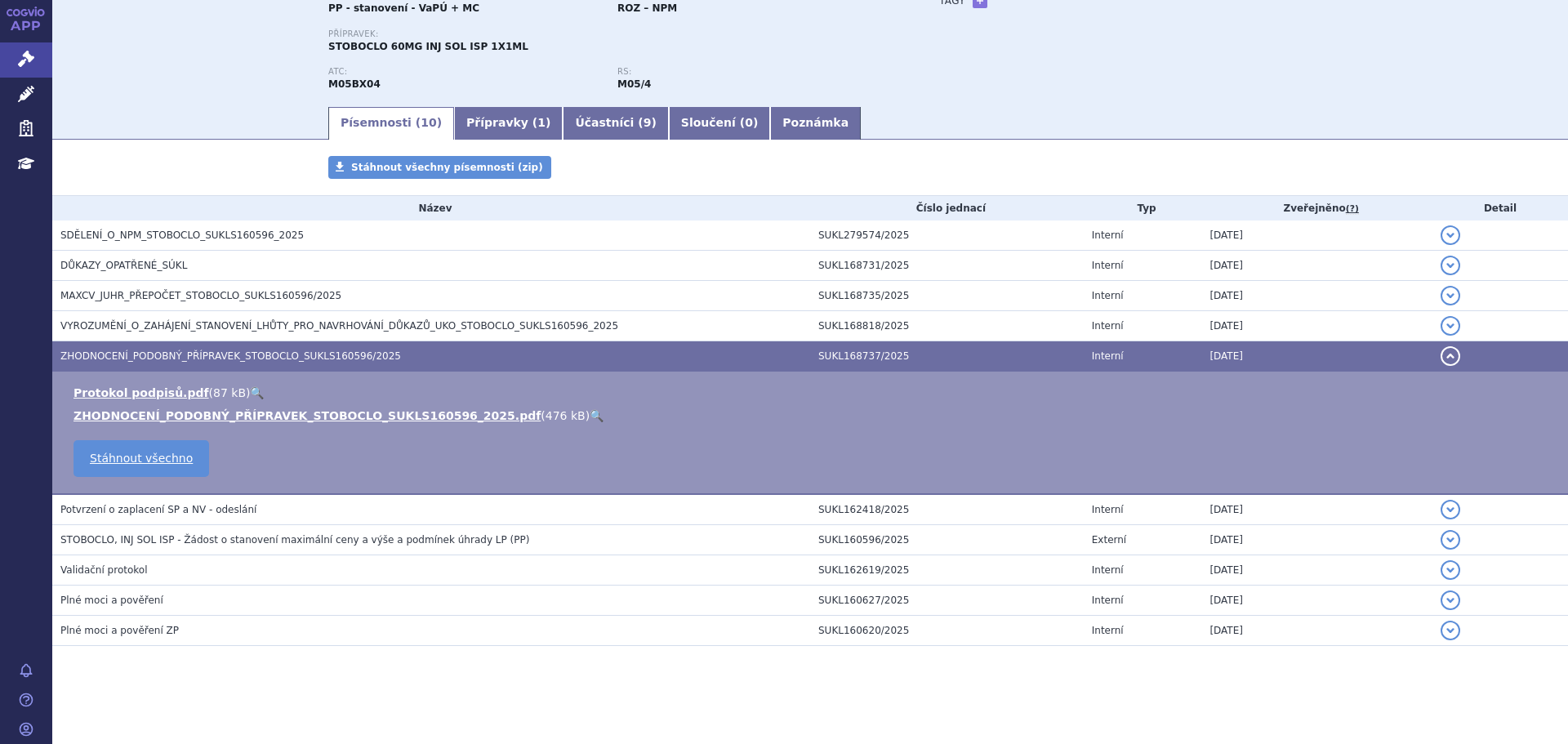
click at [589, 413] on link "🔍" at bounding box center [596, 416] width 14 height 13
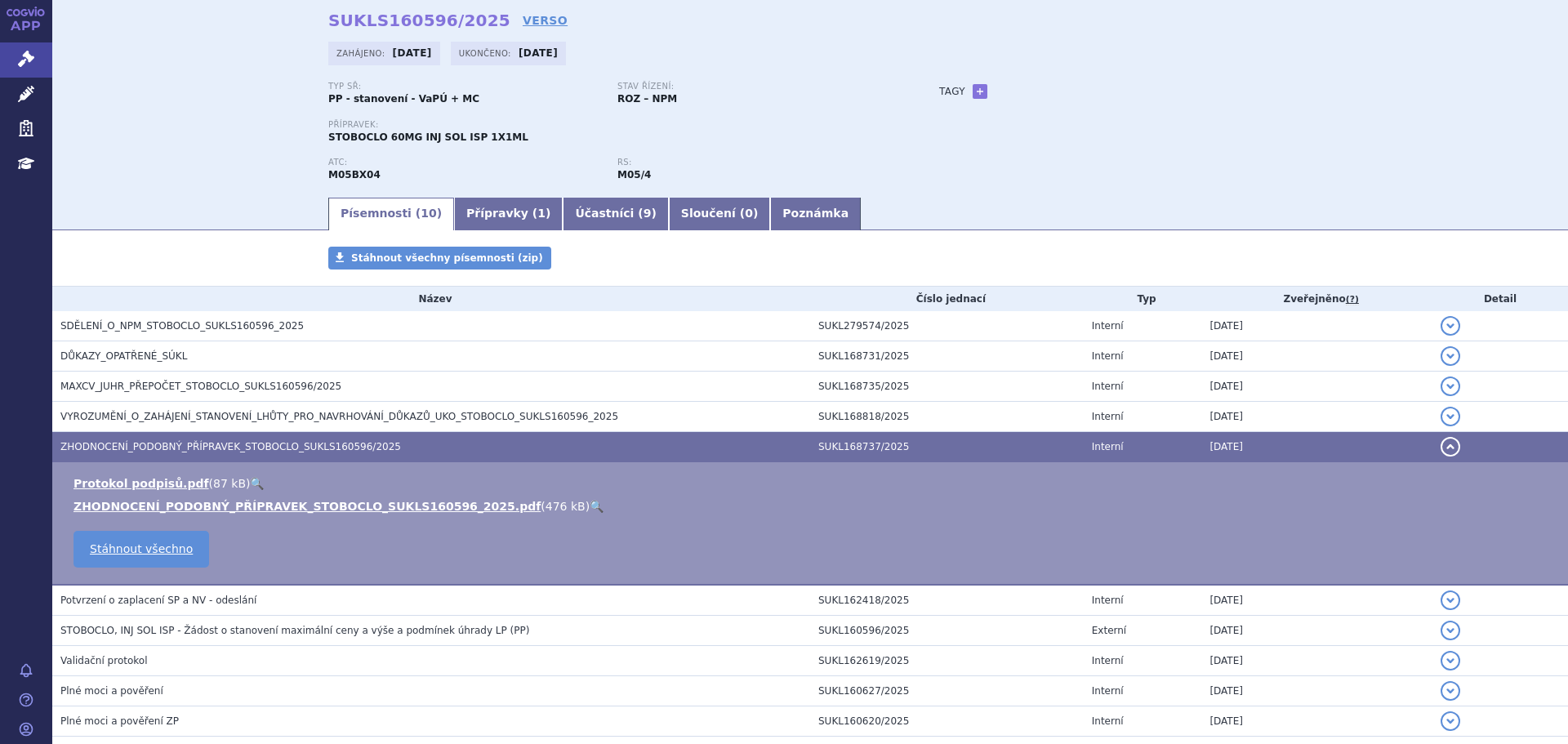
scroll to position [0, 0]
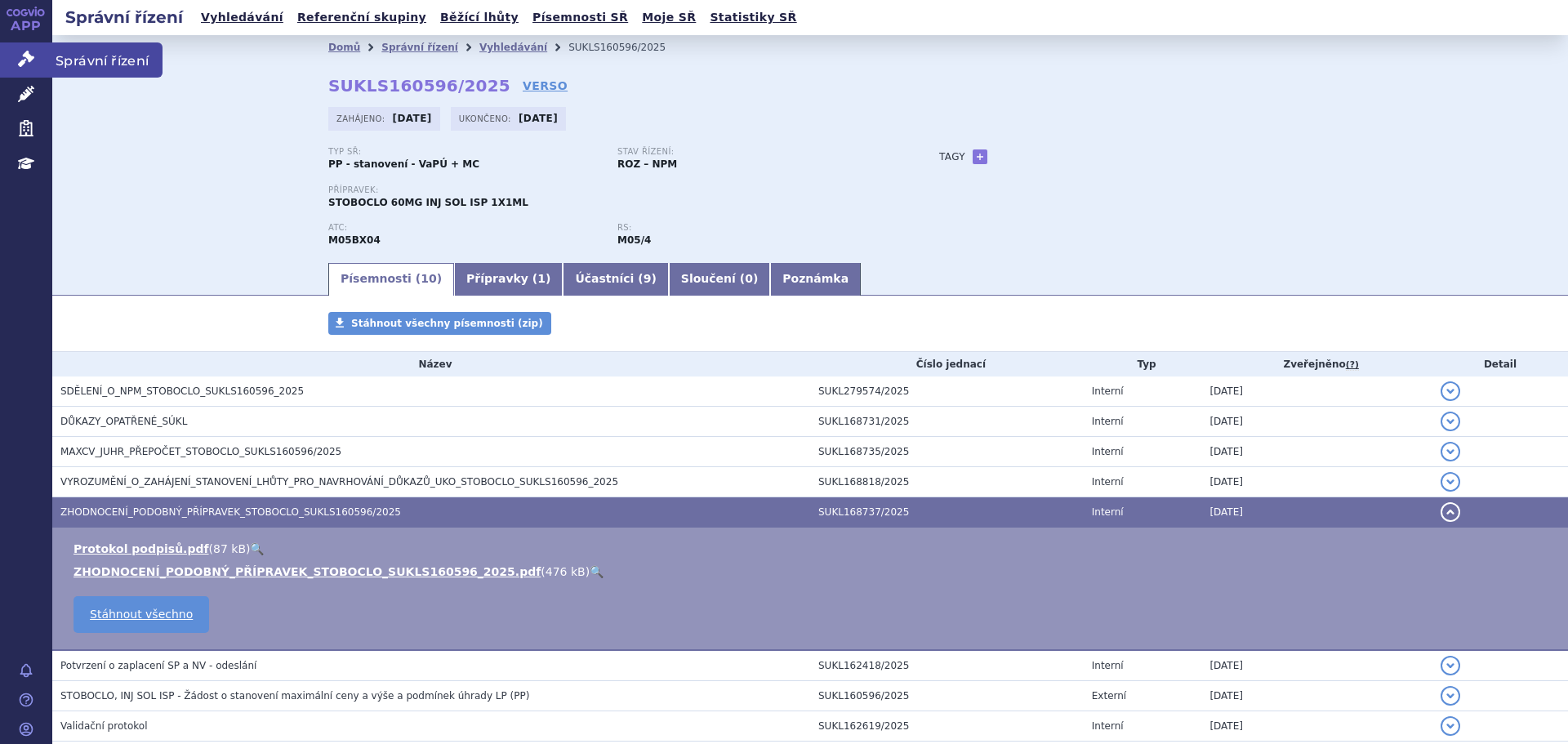
click at [30, 48] on link "Správní řízení" at bounding box center [26, 59] width 52 height 34
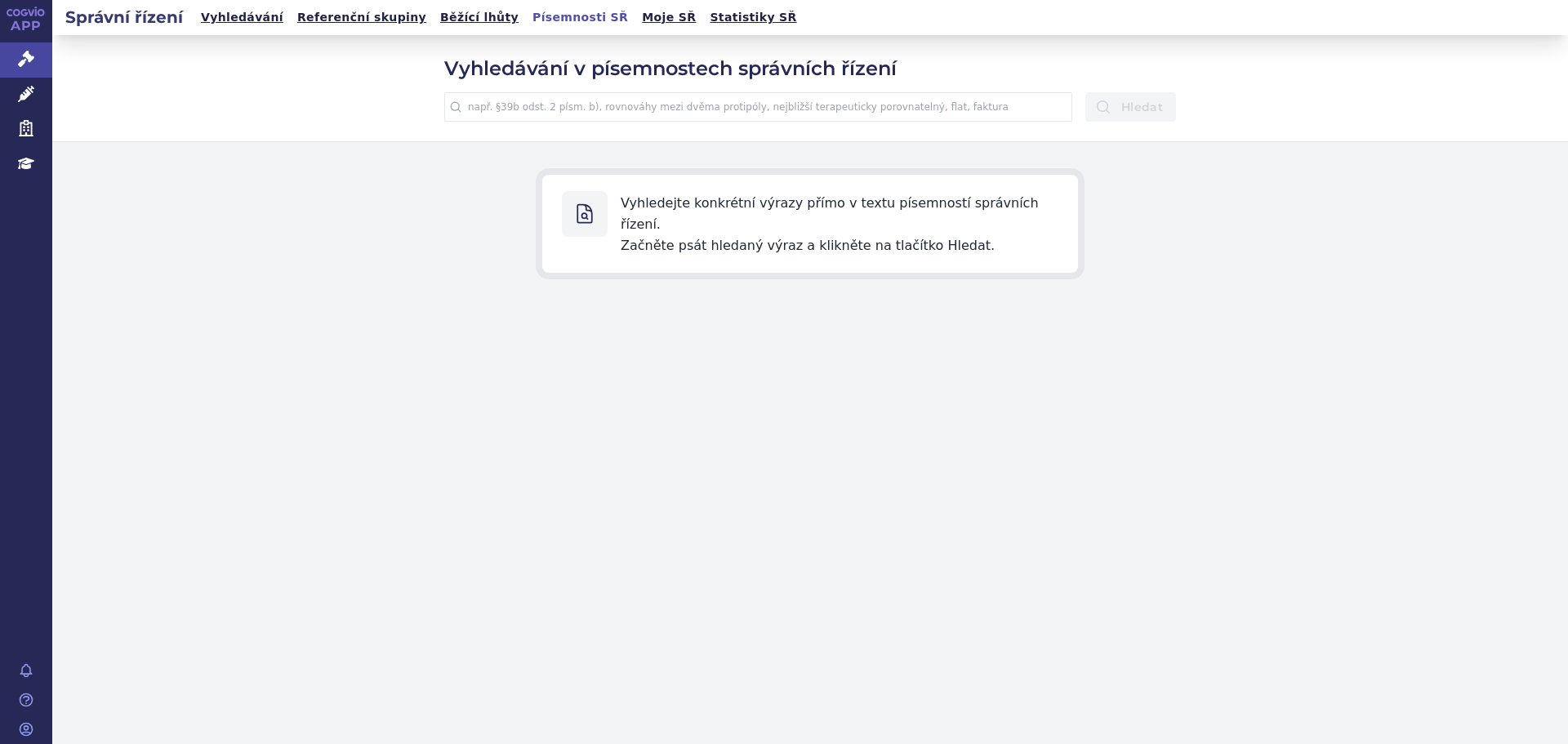
click at [519, 111] on input "text" at bounding box center [757, 107] width 628 height 29
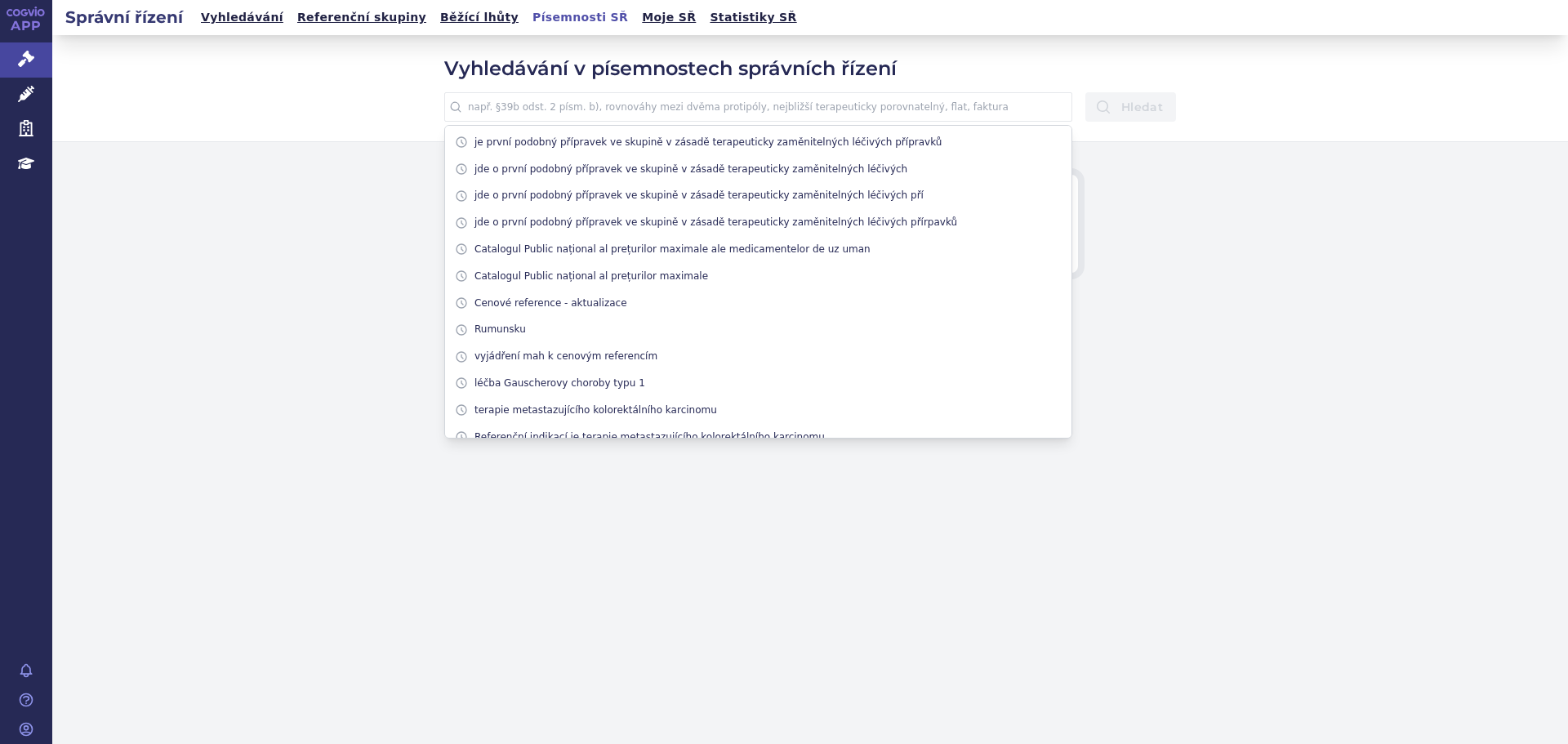
paste input "je prvním podobným přípravkem ve skupině v zásadě terapeuticky zaměnitelných"
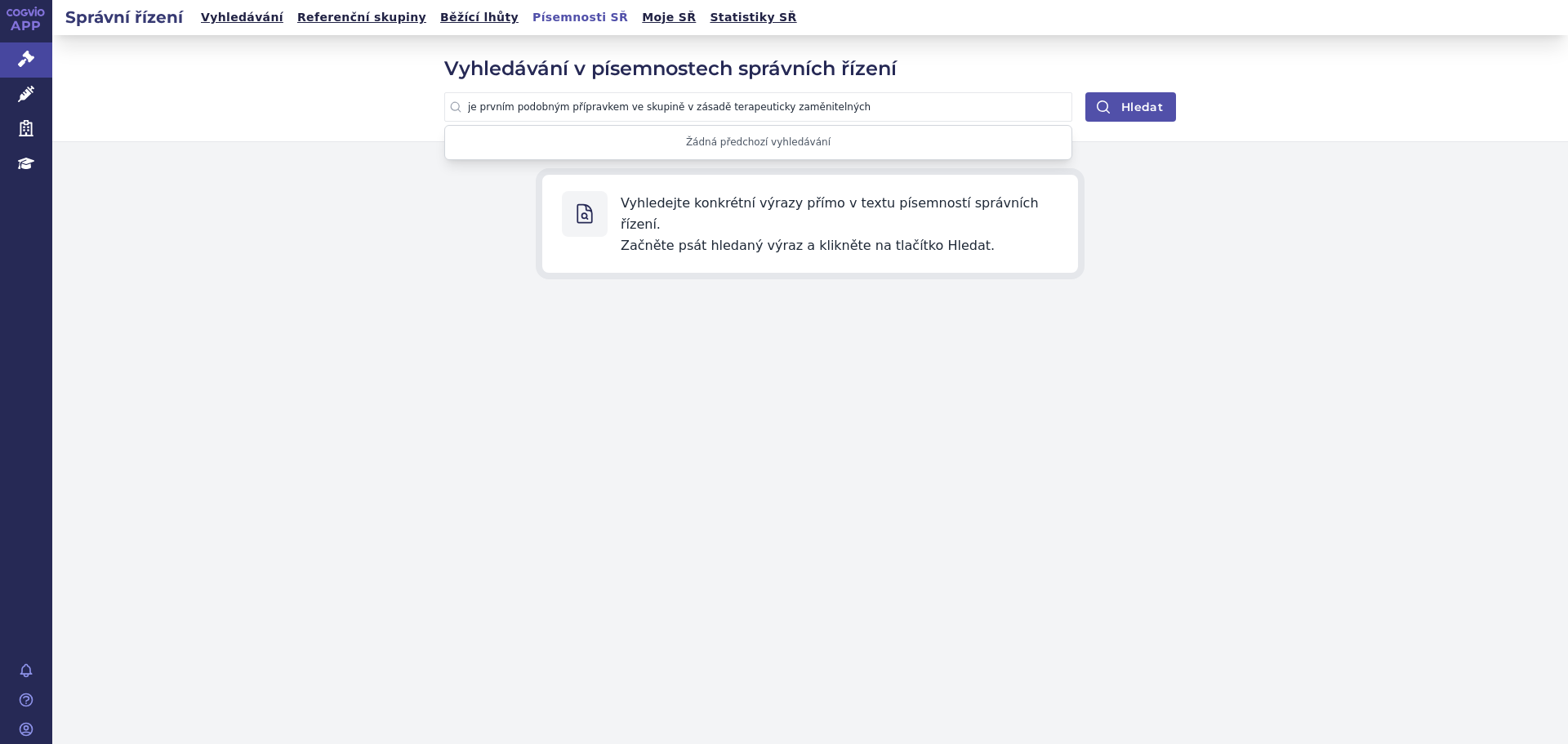
type input "je prvním podobným přípravkem ve skupině v zásadě terapeuticky zaměnitelných"
click at [1153, 107] on button "Hledat" at bounding box center [1131, 107] width 91 height 29
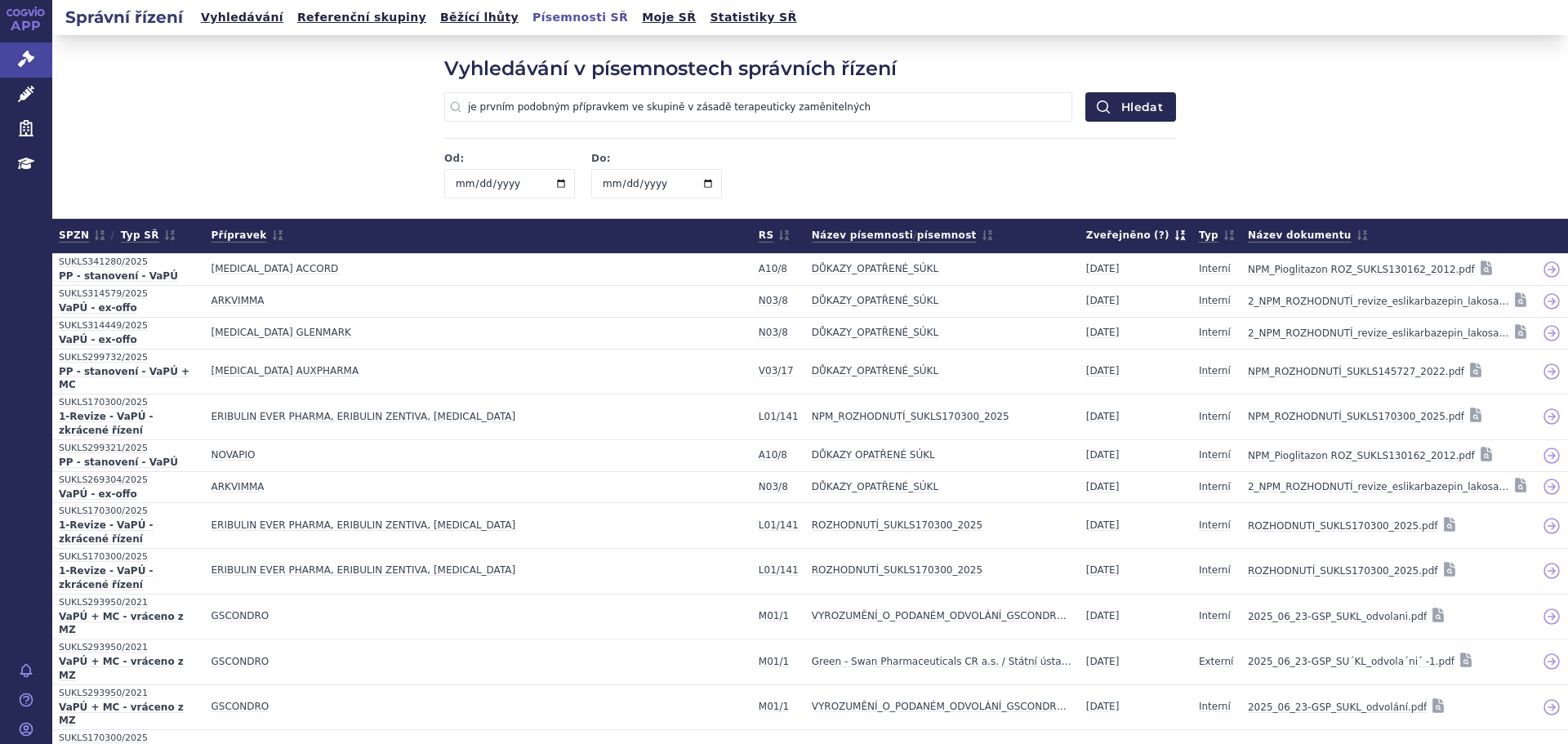
click at [457, 183] on input "date" at bounding box center [509, 184] width 131 height 29
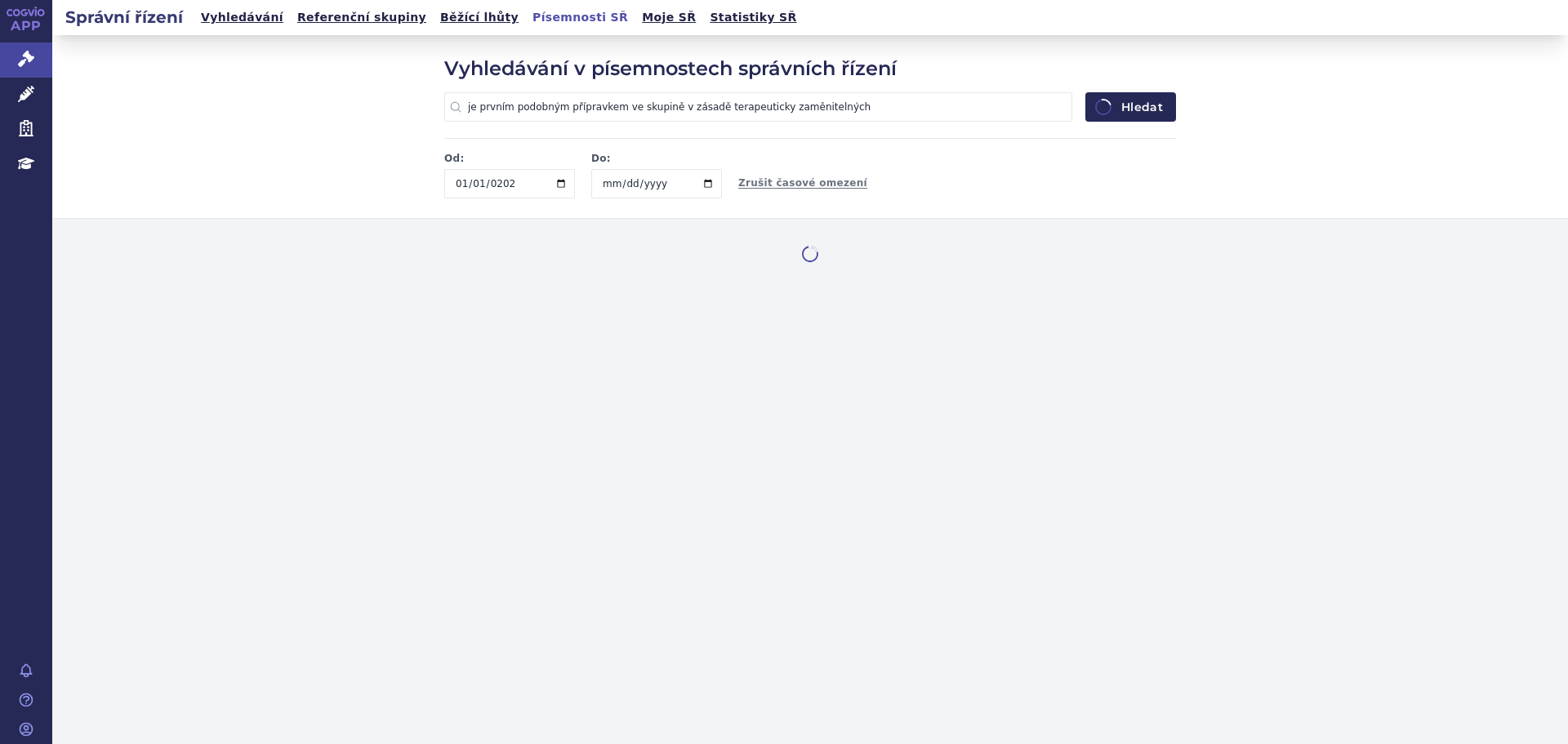
type input "2025-01-01"
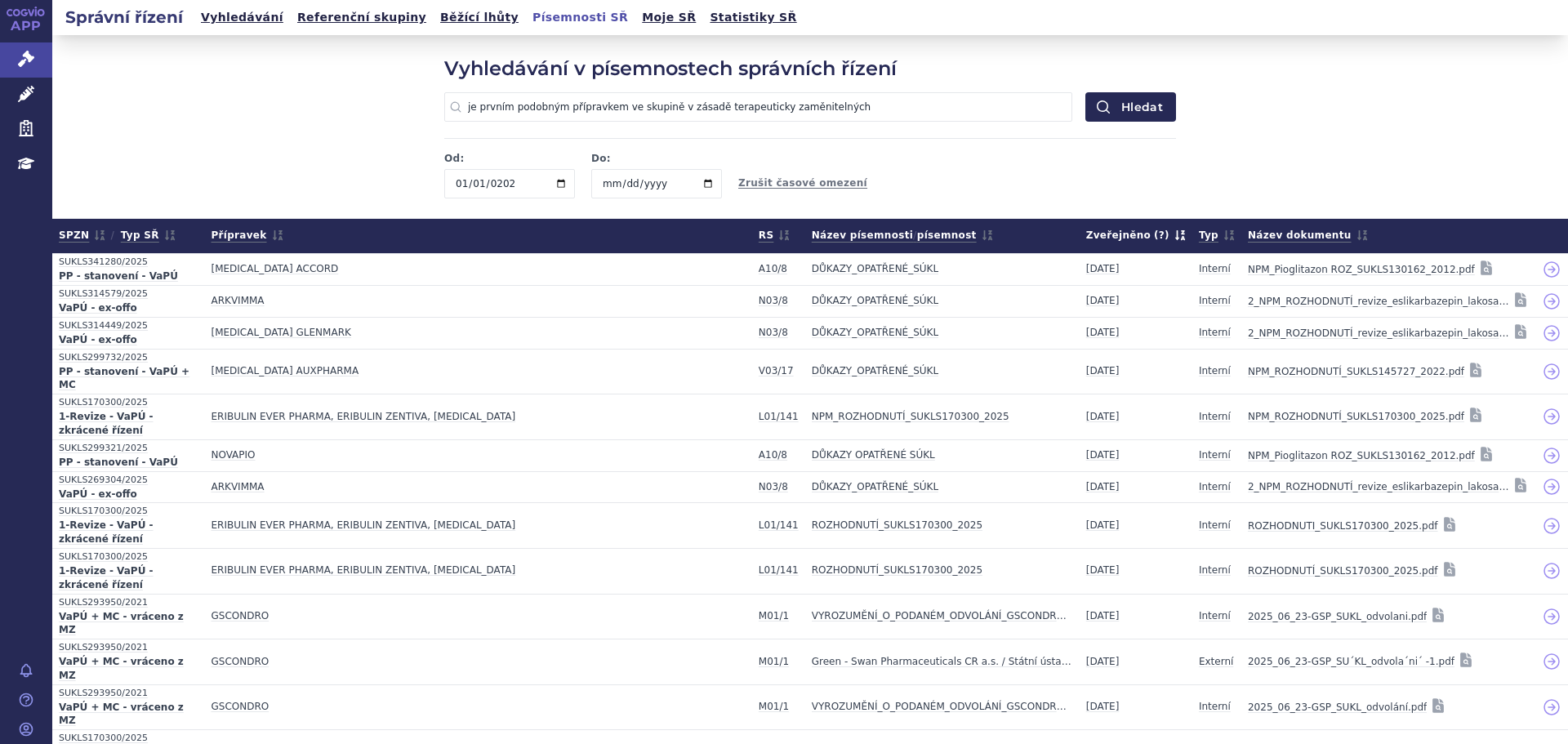
click at [860, 179] on div "Od: 2025-01-01 Do: Zrušit časové omezení" at bounding box center [810, 168] width 732 height 61
click at [1175, 237] on icon at bounding box center [1179, 235] width 10 height 10
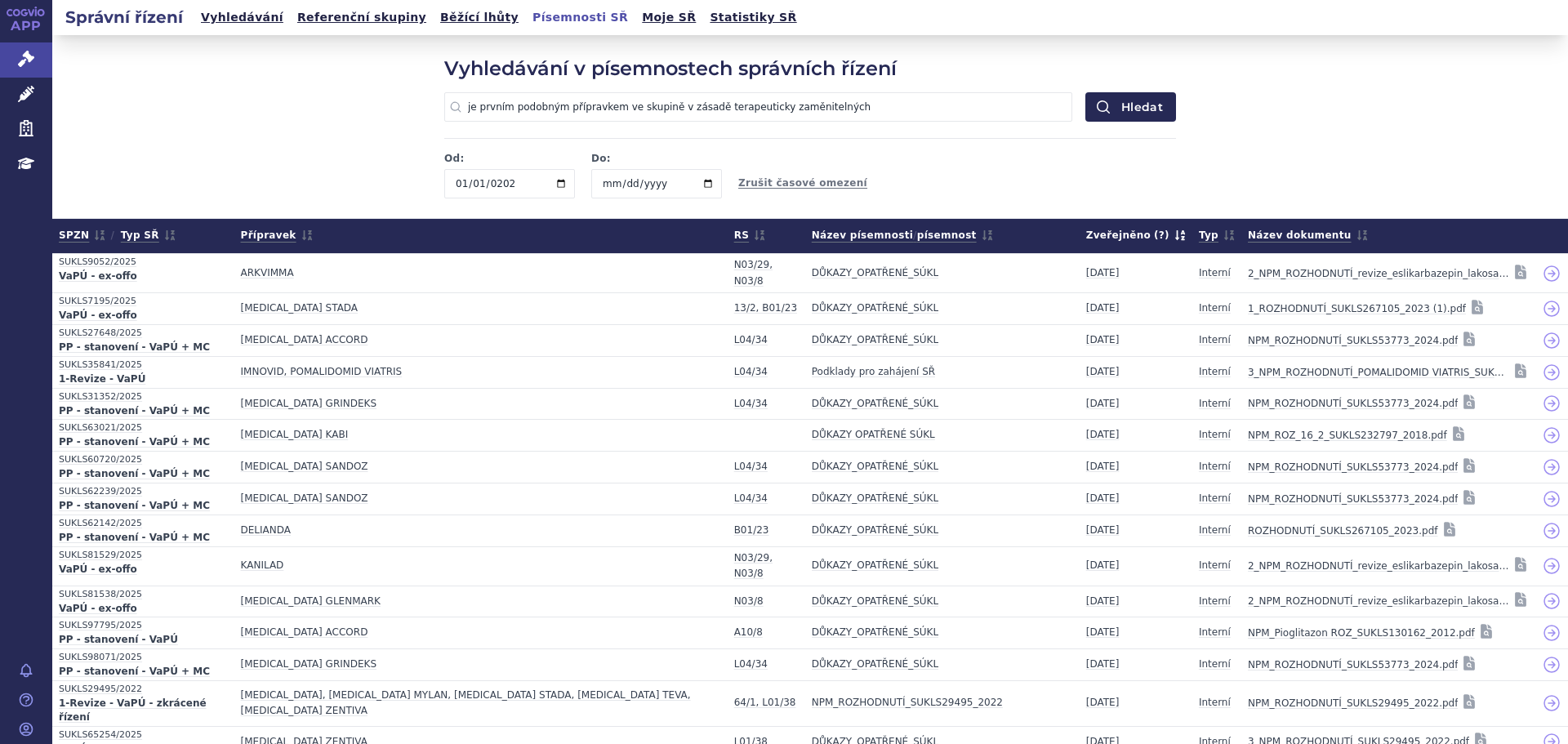
click at [1199, 237] on span "Typ" at bounding box center [1216, 235] width 36 height 20
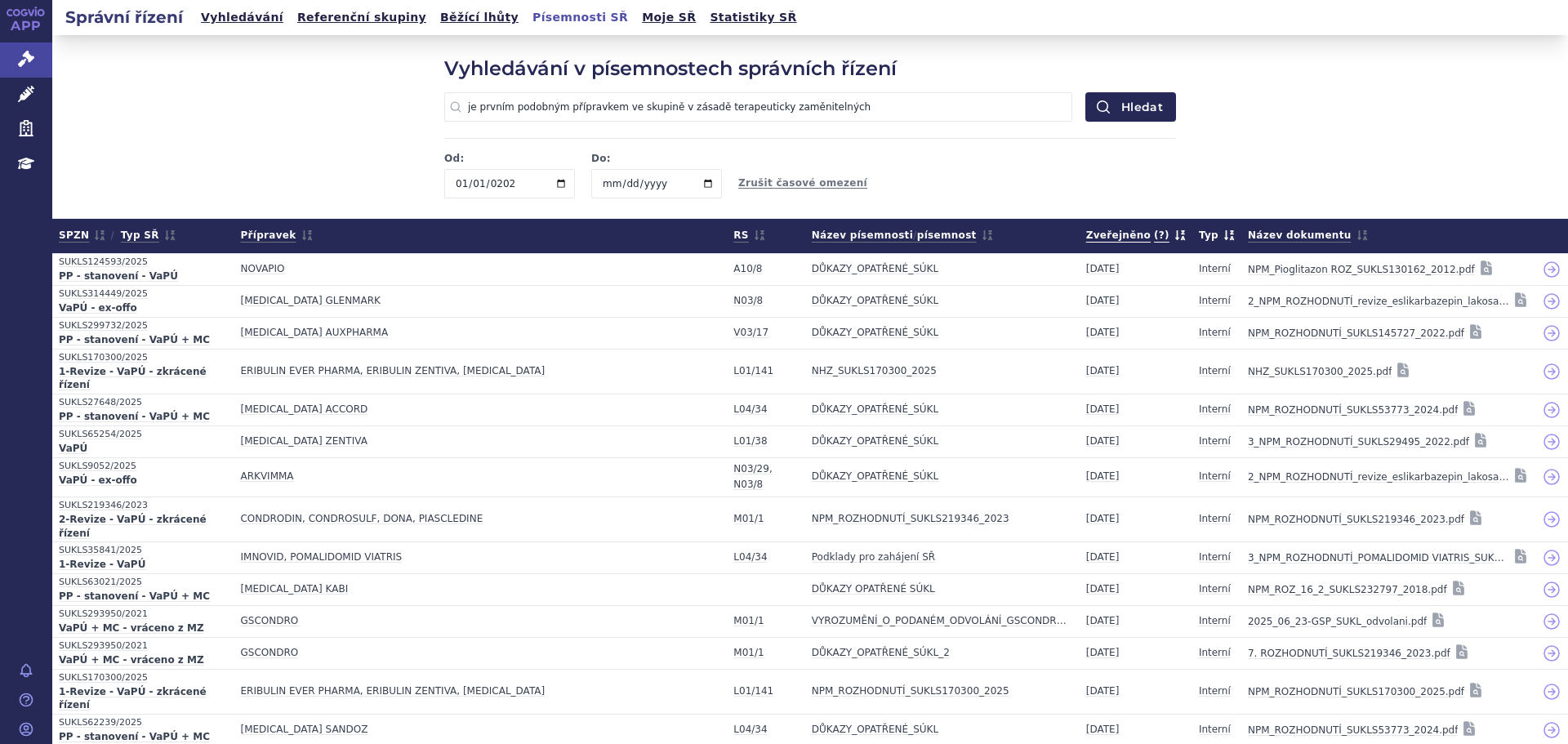
click at [1086, 239] on span "Zveřejněno (?) Datum zveřejnění odpovídá datu uzavření písemnosti SÚKLem a tedy…" at bounding box center [1136, 235] width 99 height 20
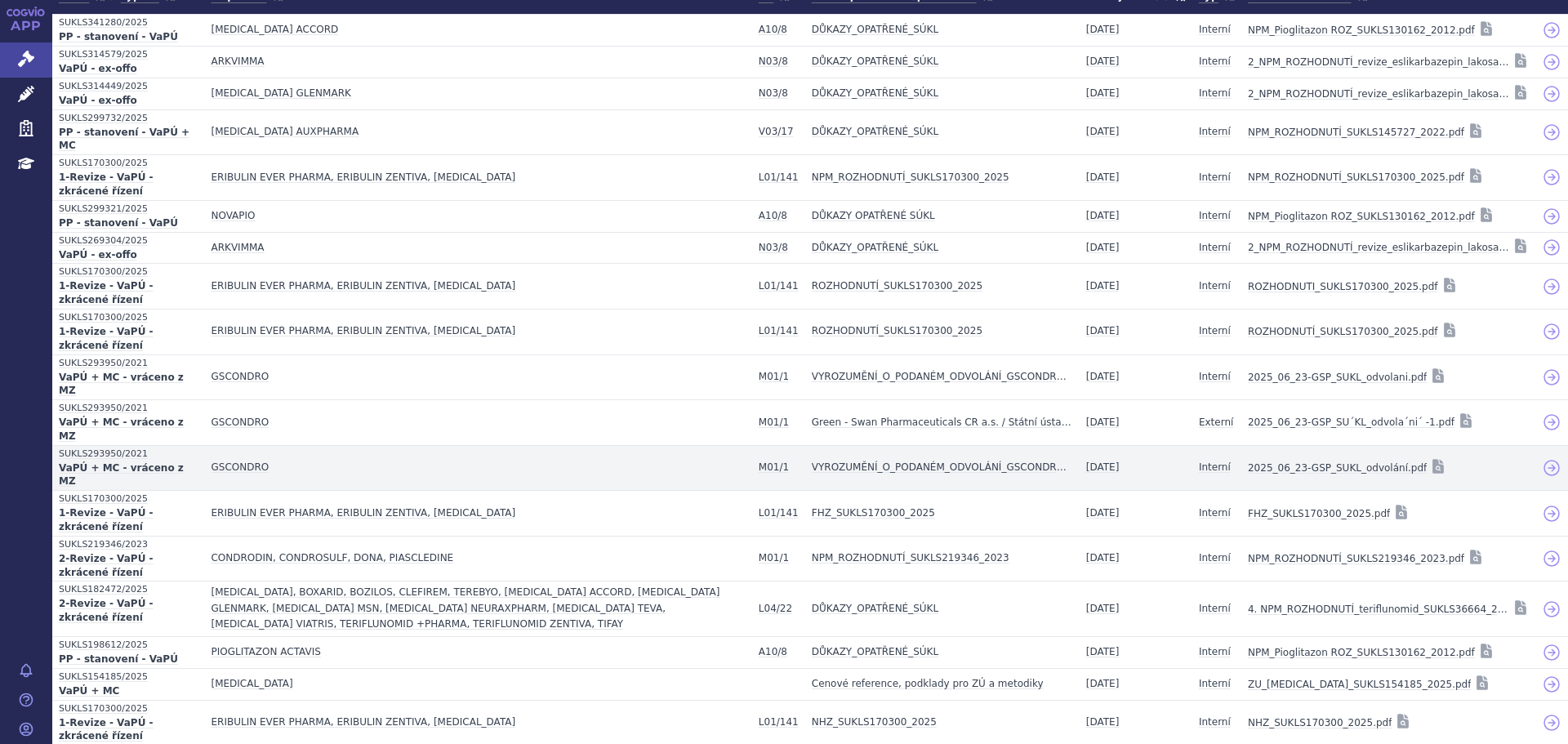
scroll to position [365, 0]
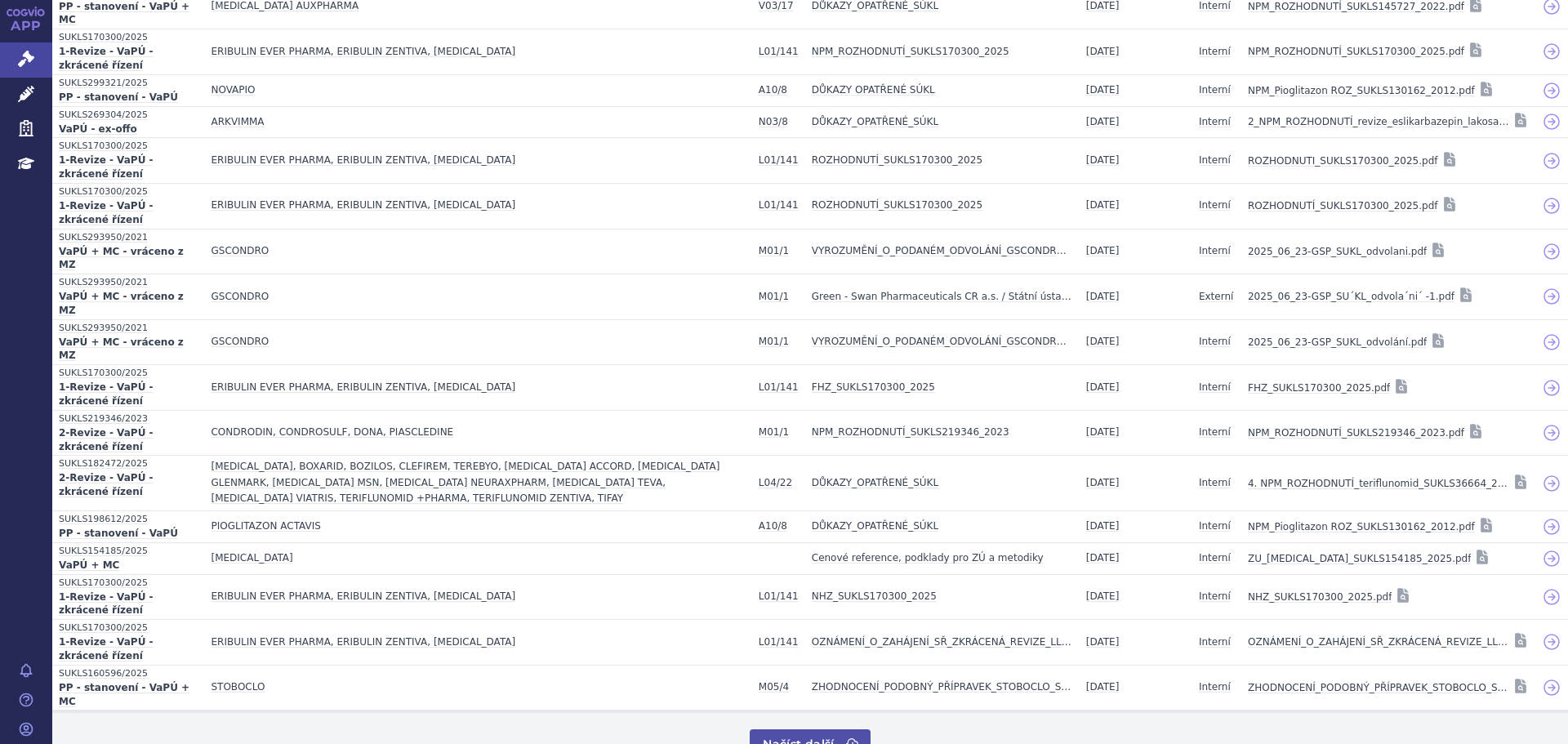
click at [787, 729] on button "Načíst další" at bounding box center [810, 744] width 120 height 29
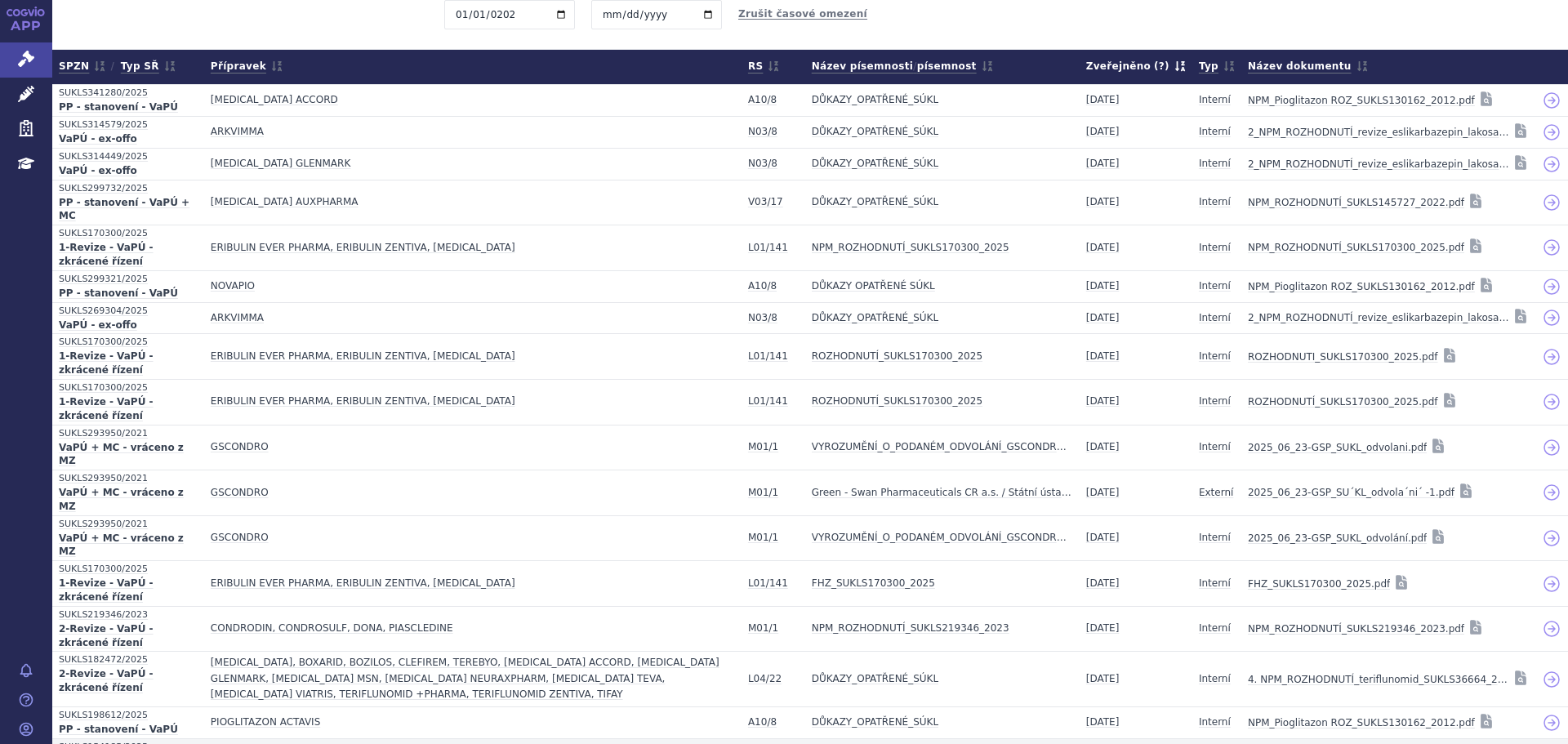
scroll to position [87, 0]
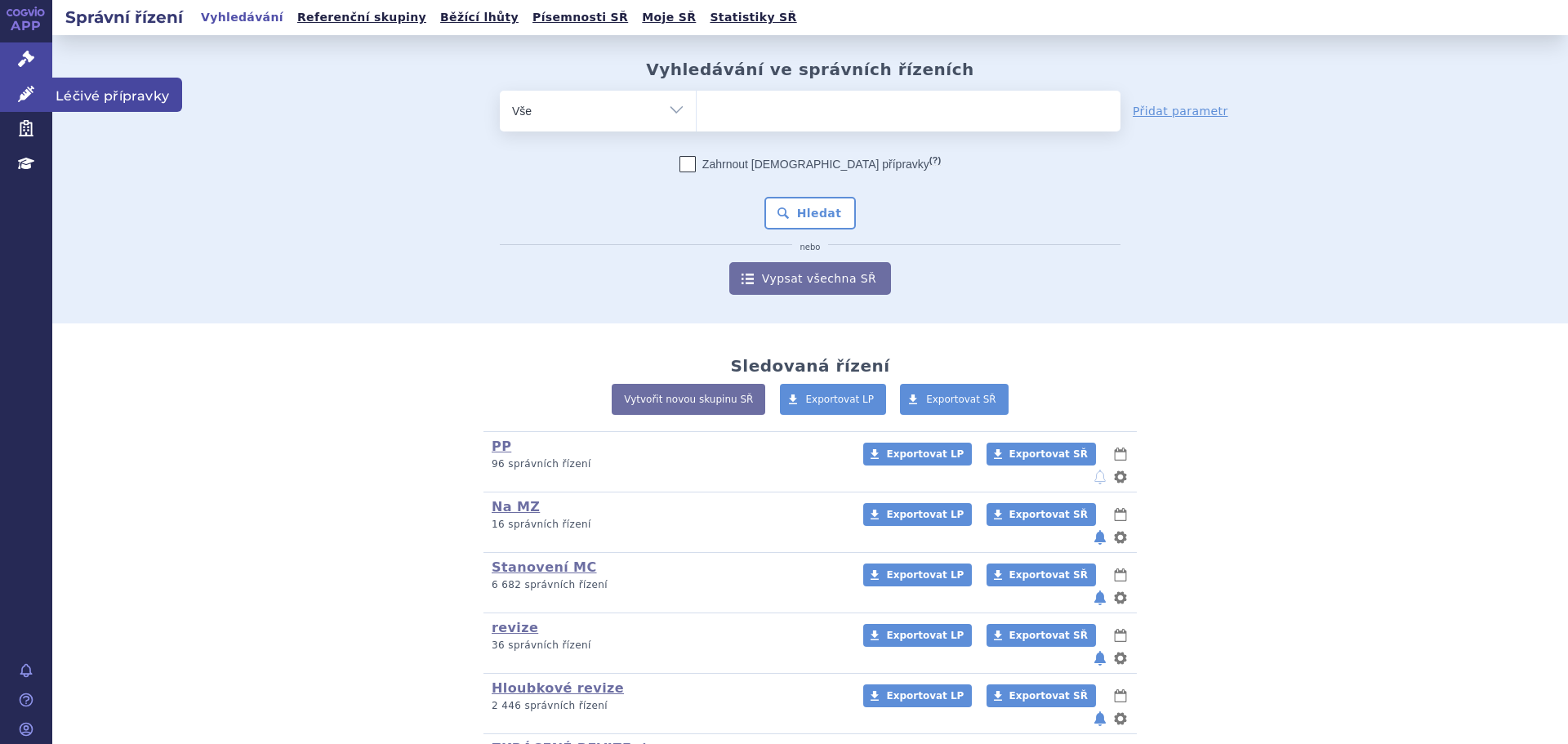
click at [45, 101] on link "Léčivé přípravky" at bounding box center [26, 94] width 52 height 34
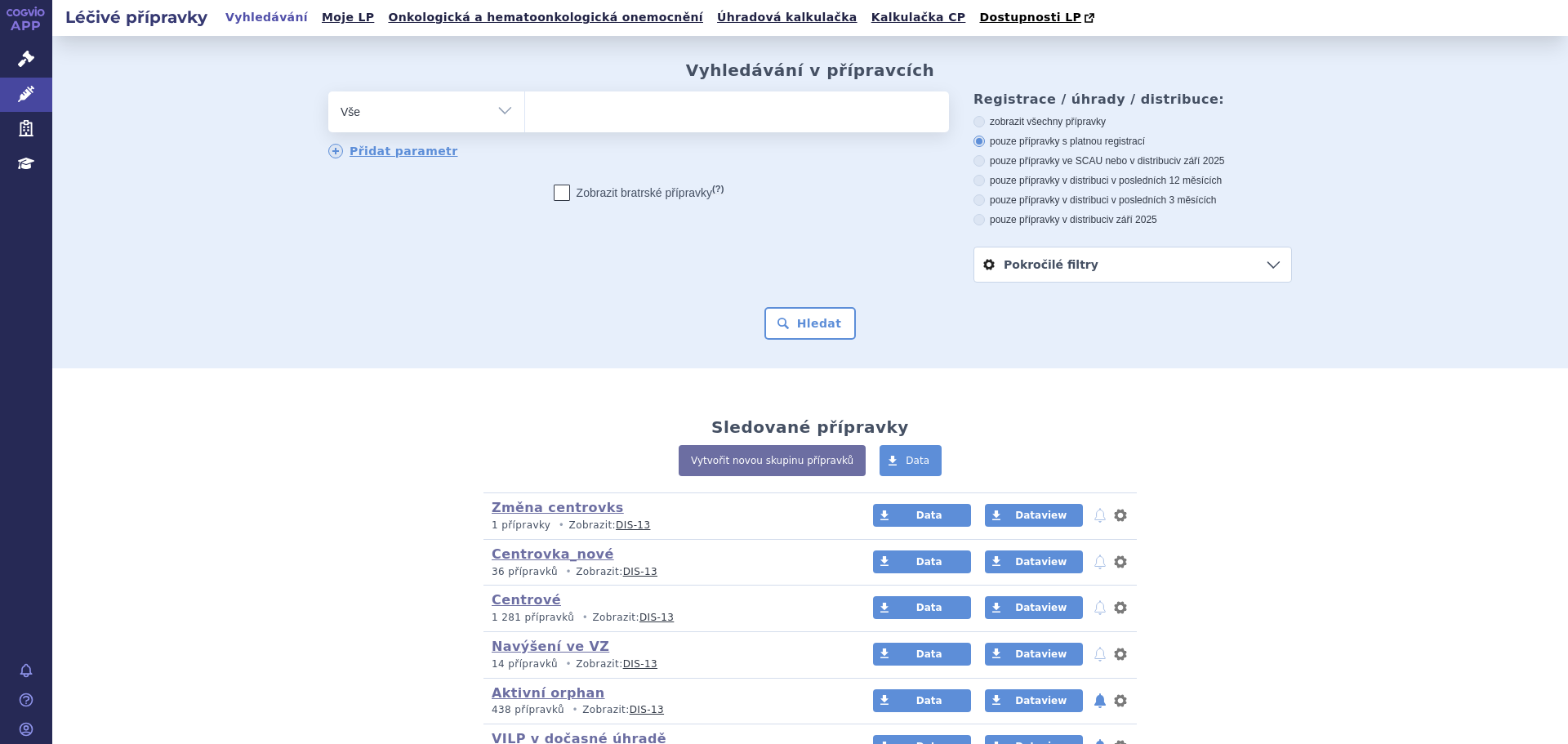
click at [467, 128] on select "Vše Přípravek/SUKL kód MAH VPOIS ATC/Aktivní látka Léková forma Síla" at bounding box center [426, 110] width 196 height 37
click at [480, 127] on select "Vše Přípravek/SUKL kód MAH VPOIS ATC/Aktivní látka Léková forma Síla" at bounding box center [426, 110] width 196 height 37
click at [483, 131] on div "odstranit Vše Přípravek/SUKL kód MAH VPOIS ATC/Aktivní látka" at bounding box center [638, 112] width 620 height 40
click at [484, 120] on select "Vše Přípravek/SUKL kód MAH VPOIS ATC/Aktivní látka Léková forma Síla" at bounding box center [426, 110] width 196 height 37
select select "filter-atc-group"
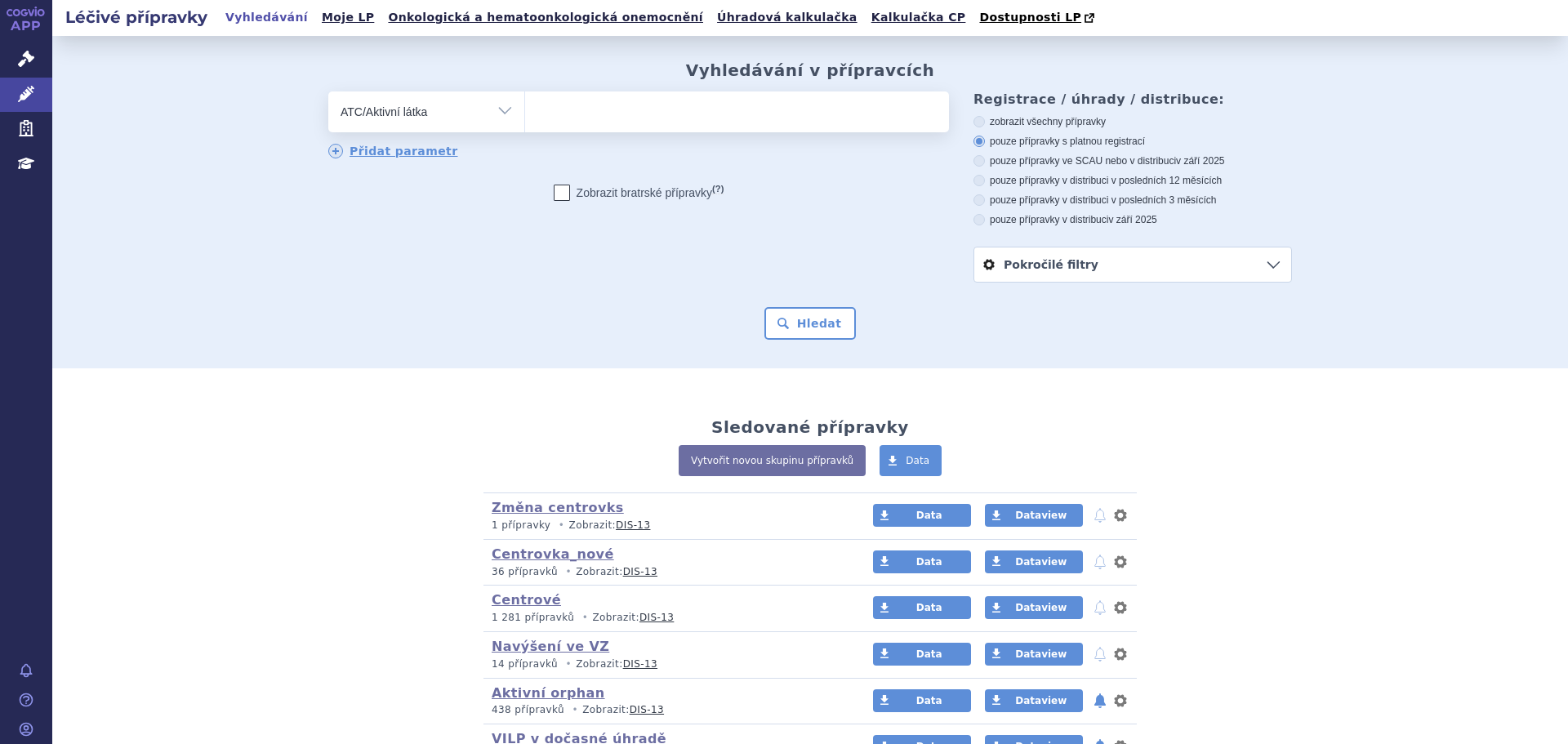
click at [328, 92] on select "Vše Přípravek/SUKL kód MAH VPOIS ATC/Aktivní látka Léková forma Síla" at bounding box center [426, 110] width 196 height 37
click at [589, 130] on span at bounding box center [736, 112] width 424 height 40
click at [525, 130] on select at bounding box center [524, 111] width 1 height 40
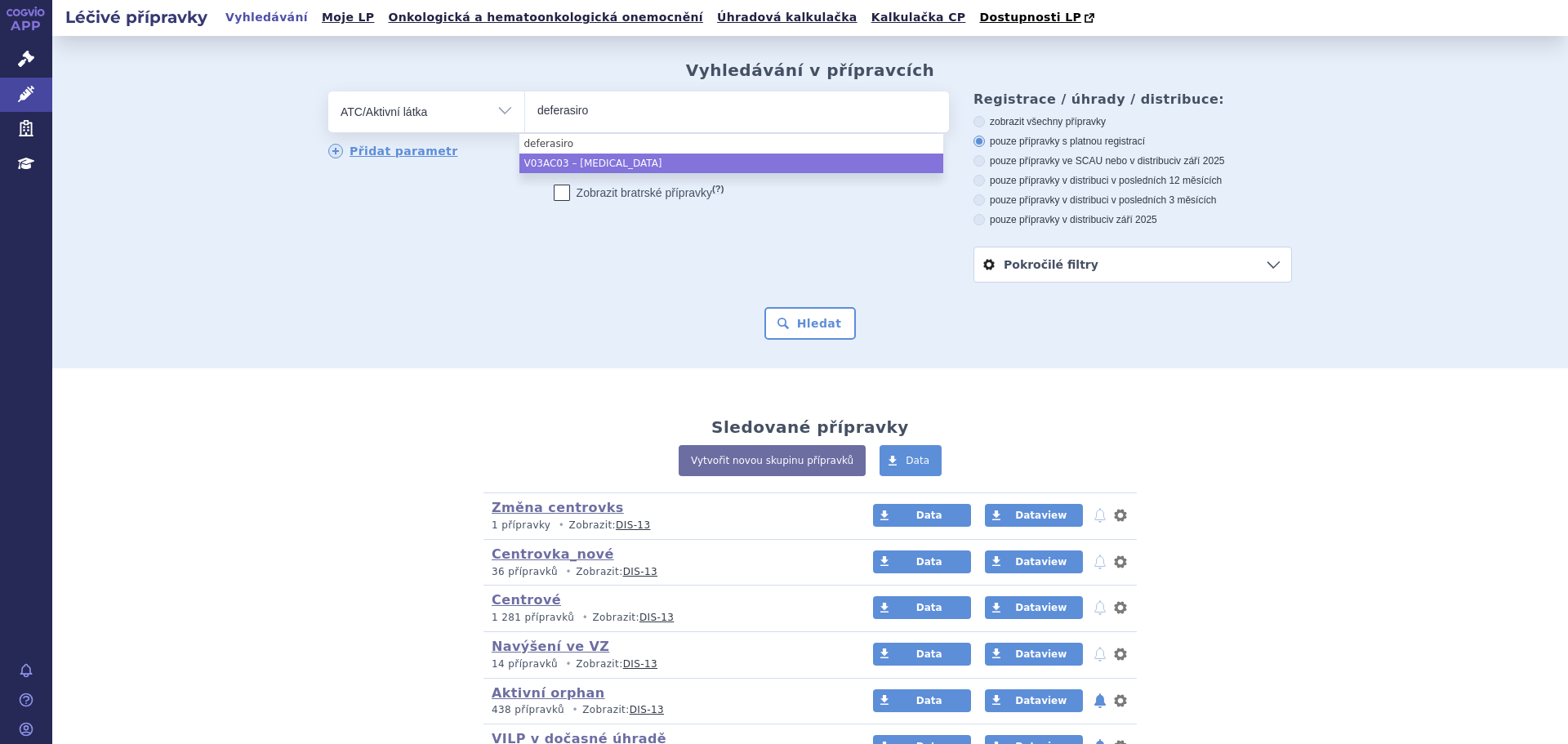
type input "deferasiro"
select select "deferasiro"
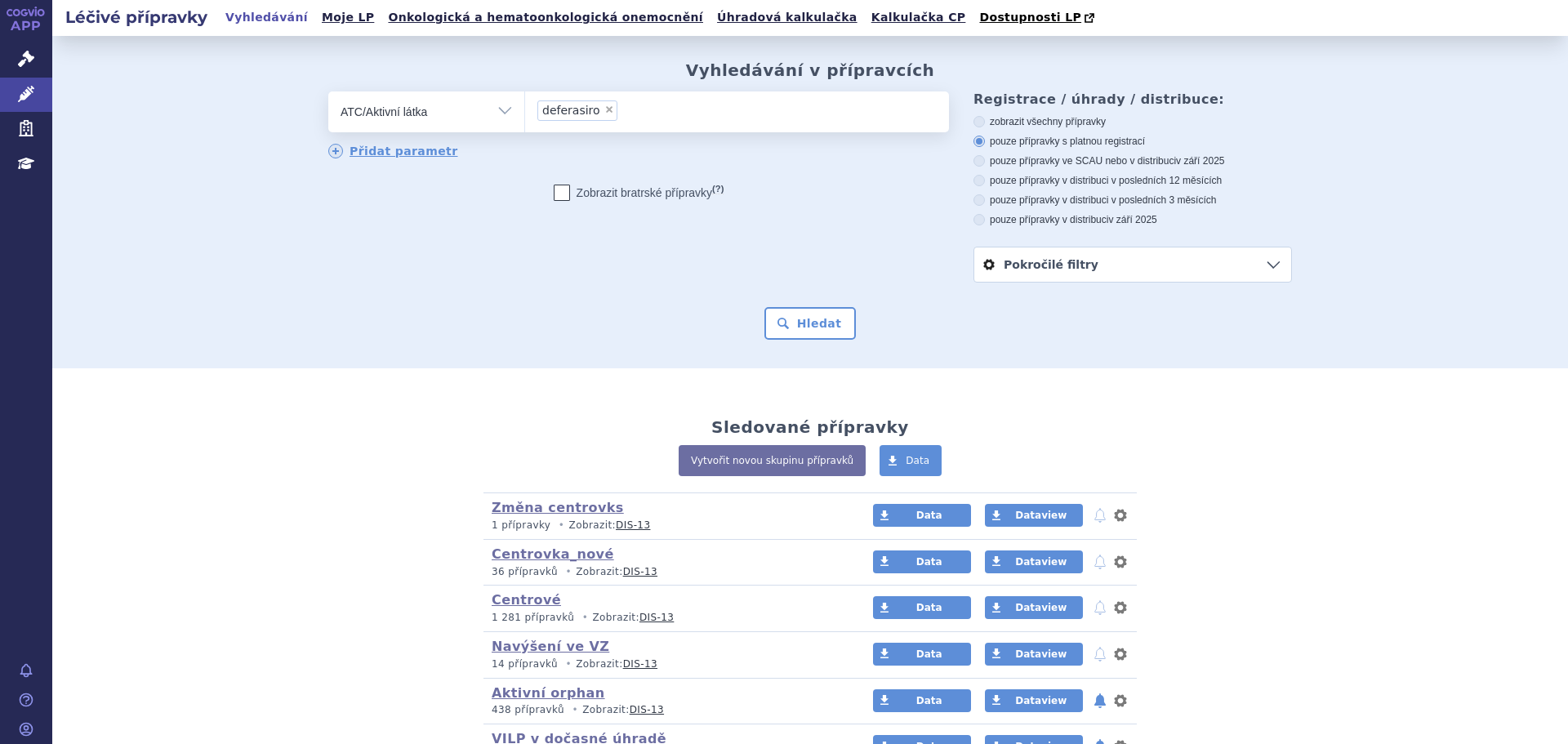
select select
type input "deferasiro"
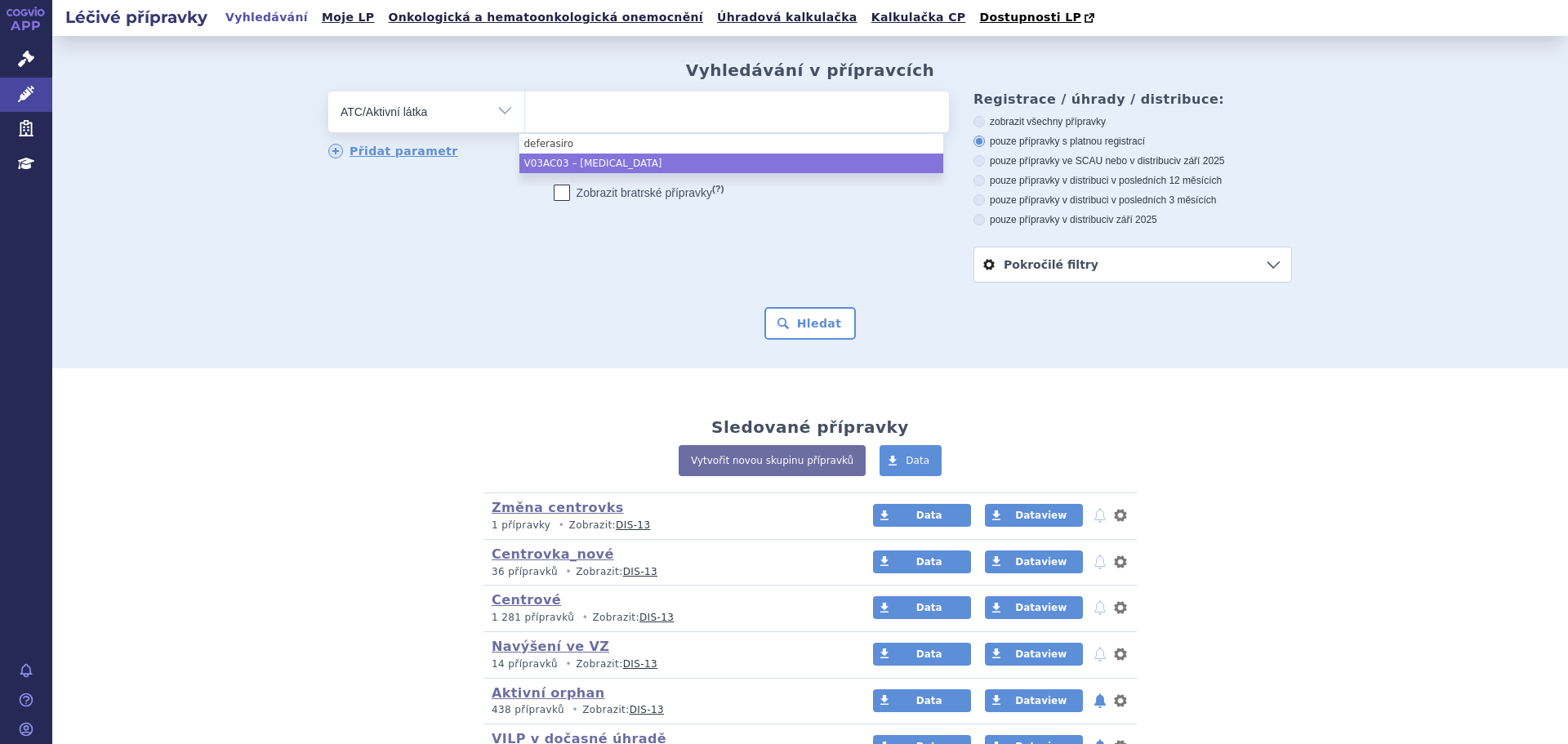
select select "V03AC03"
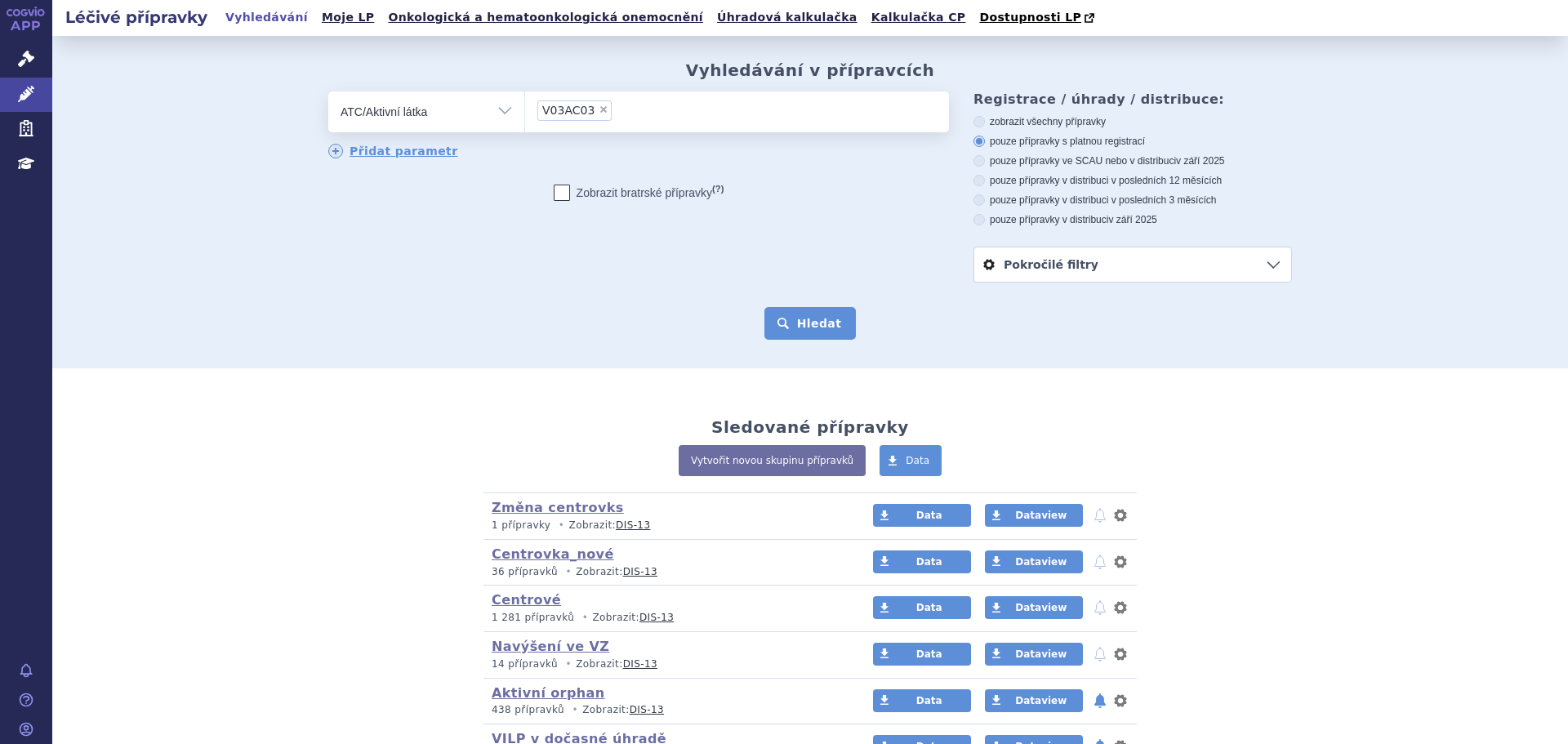
click at [819, 315] on button "Hledat" at bounding box center [811, 324] width 92 height 33
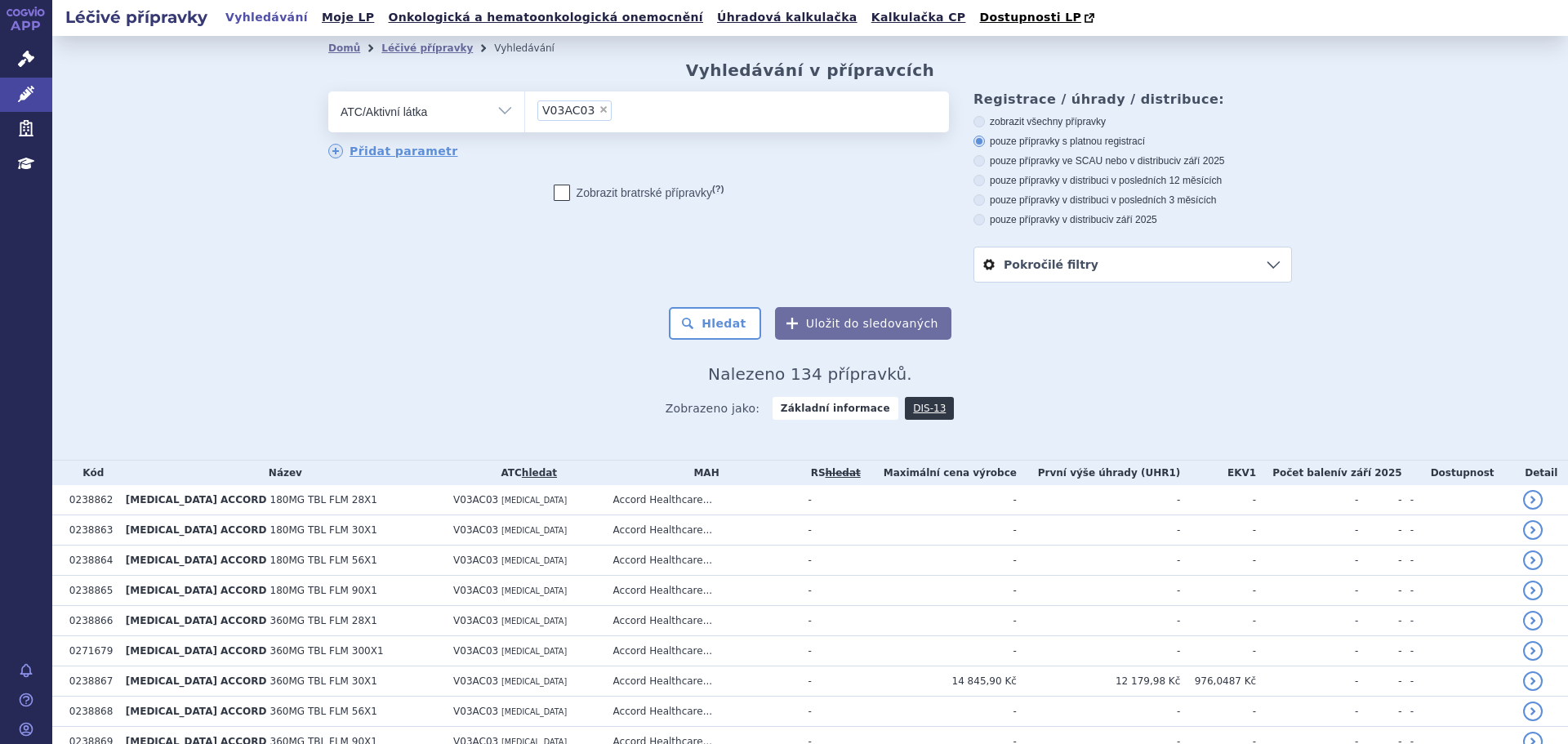
drag, startPoint x: 1139, startPoint y: 164, endPoint x: 1121, endPoint y: 177, distance: 22.2
click at [1138, 164] on label "pouze přípravky ve SCAU nebo v distribuci v září 2025" at bounding box center [1132, 161] width 318 height 13
click at [985, 164] on input "pouze přípravky ve SCAU nebo v distribuci v září 2025" at bounding box center [981, 163] width 11 height 11
radio input "true"
click at [730, 322] on button "Hledat" at bounding box center [715, 324] width 92 height 33
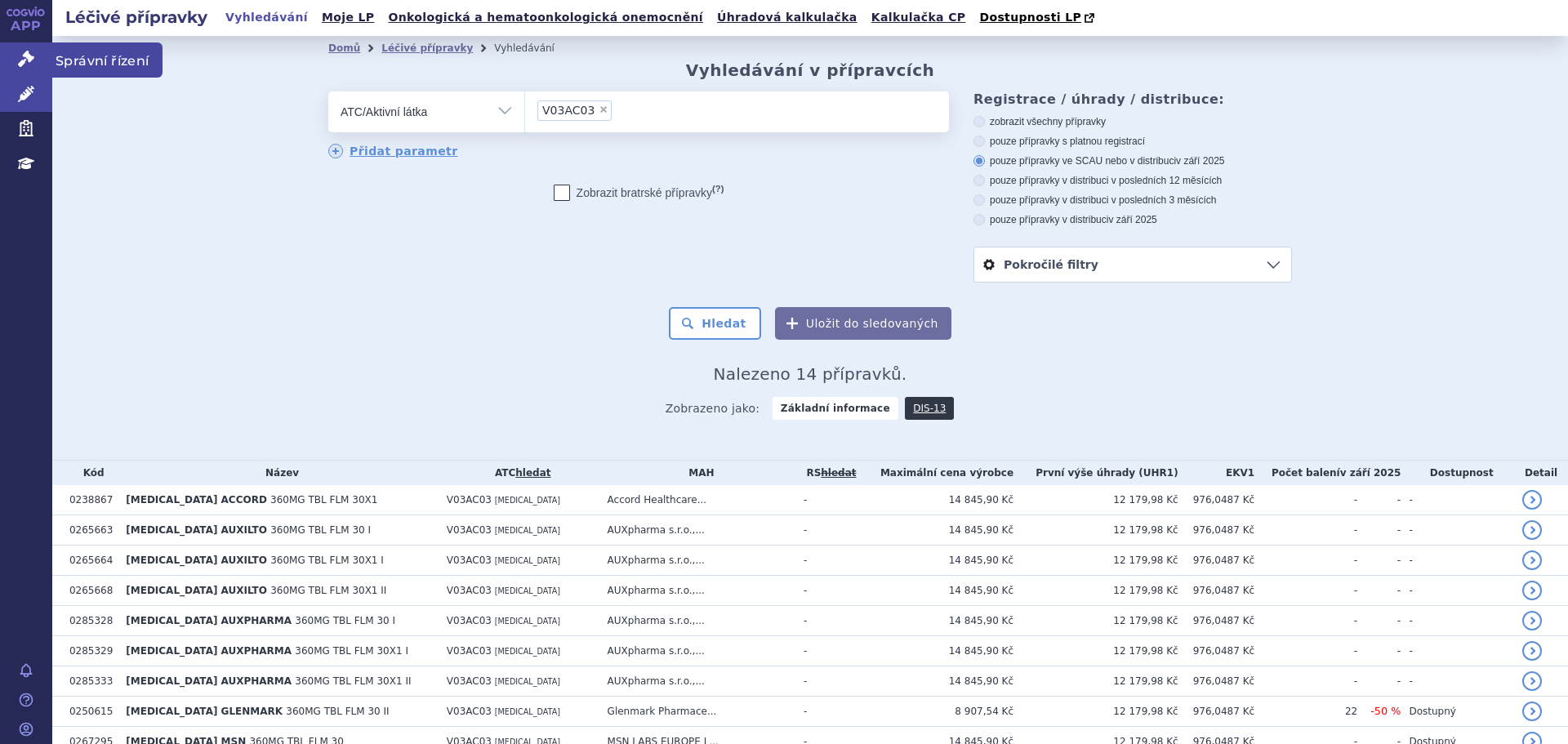
click at [12, 63] on link "Správní řízení" at bounding box center [26, 59] width 52 height 34
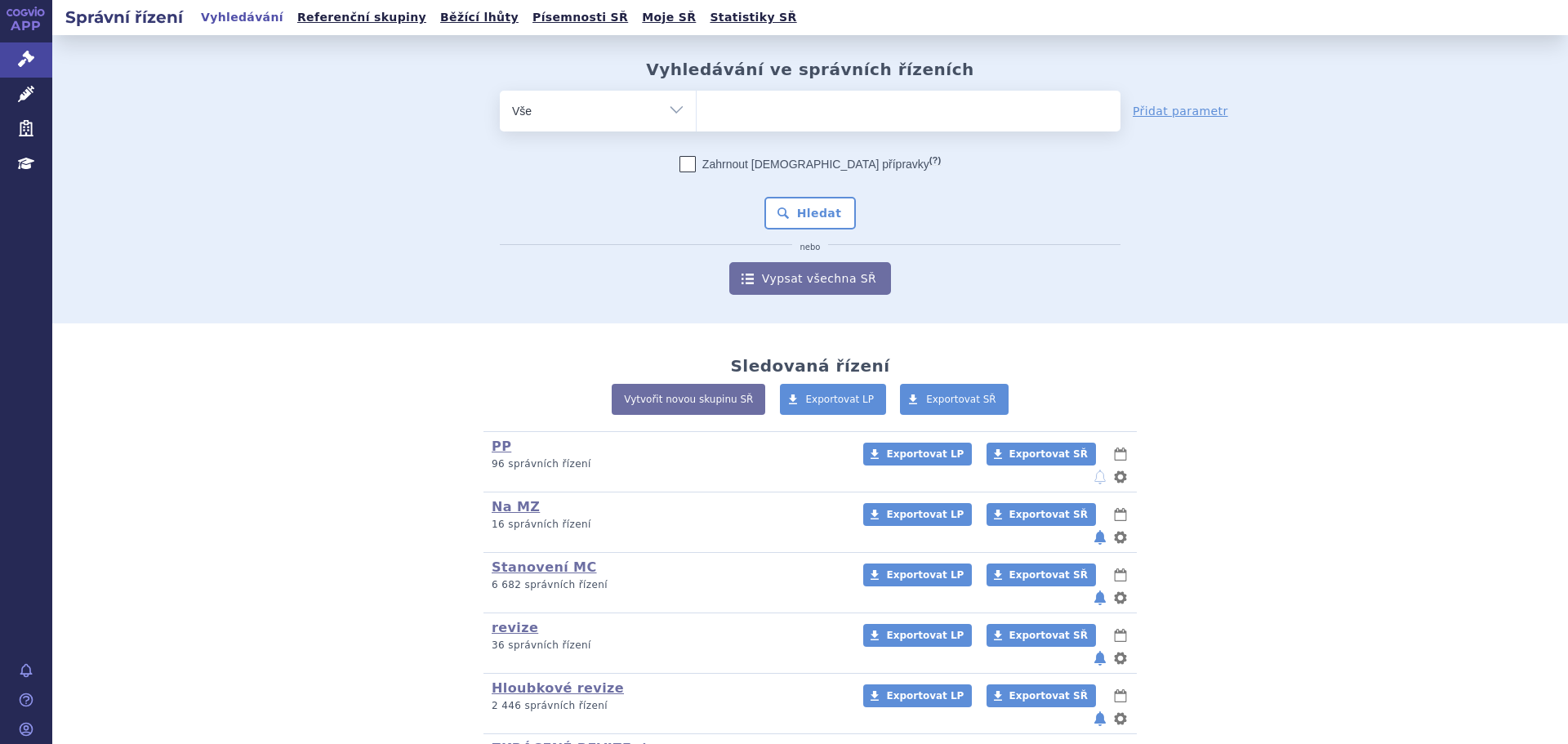
click at [560, 116] on select "Vše Spisová značka Typ SŘ Přípravek/SUKL kód Účastník/Držitel" at bounding box center [597, 109] width 196 height 37
click at [574, 120] on select "Vše Spisová značka Typ SŘ Přípravek/SUKL kód Účastník/Držitel" at bounding box center [597, 109] width 196 height 37
click at [622, 120] on select "Vše Spisová značka Typ SŘ Přípravek/SUKL kód Účastník/Držitel" at bounding box center [597, 109] width 196 height 37
select select "filter-atc-group"
click at [500, 91] on select "Vše Spisová značka Typ SŘ Přípravek/SUKL kód Účastník/Držitel" at bounding box center [597, 109] width 196 height 37
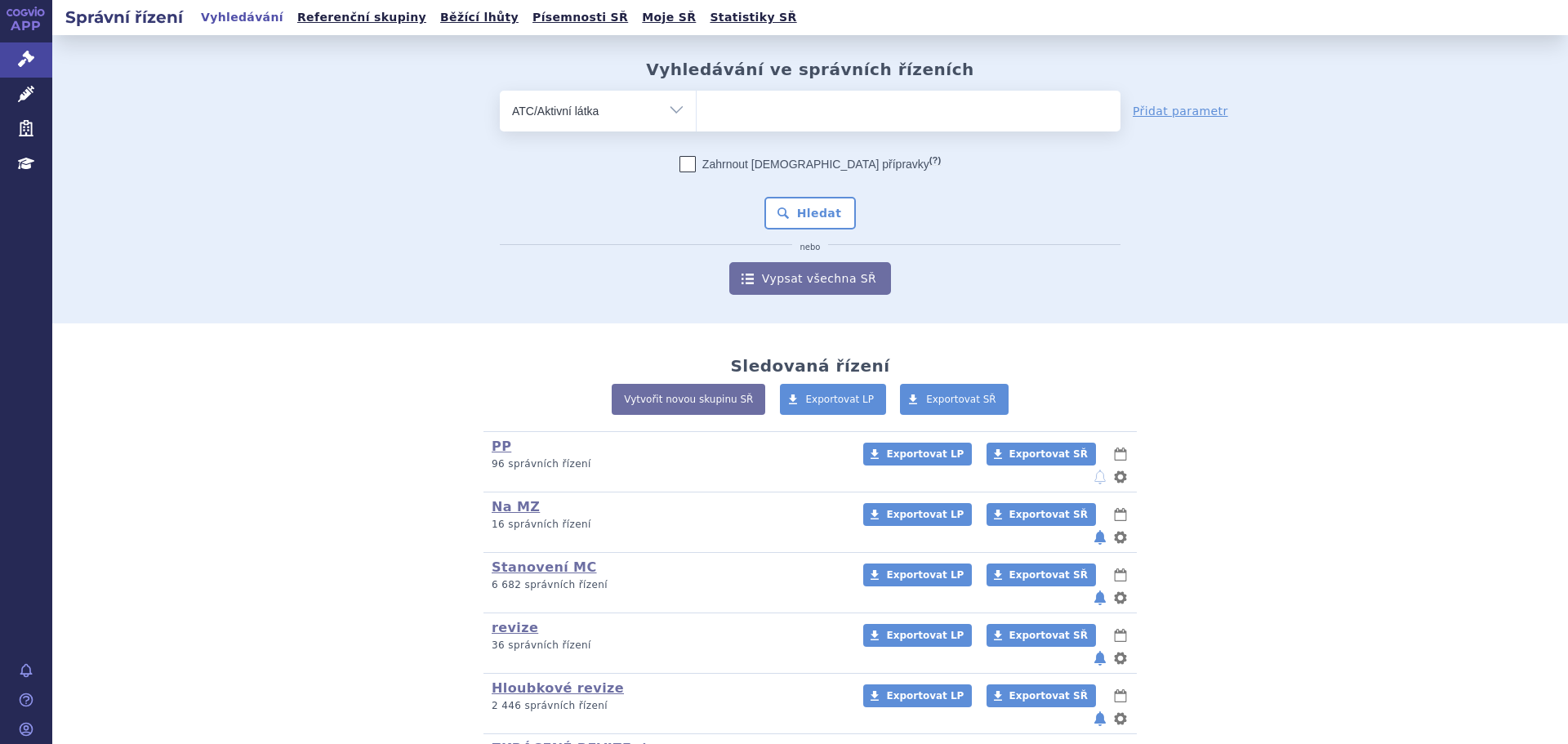
click at [727, 108] on ul at bounding box center [908, 108] width 424 height 34
click at [697, 108] on select at bounding box center [696, 110] width 1 height 40
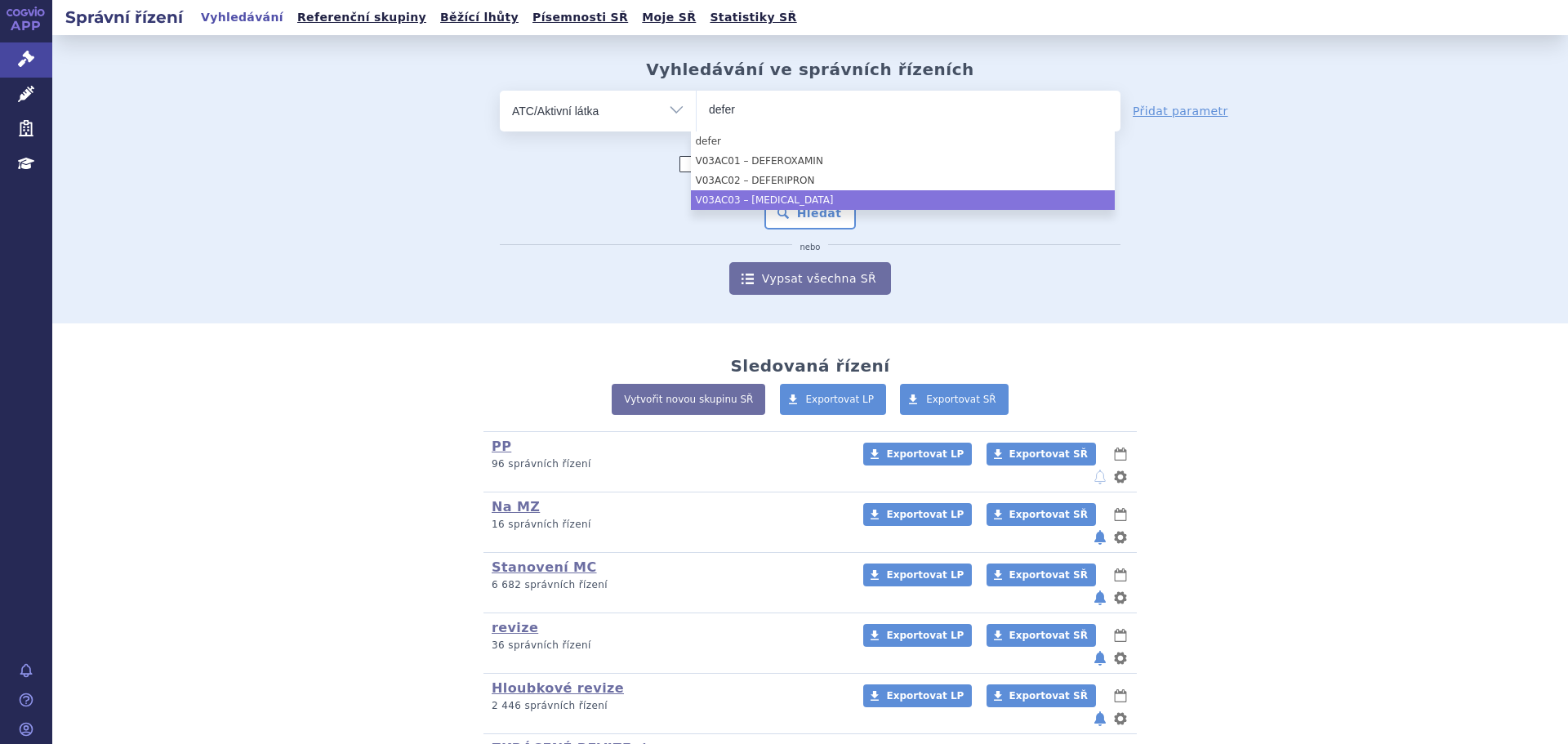
type input "defer"
select select "V03AC03"
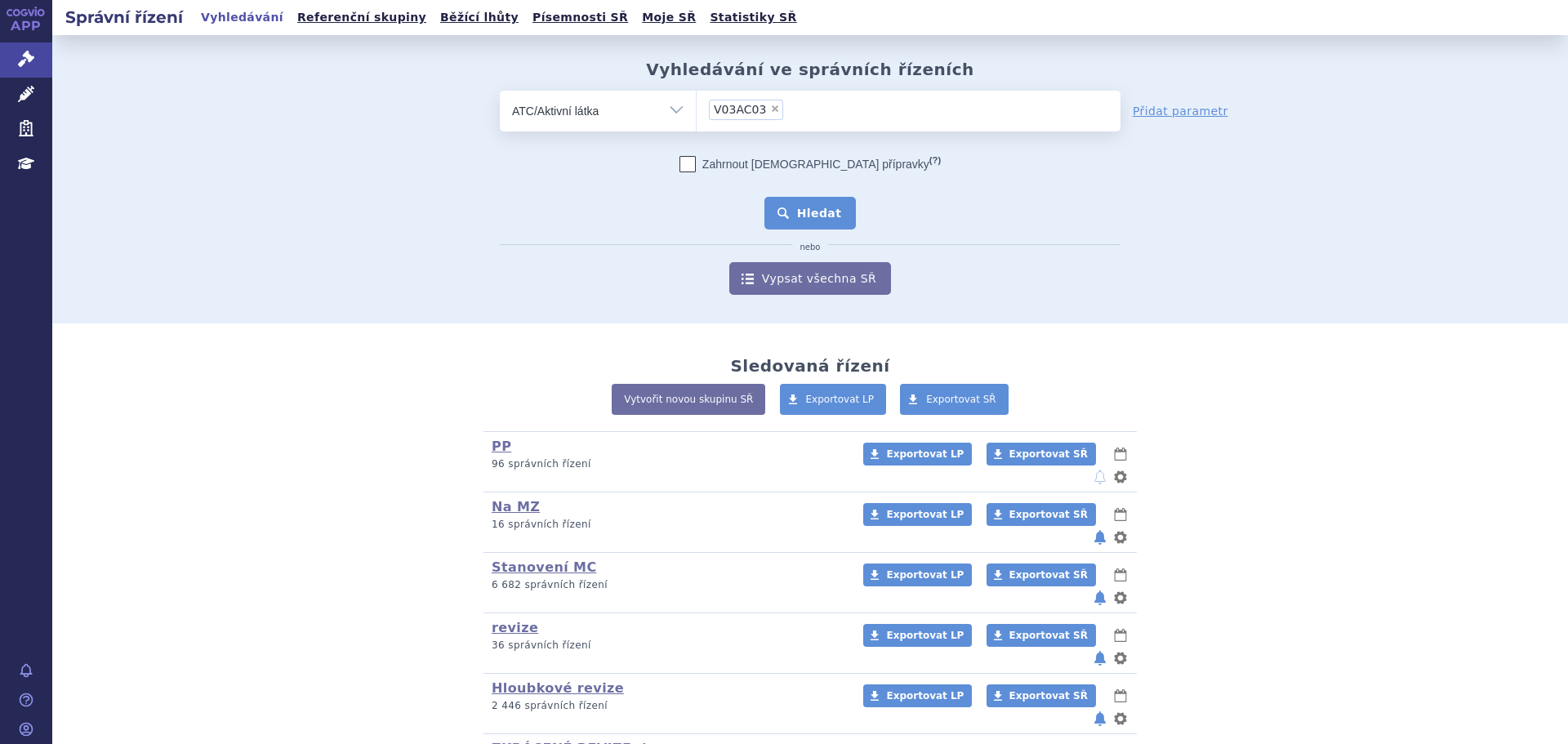
click at [777, 202] on button "Hledat" at bounding box center [811, 213] width 92 height 33
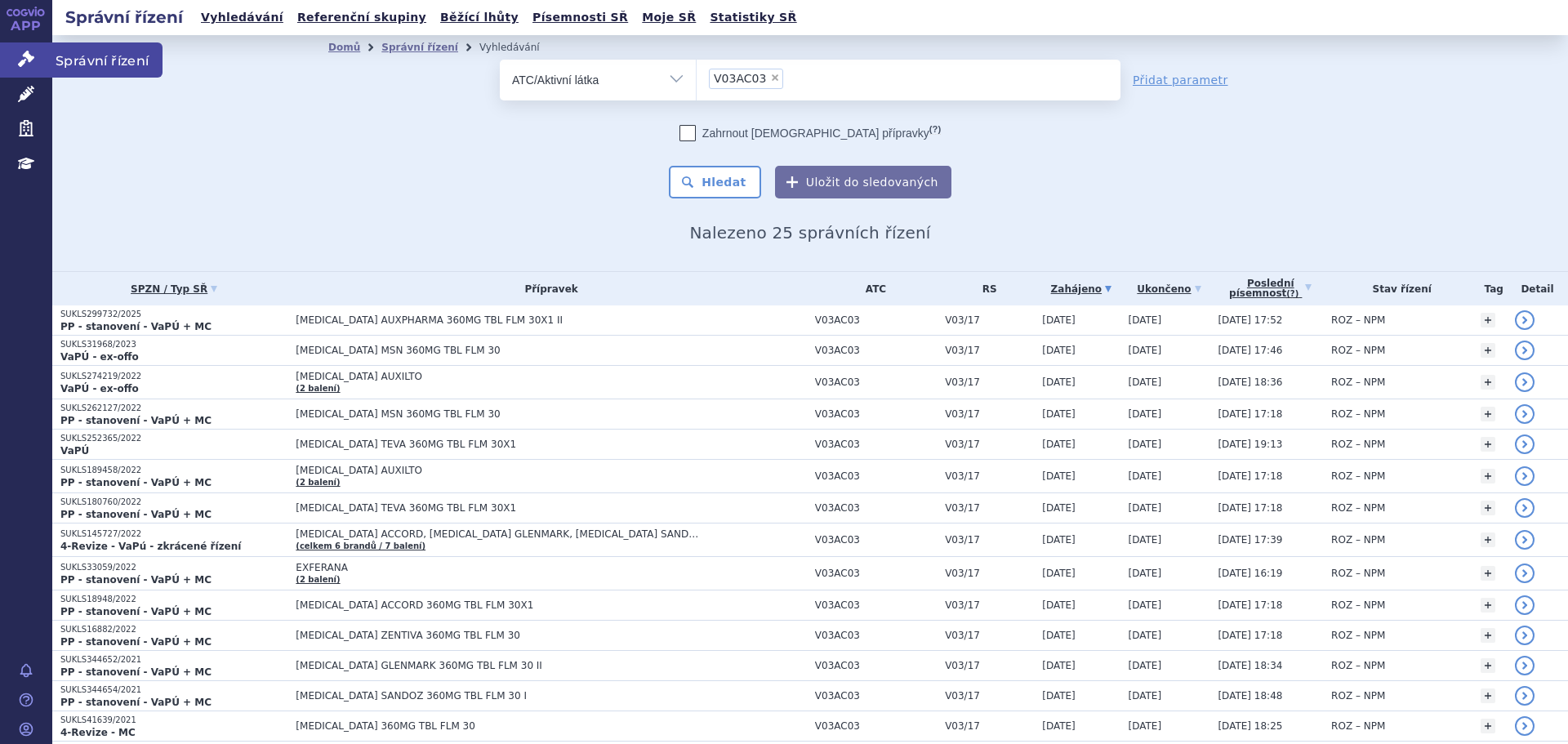
click at [26, 60] on icon at bounding box center [27, 59] width 17 height 17
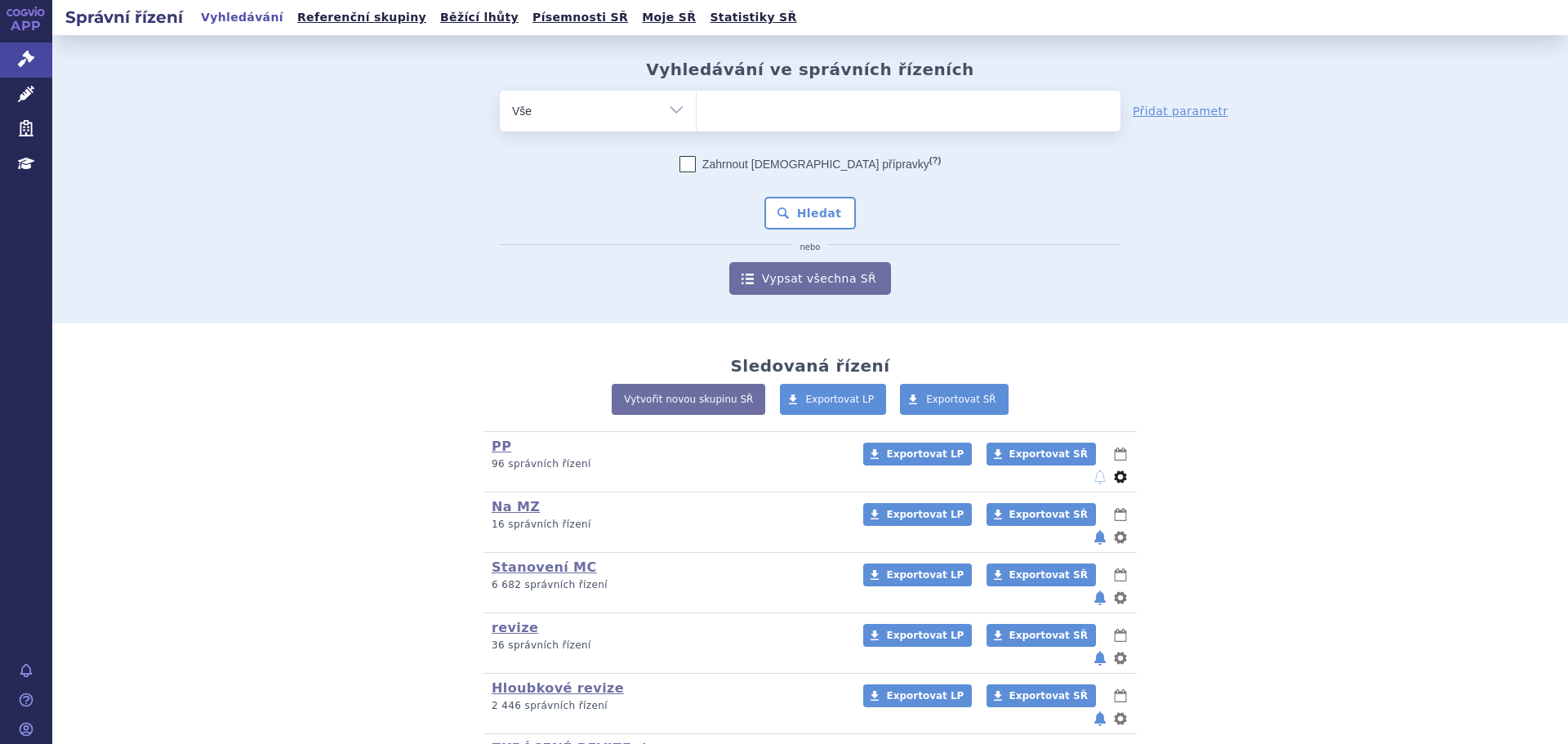
click at [1112, 467] on button "nastavení" at bounding box center [1120, 476] width 17 height 19
click at [1183, 431] on div "PP (bez ) (sdílená skupina) (Doporučení V/O) 96 správních řízení Exportovat LP …" at bounding box center [810, 643] width 963 height 424
click at [493, 443] on link "PP" at bounding box center [501, 446] width 19 height 16
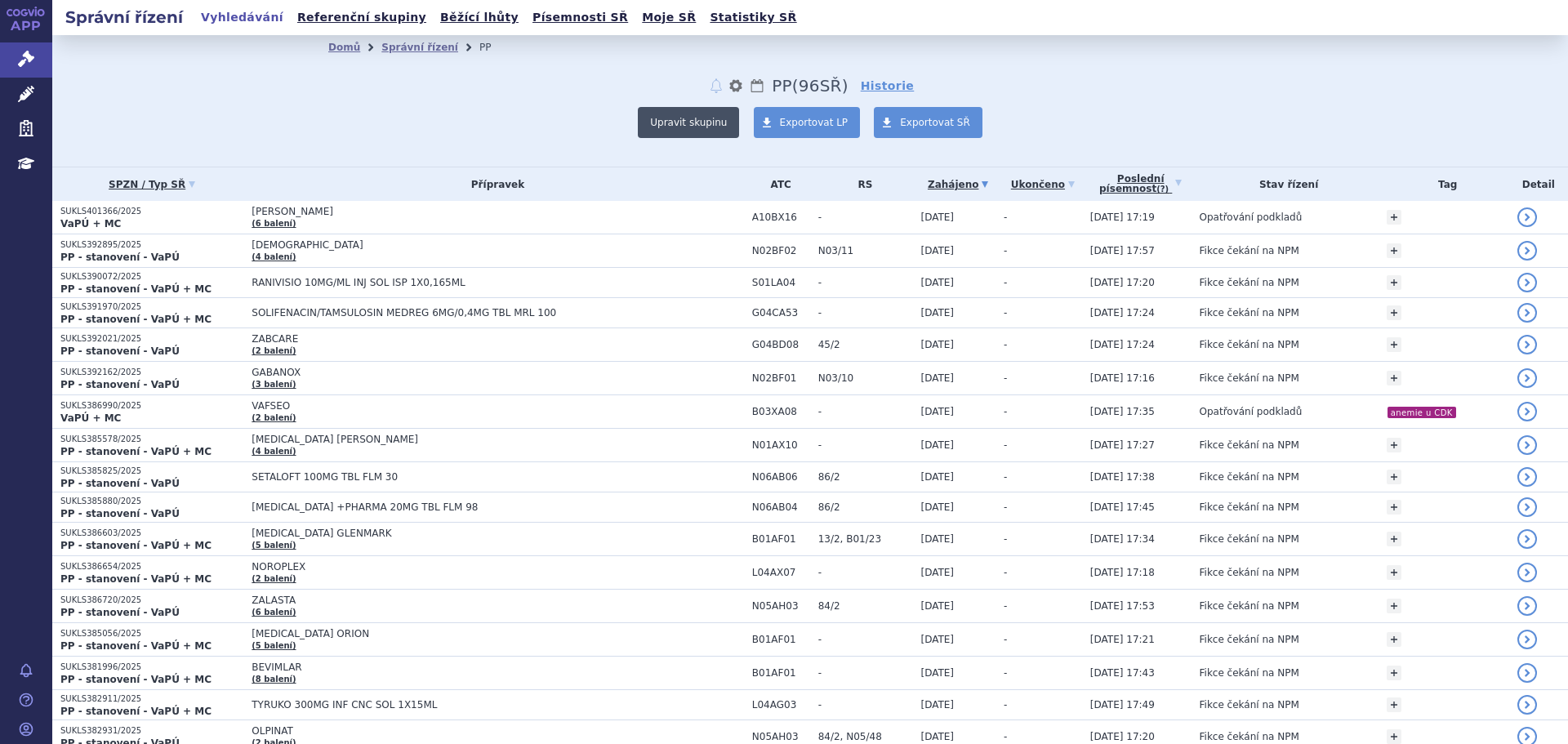
click at [701, 120] on button "Upravit skupinu" at bounding box center [688, 122] width 101 height 31
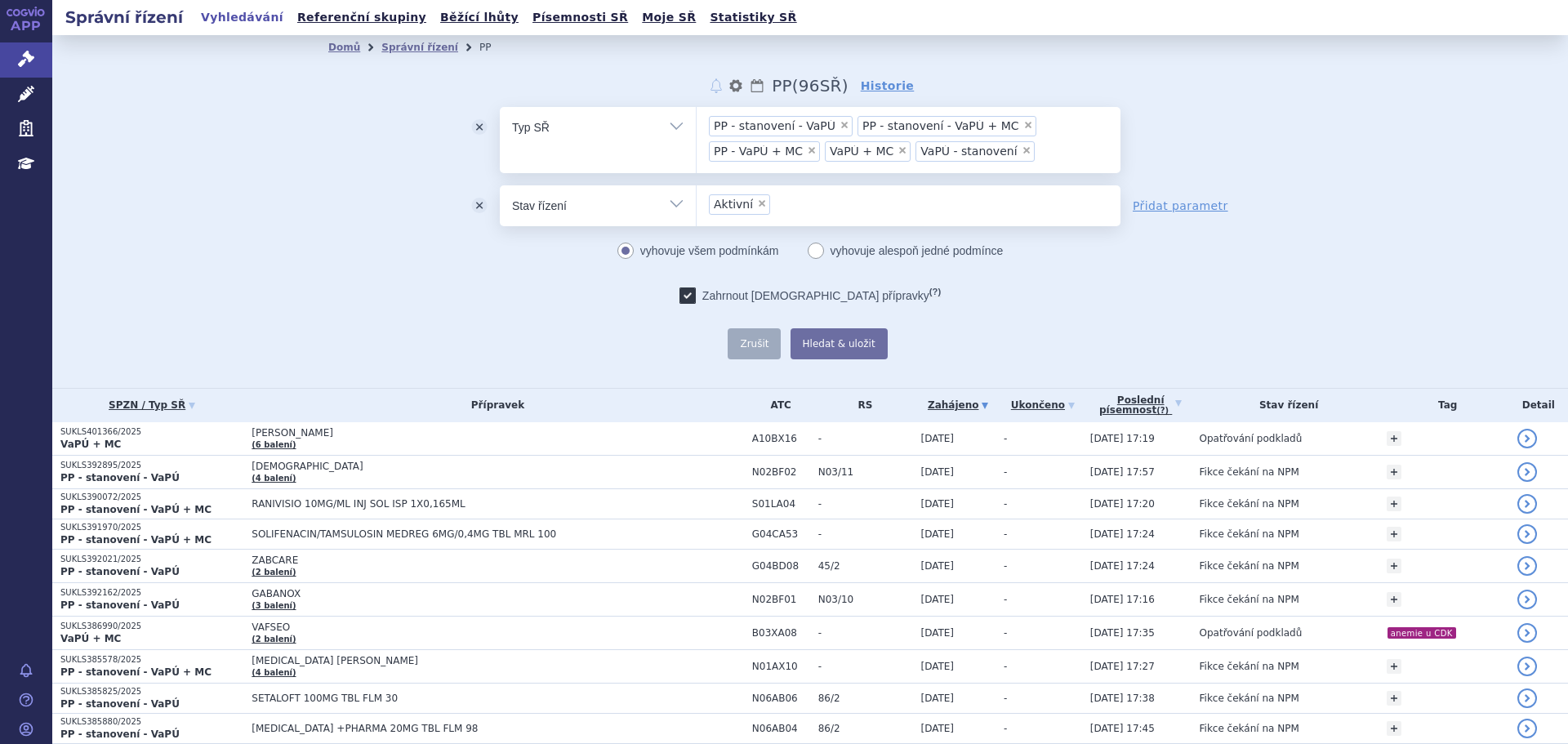
click at [757, 207] on span "×" at bounding box center [762, 203] width 10 height 10
click at [697, 207] on select "Aktivní" at bounding box center [696, 205] width 1 height 40
select select
click at [468, 205] on button "odstranit" at bounding box center [479, 206] width 40 height 40
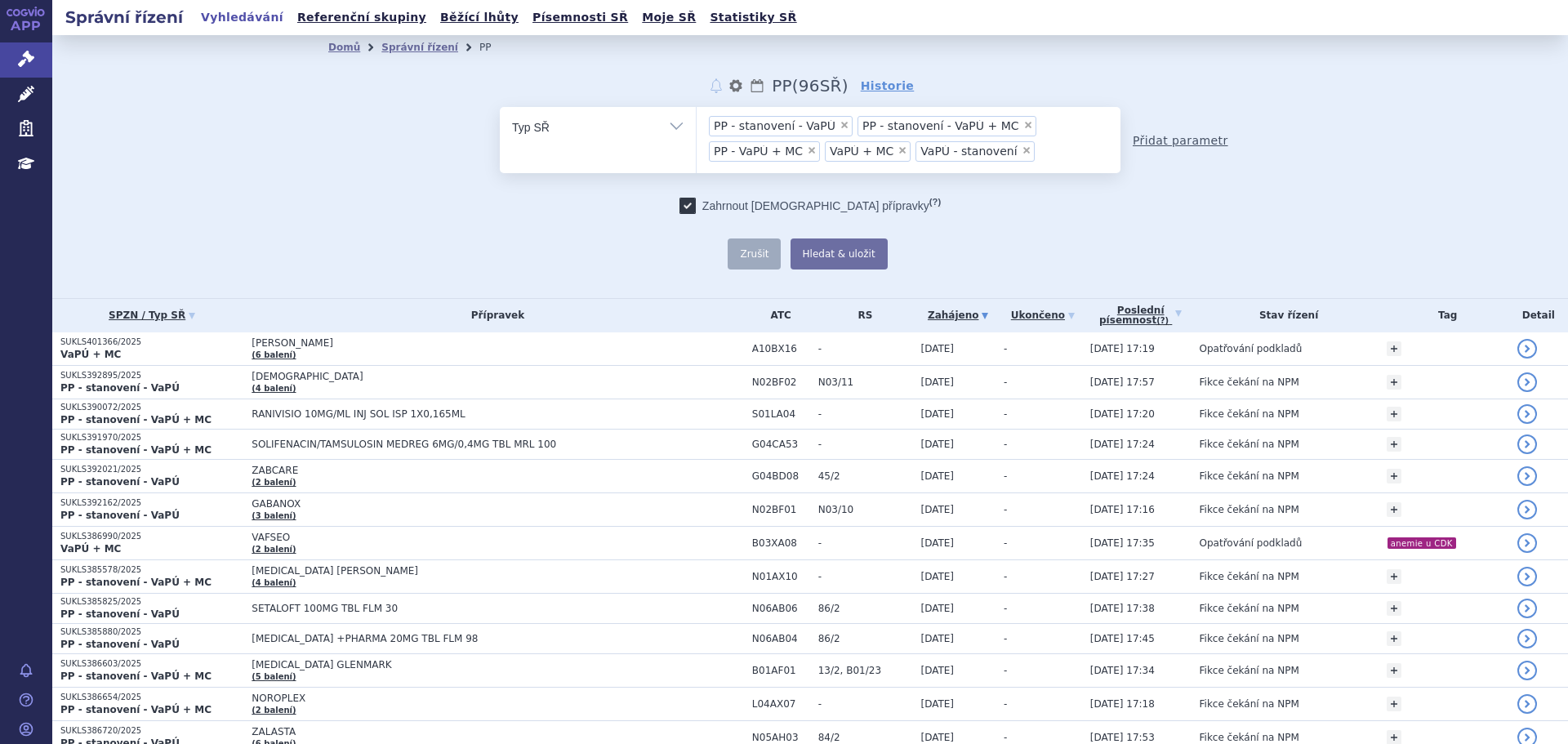
click at [1168, 138] on link "Přidat parametr" at bounding box center [1180, 141] width 96 height 17
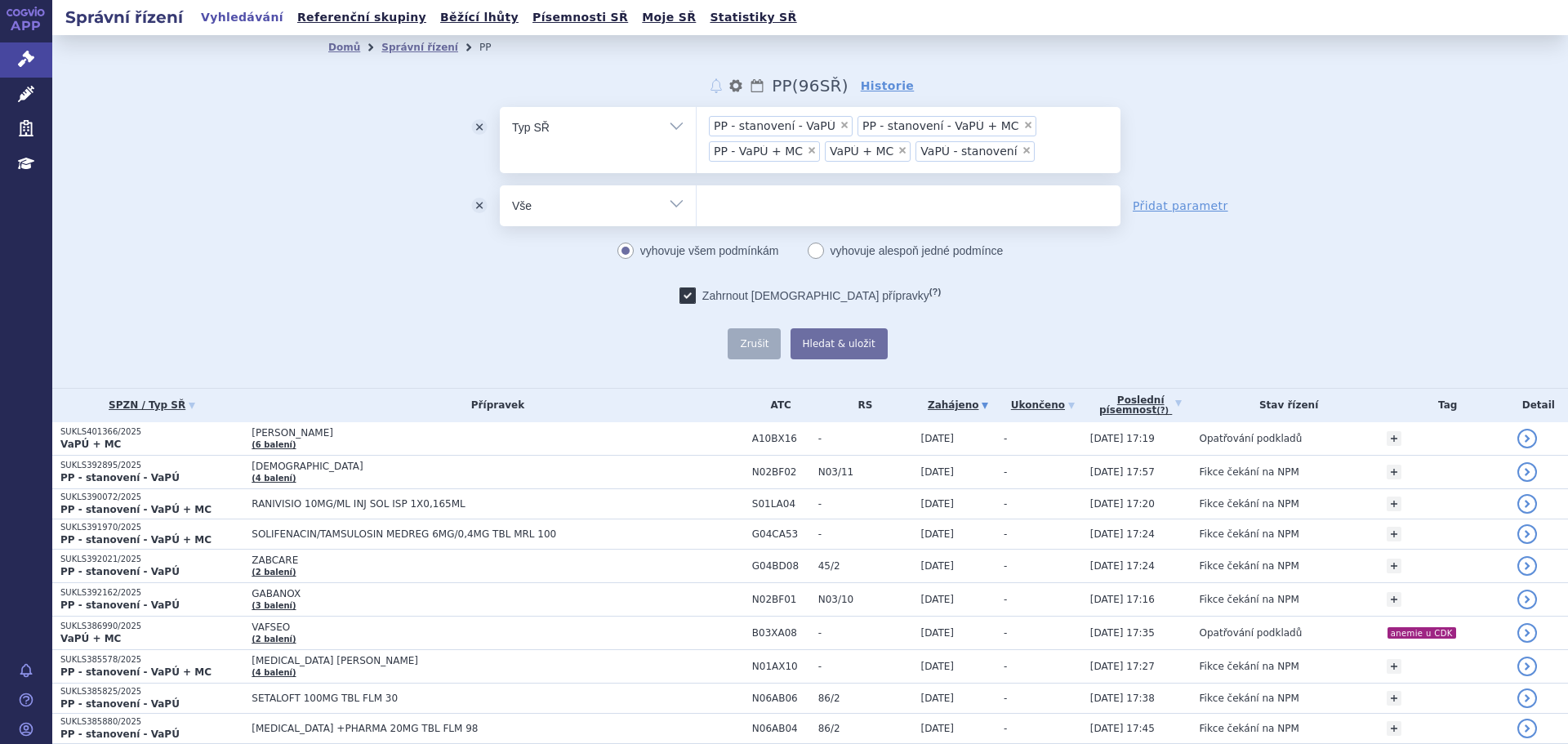
click at [598, 196] on select "Vše Spisová značka Typ SŘ Přípravek/SUKL kód Účastník/Držitel" at bounding box center [597, 204] width 196 height 37
select select "filter-started"
click at [500, 186] on select "Vše Spisová značka Typ SŘ Přípravek/SUKL kód Účastník/Držitel" at bounding box center [597, 204] width 196 height 37
click at [765, 206] on input "Od" at bounding box center [812, 206] width 160 height 40
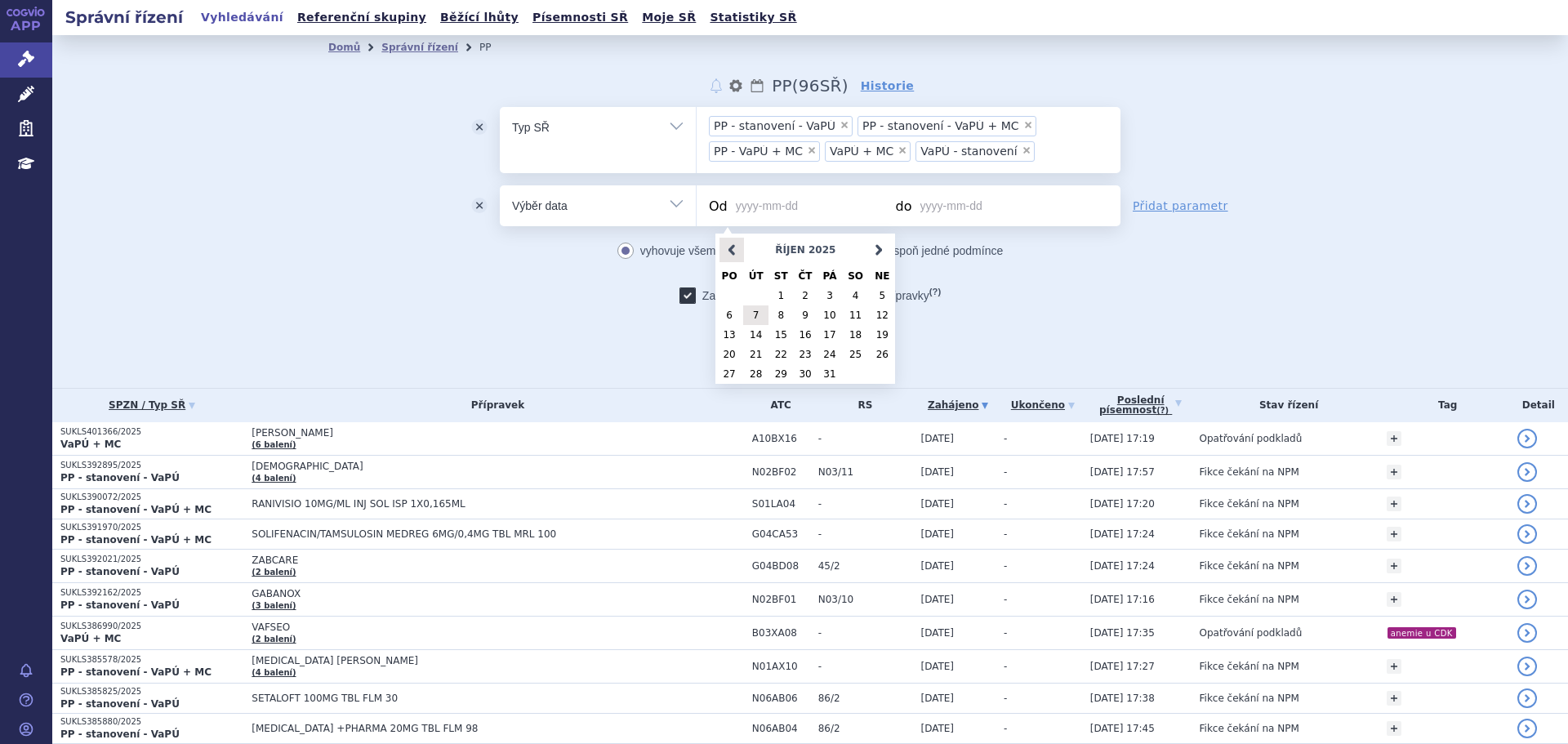
click at [728, 248] on link "<Dříve" at bounding box center [732, 250] width 25 height 25
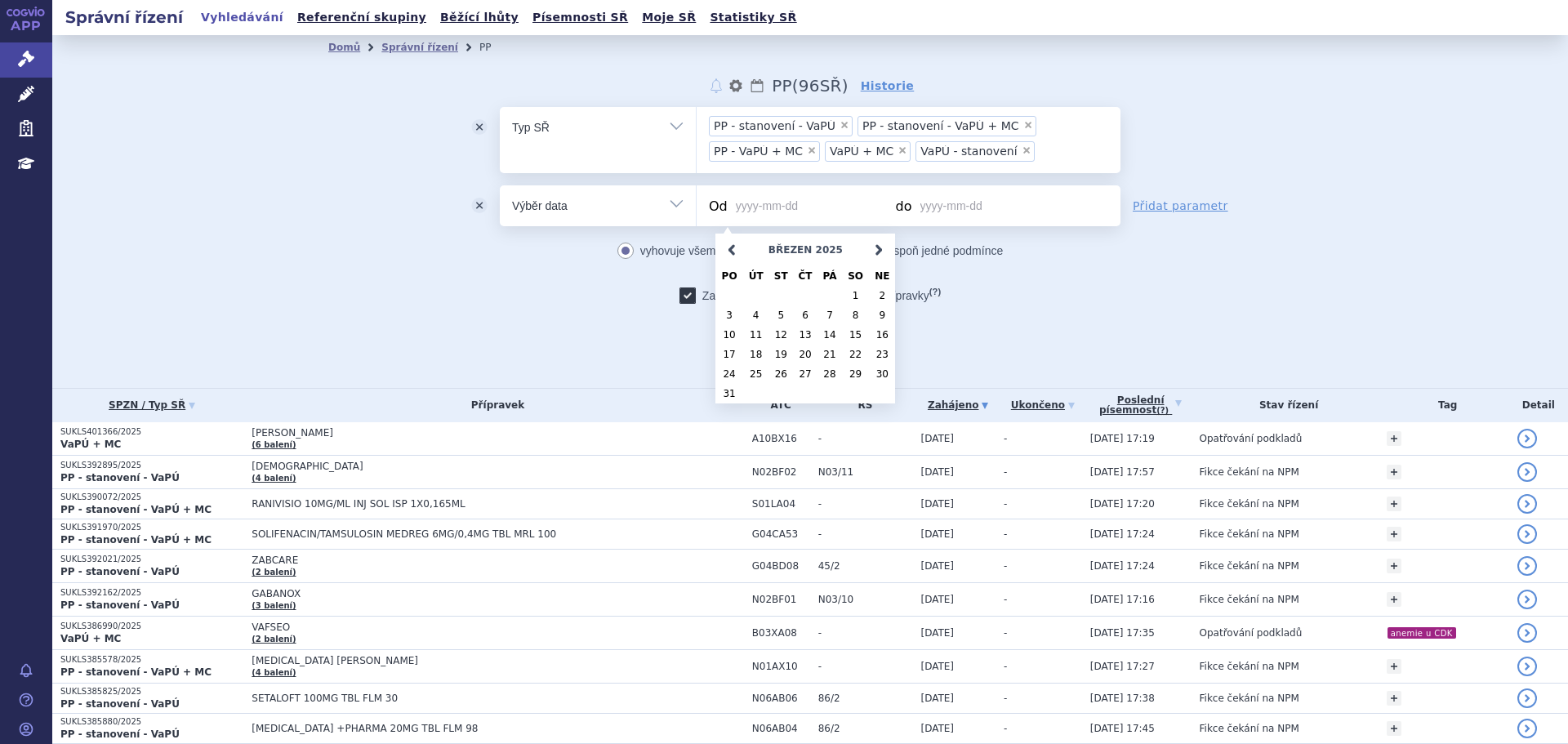
click at [728, 248] on link "<Dříve" at bounding box center [732, 250] width 25 height 25
click at [782, 296] on link "1" at bounding box center [780, 295] width 25 height 19
type input "2025-01-01"
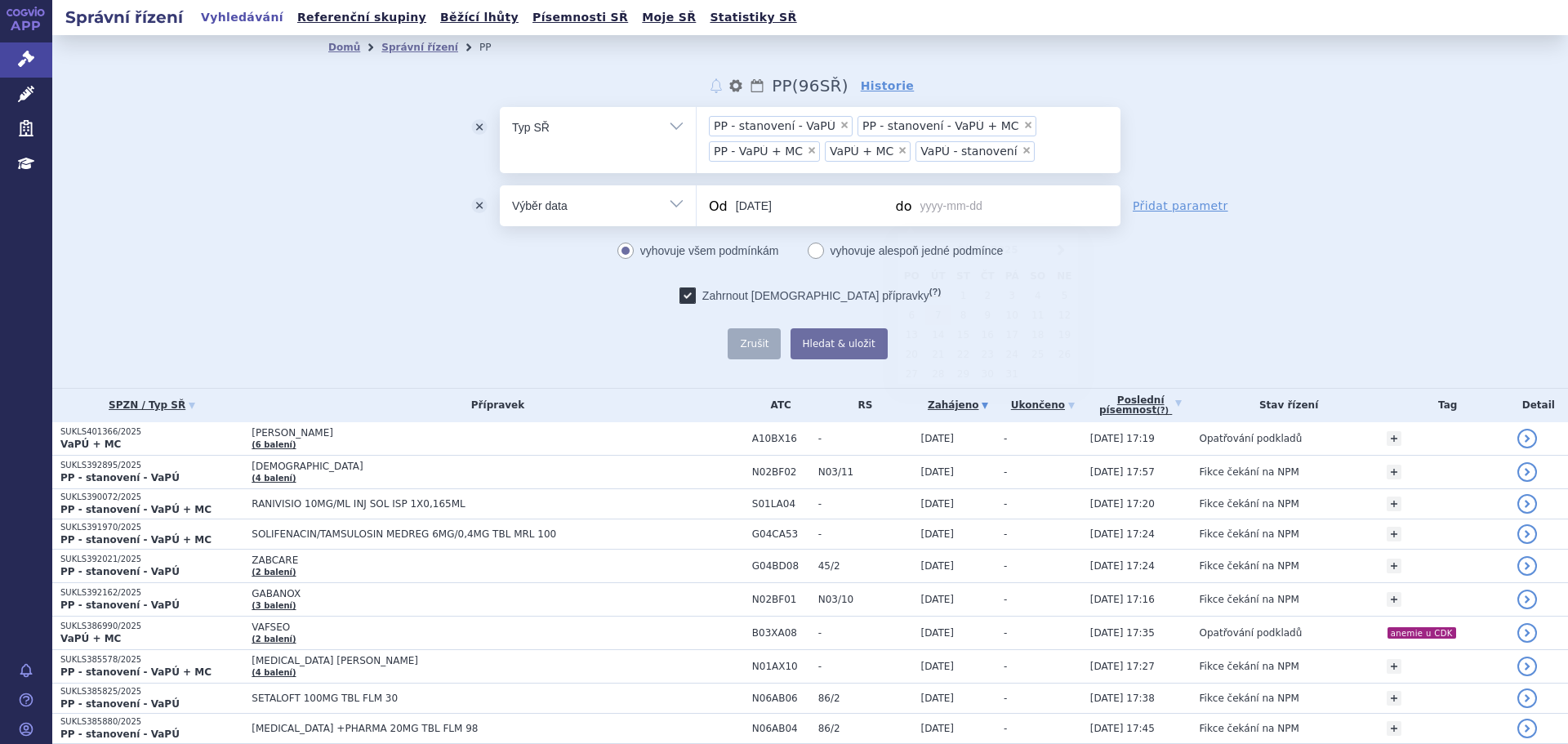
click at [960, 214] on input "do" at bounding box center [996, 206] width 160 height 40
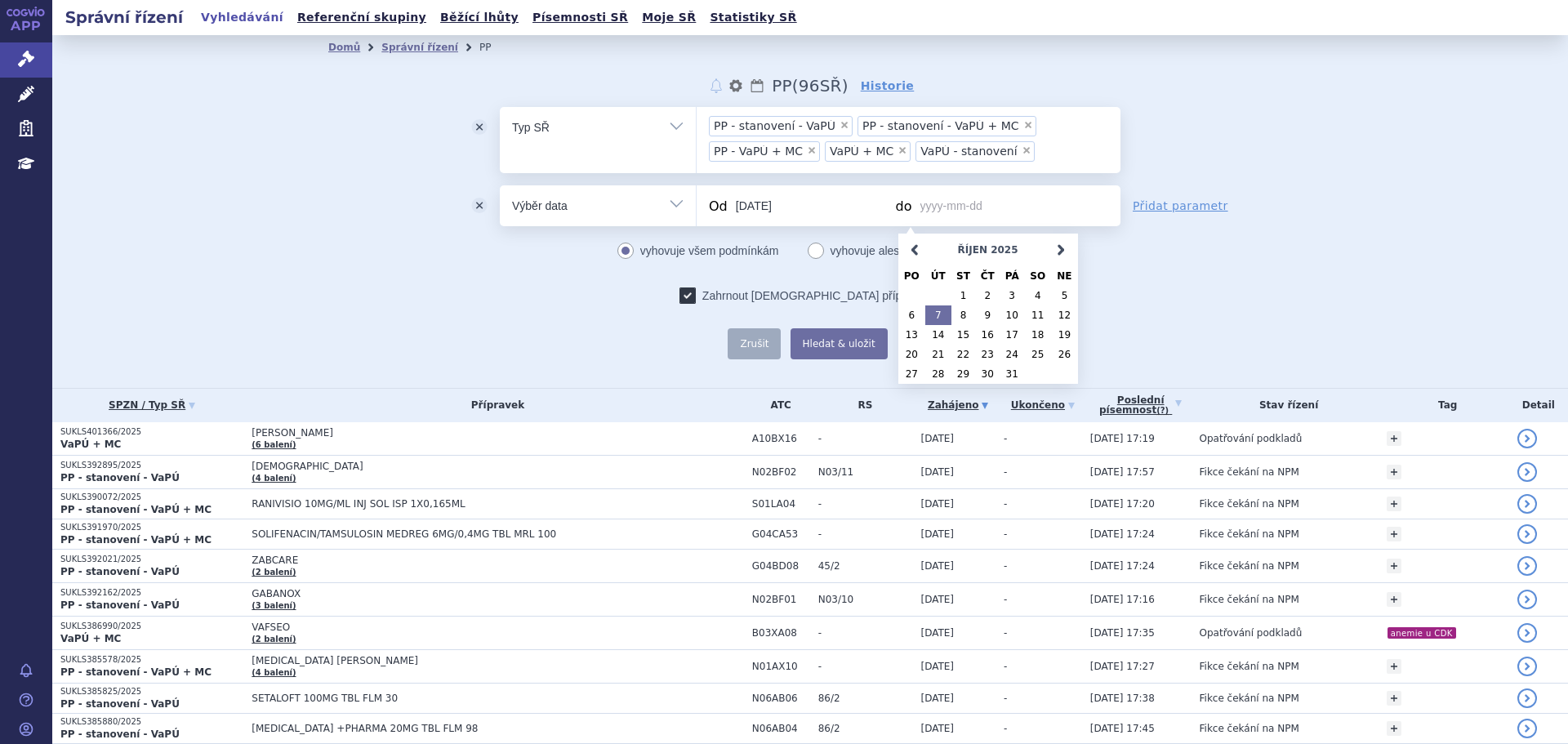
click at [941, 315] on link "7" at bounding box center [938, 315] width 26 height 19
type input "[DATE]"
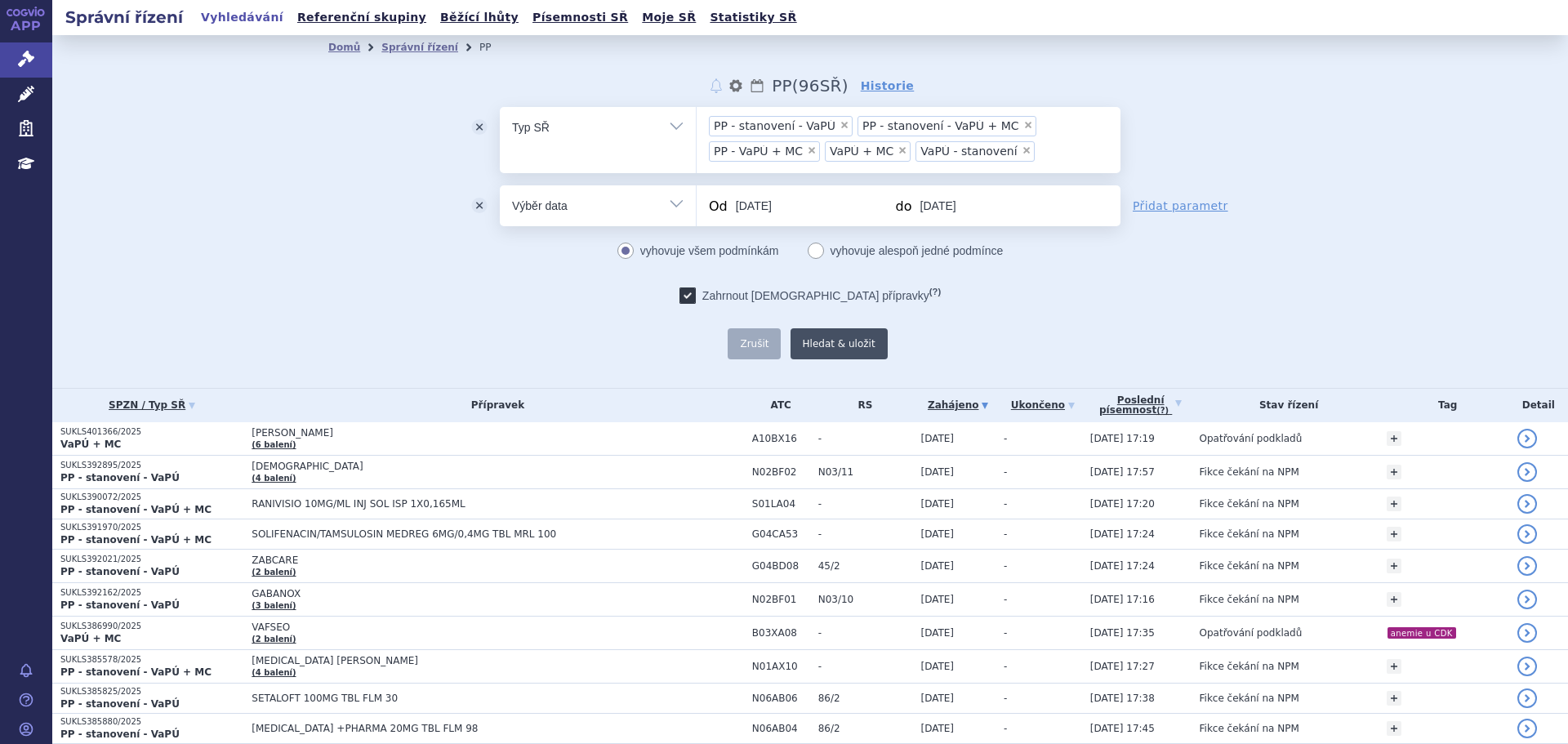
click at [834, 351] on button "Hledat & uložit" at bounding box center [839, 344] width 97 height 31
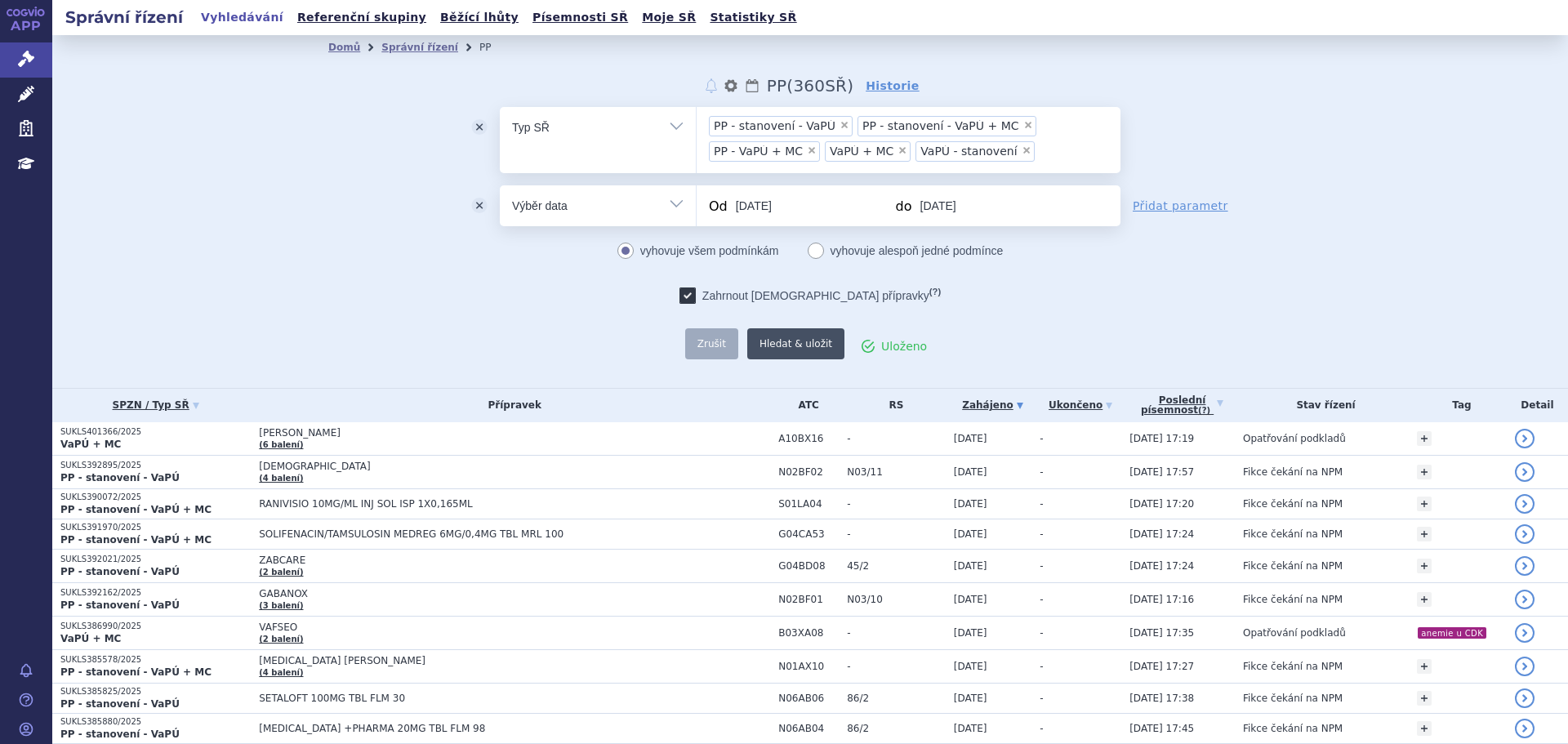
click at [791, 351] on button "Hledat & uložit" at bounding box center [796, 344] width 97 height 31
click at [851, 350] on button "Hledat & uložit" at bounding box center [839, 344] width 97 height 31
click at [412, 47] on link "Správní řízení" at bounding box center [420, 47] width 77 height 11
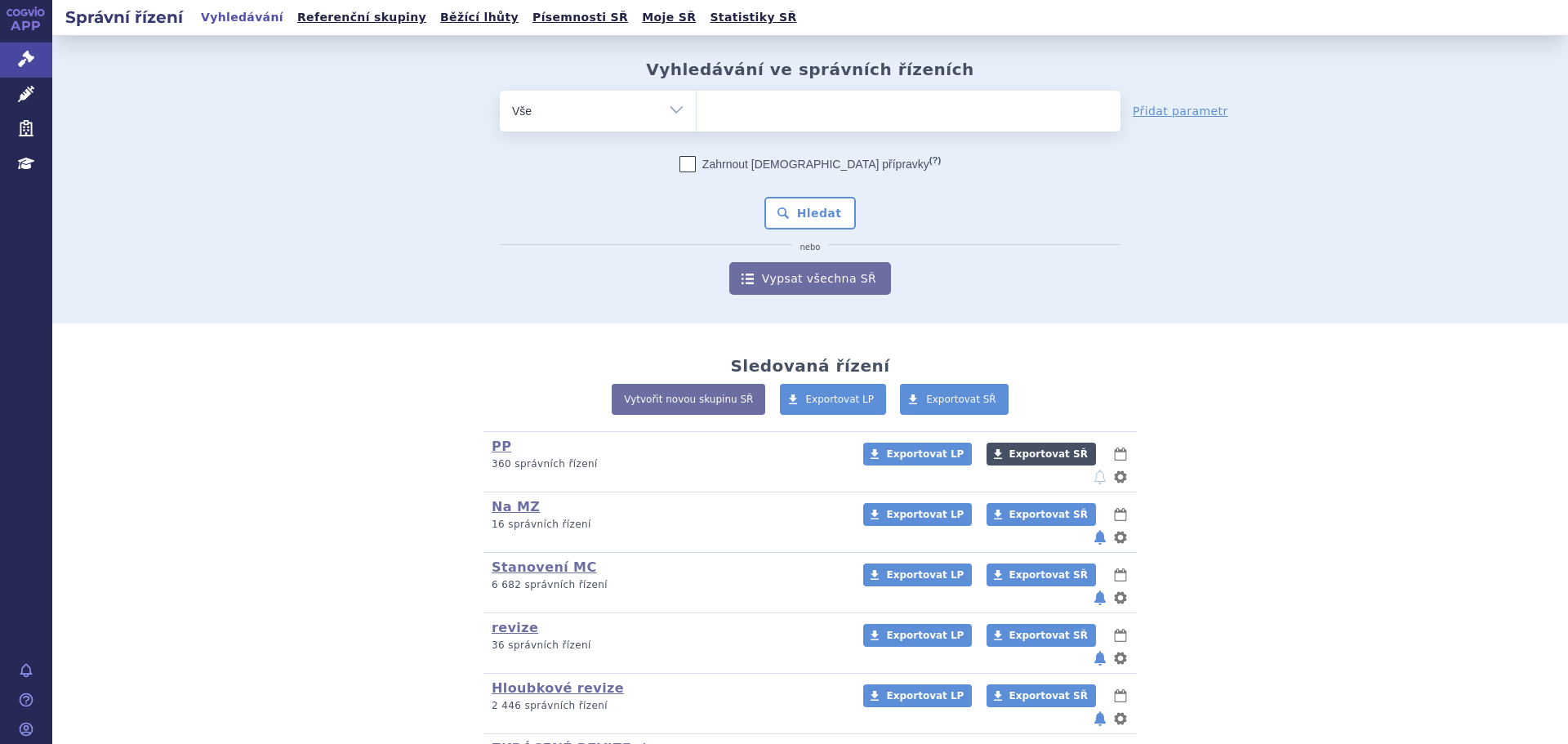
click at [1009, 459] on span "Exportovat SŘ" at bounding box center [1048, 454] width 78 height 11
drag, startPoint x: 730, startPoint y: 118, endPoint x: 744, endPoint y: 126, distance: 16.1
click at [736, 122] on ul at bounding box center [908, 108] width 424 height 34
click at [697, 122] on select at bounding box center [696, 110] width 1 height 40
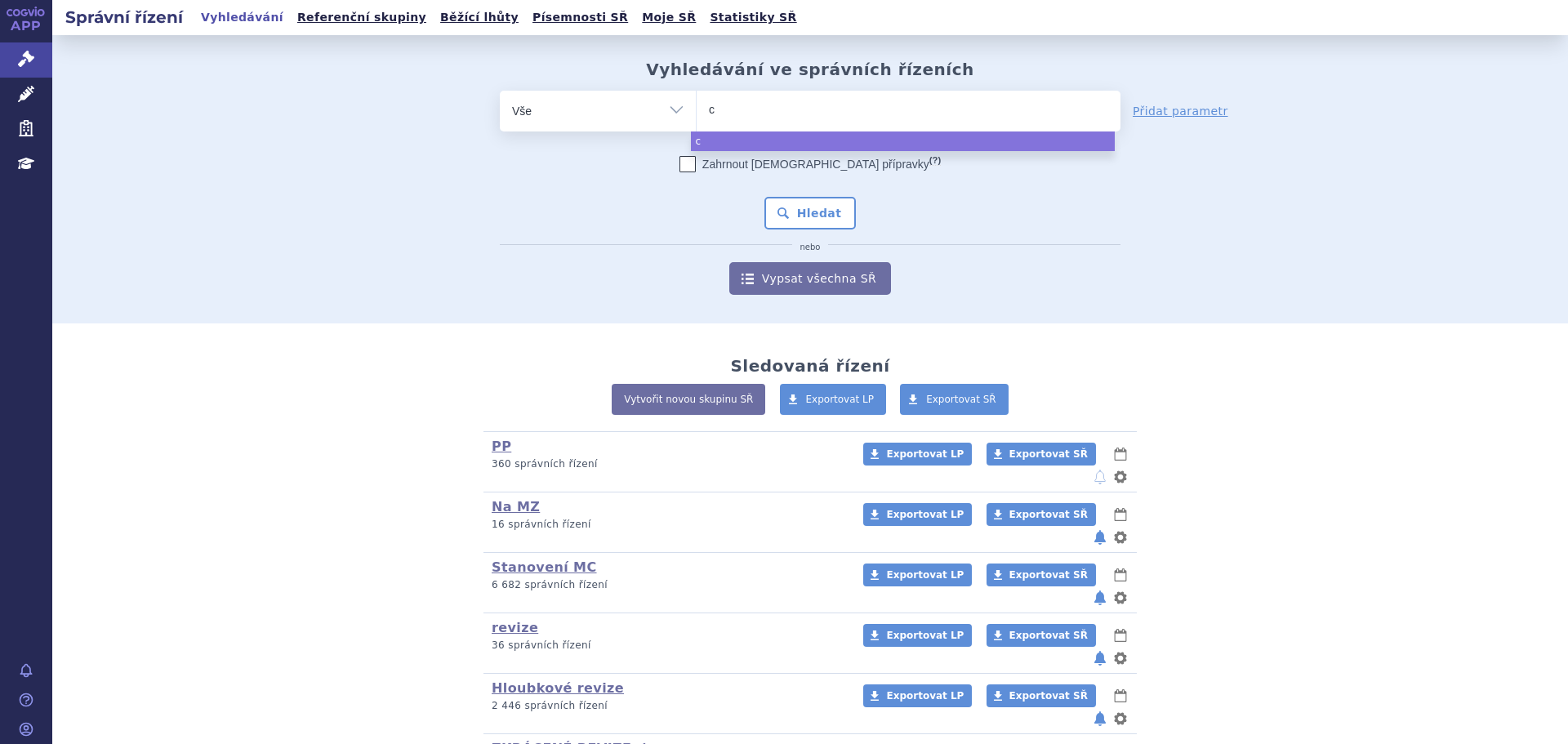
type input "ce"
type input "ceft"
type input "cefta"
type input "ceftaz"
type input "ceftazi"
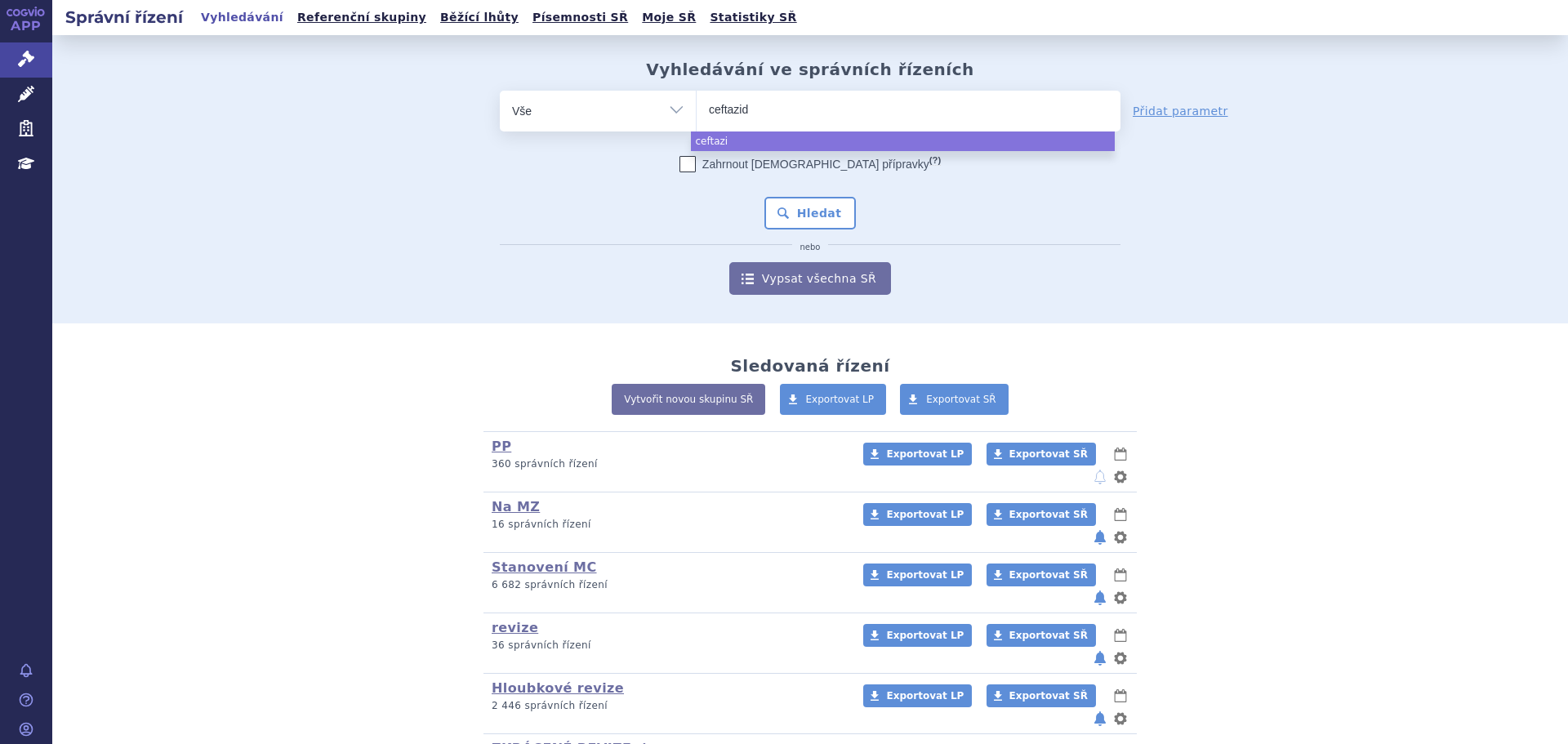
type input "ceftazidi"
type input "ceftazidim"
type input "ceftazidim ka"
type input "ceftazidim kabi"
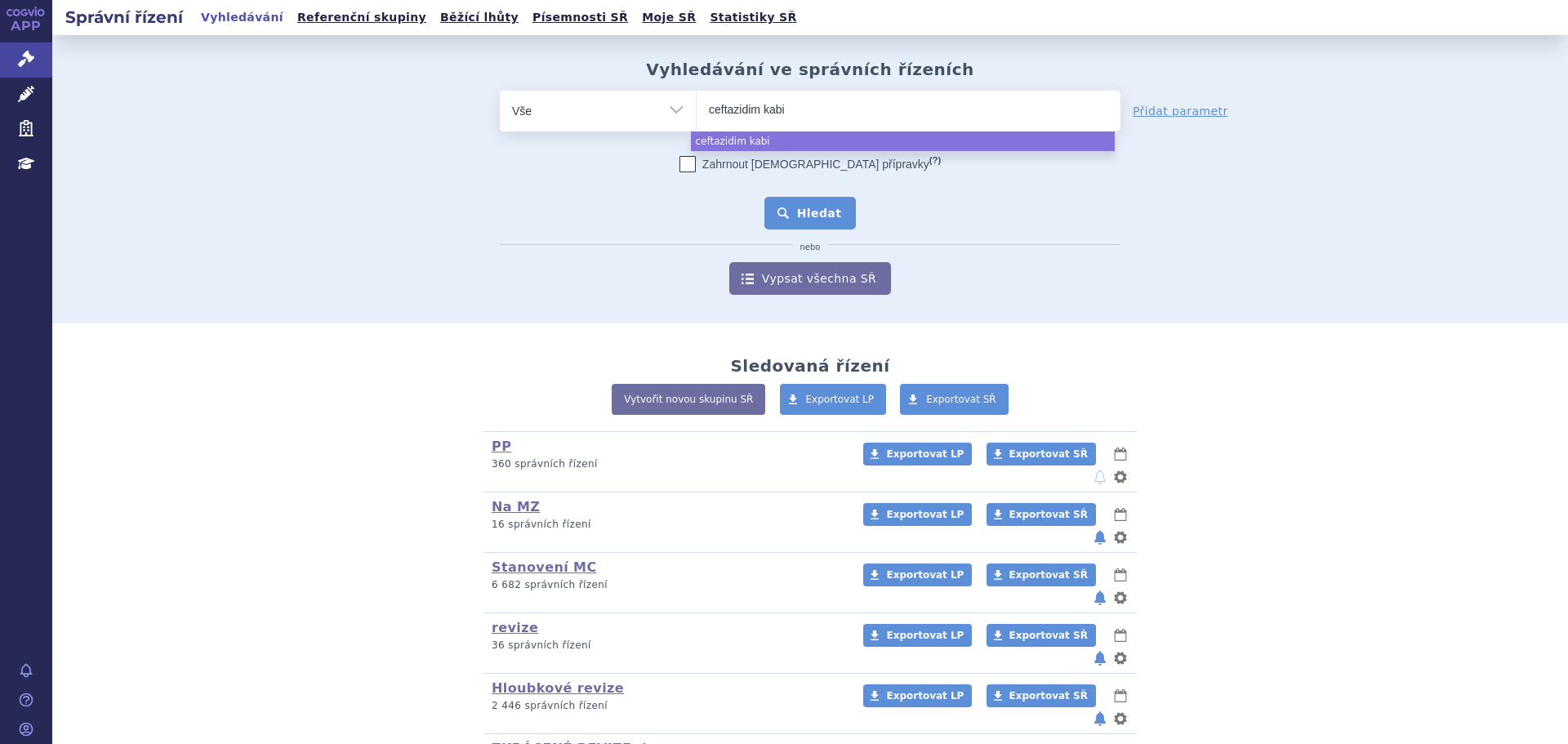
select select "ceftazidim kabi"
click at [830, 209] on button "Hledat" at bounding box center [811, 213] width 92 height 33
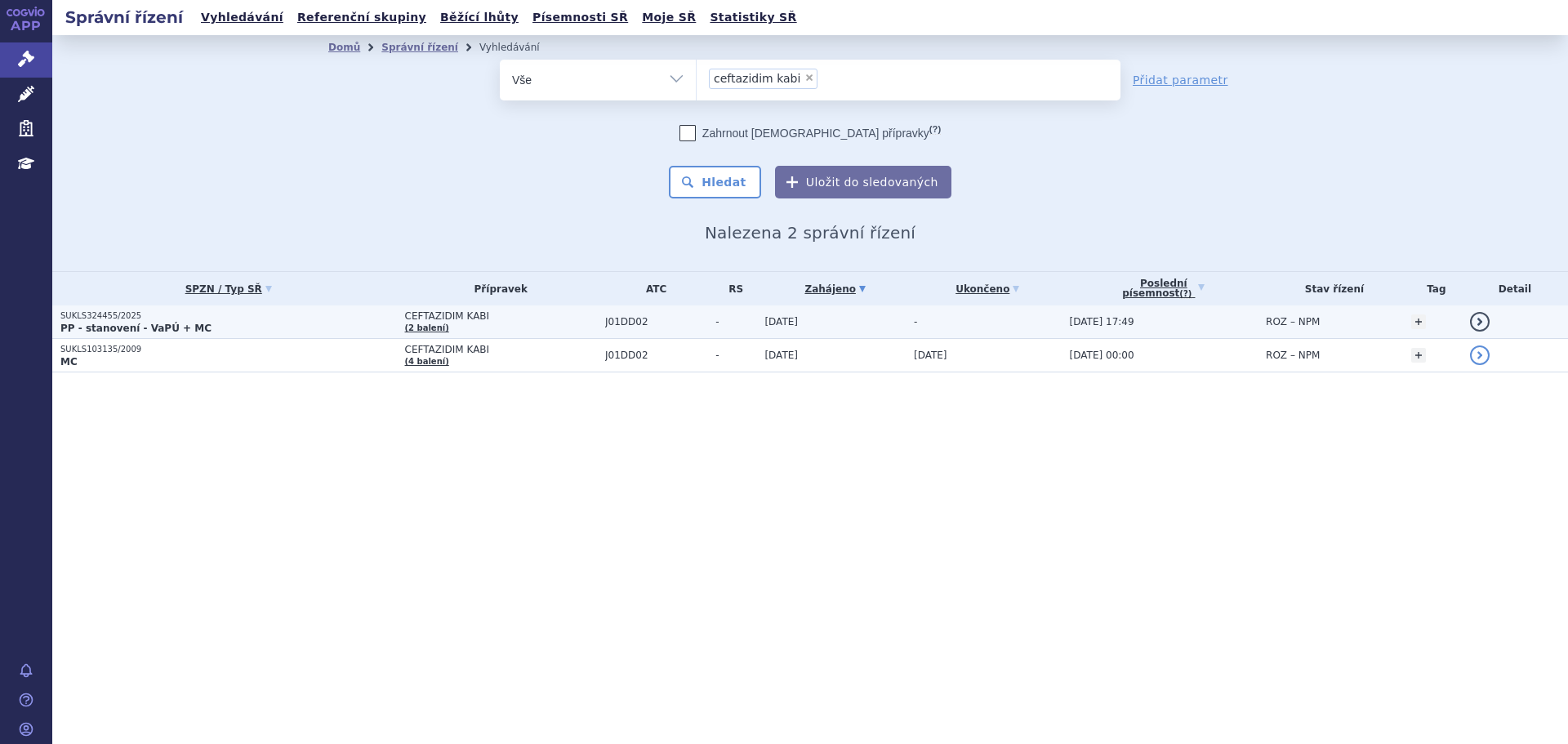
click at [497, 326] on td "CEFTAZIDIM KABI (2 balení)" at bounding box center [497, 322] width 200 height 33
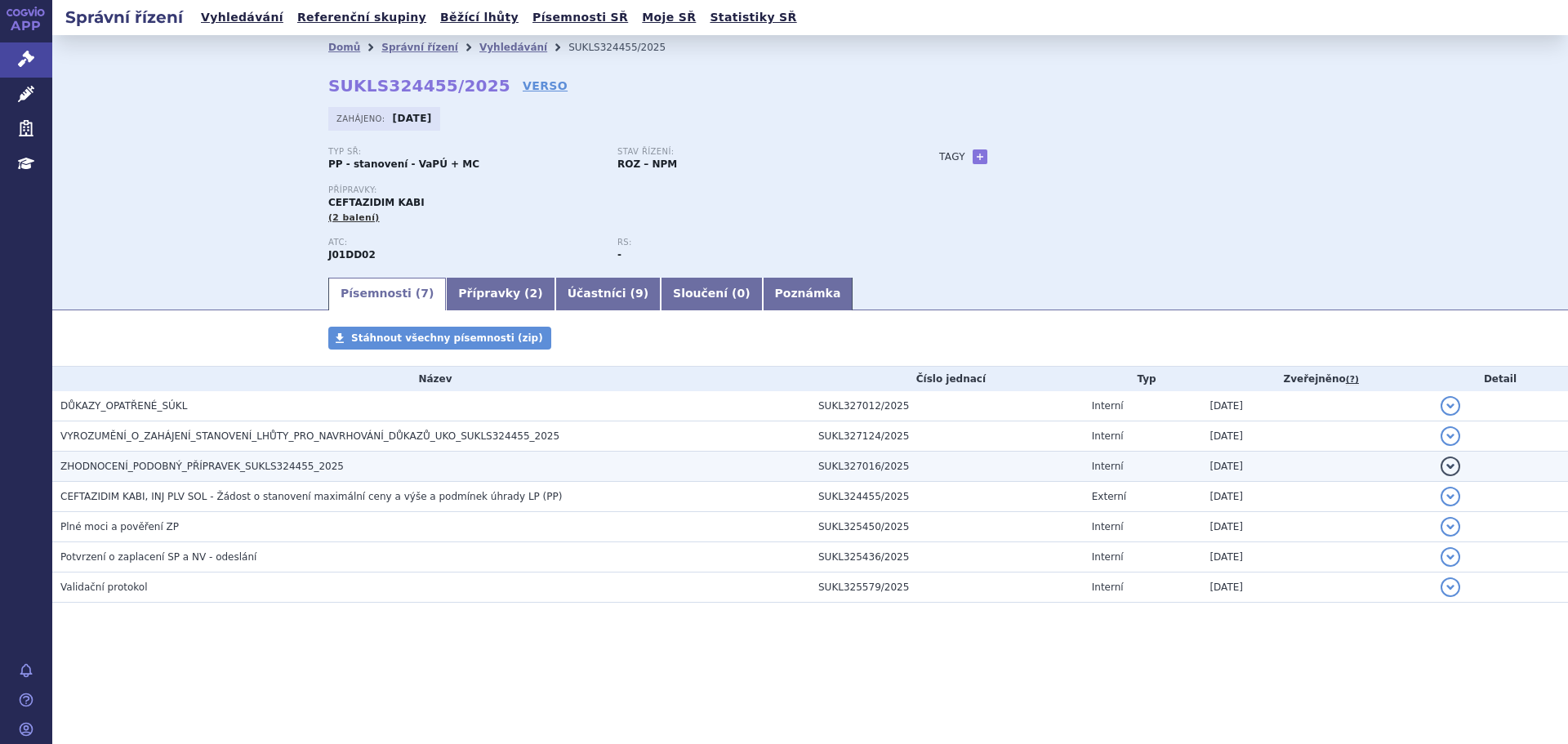
click at [194, 468] on span "ZHODNOCENÍ_PODOBNÝ_PŘÍPRAVEK_SUKLS324455_2025" at bounding box center [202, 466] width 283 height 11
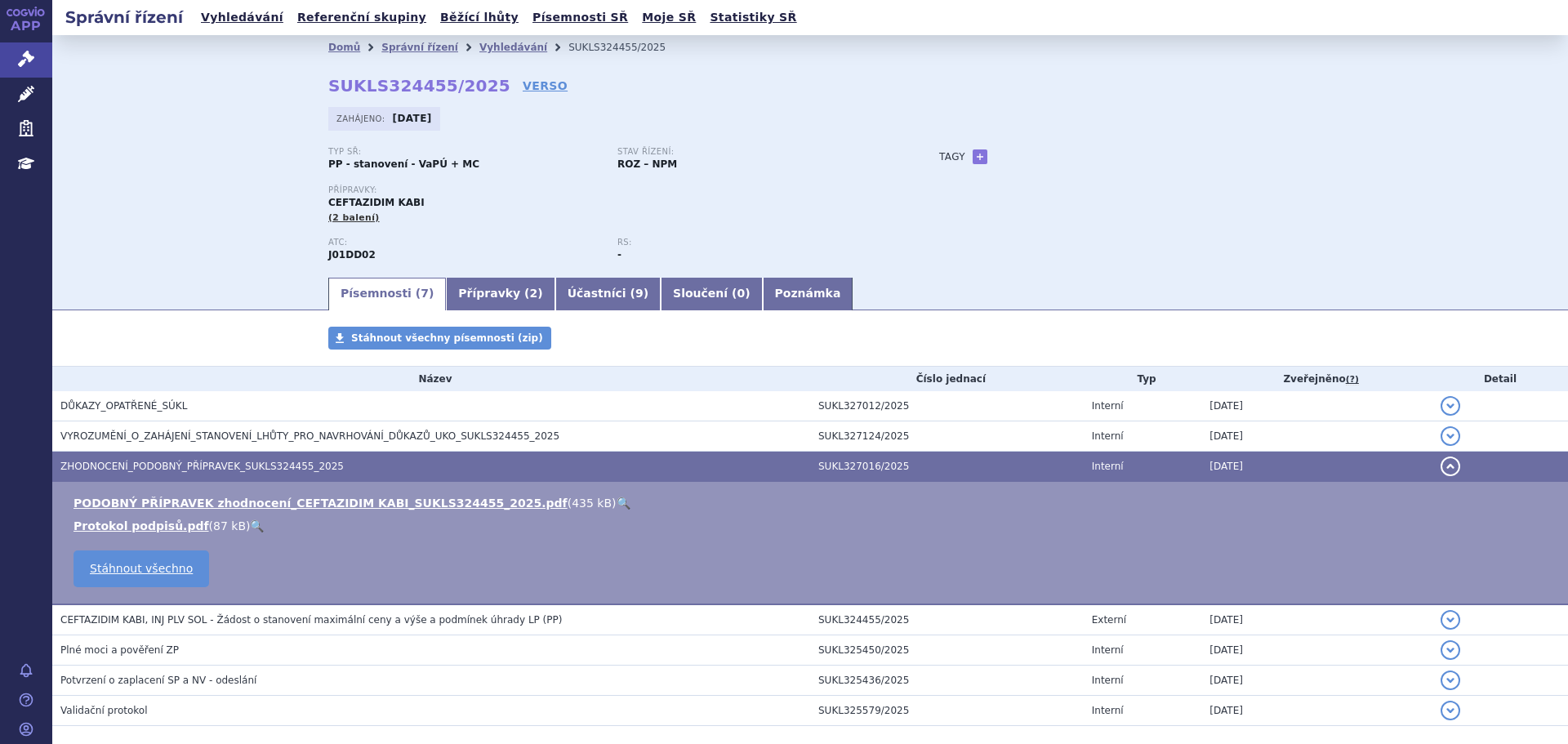
click at [617, 500] on link "🔍" at bounding box center [623, 503] width 14 height 13
click at [480, 41] on link "Vyhledávání" at bounding box center [514, 47] width 68 height 11
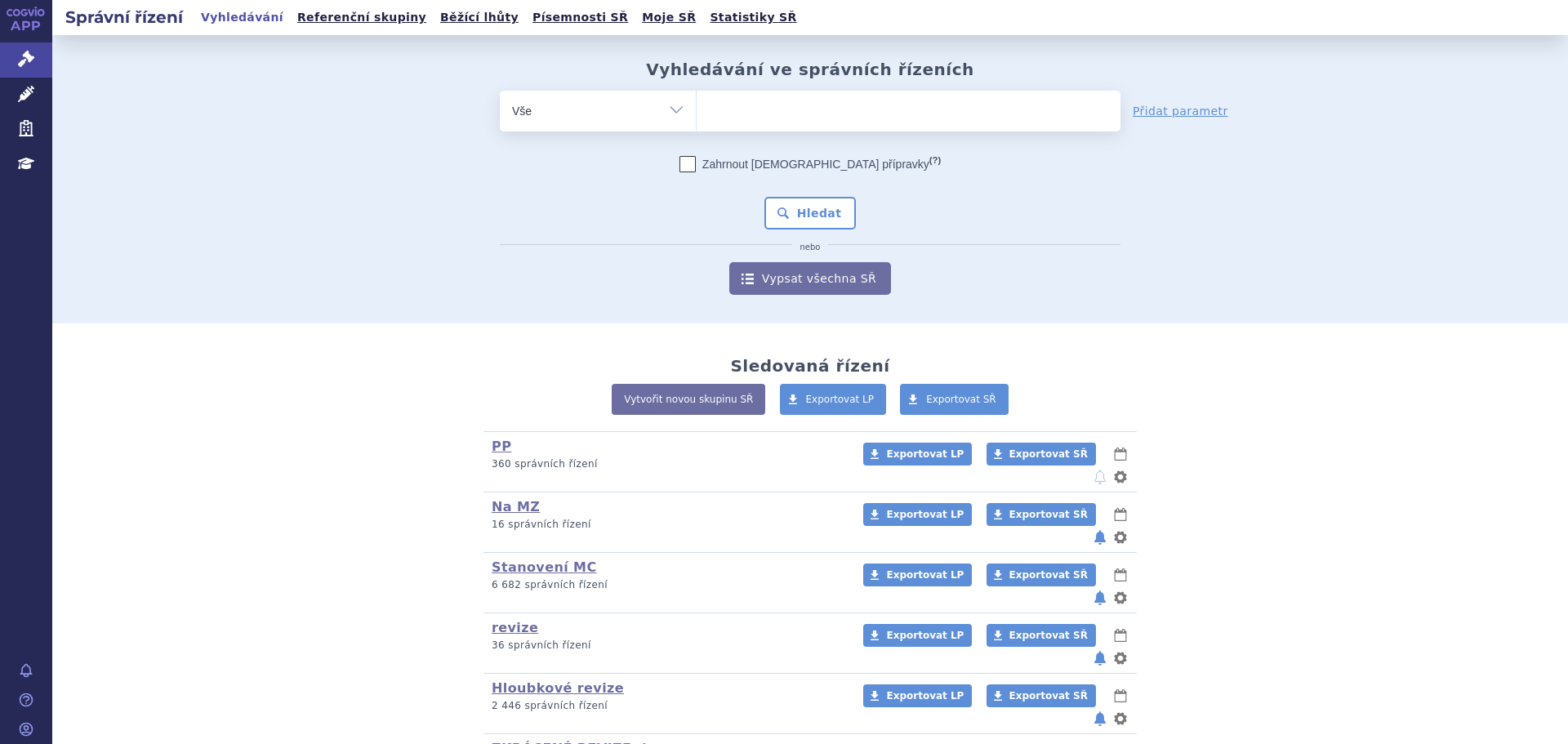
click at [735, 106] on ul at bounding box center [908, 108] width 424 height 34
click at [697, 106] on select at bounding box center [696, 110] width 1 height 40
type input "er"
type input "eri"
type input "eribu"
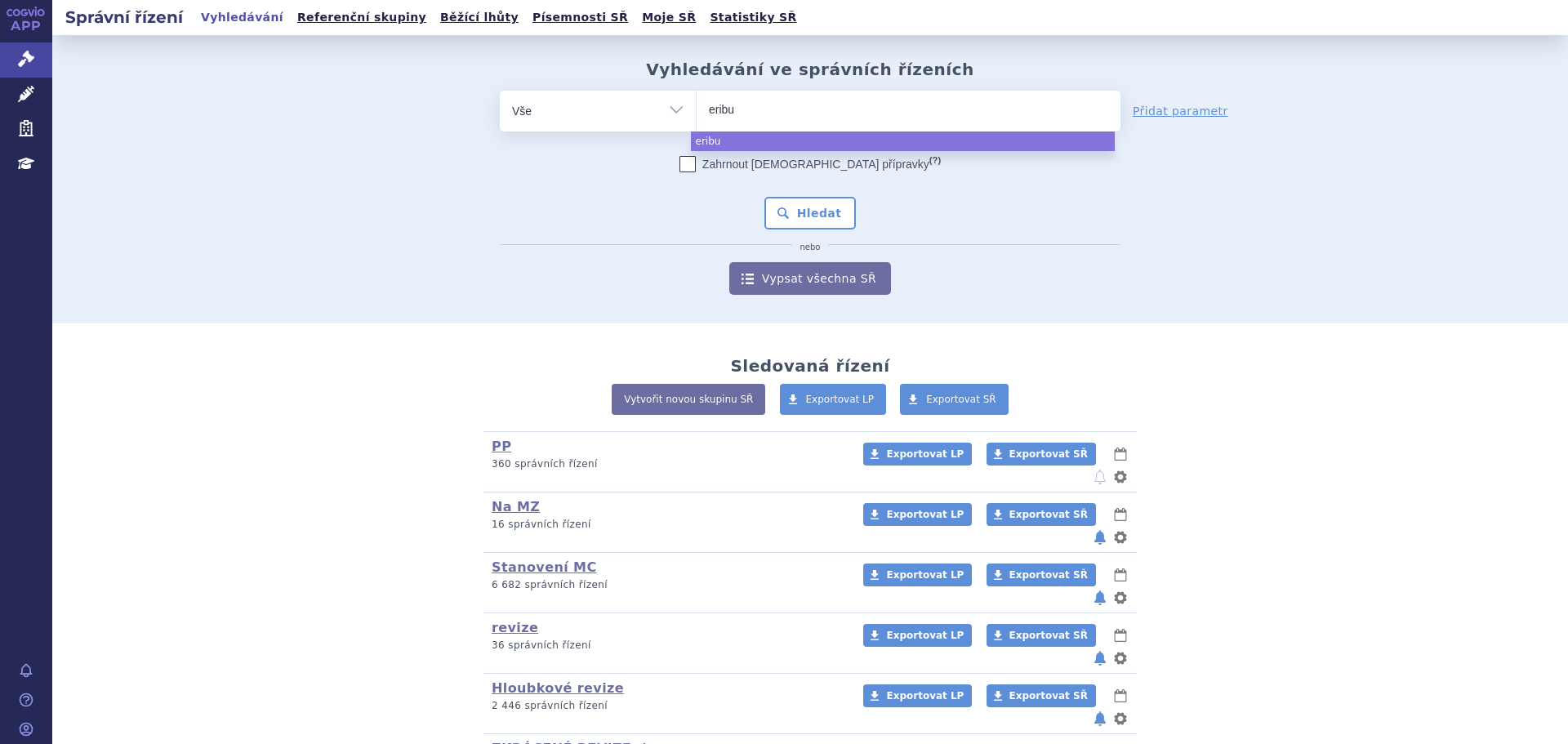
type input "eribul"
type input "eribuli"
type input "eribulin"
select select "eribulin"
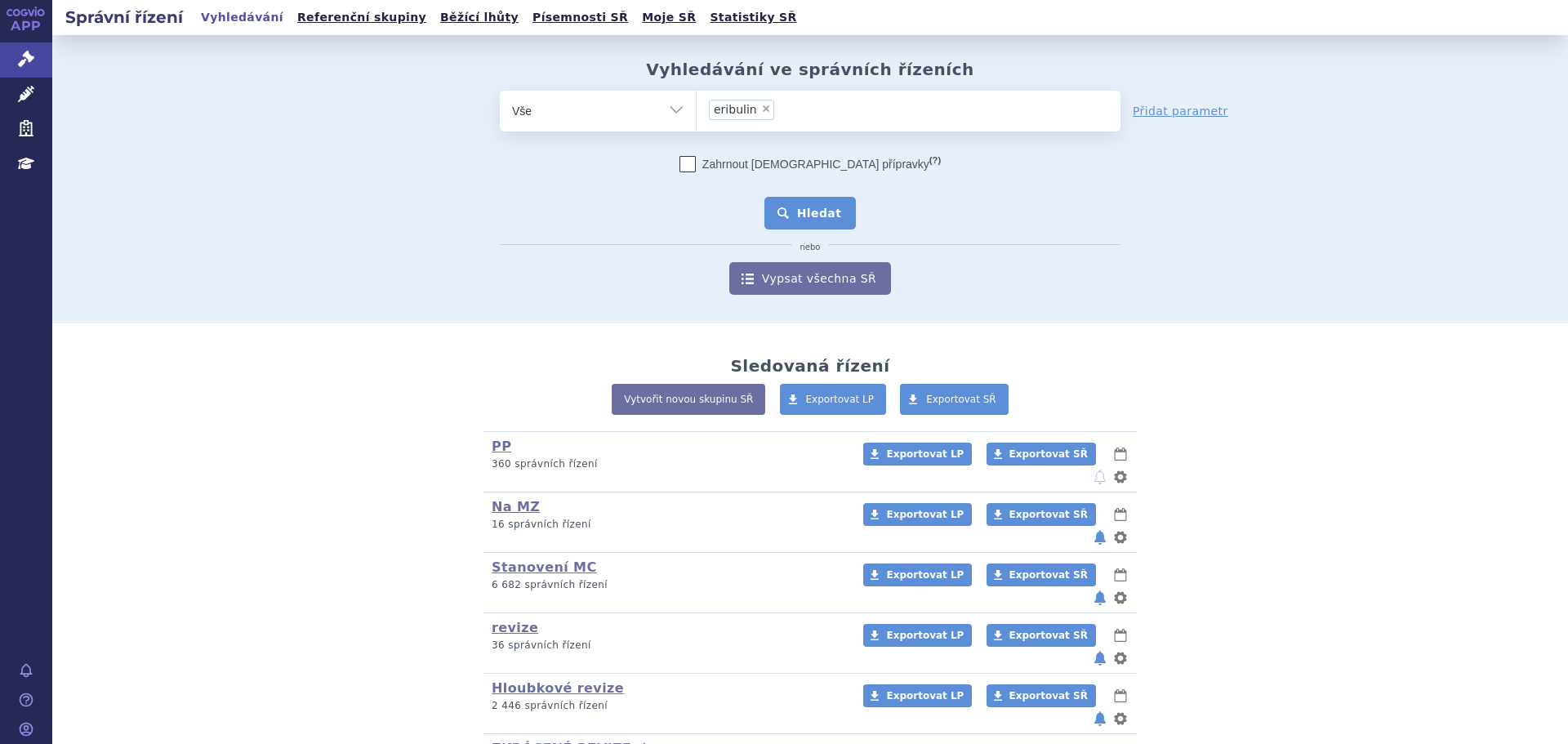
click at [822, 209] on button "Hledat" at bounding box center [811, 213] width 92 height 33
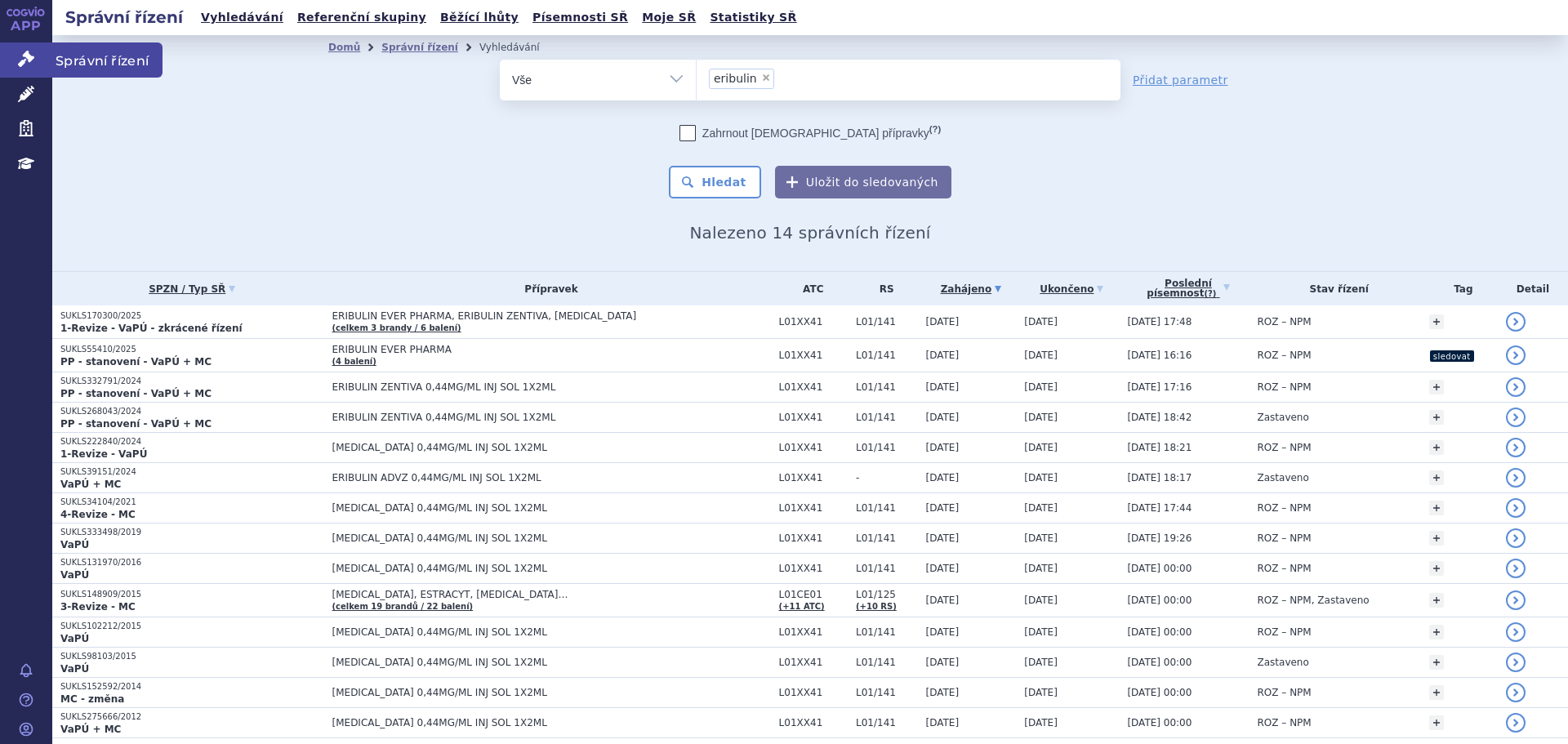
click at [4, 59] on link "Správní řízení" at bounding box center [26, 59] width 52 height 34
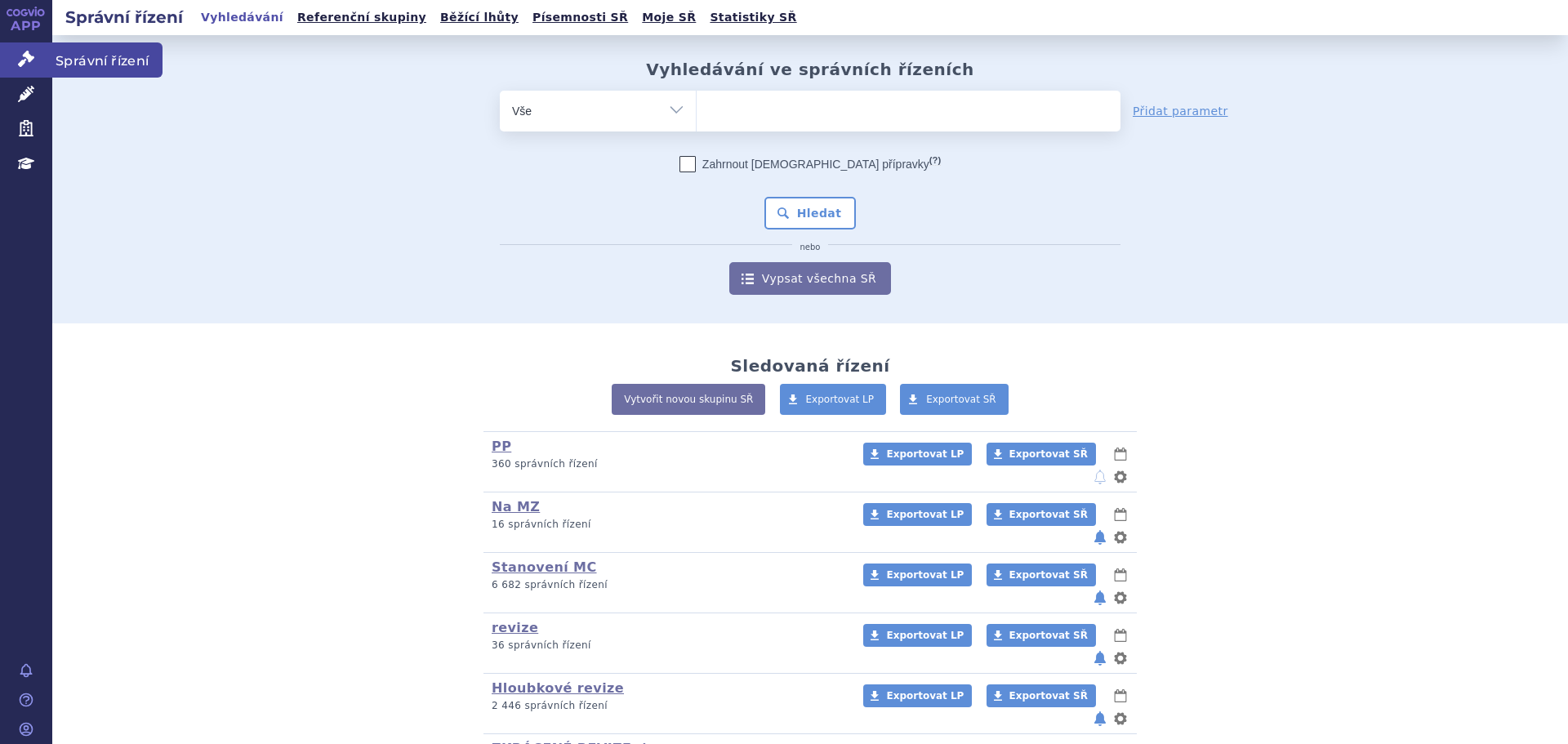
click at [12, 63] on link "Správní řízení" at bounding box center [26, 59] width 52 height 34
click at [492, 443] on link "PP" at bounding box center [501, 446] width 19 height 16
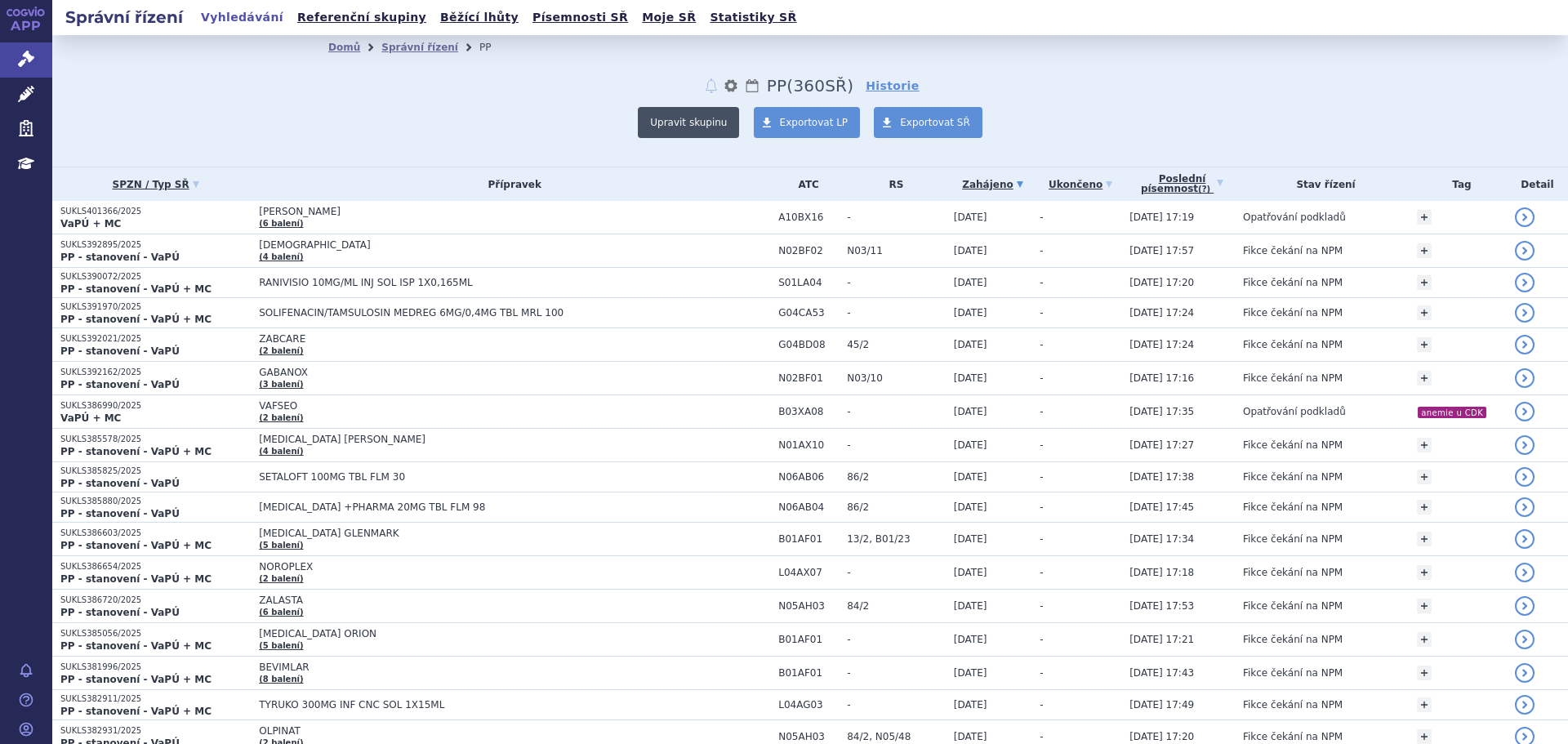
click at [699, 120] on button "Upravit skupinu" at bounding box center [688, 122] width 101 height 31
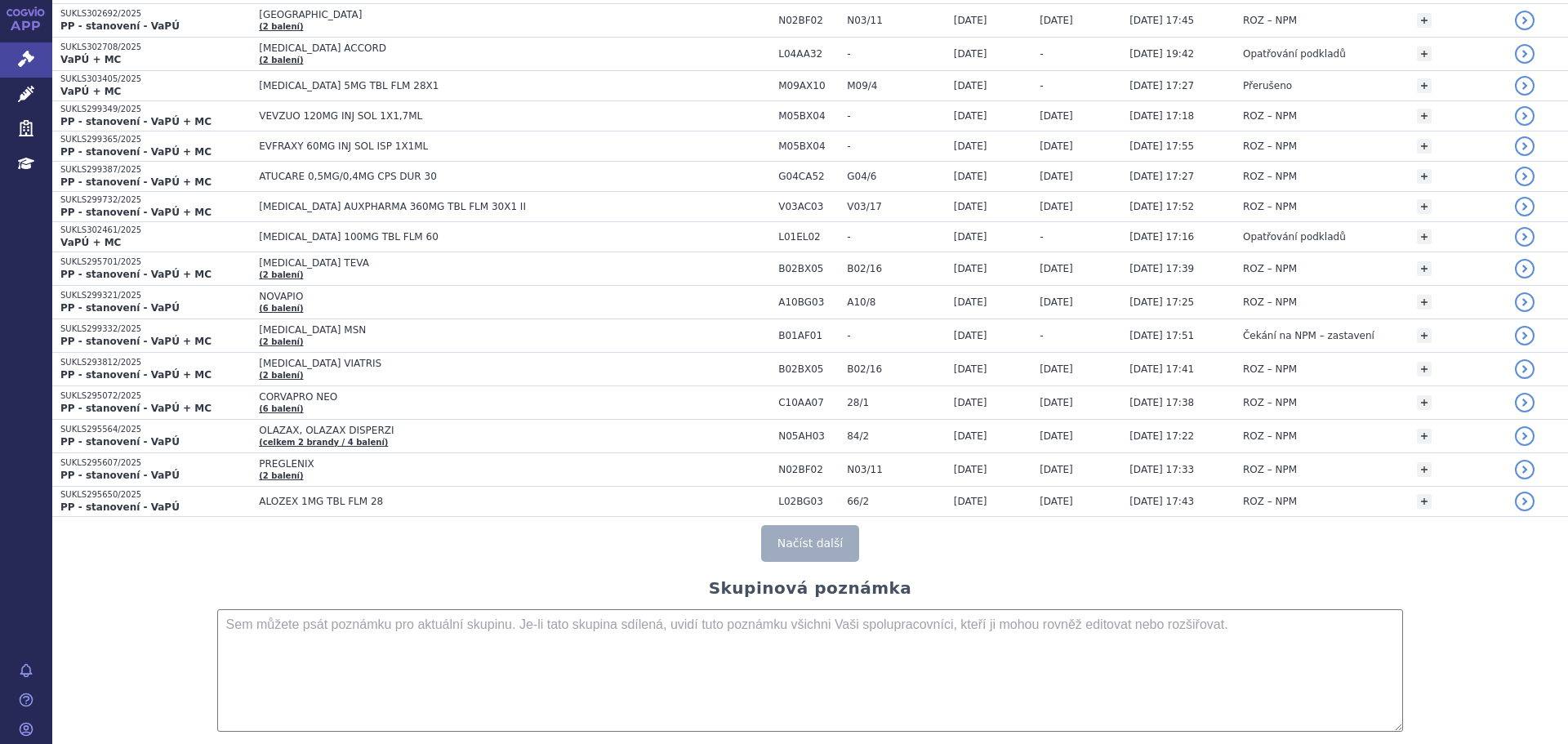
scroll to position [3197, 0]
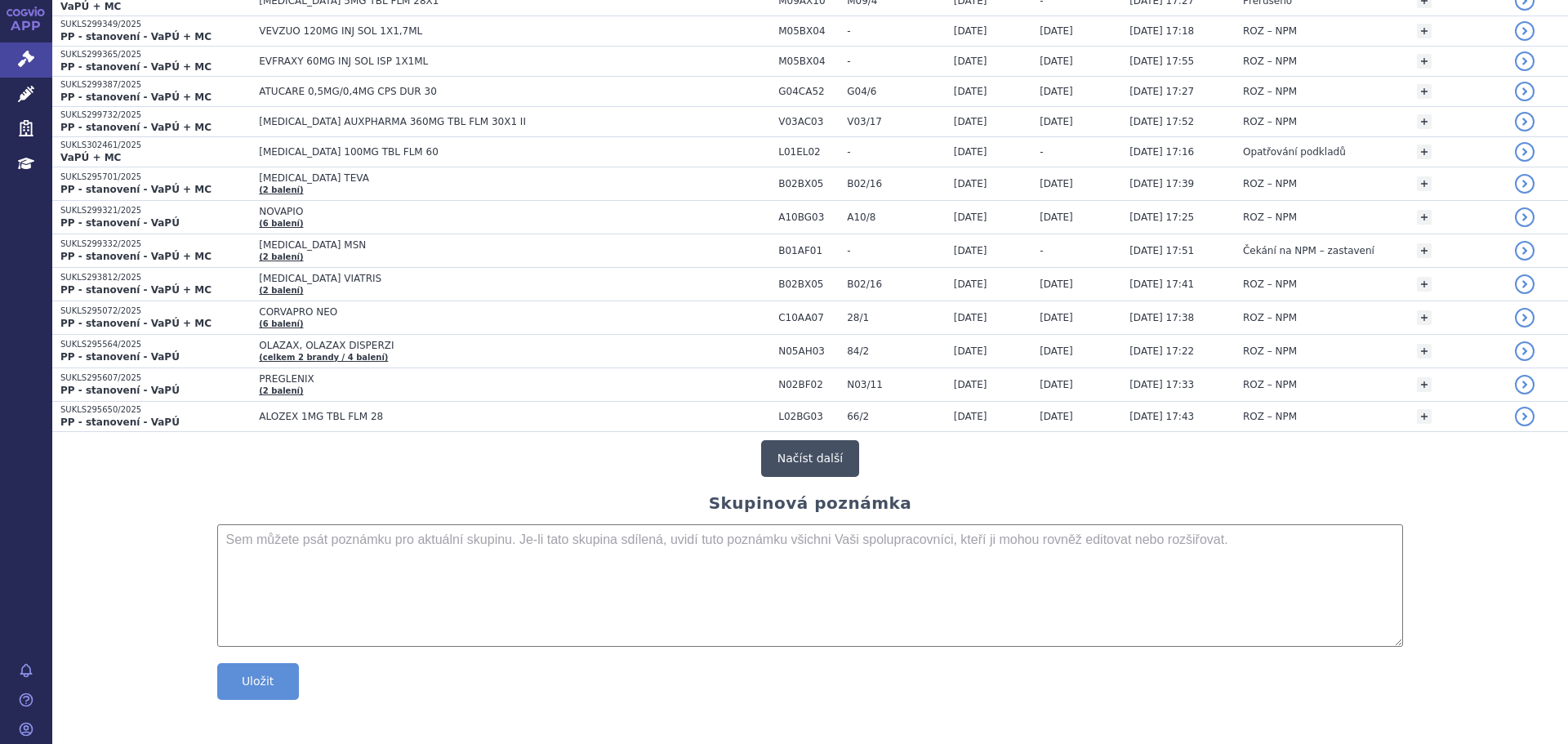
click at [778, 446] on button "Načíst další" at bounding box center [810, 459] width 98 height 37
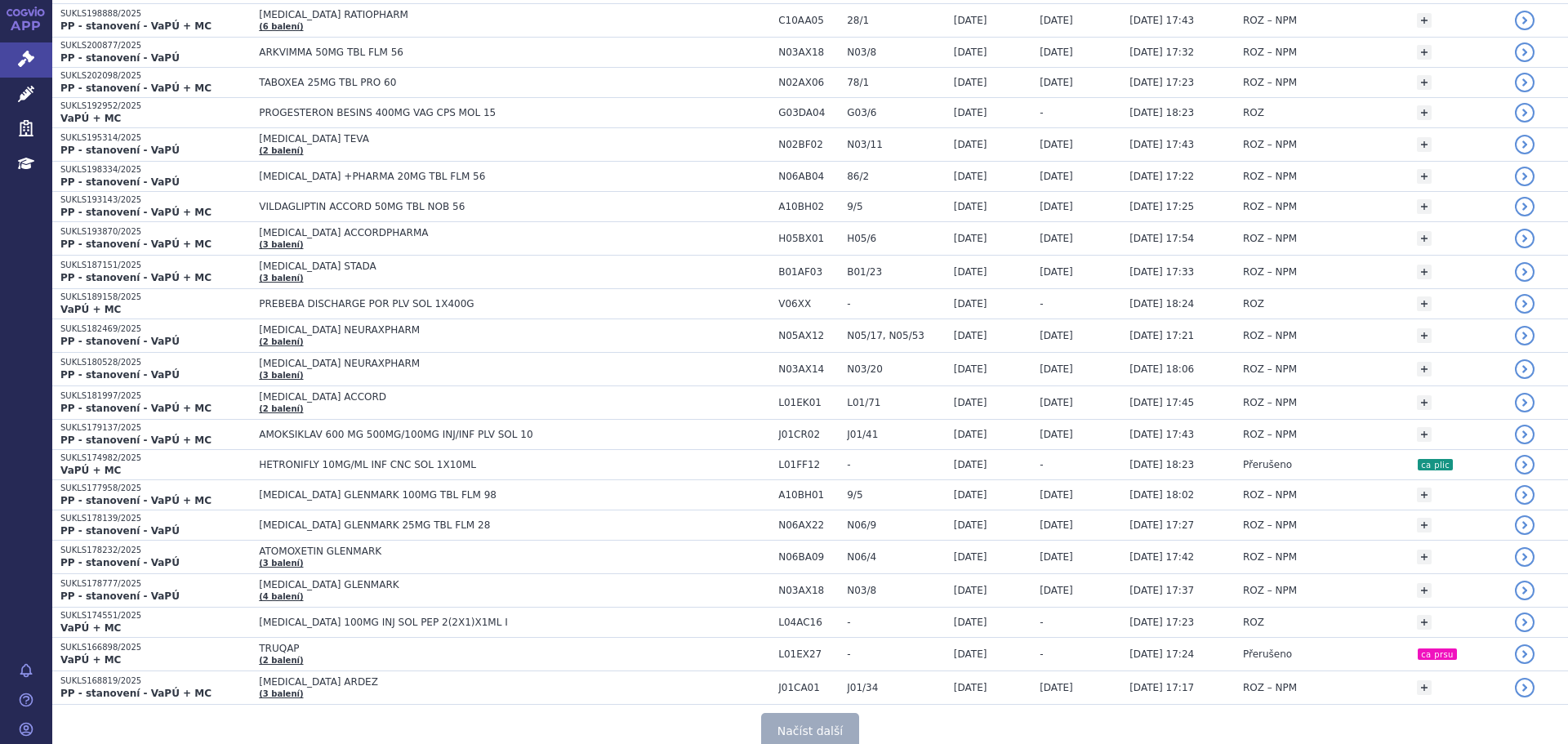
scroll to position [6198, 0]
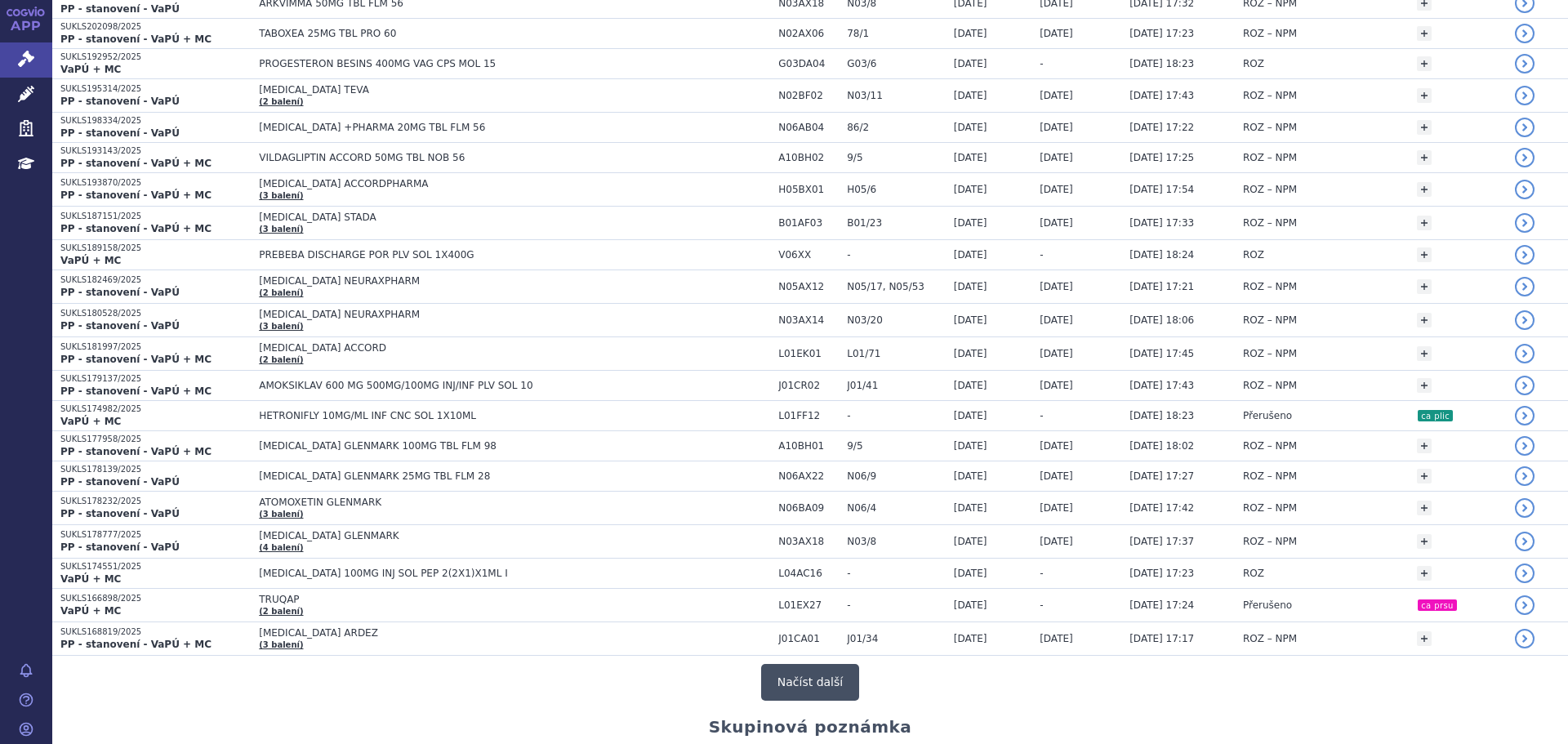
click at [802, 677] on button "Načíst další" at bounding box center [810, 682] width 98 height 37
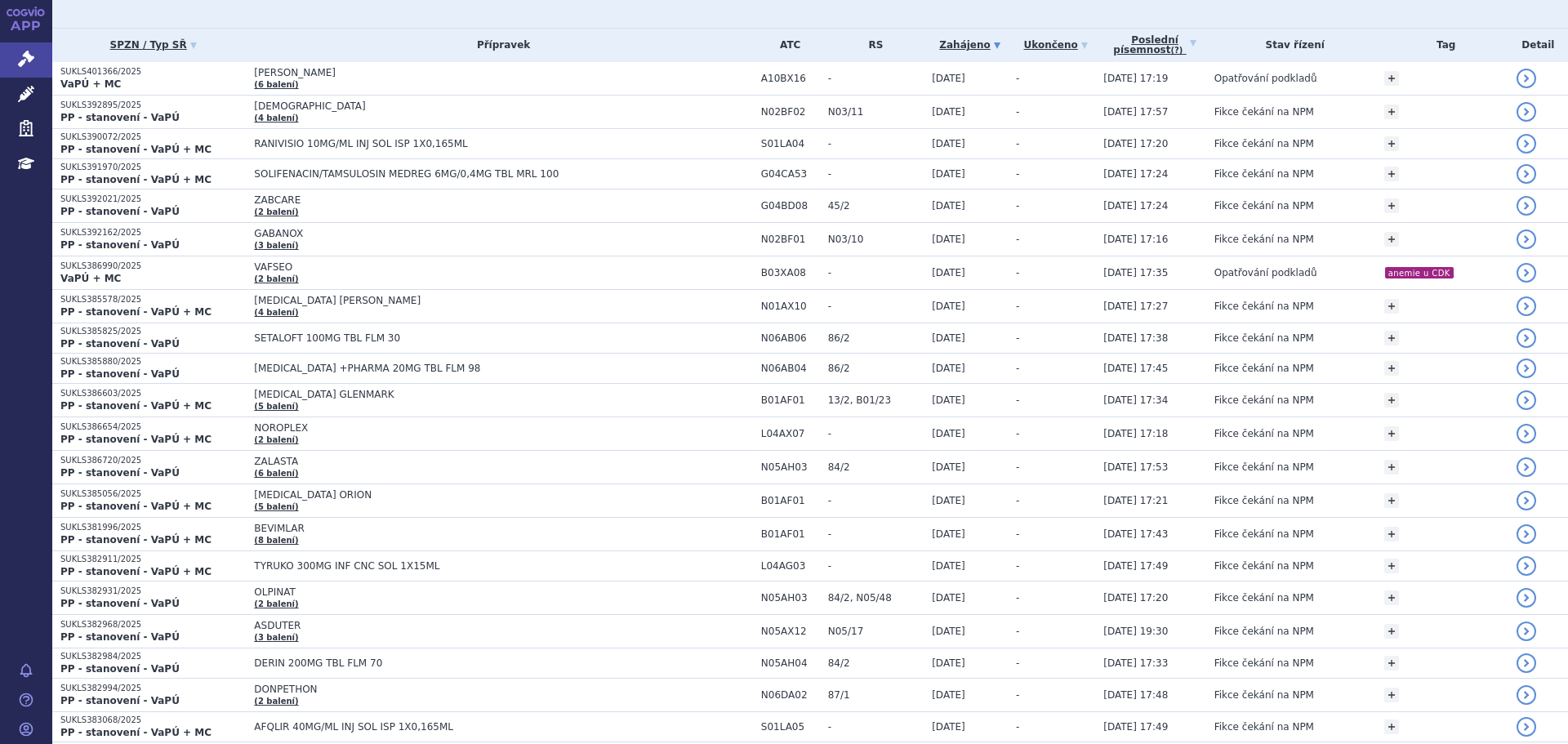
scroll to position [0, 0]
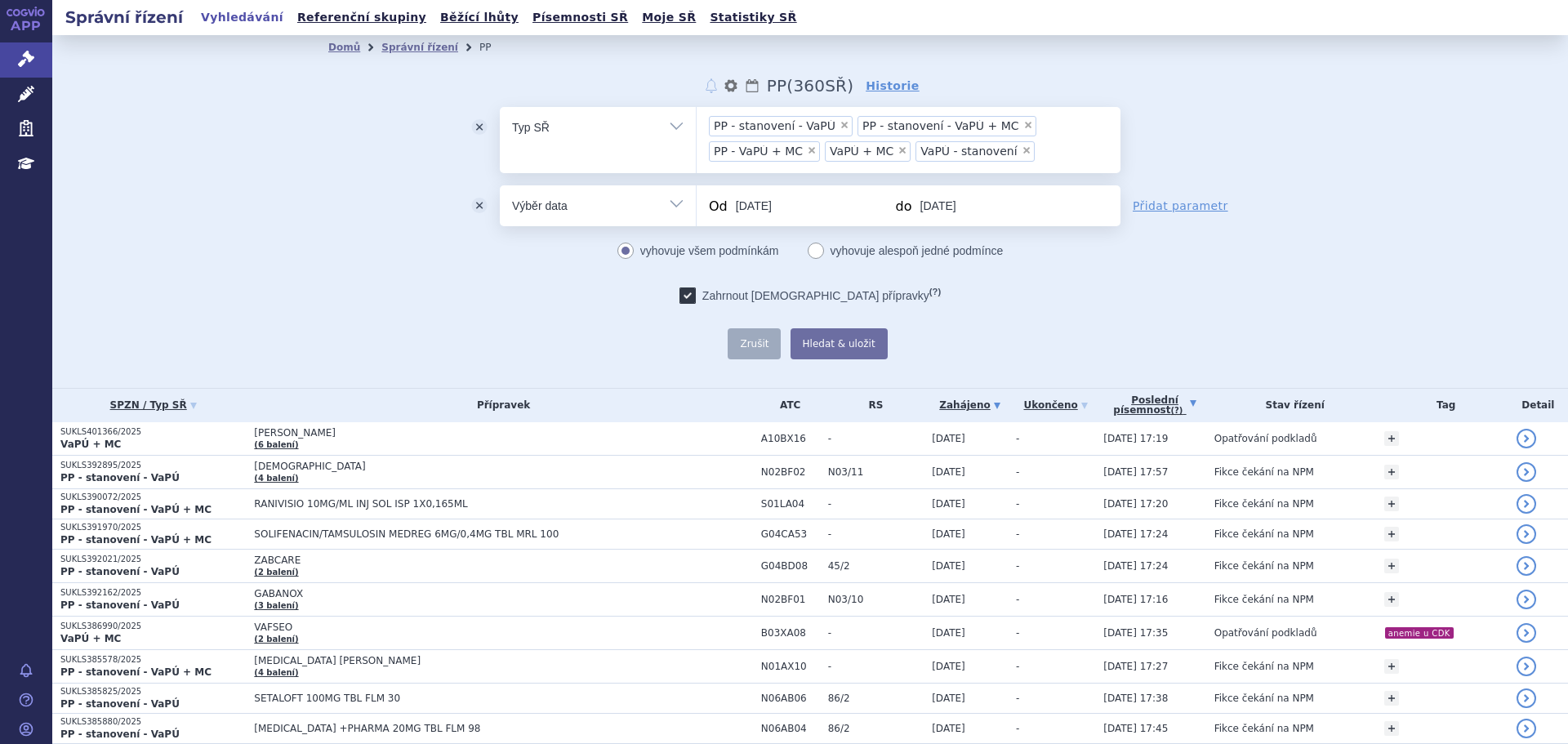
click at [1191, 408] on link "Poslední písemnost (?)" at bounding box center [1153, 406] width 102 height 33
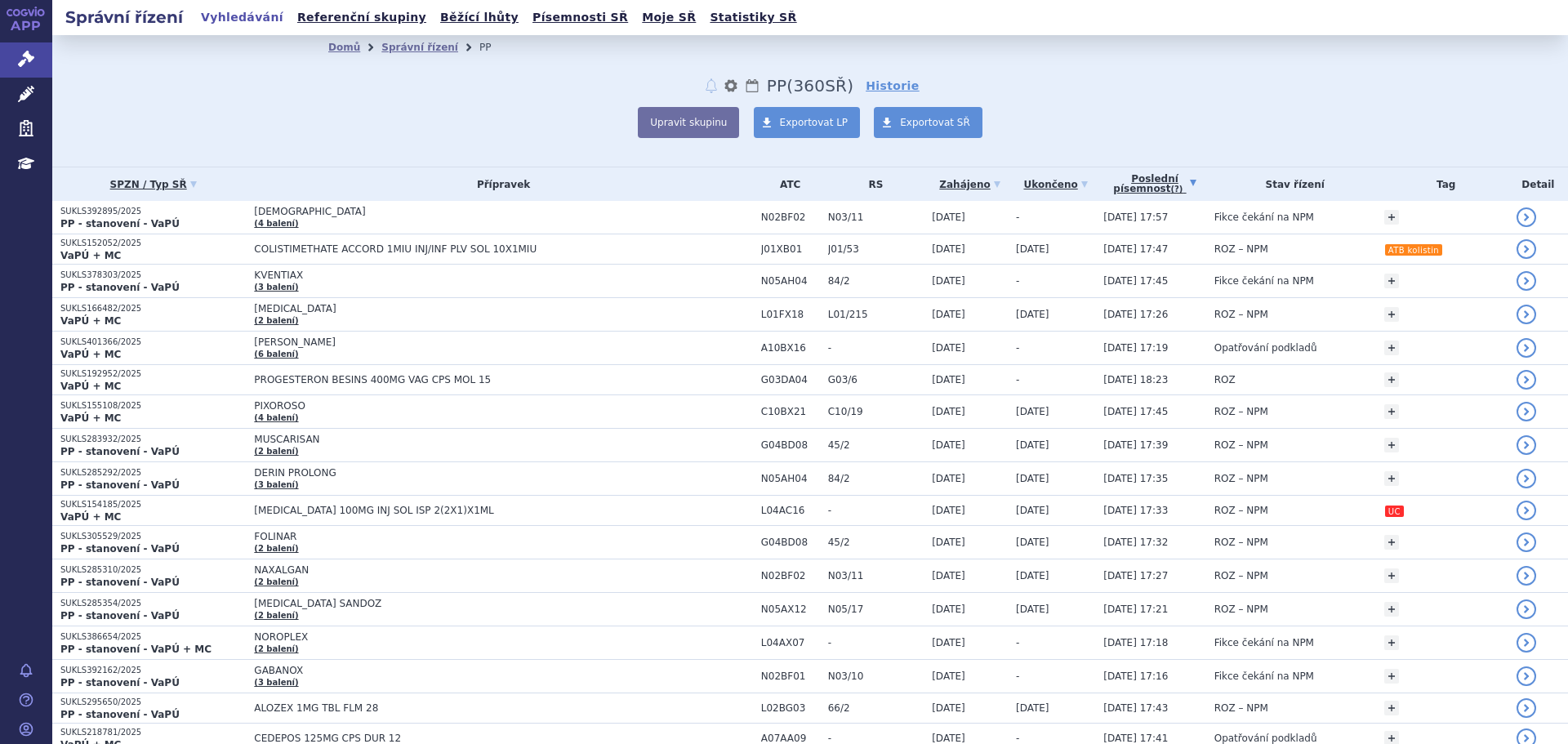
click at [1194, 182] on icon at bounding box center [1192, 182] width 6 height 6
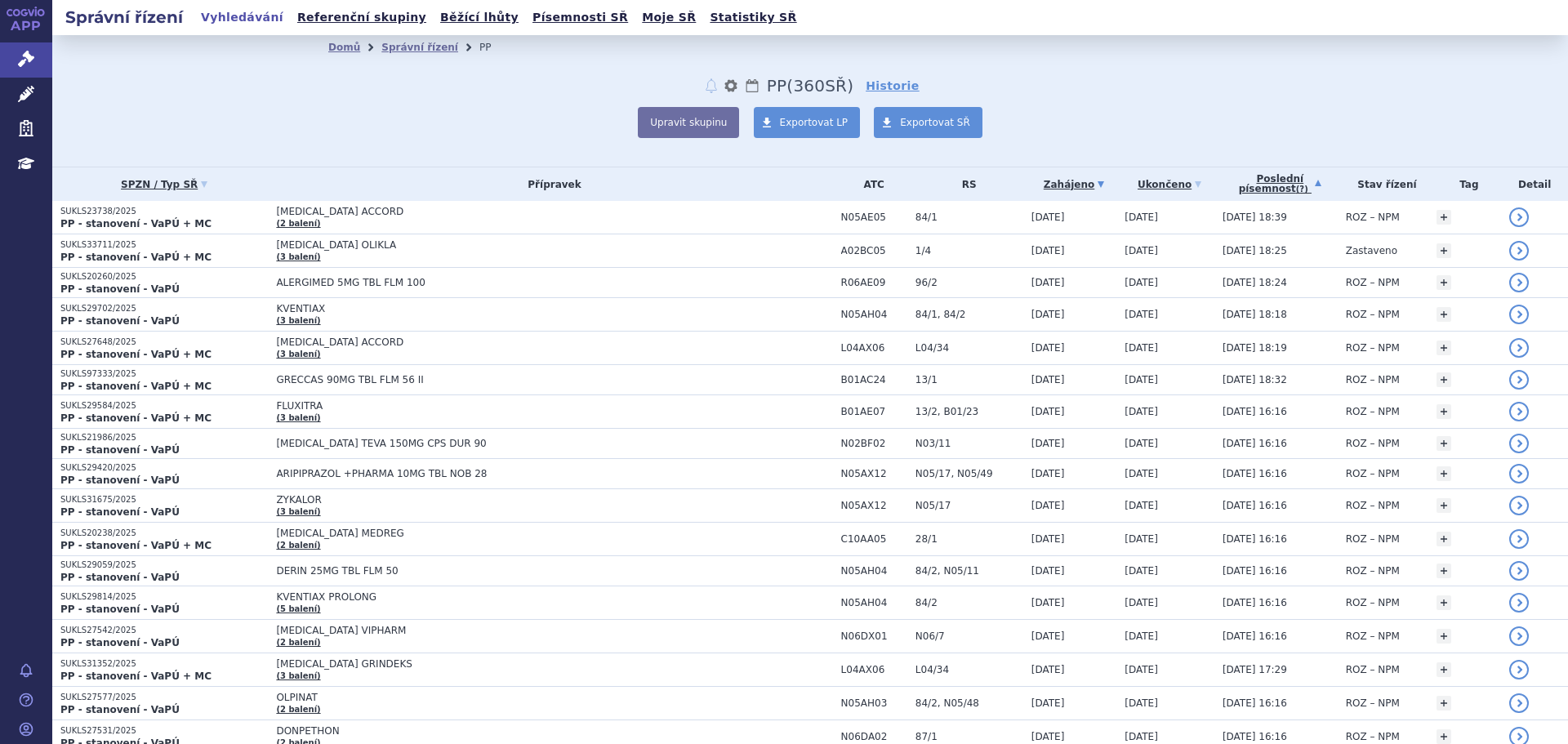
click at [1107, 179] on link "Zahájeno" at bounding box center [1074, 184] width 85 height 23
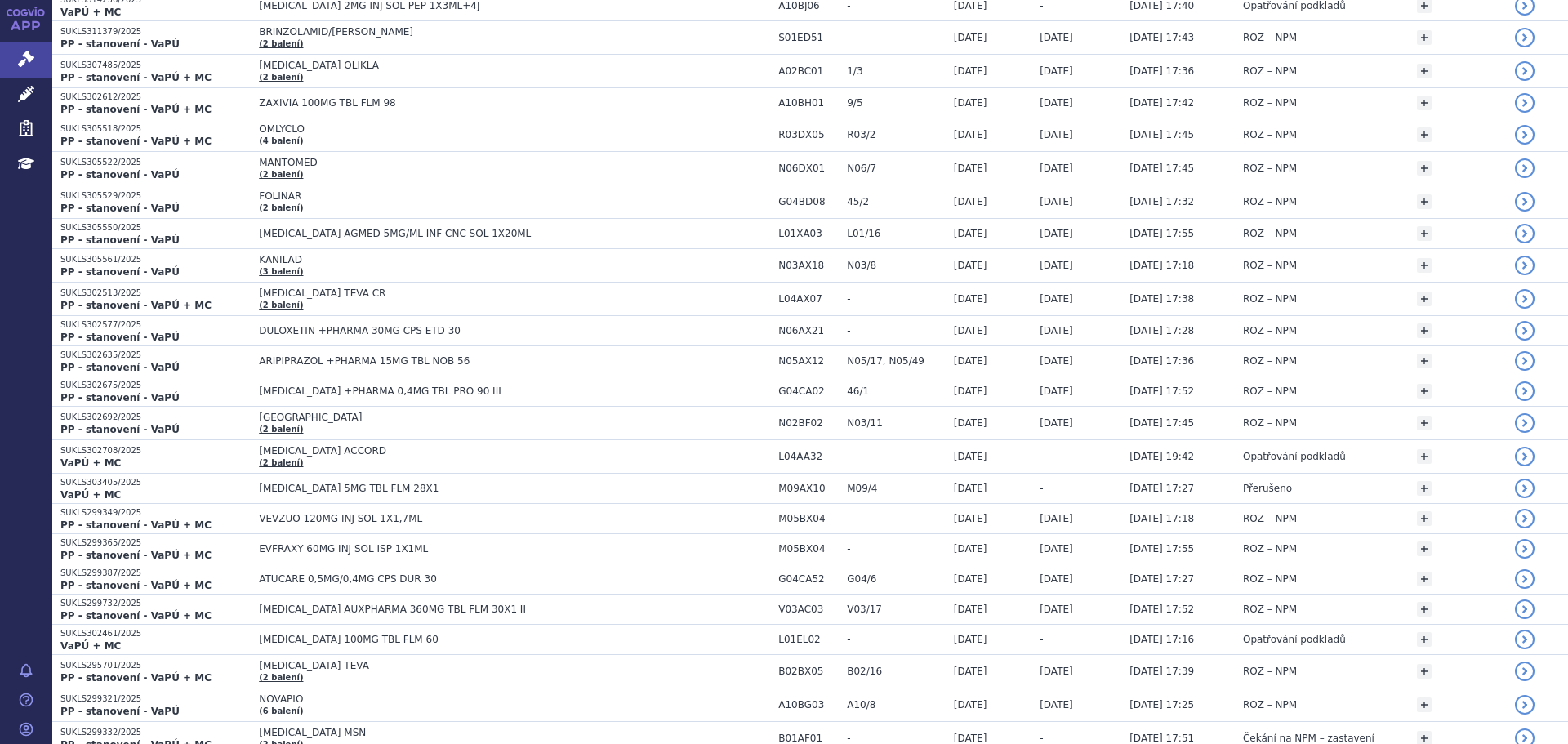
scroll to position [2976, 0]
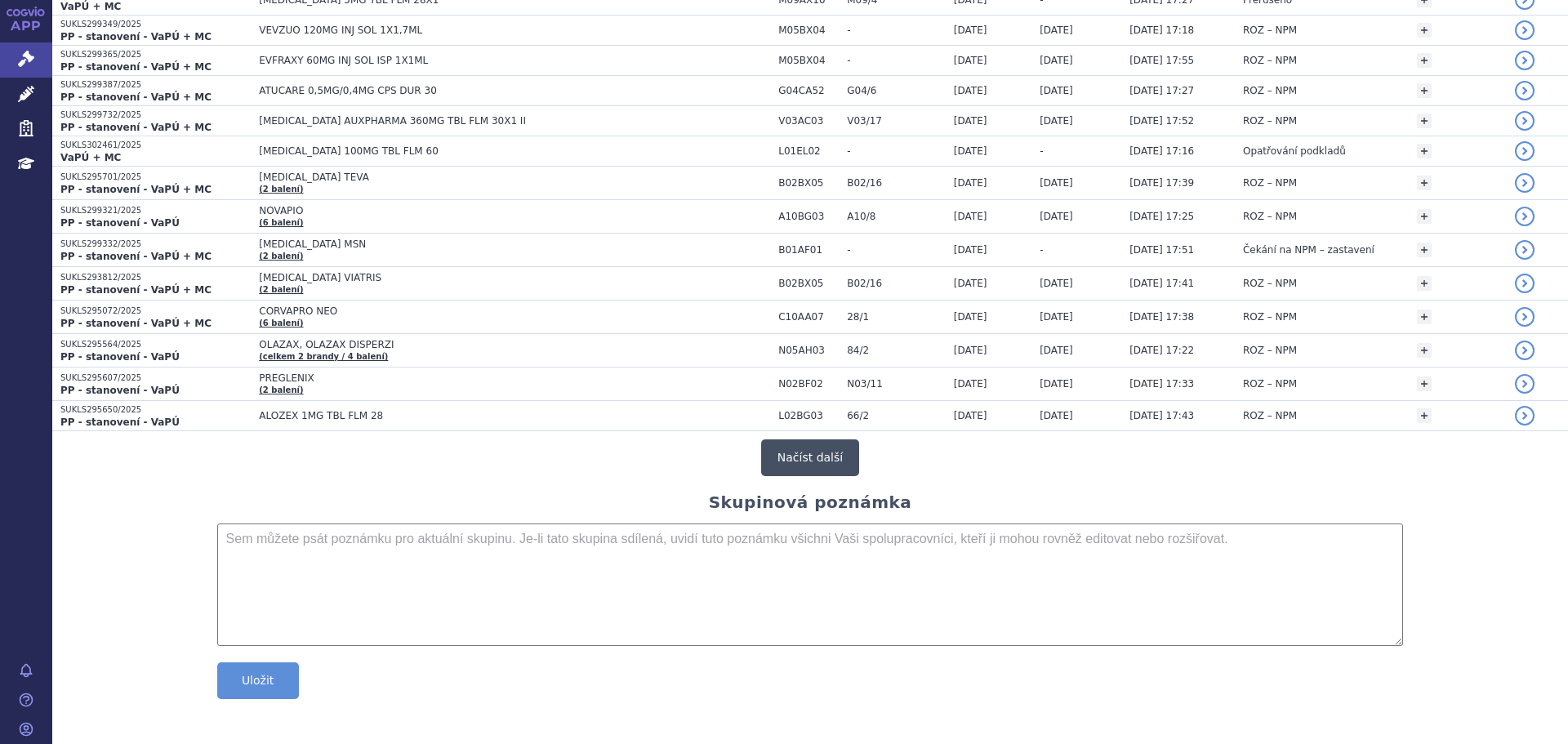
click at [803, 457] on button "Načíst další" at bounding box center [810, 458] width 98 height 37
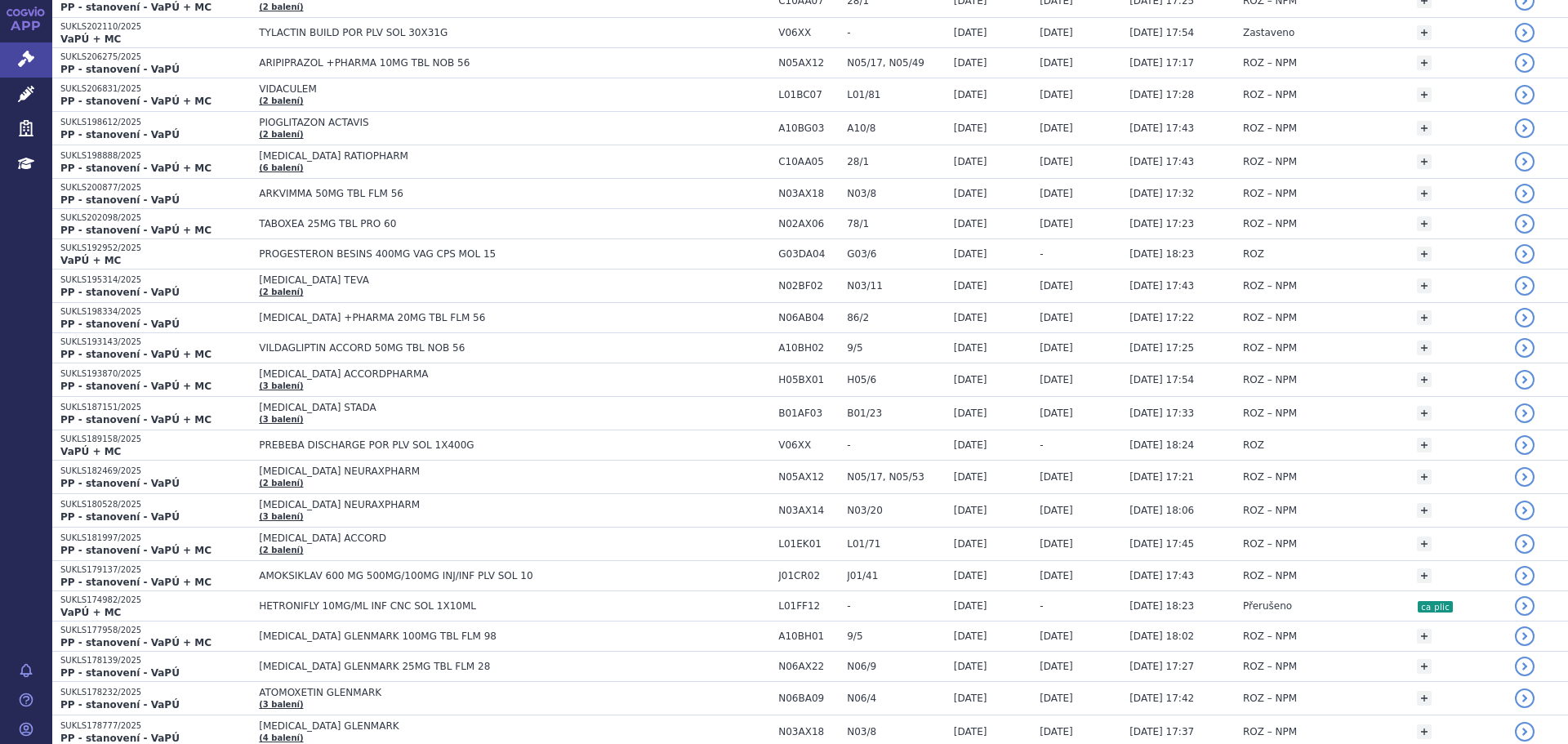
scroll to position [6201, 0]
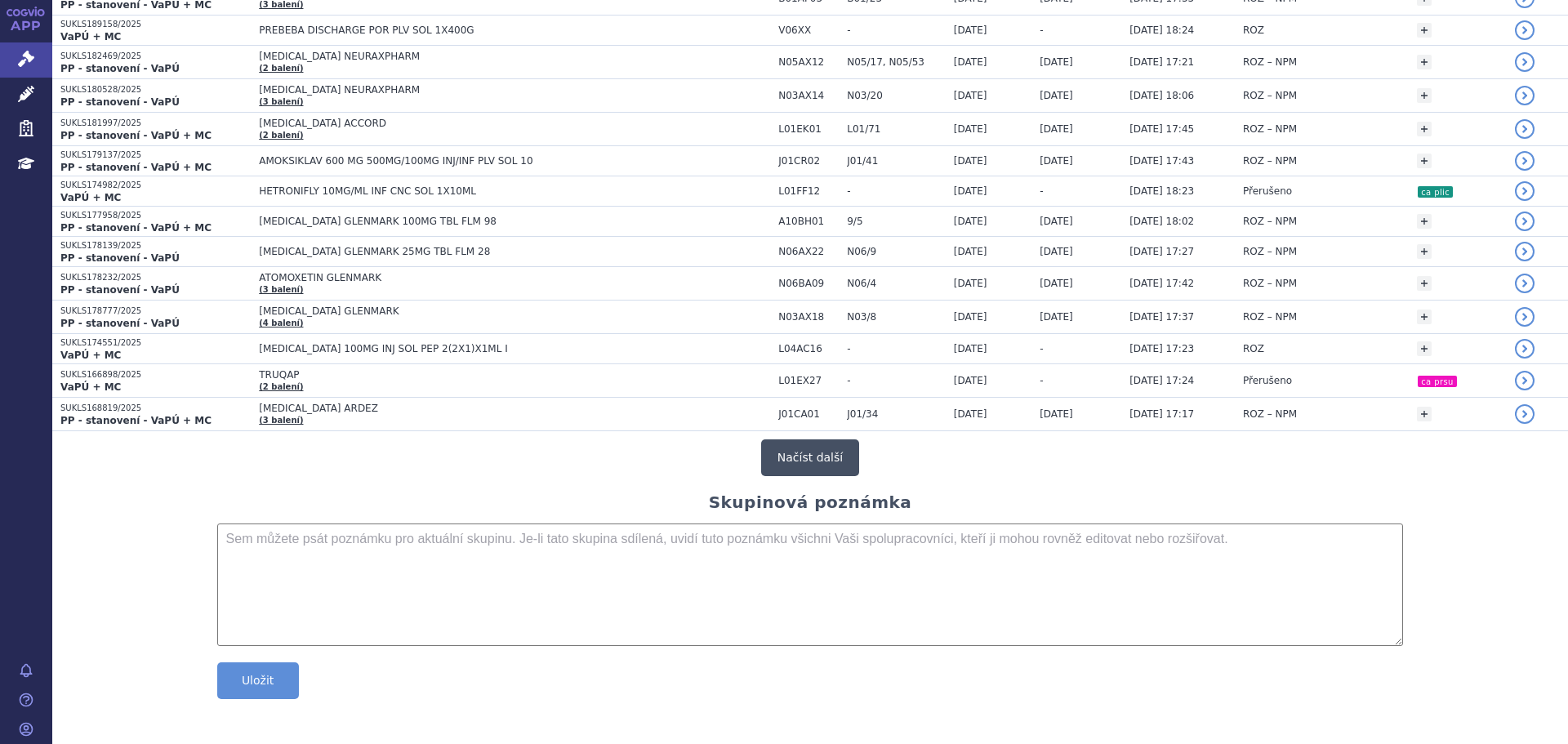
click at [809, 463] on button "Načíst další" at bounding box center [810, 458] width 98 height 37
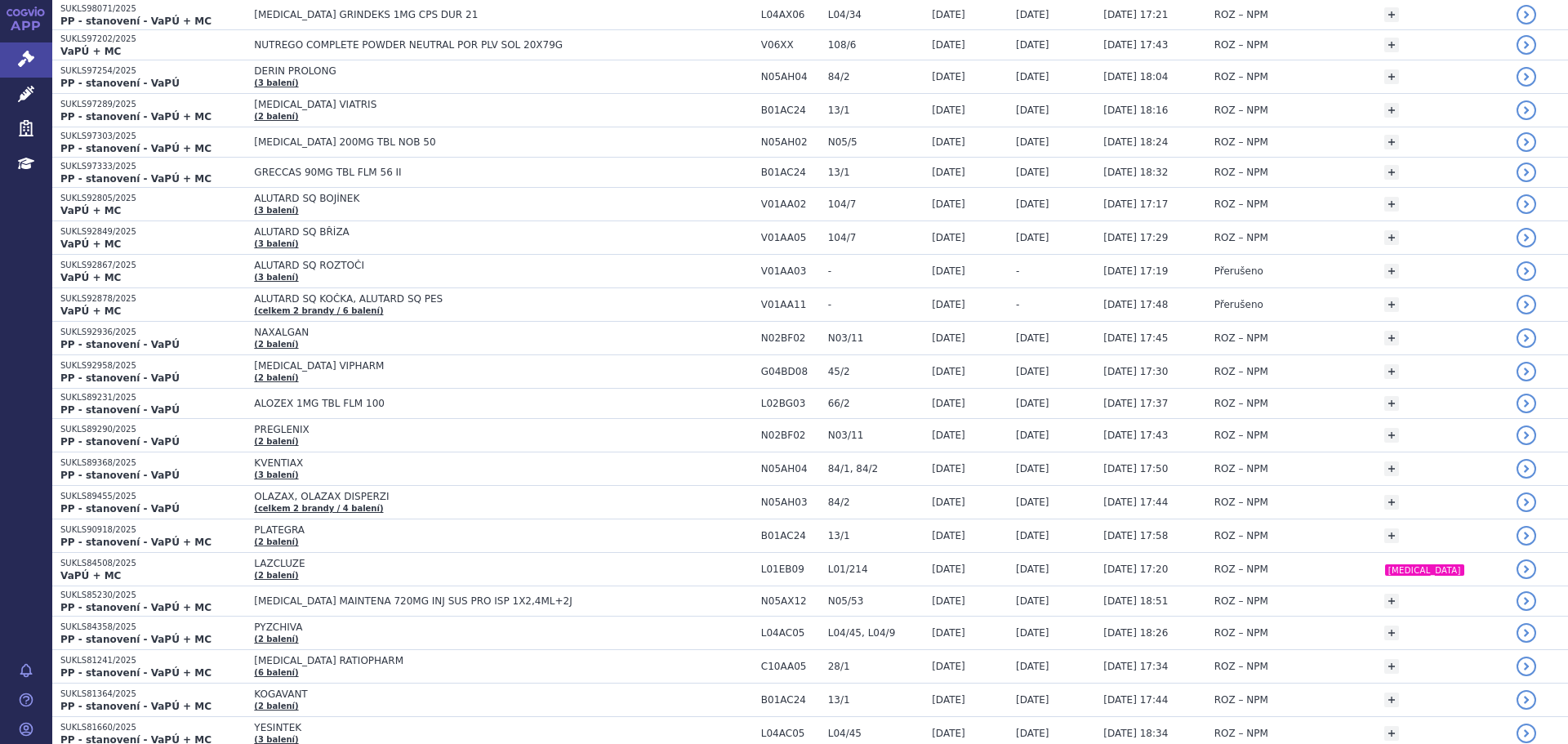
scroll to position [9434, 0]
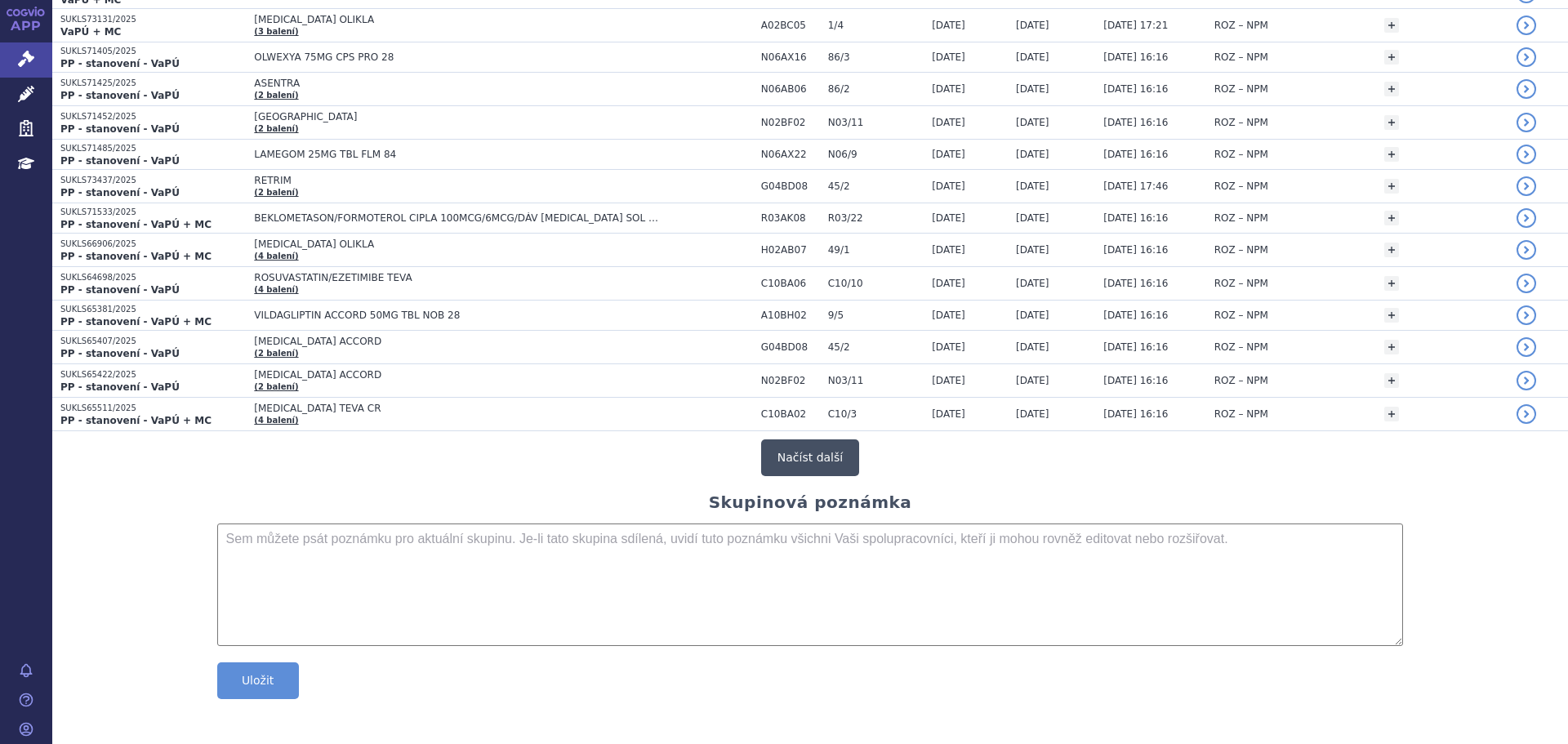
click at [804, 469] on button "Načíst další" at bounding box center [810, 458] width 98 height 37
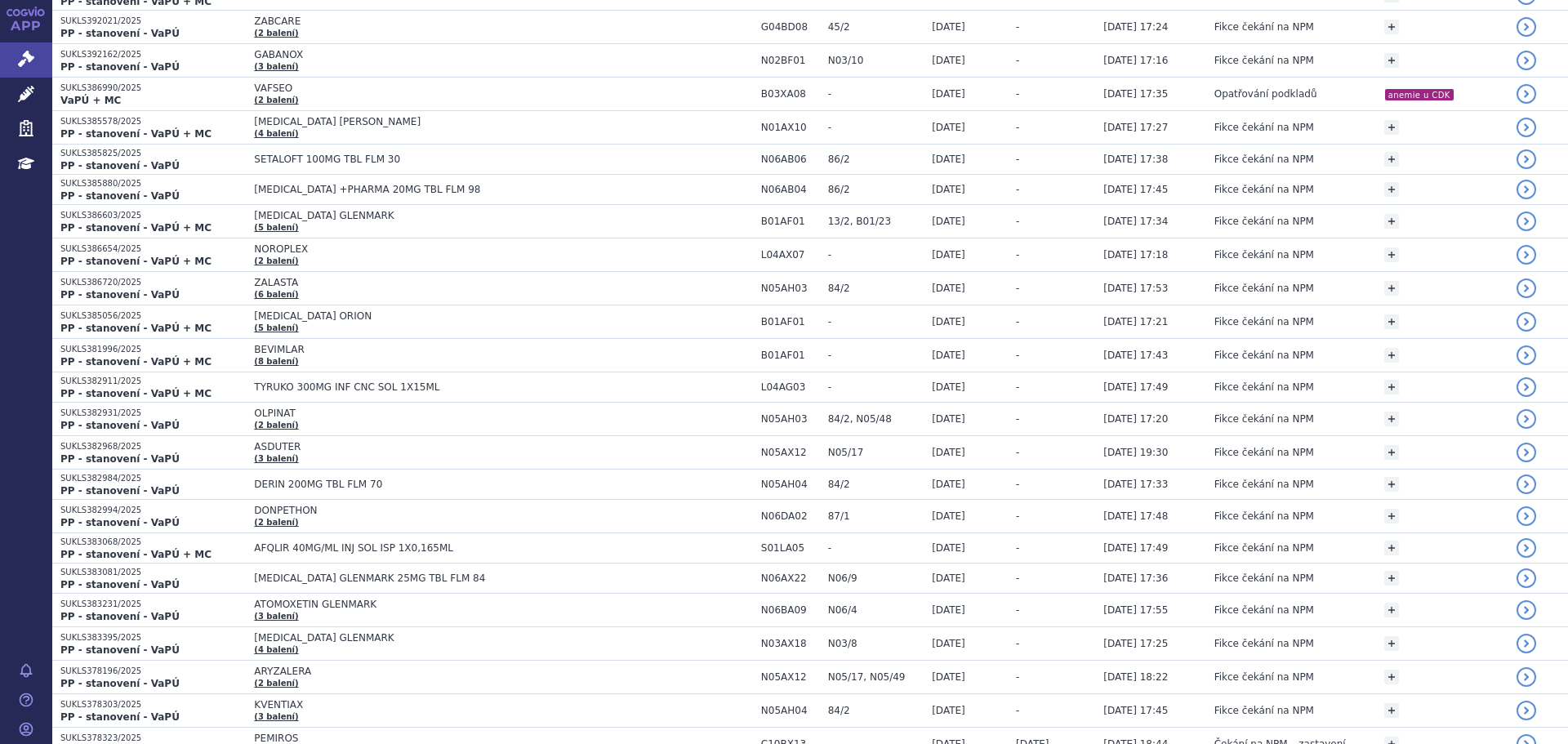
scroll to position [0, 0]
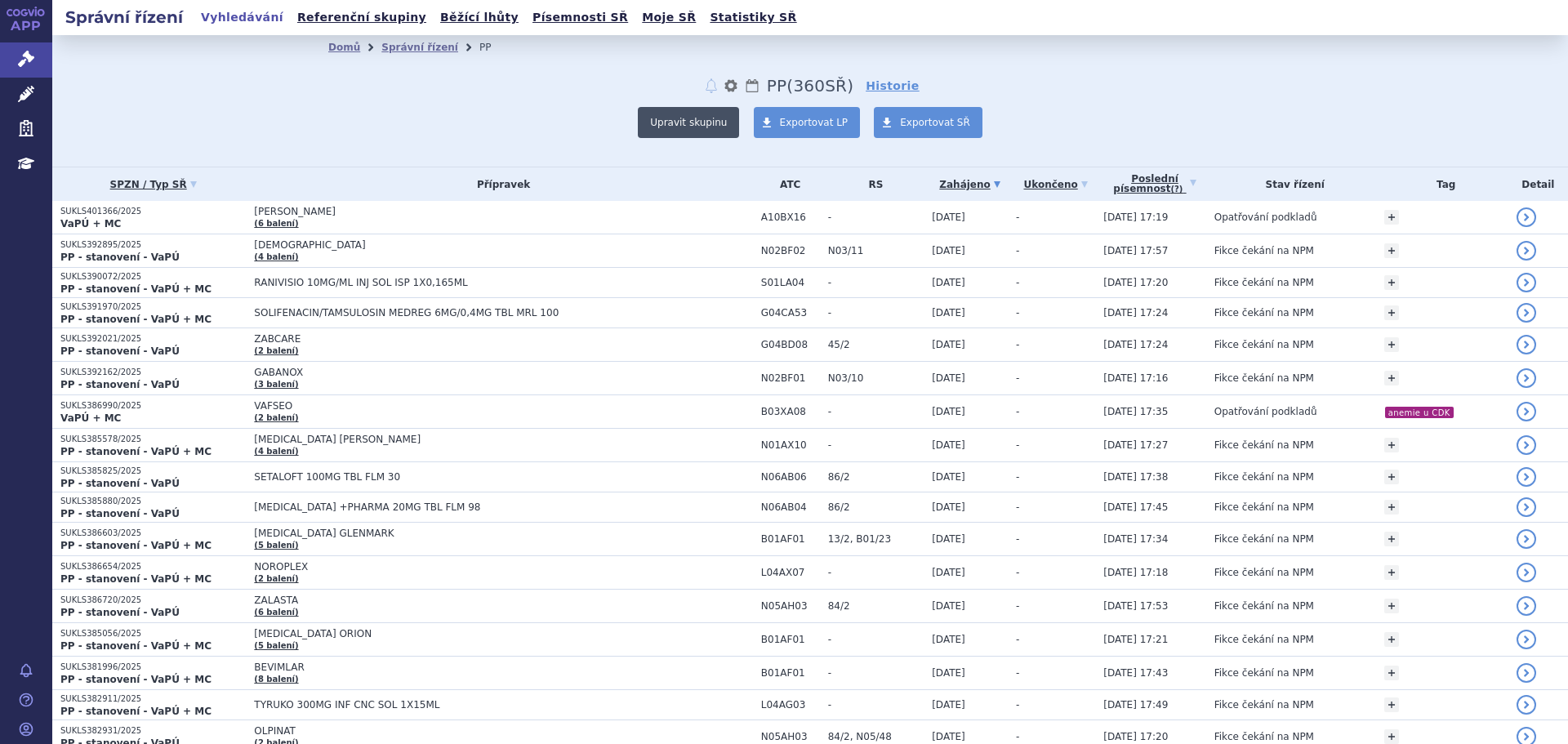
click at [700, 113] on button "Upravit skupinu" at bounding box center [688, 122] width 101 height 31
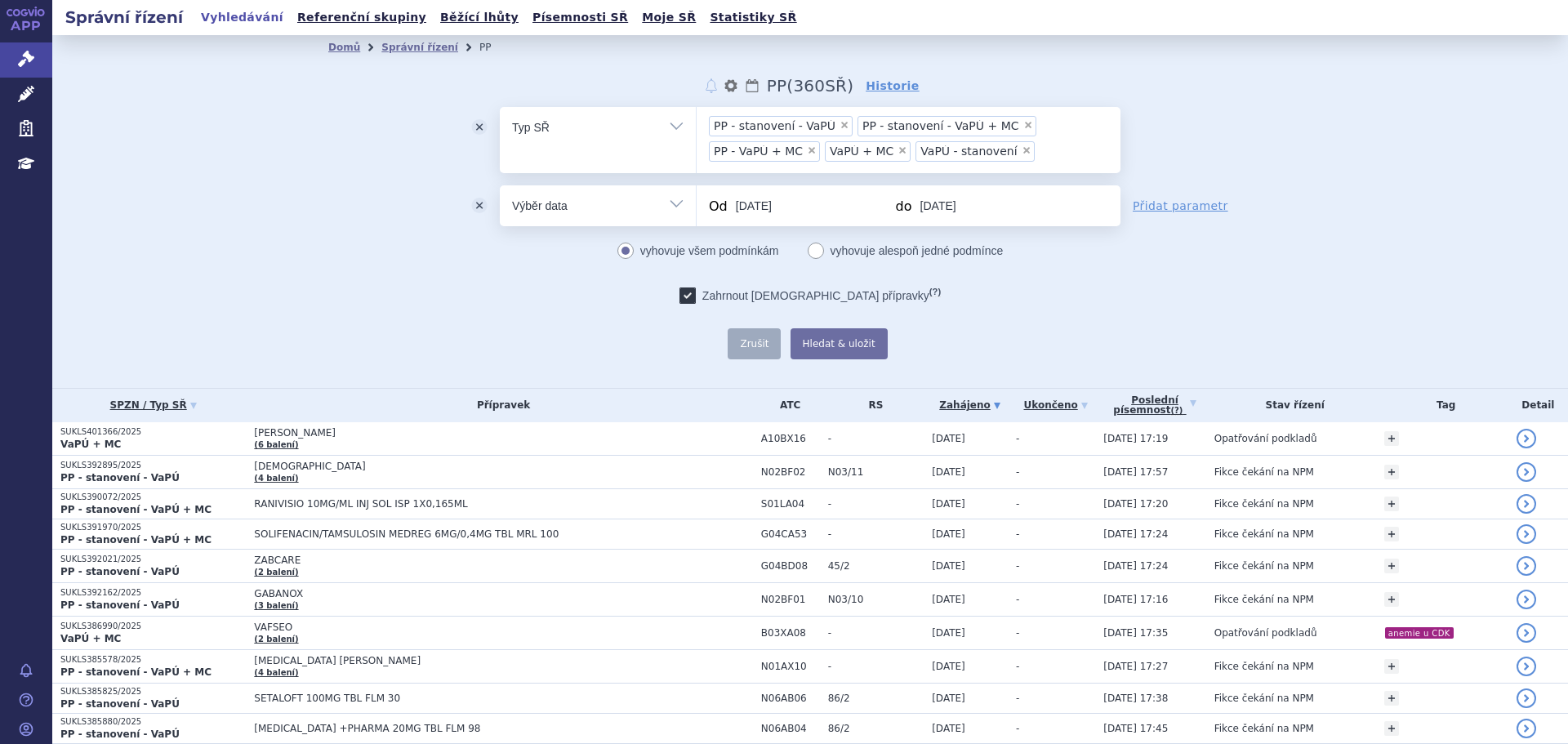
click at [466, 202] on button "odstranit" at bounding box center [479, 206] width 40 height 40
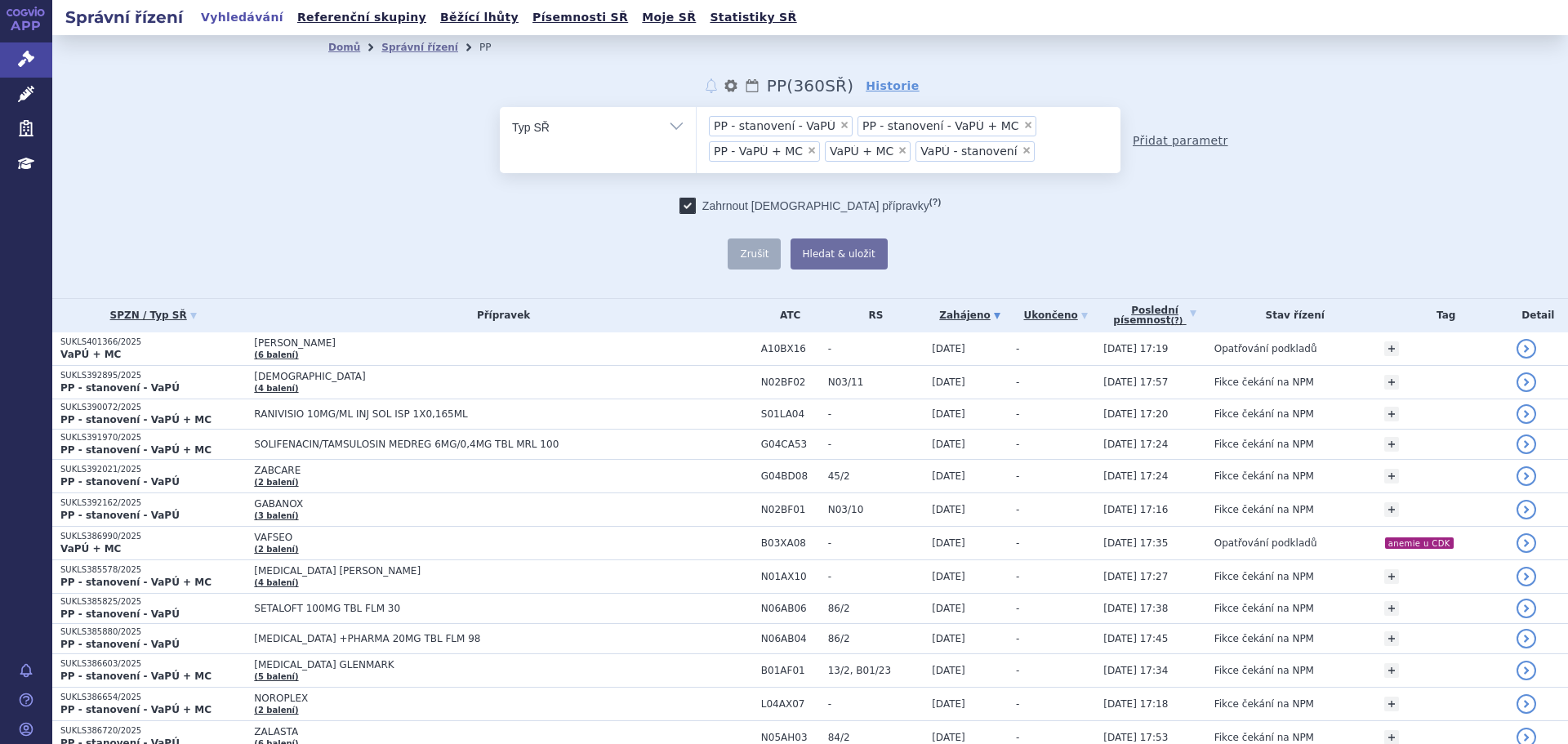
click at [1204, 139] on link "Přidat parametr" at bounding box center [1180, 141] width 96 height 17
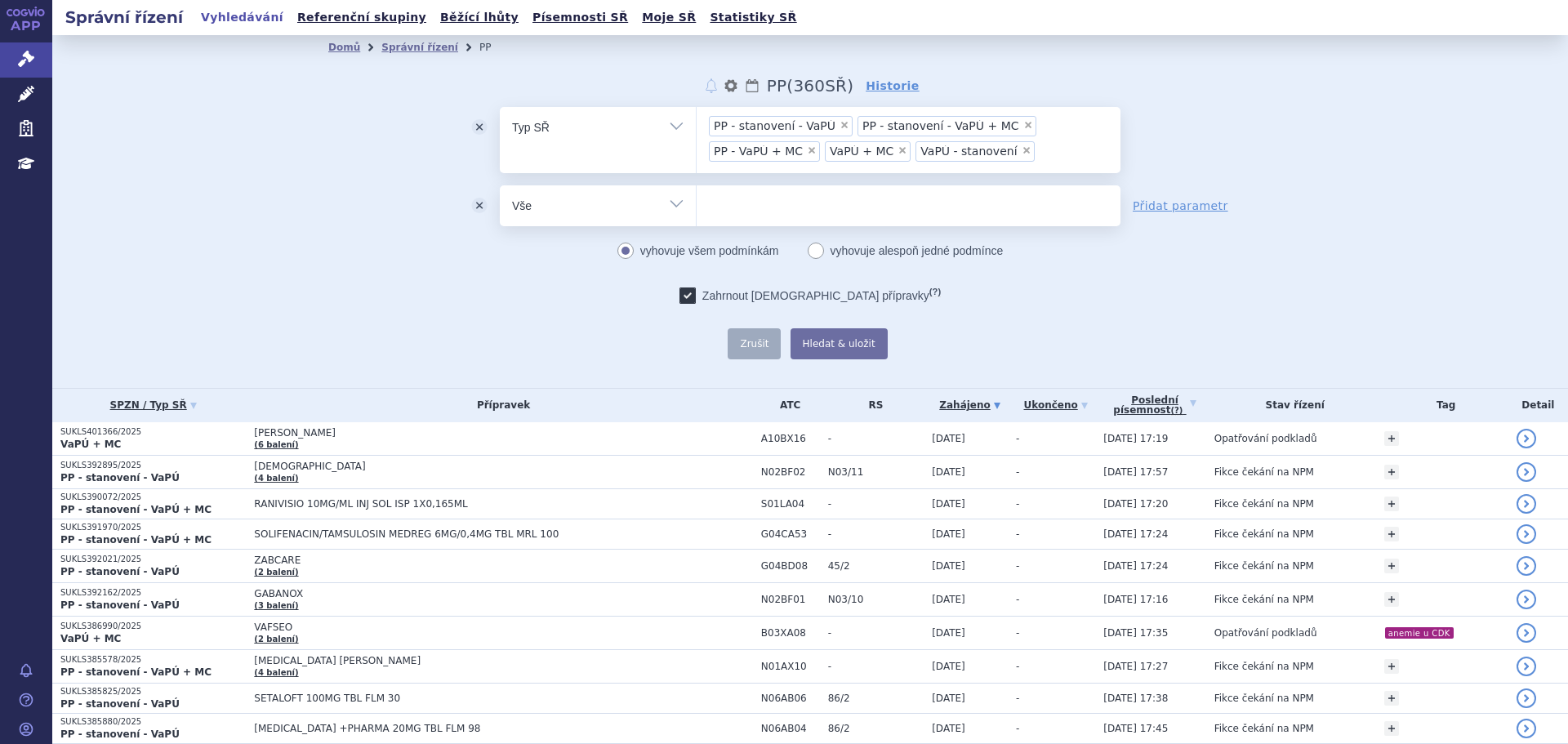
click at [577, 200] on select "Vše Spisová značka Typ SŘ Přípravek/SUKL kód Účastník/Držitel" at bounding box center [597, 204] width 196 height 37
select select "filter-procedure-product-status"
click at [500, 186] on select "Vše Spisová značka Typ SŘ Přípravek/SUKL kód Účastník/Držitel" at bounding box center [597, 204] width 196 height 37
click at [766, 195] on ul at bounding box center [908, 202] width 424 height 34
click at [697, 195] on select at bounding box center [696, 205] width 1 height 40
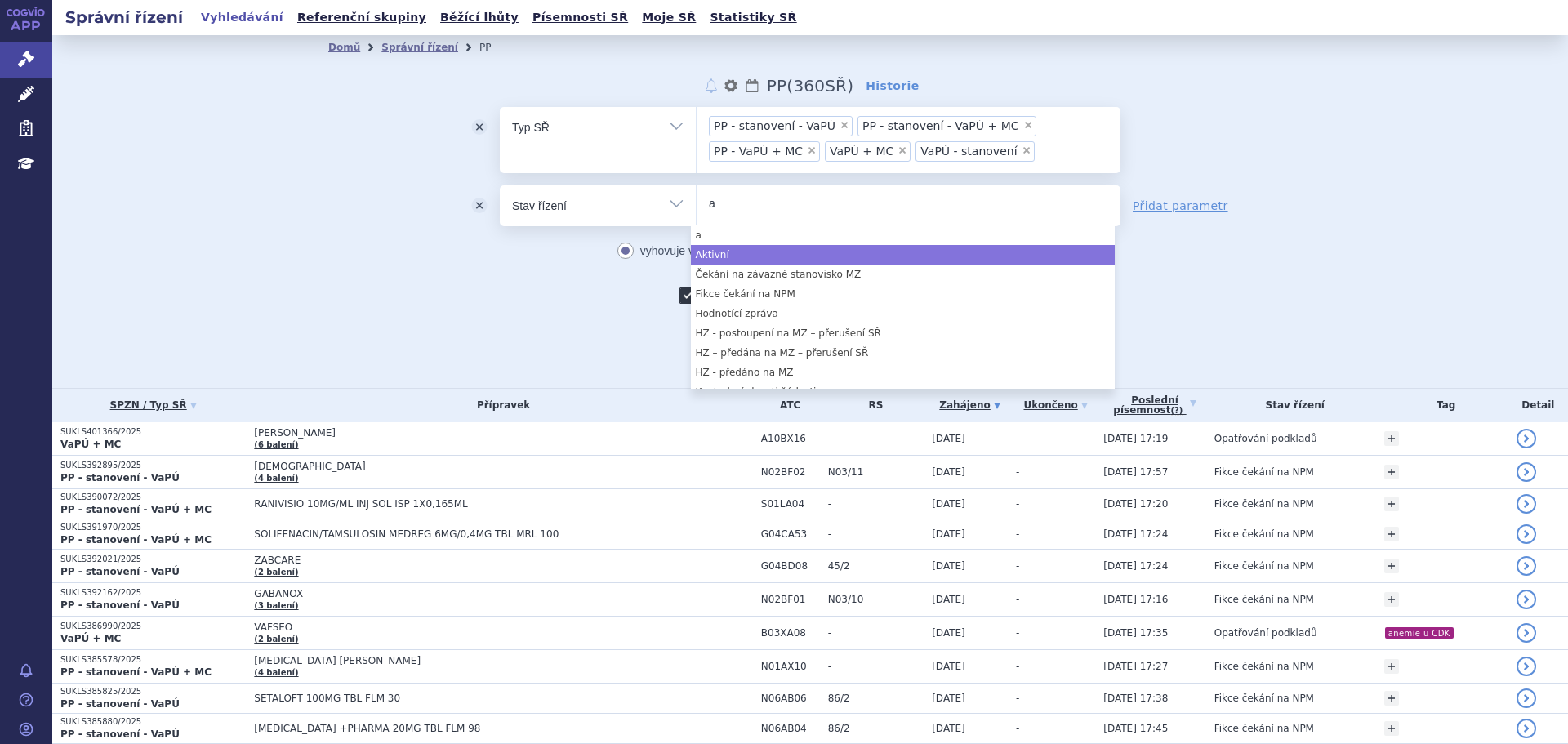
type input "a"
select select "a0d16f3a-7c3c-49b9-bbbf-43dbf2e58536"
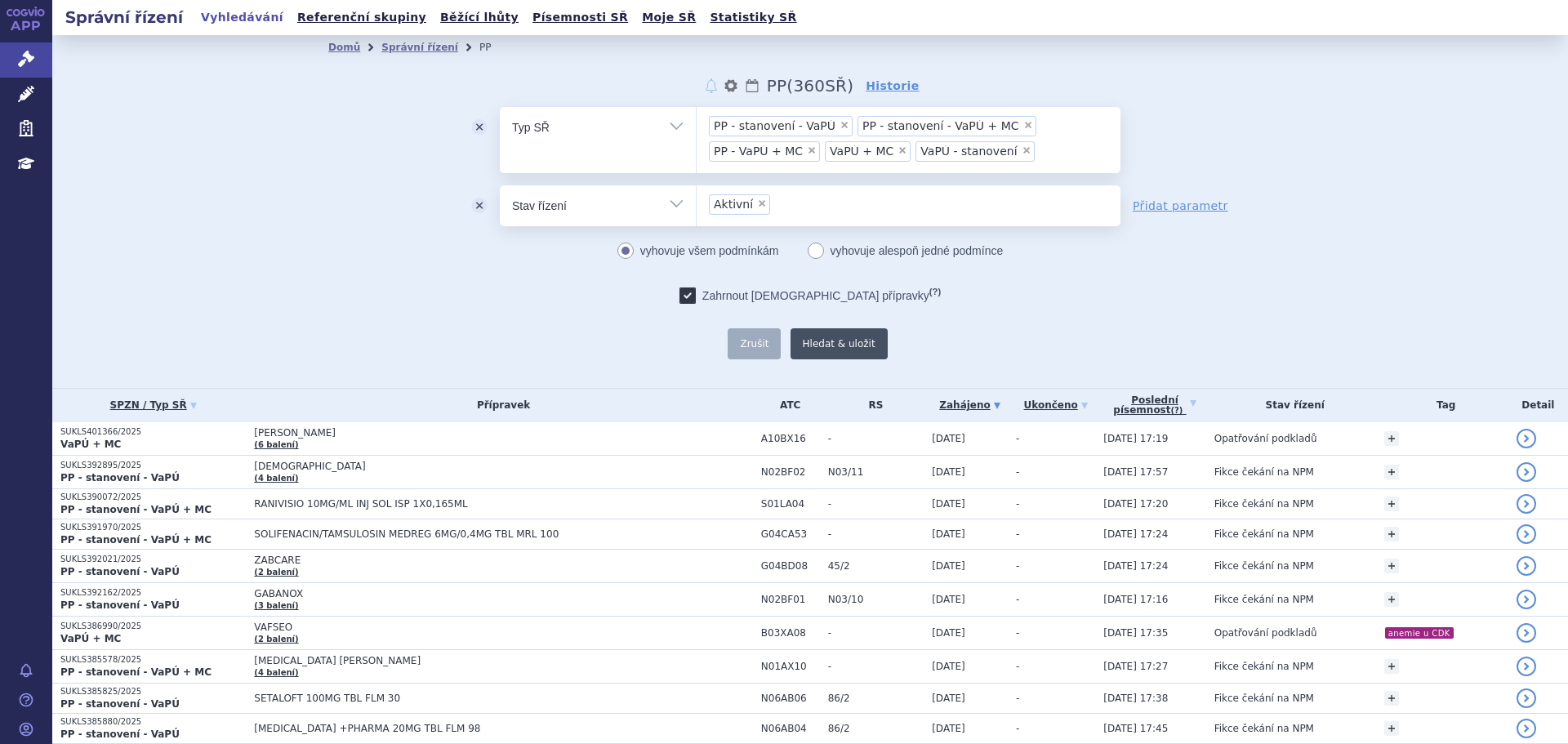
click at [819, 343] on button "Hledat & uložit" at bounding box center [839, 344] width 97 height 31
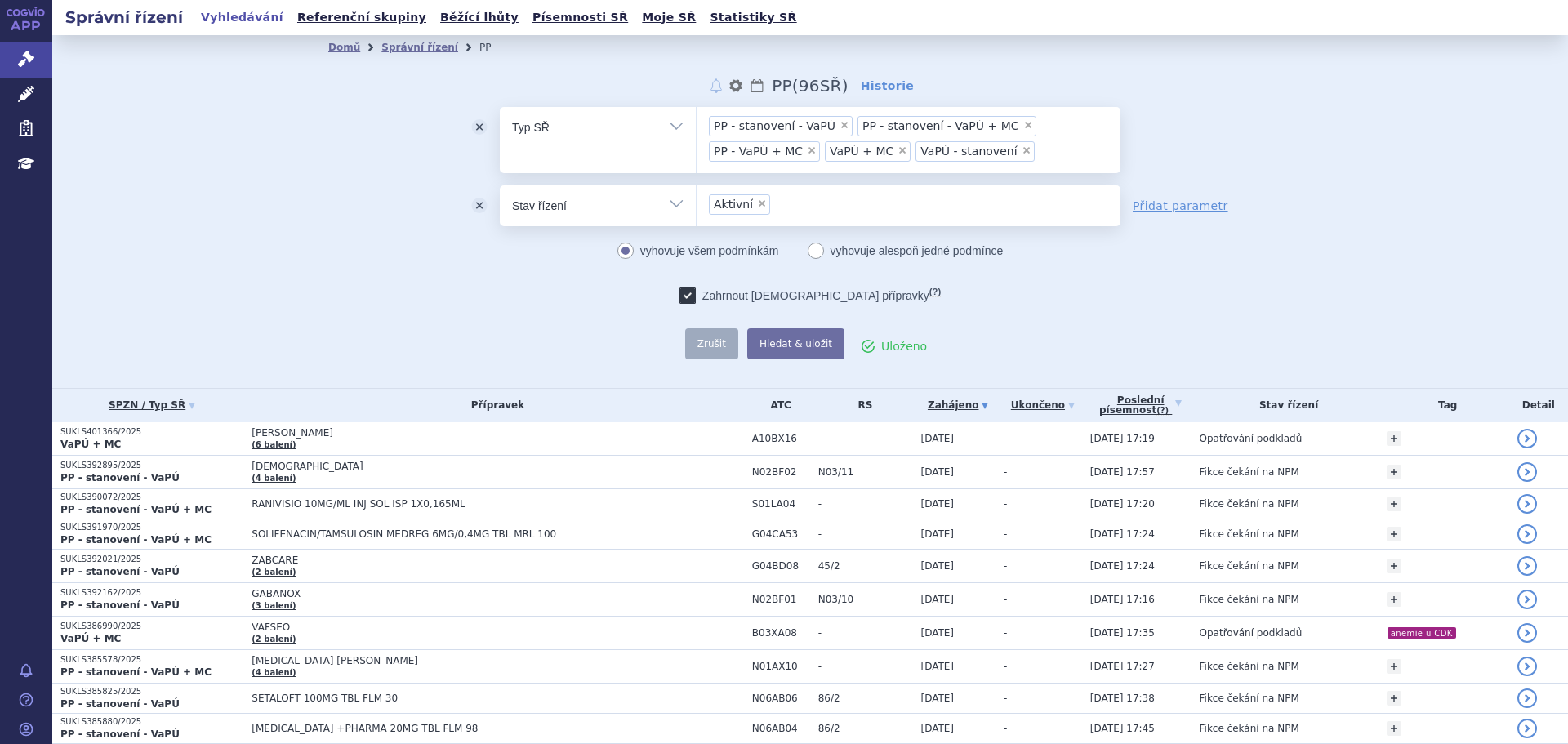
click at [819, 343] on button "Hledat & uložit" at bounding box center [796, 344] width 97 height 31
click at [18, 49] on link "Správní řízení" at bounding box center [26, 59] width 52 height 34
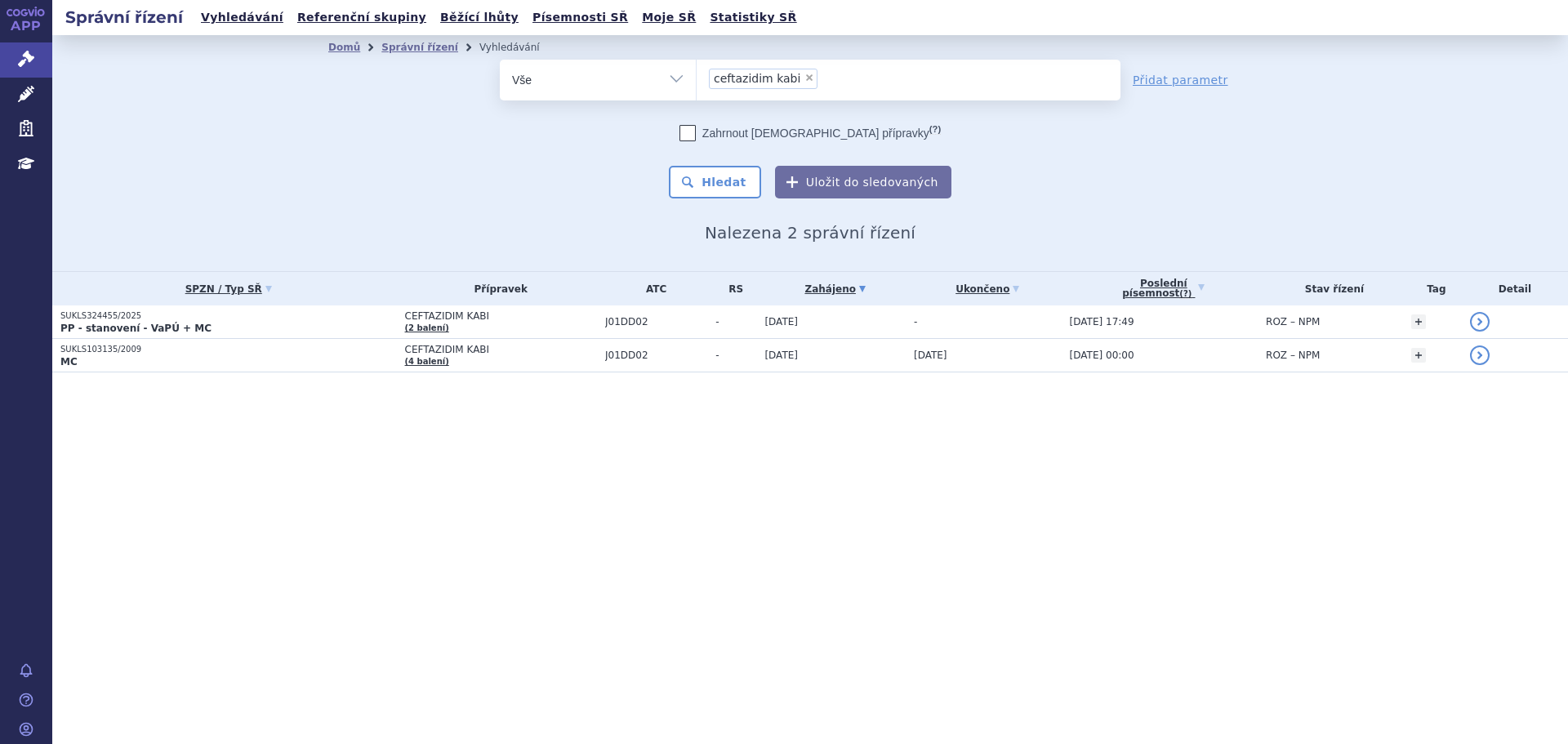
click at [572, 77] on select "Vše Spisová značka Typ SŘ Přípravek/SUKL kód Účastník/Držitel" at bounding box center [597, 78] width 196 height 37
click at [578, 83] on select "Vše Spisová značka Typ SŘ Přípravek/SUKL kód Účastník/Držitel" at bounding box center [597, 78] width 196 height 37
click at [597, 69] on select "Vše Spisová značka Typ SŘ Přípravek/SUKL kód Účastník/Držitel" at bounding box center [597, 78] width 196 height 37
drag, startPoint x: 638, startPoint y: 74, endPoint x: 633, endPoint y: 85, distance: 12.1
click at [638, 74] on select "Vše Spisová značka Typ SŘ Přípravek/SUKL kód Účastník/Držitel" at bounding box center [597, 78] width 196 height 37
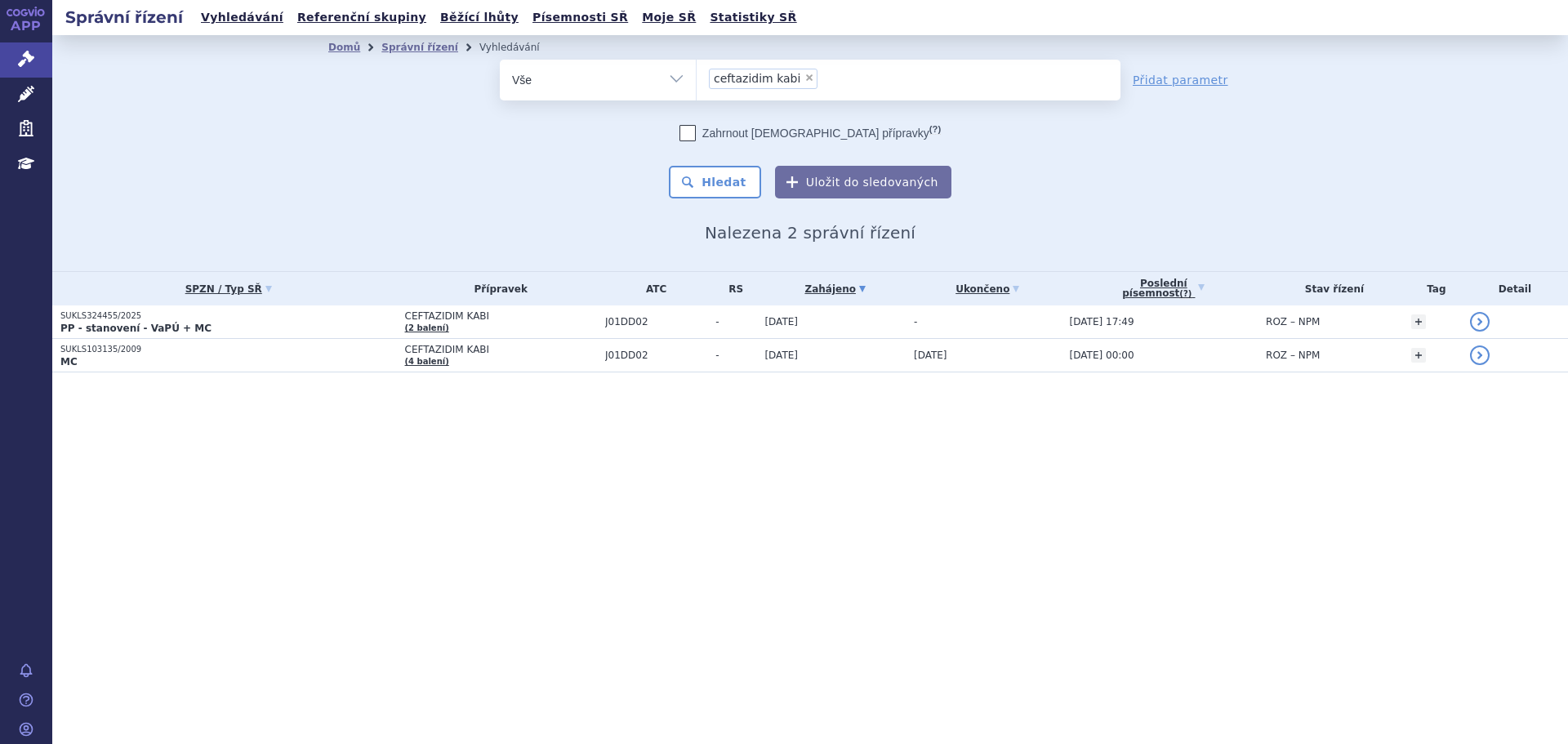
select select "filter-atc-group"
click at [500, 60] on select "Vše Spisová značka Typ SŘ Přípravek/SUKL kód Účastník/Držitel" at bounding box center [597, 78] width 196 height 37
click at [780, 68] on ul at bounding box center [908, 76] width 424 height 34
click at [697, 68] on select at bounding box center [696, 79] width 1 height 40
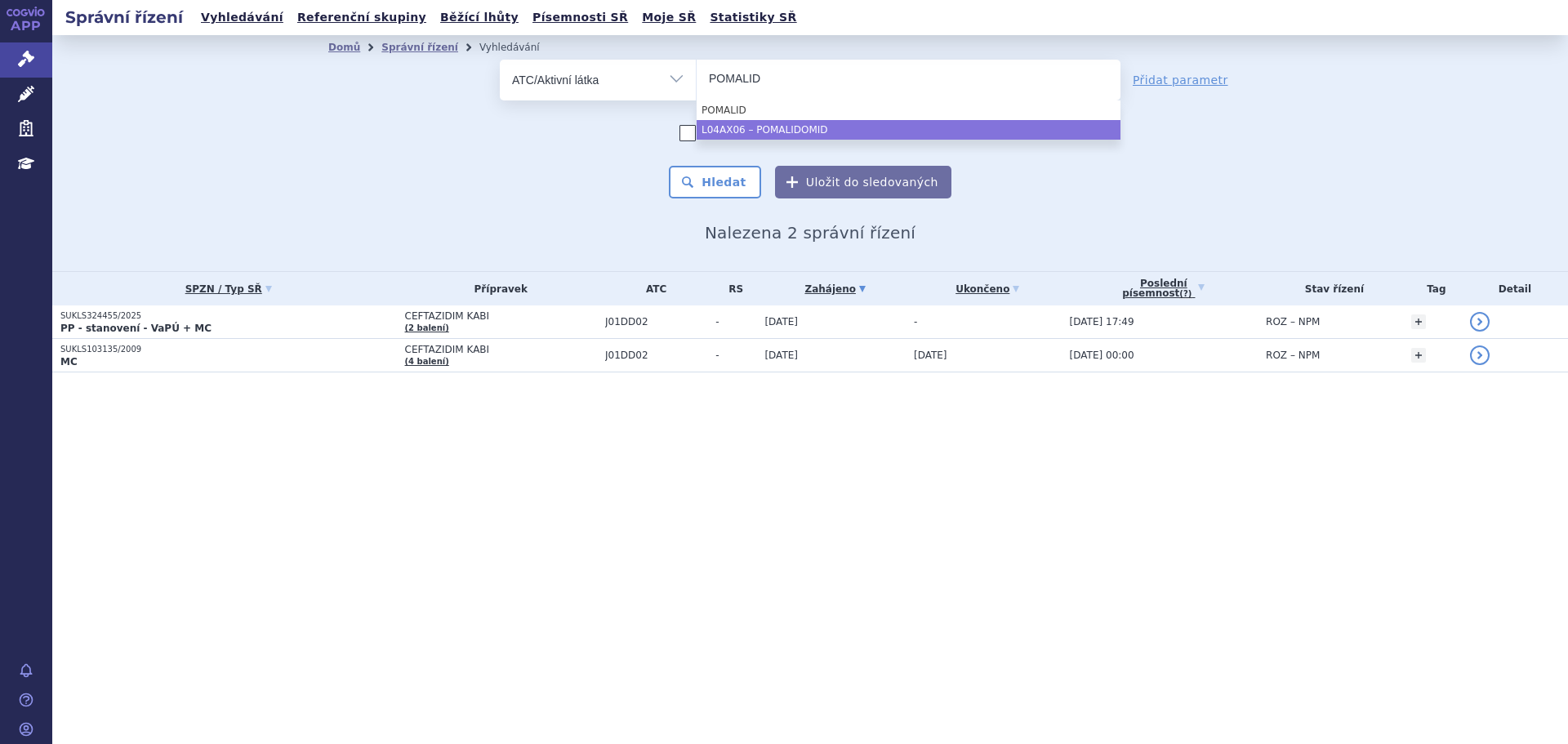
type input "POMALID"
select select "L04AX06"
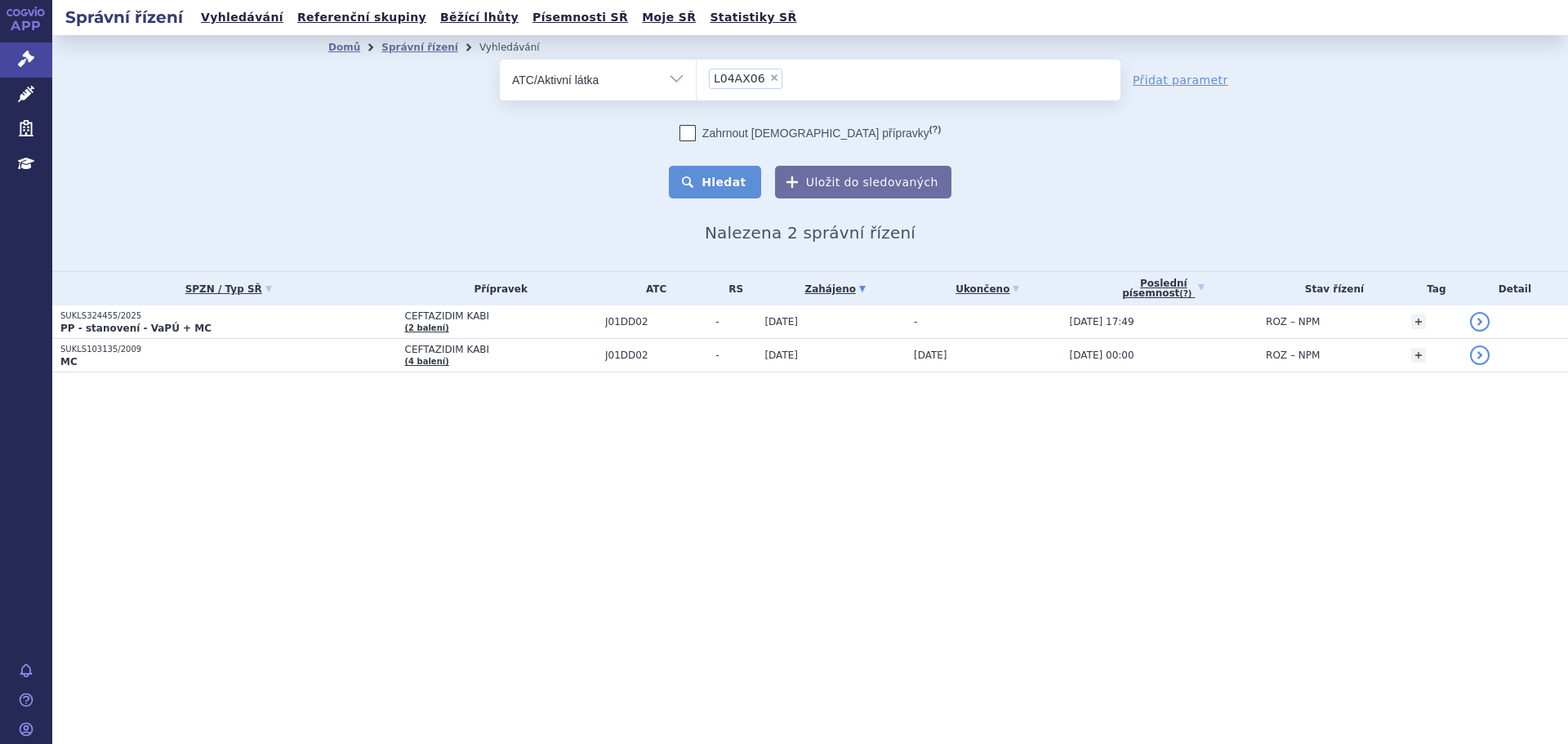
click at [730, 171] on button "Hledat" at bounding box center [715, 182] width 92 height 33
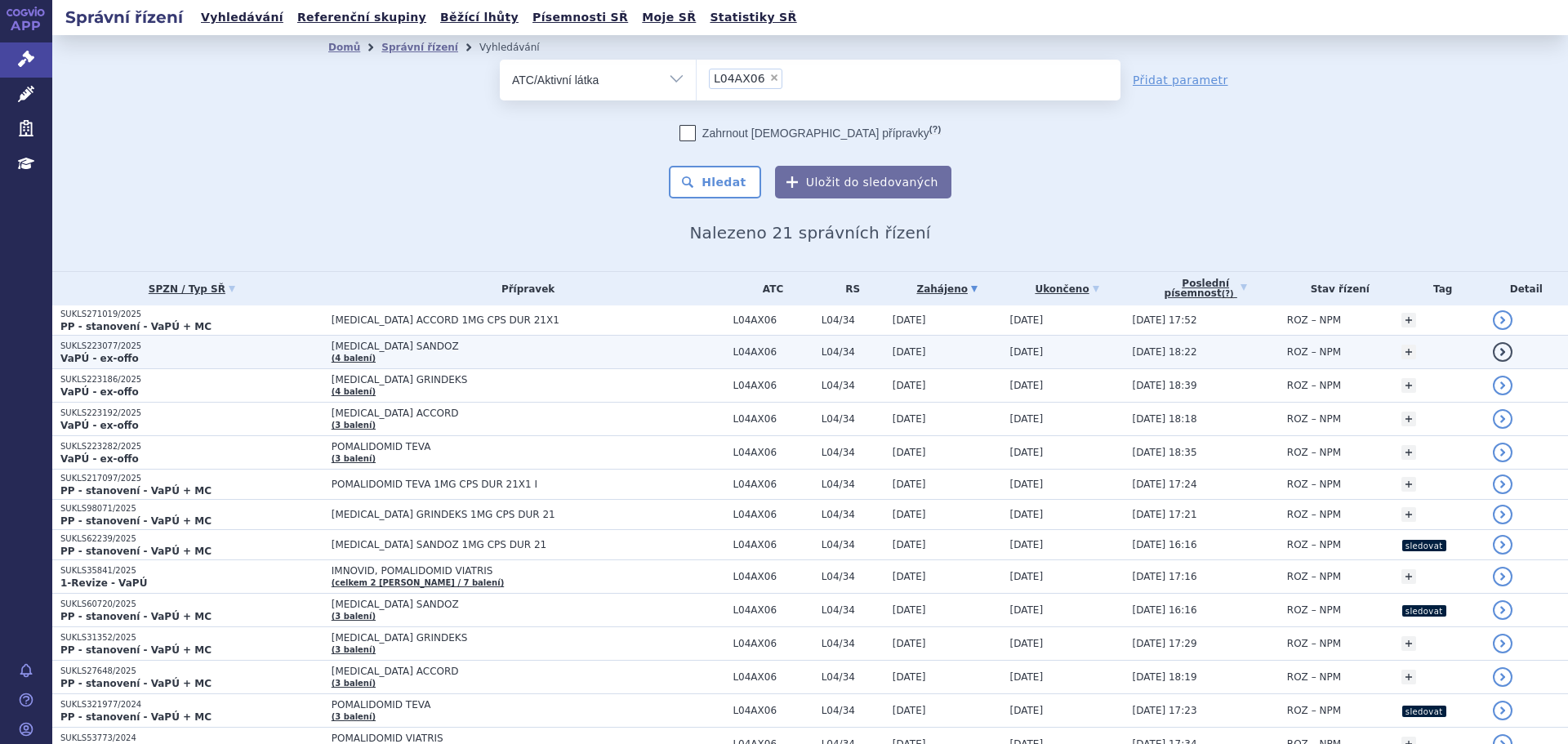
scroll to position [82, 0]
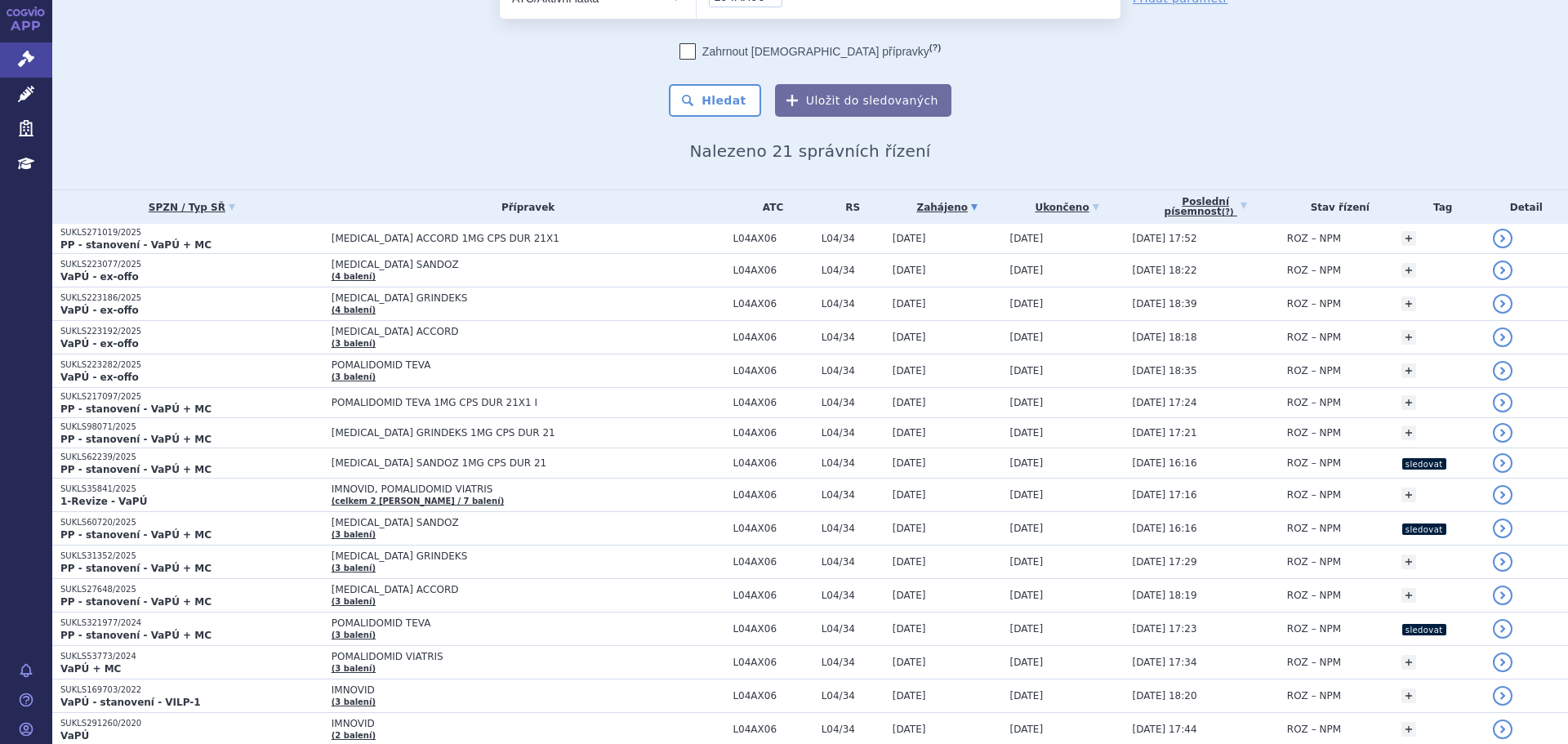
click at [354, 109] on div "odstranit Vše Spisová značka Typ SŘ" at bounding box center [810, 47] width 963 height 139
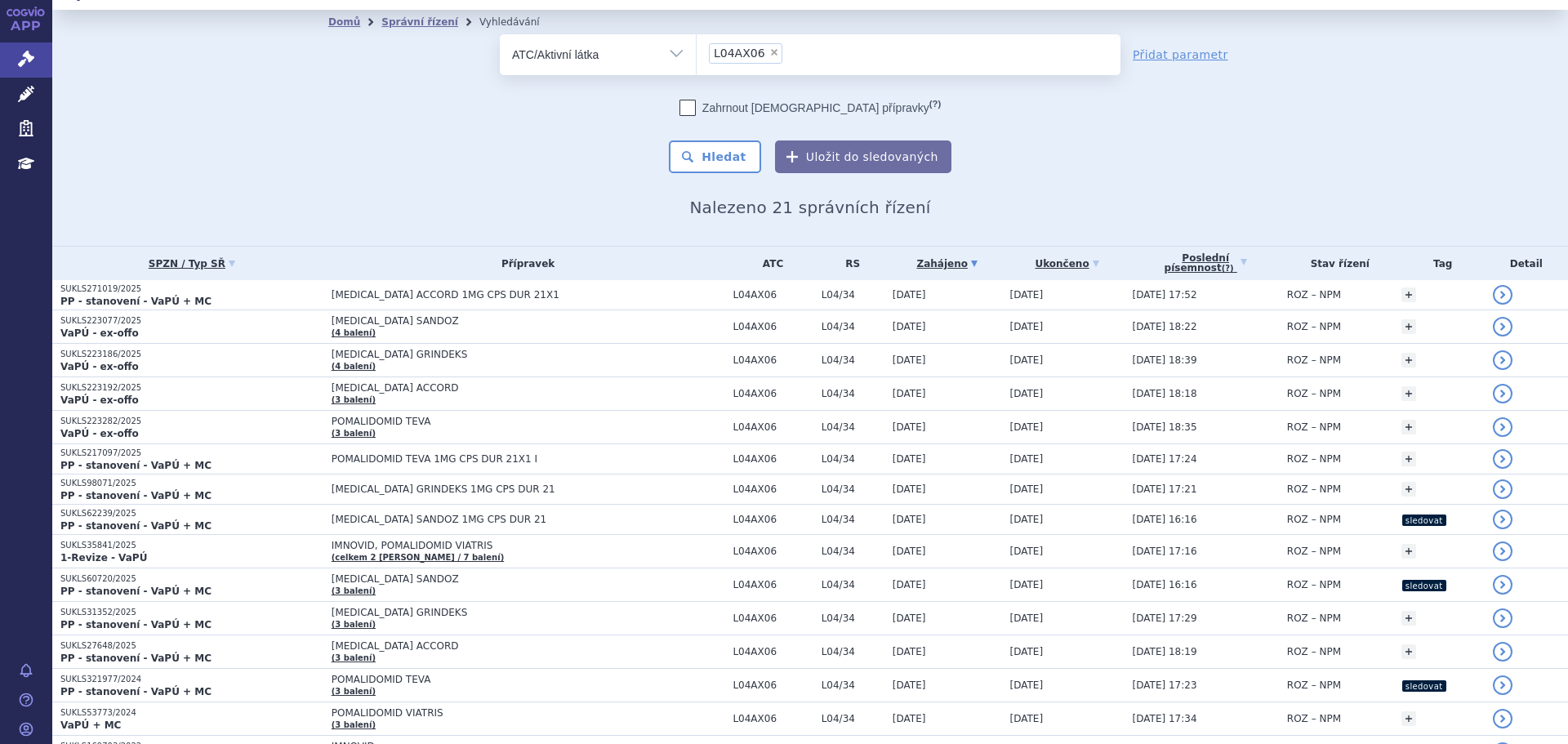
scroll to position [0, 0]
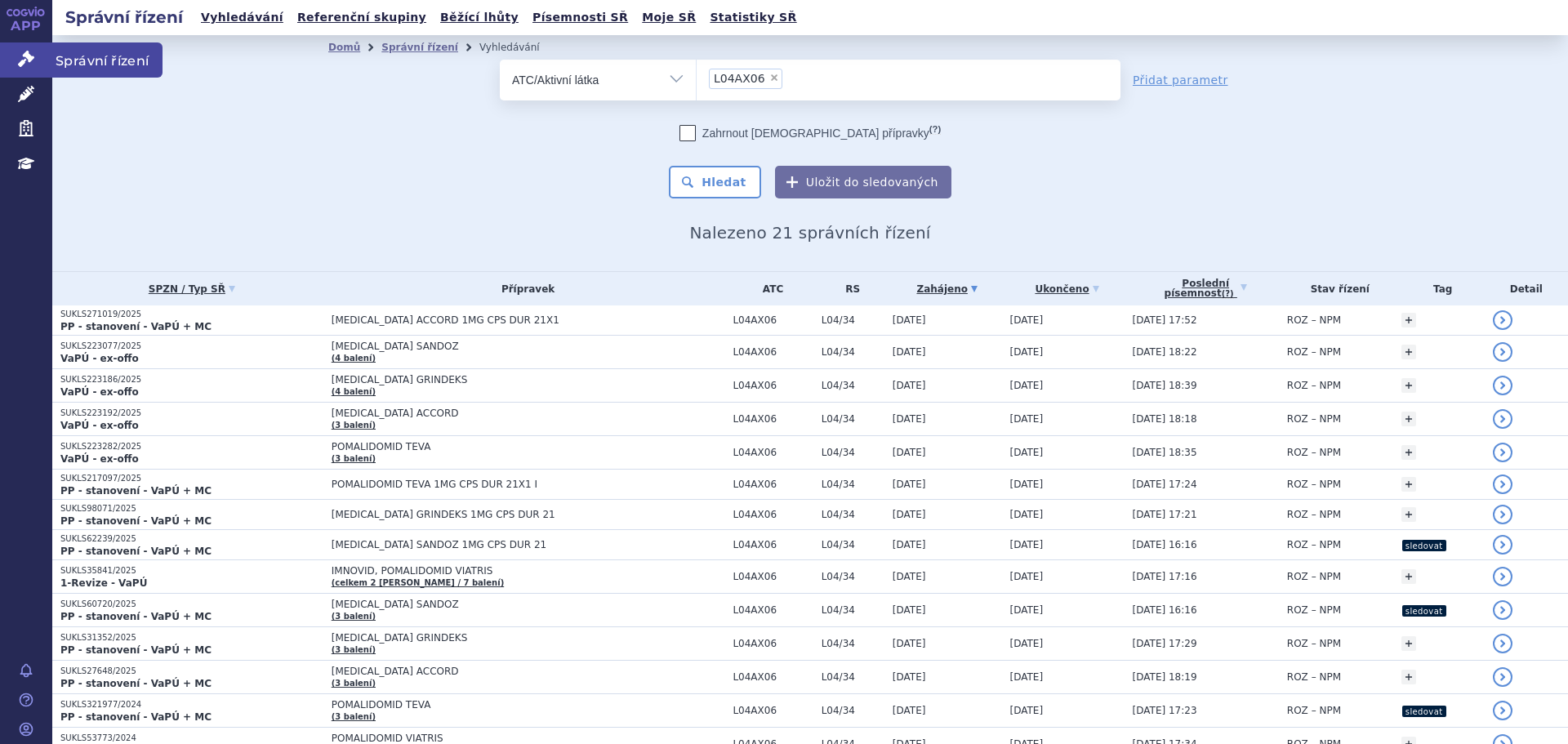
click at [25, 52] on link "Správní řízení" at bounding box center [26, 59] width 52 height 34
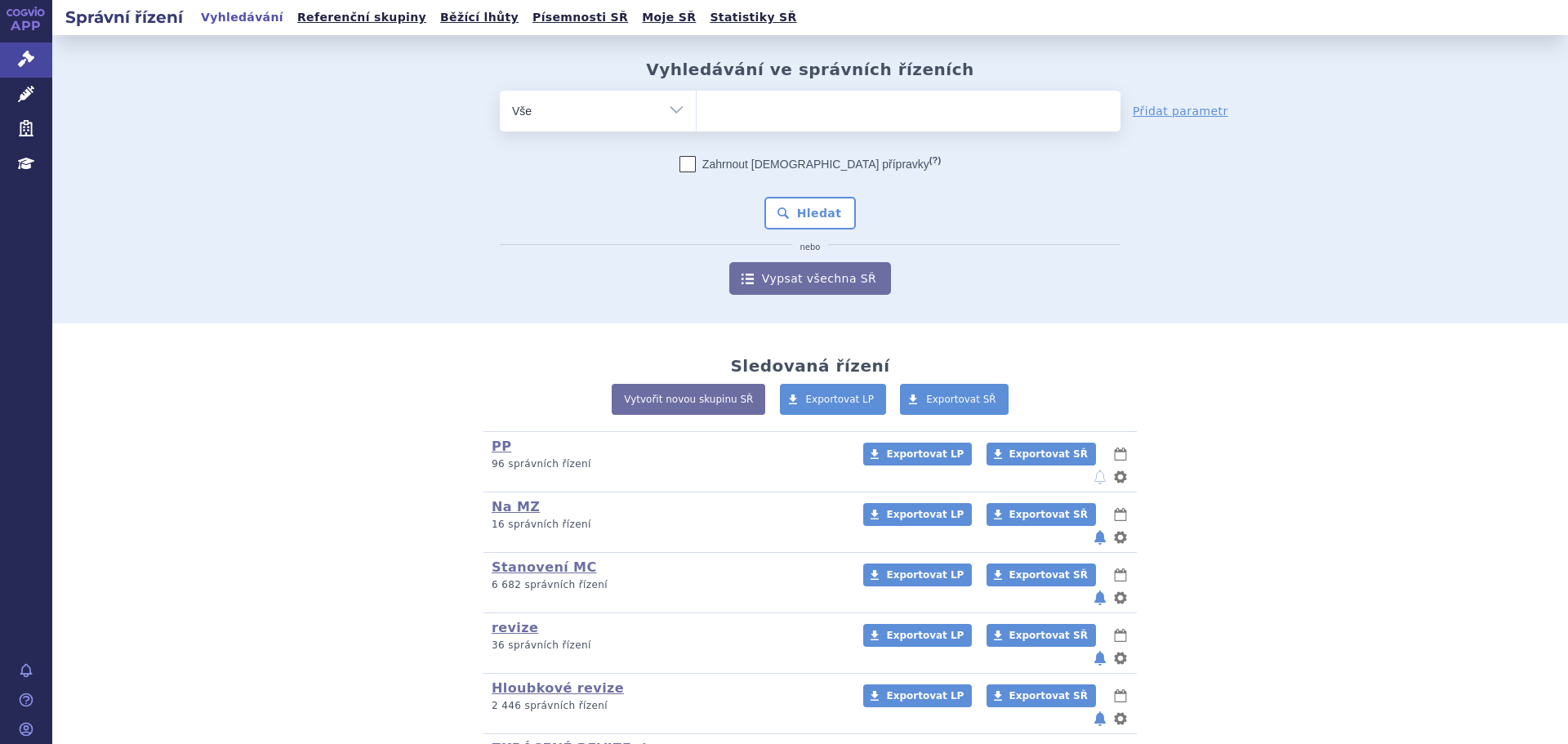
click at [635, 121] on select "Vše Spisová značka Typ SŘ Přípravek/SUKL kód Účastník/Držitel" at bounding box center [597, 109] width 196 height 37
drag, startPoint x: 1226, startPoint y: 229, endPoint x: 1062, endPoint y: 321, distance: 188.0
click at [1226, 229] on div "odstranit Vše Spisová značka Typ SŘ" at bounding box center [810, 193] width 963 height 204
click at [494, 445] on link "PP" at bounding box center [501, 446] width 19 height 16
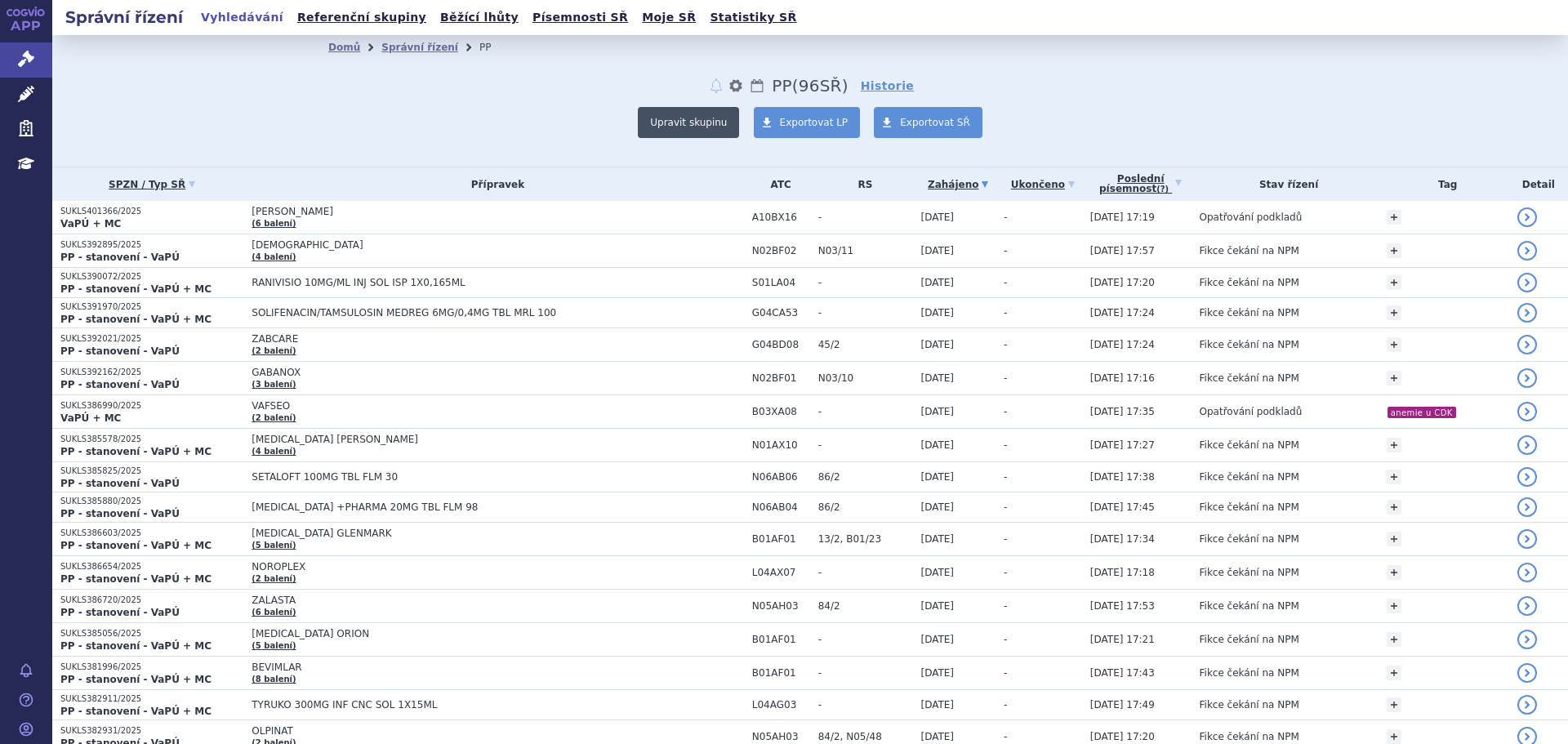
click at [659, 128] on button "Upravit skupinu" at bounding box center [688, 122] width 101 height 31
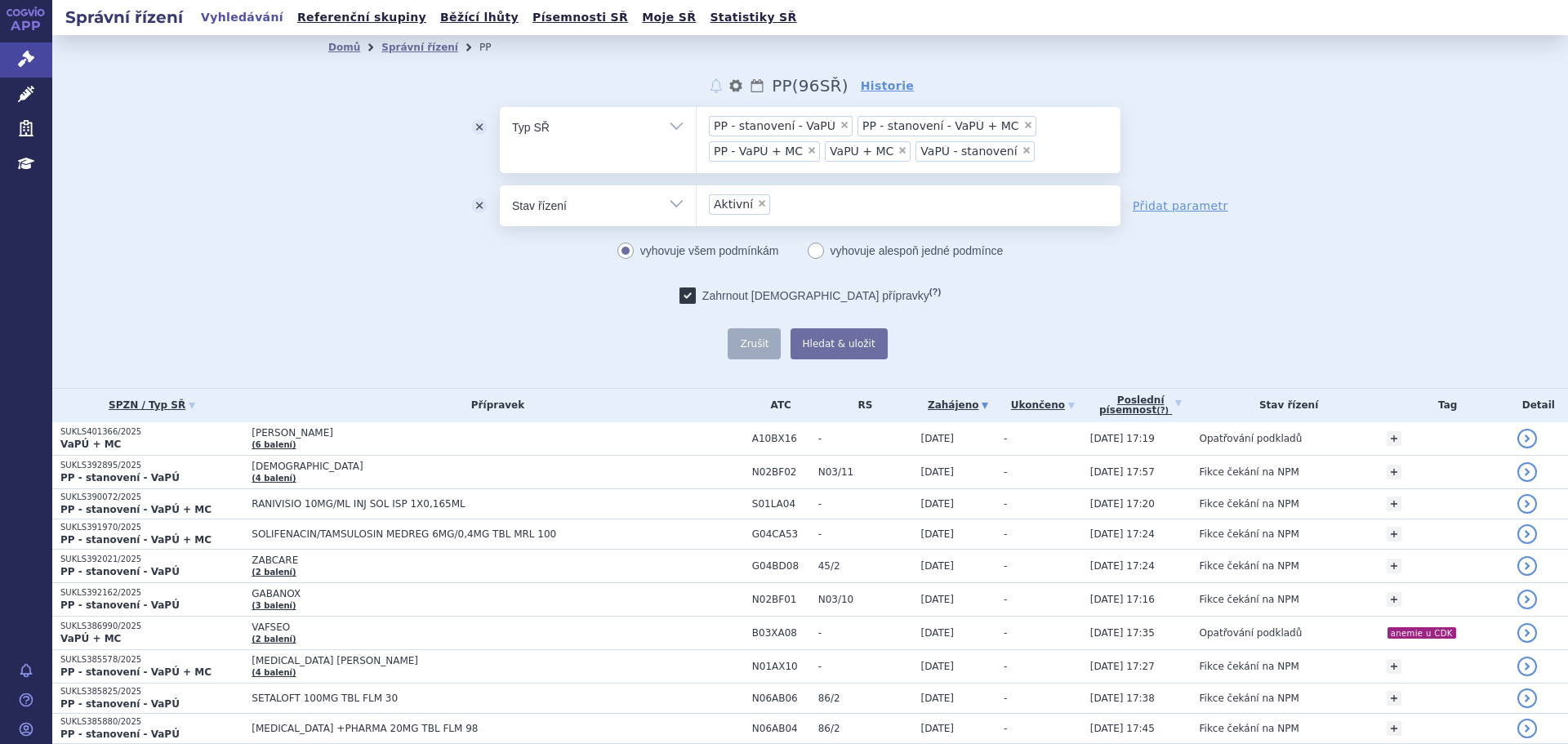
click at [580, 199] on select "Vše Spisová značka Typ SŘ Přípravek/SUKL kód Účastník/Držitel" at bounding box center [597, 204] width 196 height 37
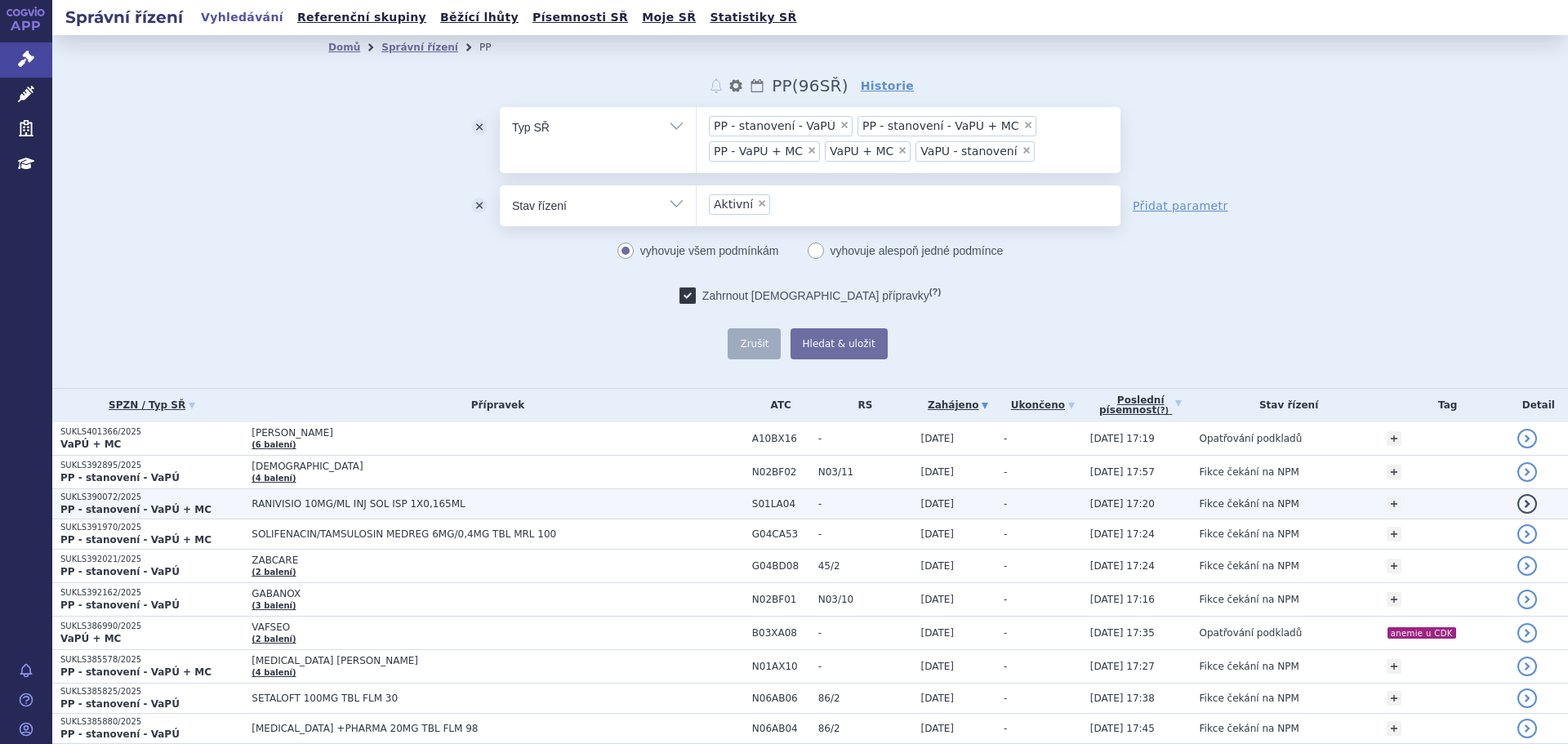
select select "filter-started"
click at [500, 186] on select "Vše Spisová značka Typ SŘ Přípravek/SUKL kód Účastník/Držitel" at bounding box center [597, 204] width 196 height 37
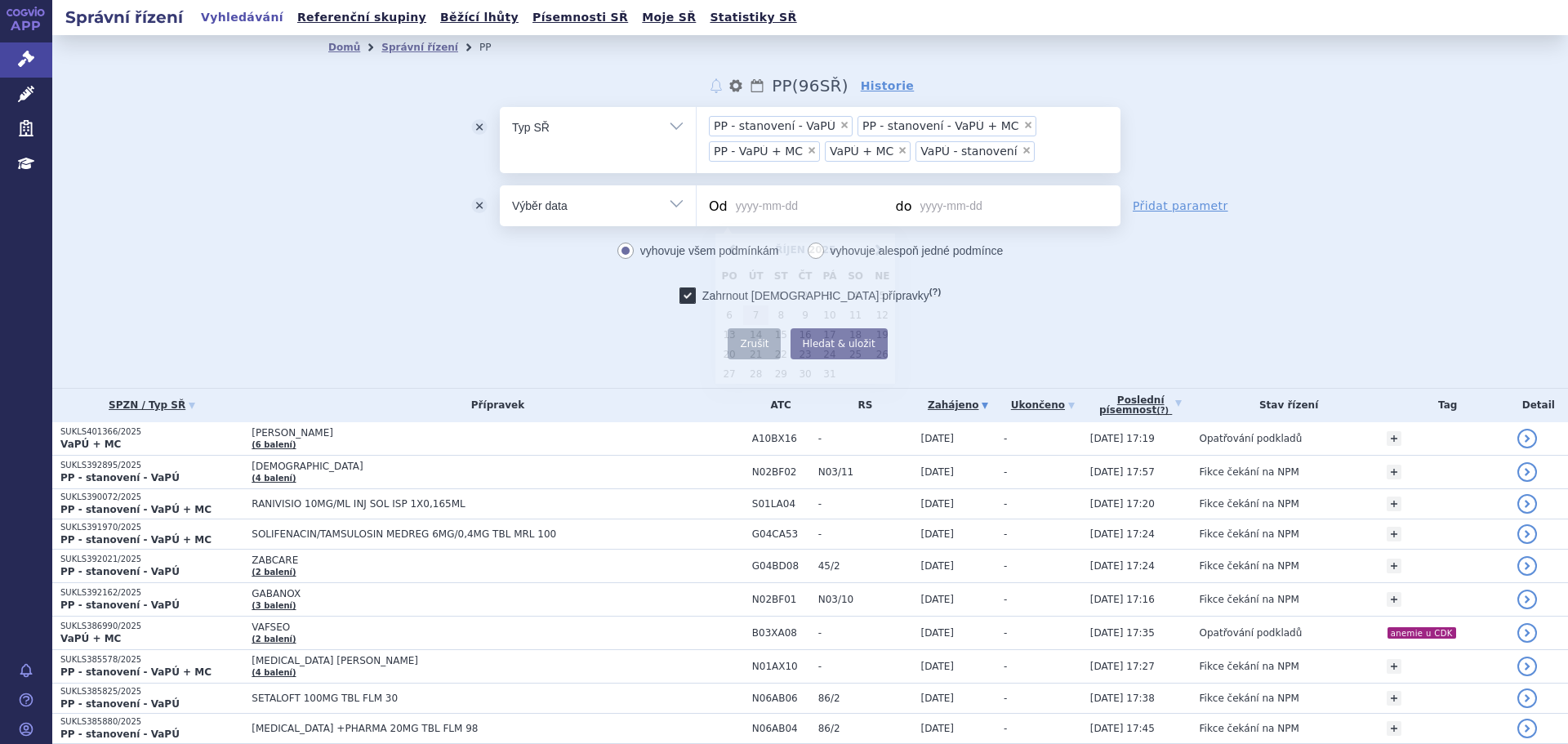
click at [790, 201] on input "Od" at bounding box center [812, 206] width 160 height 40
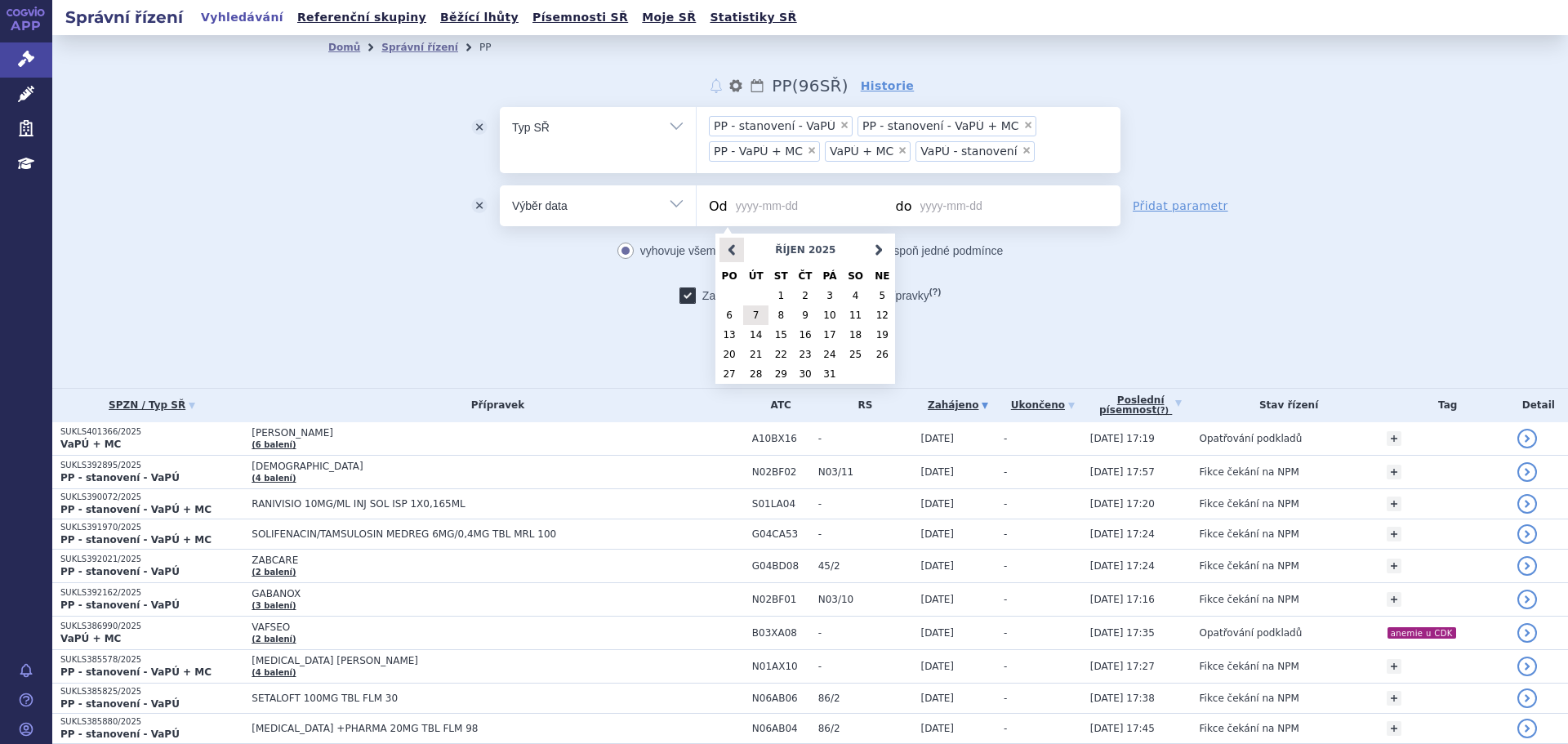
click at [730, 257] on link "<Dříve" at bounding box center [732, 250] width 25 height 25
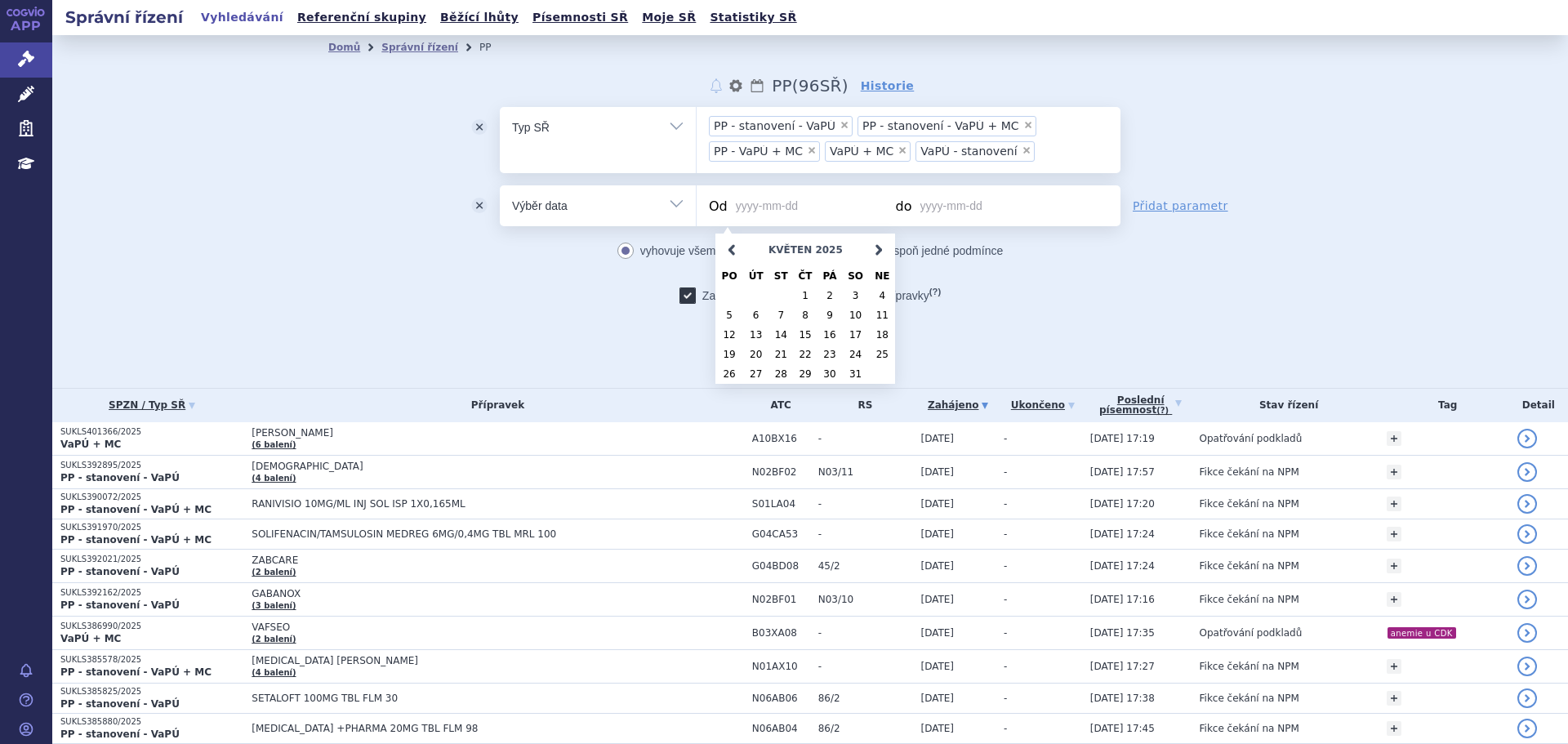
click at [730, 257] on link "<Dříve" at bounding box center [732, 250] width 25 height 25
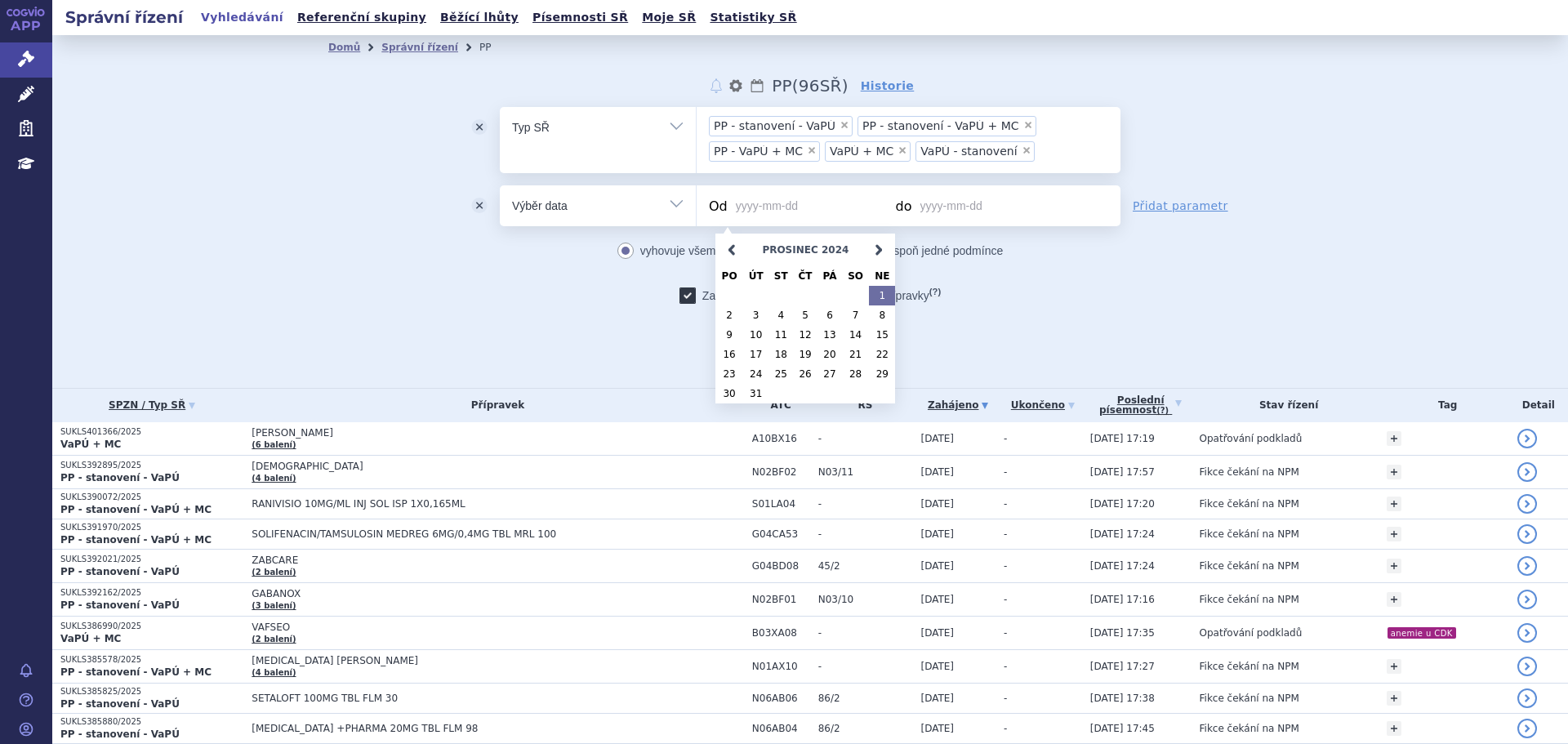
click at [886, 295] on link "1" at bounding box center [881, 295] width 26 height 19
type input "[DATE]"
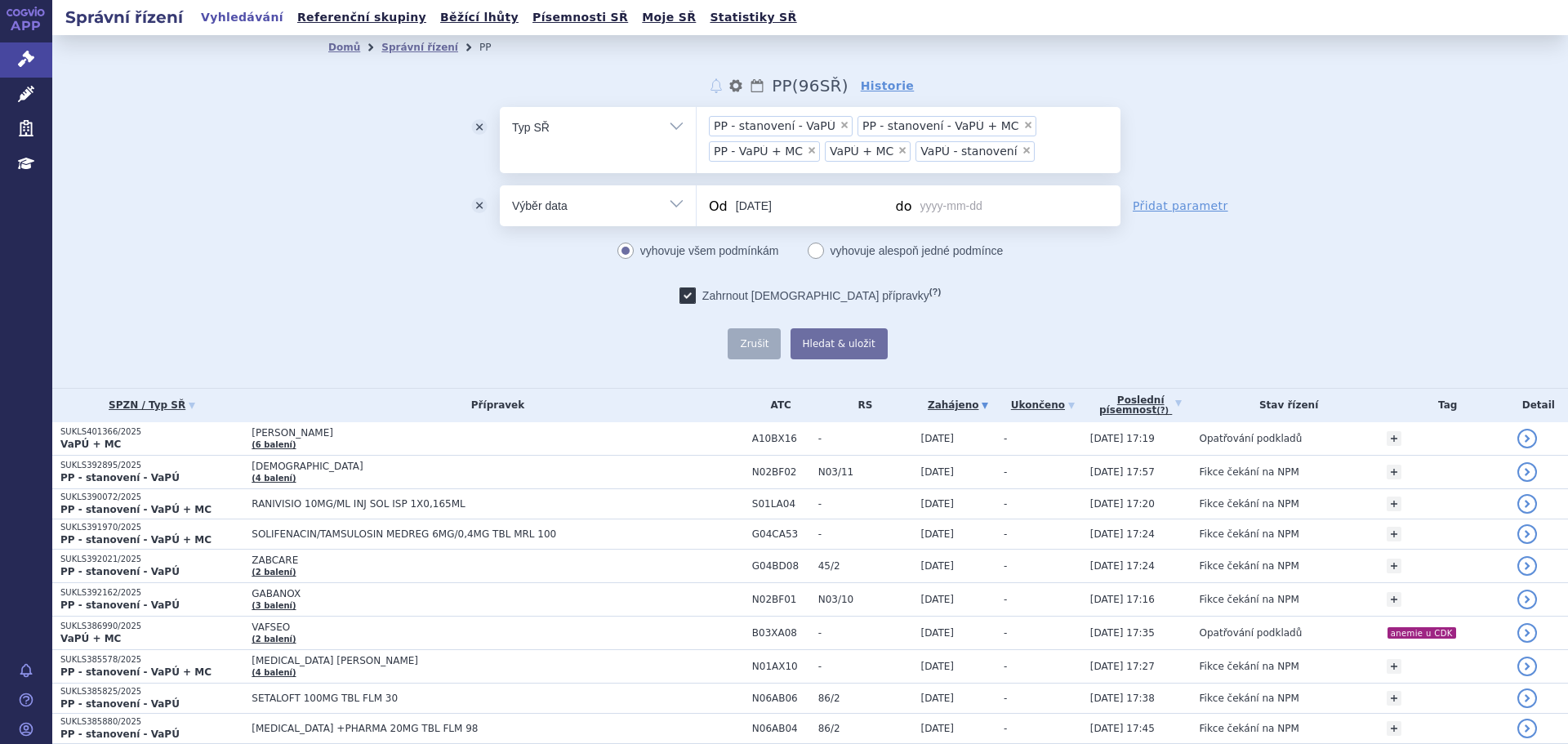
click at [944, 201] on input "do" at bounding box center [996, 206] width 160 height 40
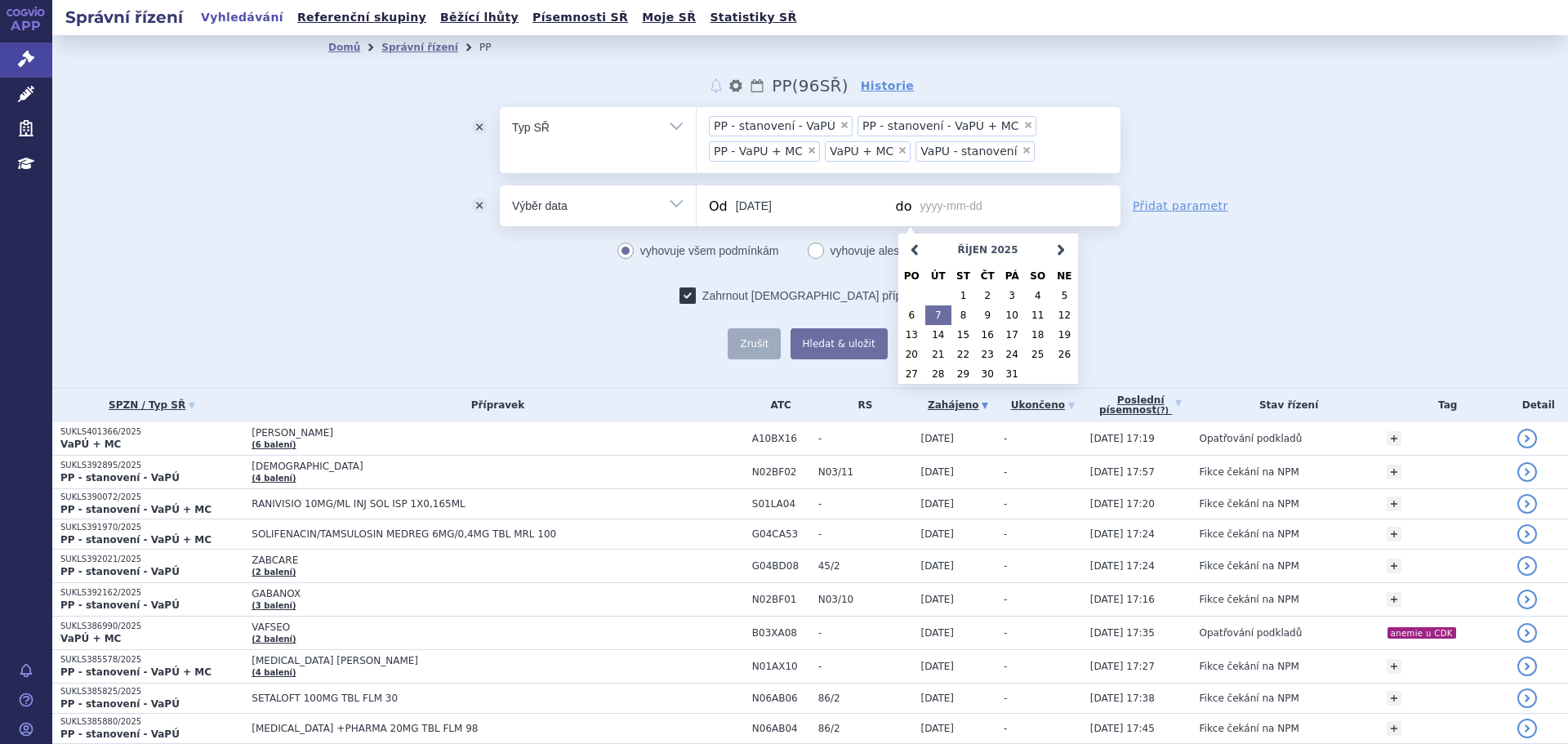
click at [935, 322] on link "7" at bounding box center [938, 315] width 26 height 19
type input "[DATE]"
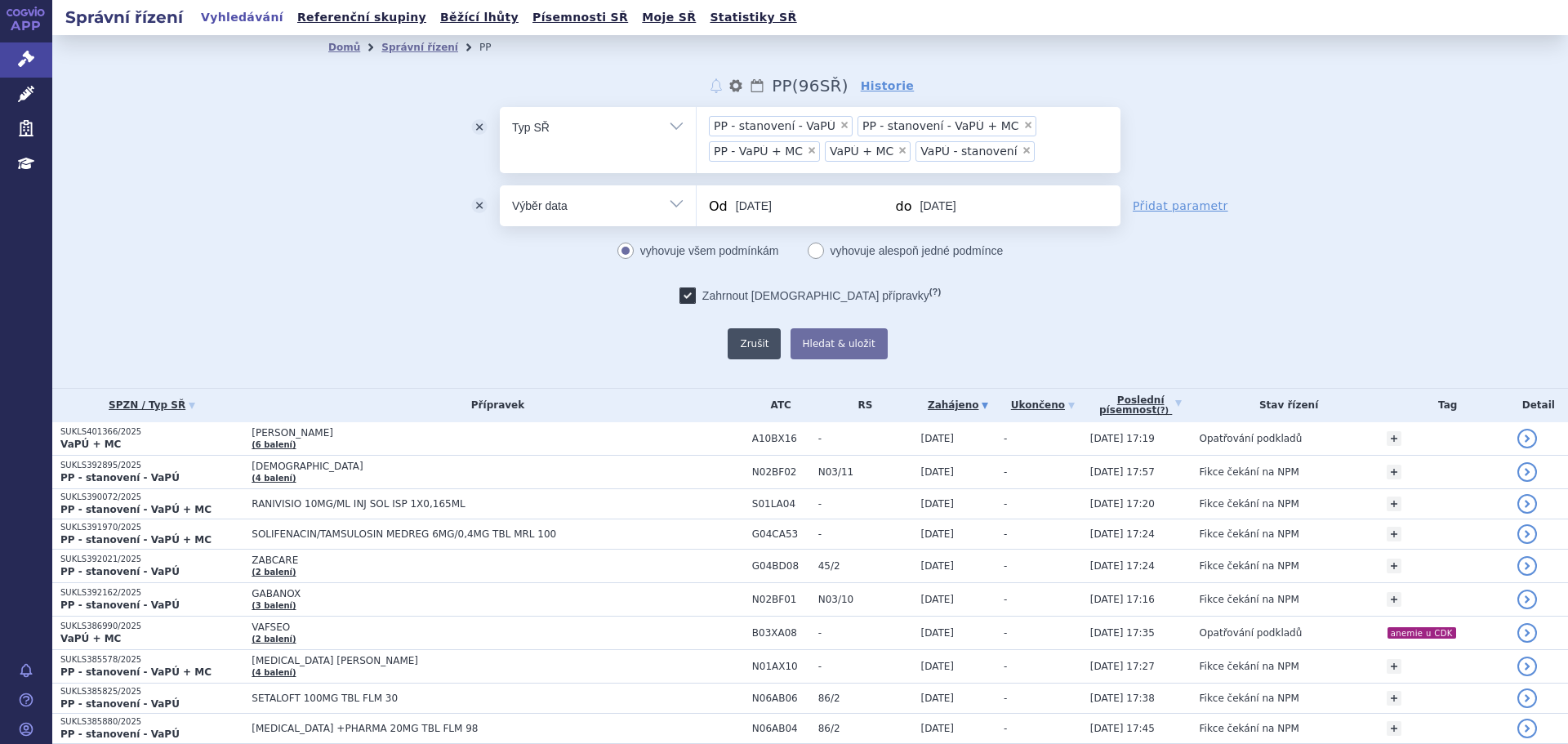
click at [752, 348] on button "Zrušit" at bounding box center [755, 344] width 53 height 31
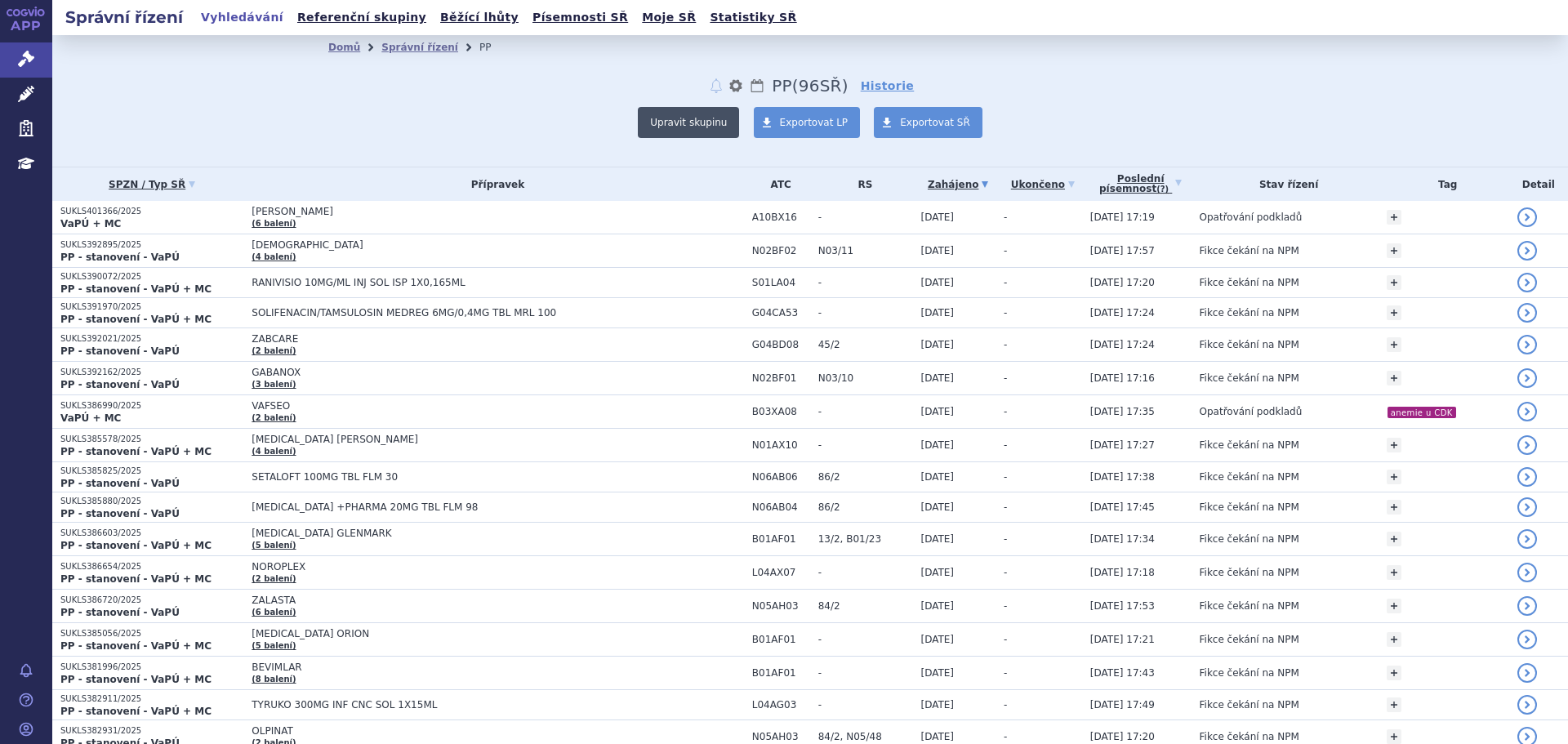
click at [675, 122] on button "Upravit skupinu" at bounding box center [688, 122] width 101 height 31
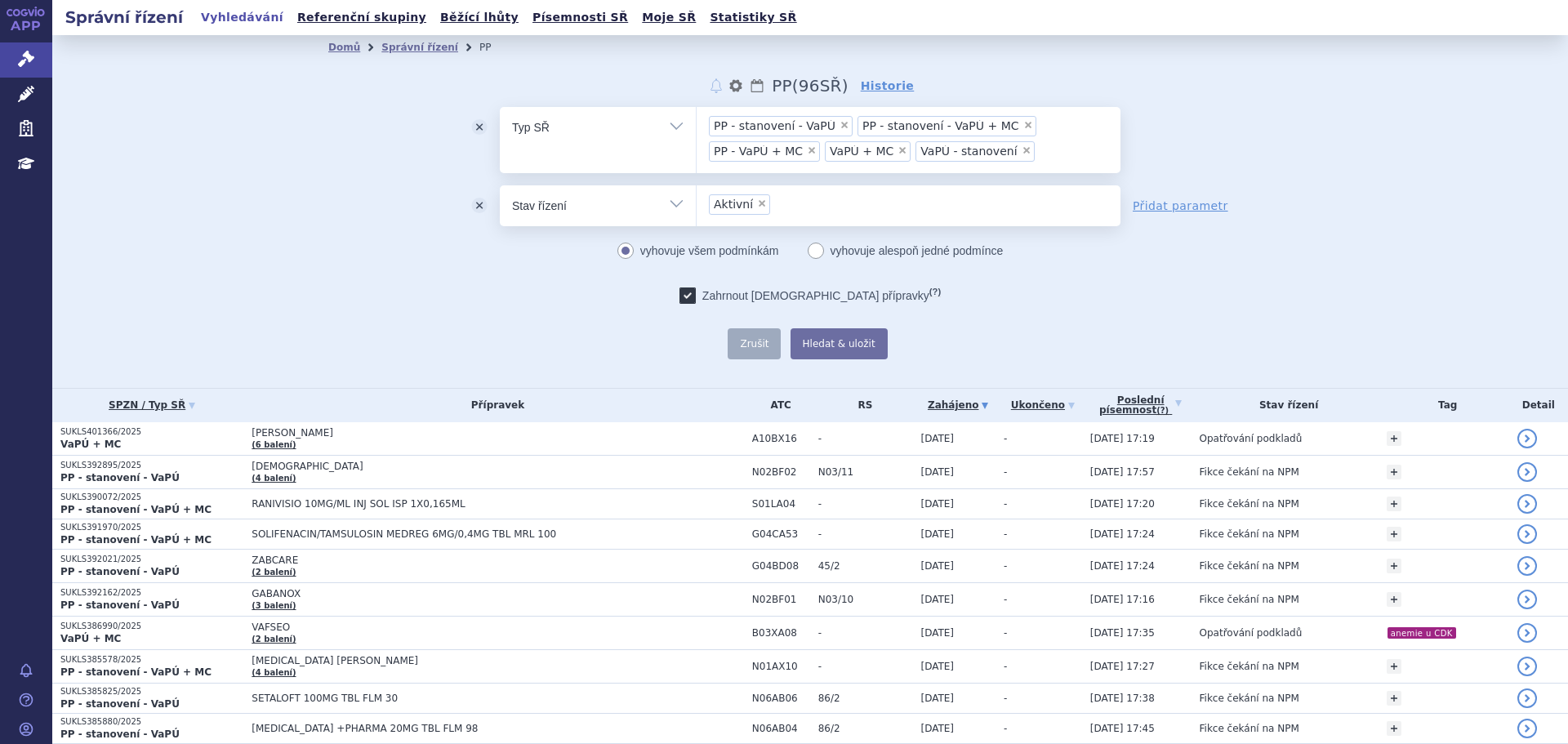
click at [757, 206] on span "×" at bounding box center [762, 203] width 10 height 10
click at [697, 206] on select "Aktivní" at bounding box center [696, 205] width 1 height 40
select select
click at [472, 201] on button "odstranit" at bounding box center [479, 206] width 40 height 40
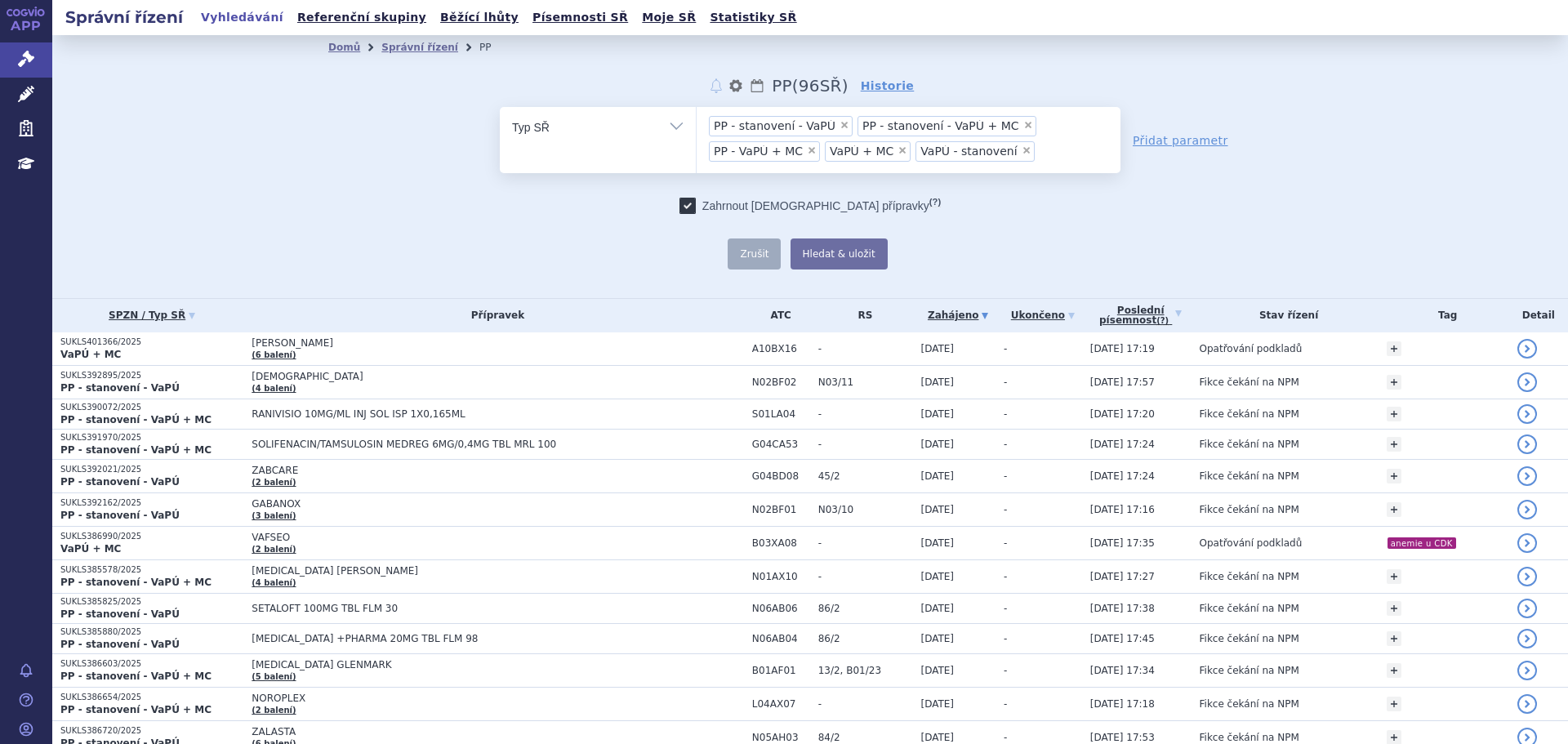
click at [1170, 138] on link "Přidat parametr" at bounding box center [1180, 141] width 96 height 17
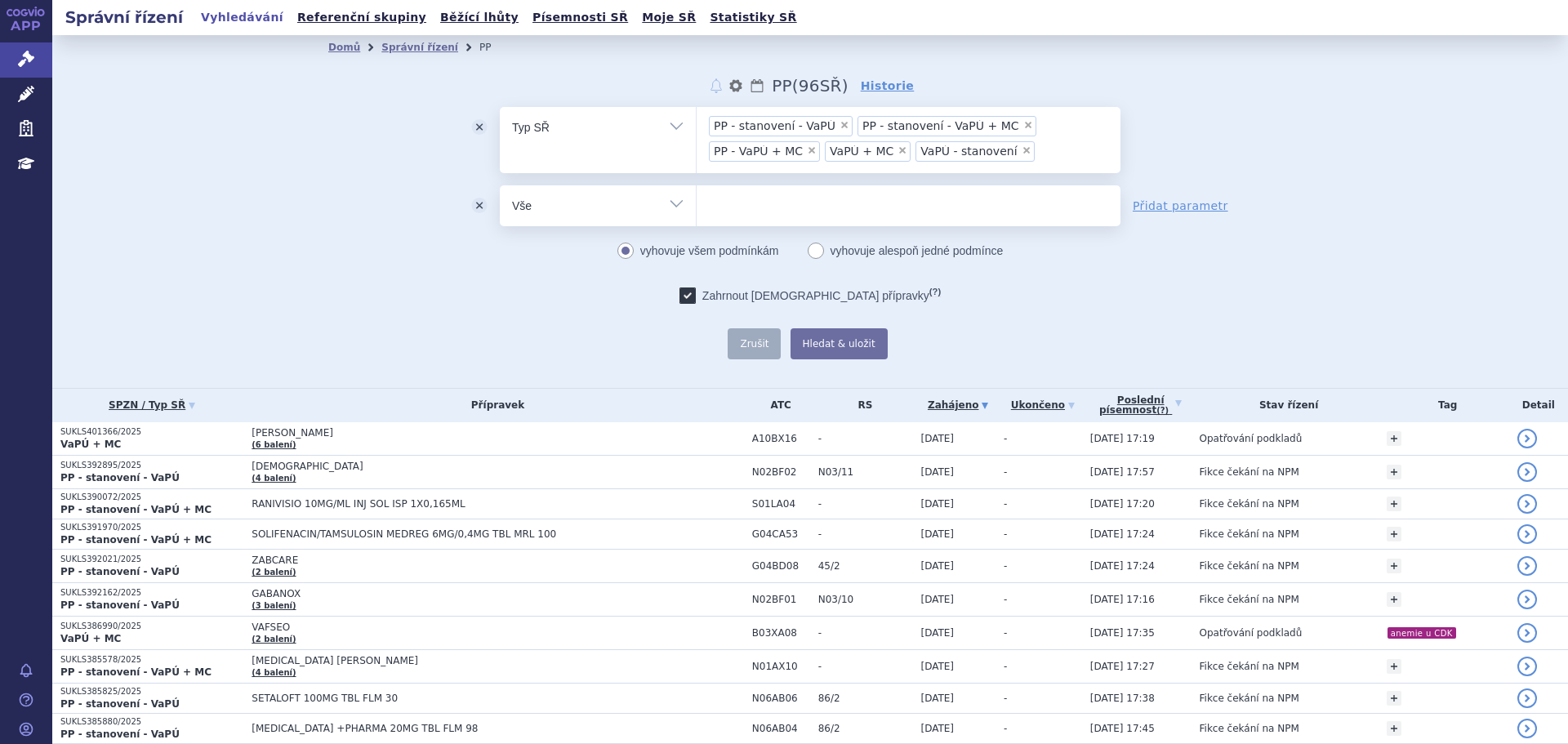
click at [601, 195] on select "Vše Spisová značka Typ SŘ Přípravek/SUKL kód Účastník/Držitel" at bounding box center [597, 204] width 196 height 37
select select "filter-started"
click at [500, 186] on select "Vše Spisová značka Typ SŘ Přípravek/SUKL kód Účastník/Držitel" at bounding box center [597, 204] width 196 height 37
click at [747, 201] on input "Od" at bounding box center [812, 206] width 160 height 40
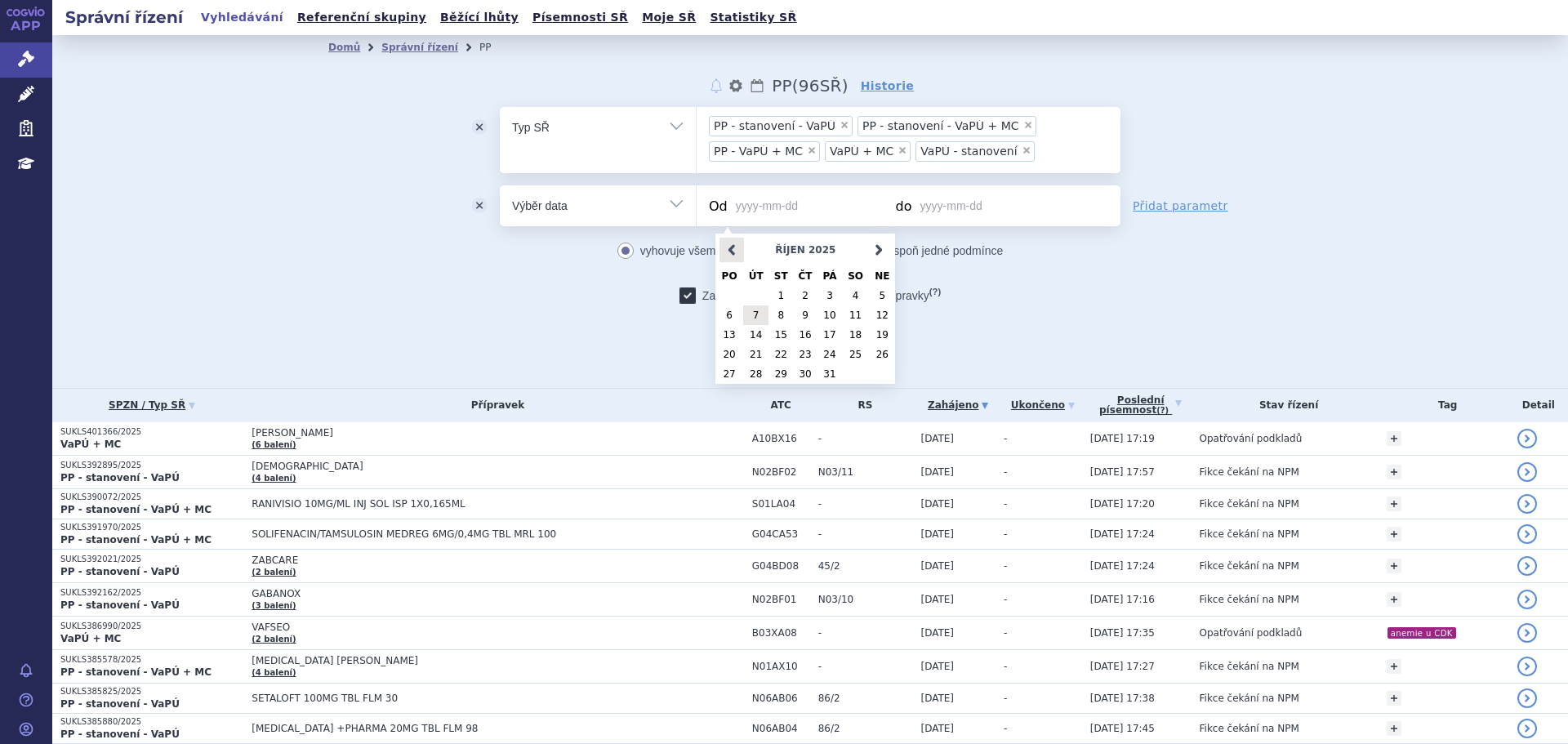
click at [730, 246] on link "<Dříve" at bounding box center [732, 250] width 25 height 25
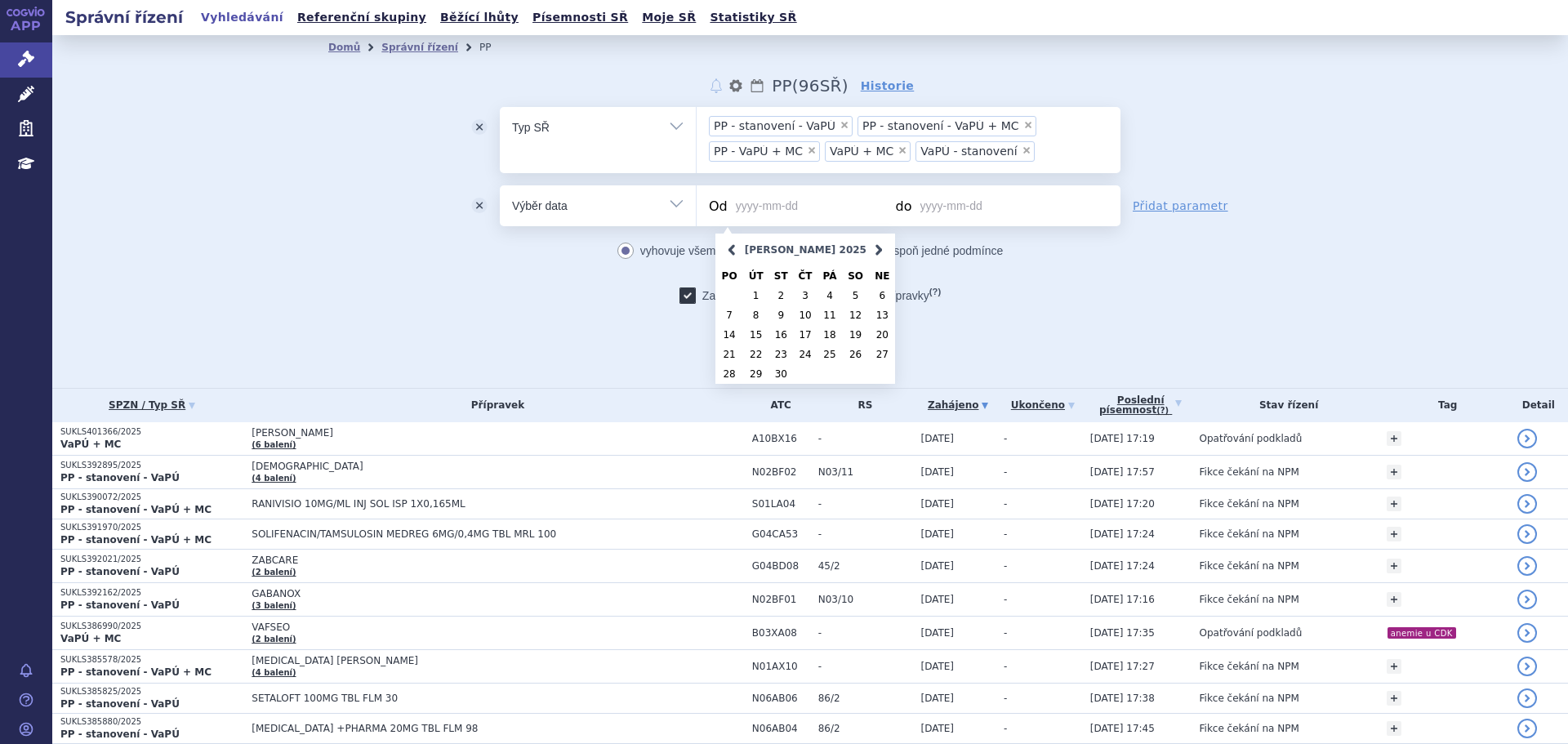
click at [730, 246] on link "<Dříve" at bounding box center [732, 250] width 25 height 25
click at [881, 298] on link "1" at bounding box center [881, 295] width 26 height 19
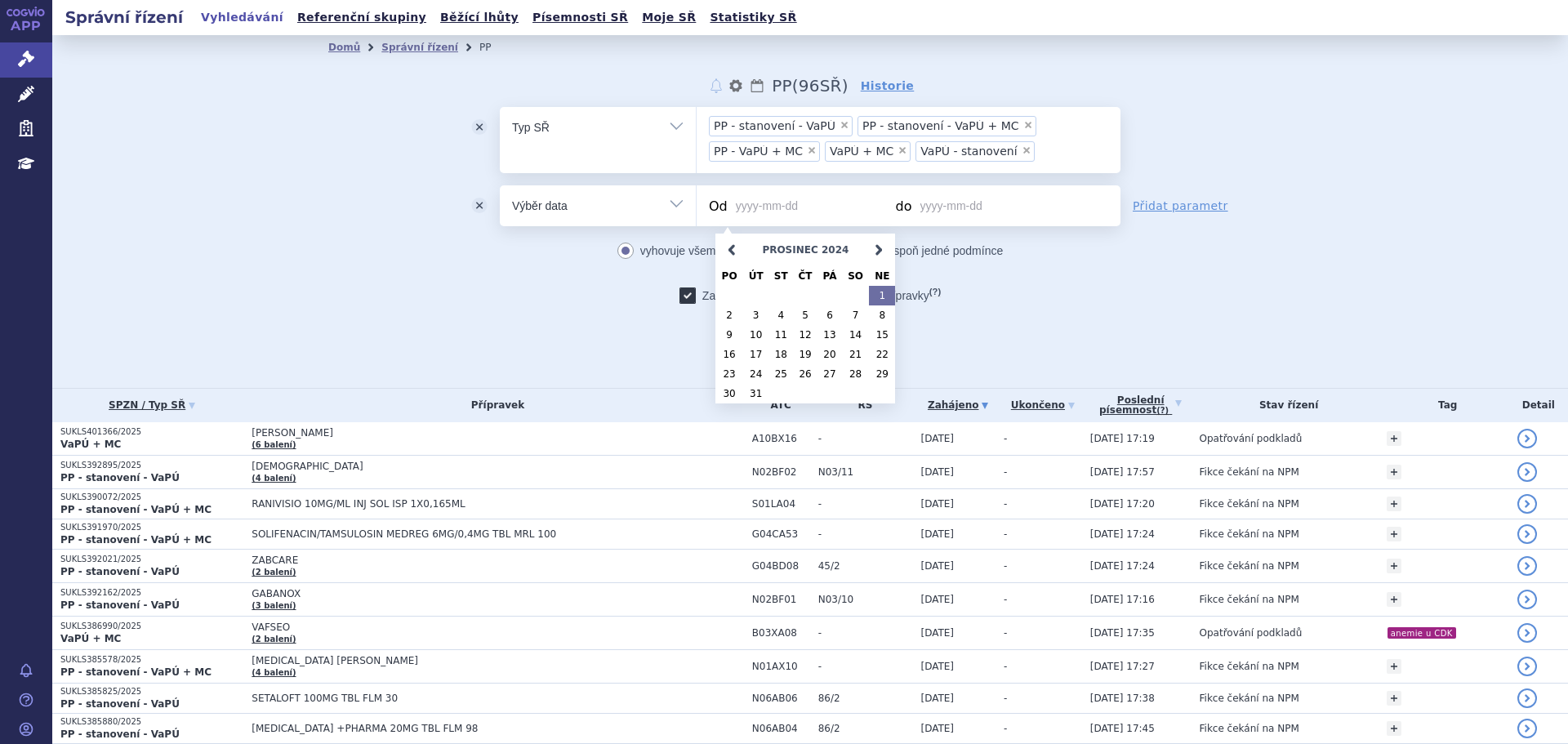
type input "[DATE]"
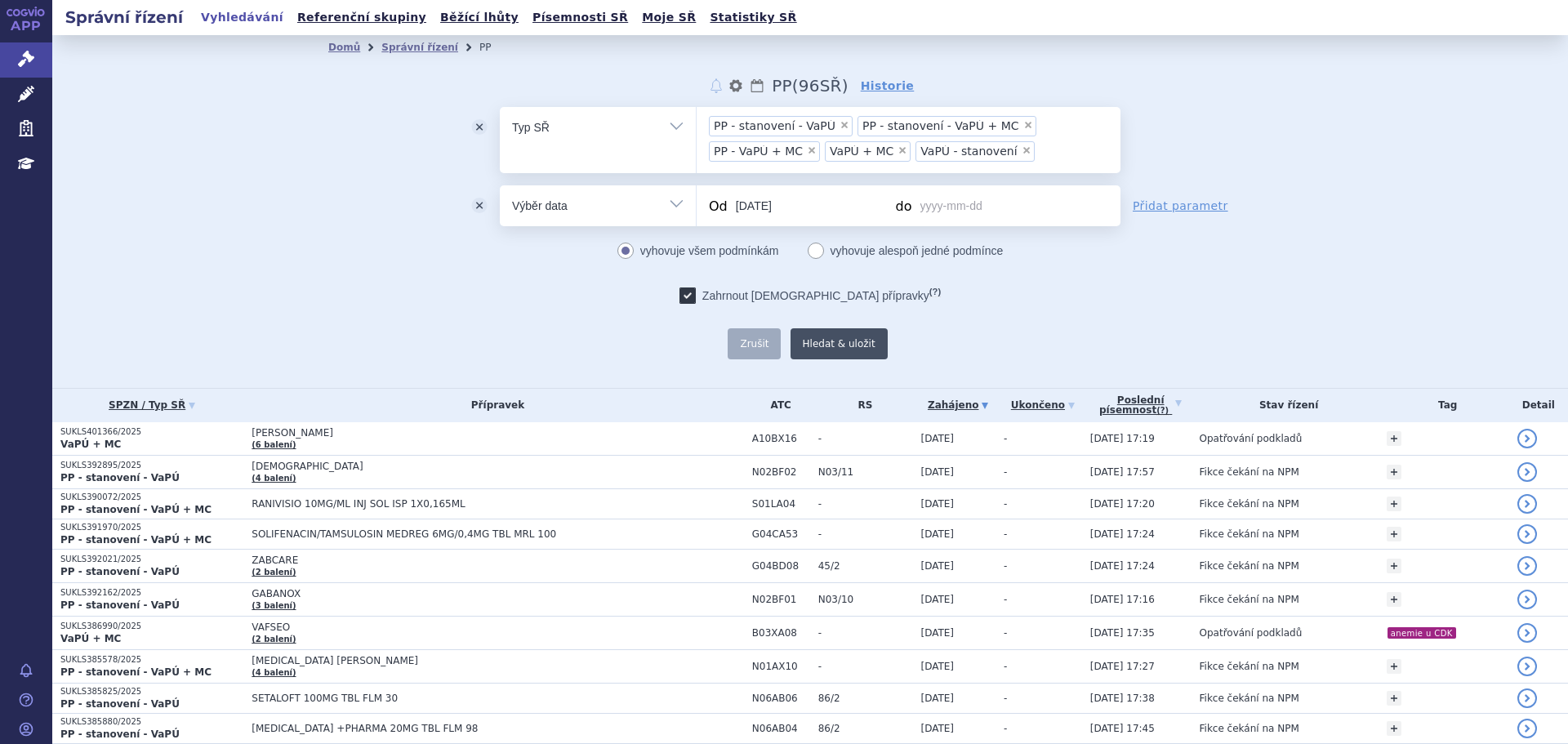
click at [826, 352] on button "Hledat & uložit" at bounding box center [839, 344] width 97 height 31
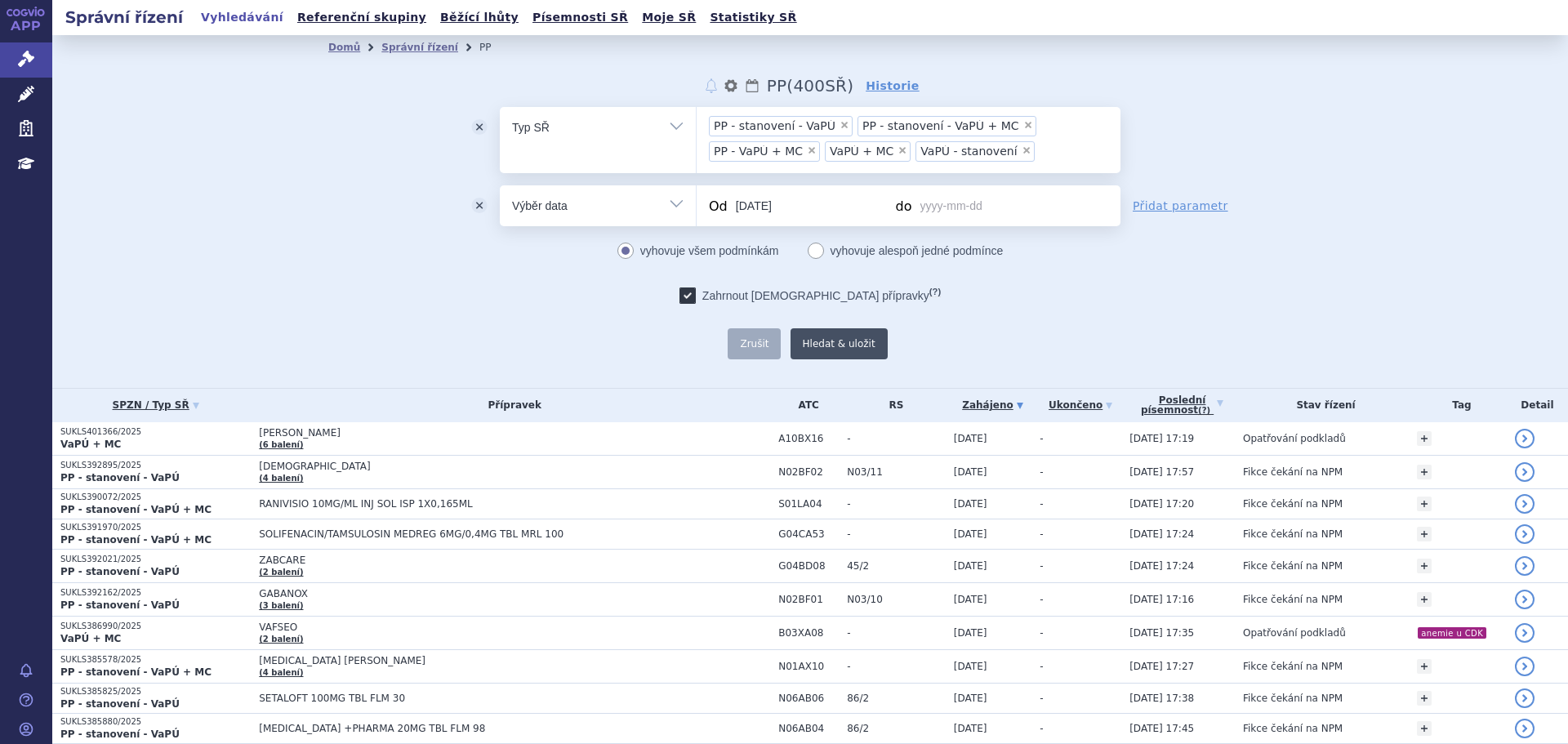
click at [816, 338] on button "Hledat & uložit" at bounding box center [839, 344] width 97 height 31
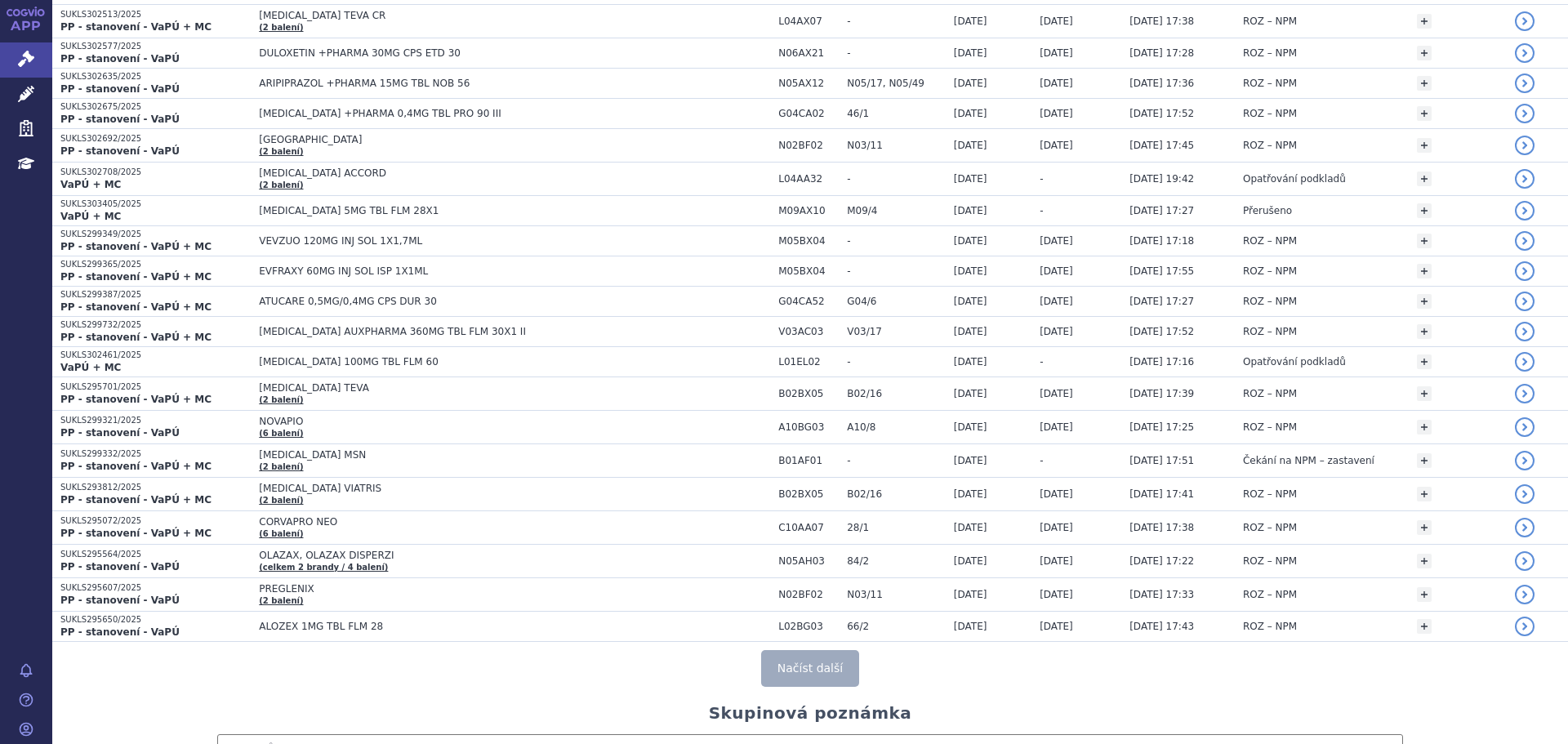
scroll to position [3197, 0]
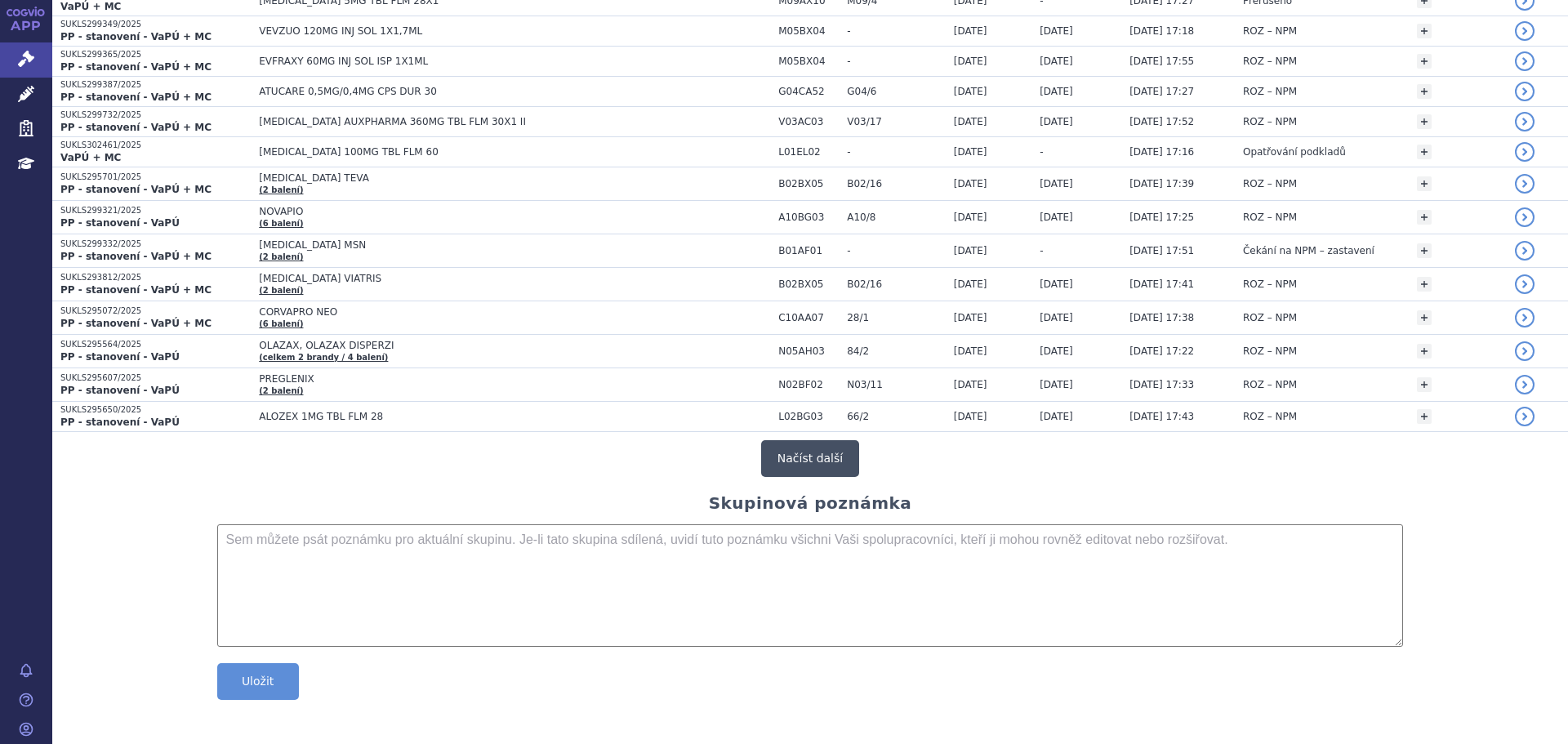
click at [809, 458] on button "Načíst další" at bounding box center [810, 459] width 98 height 37
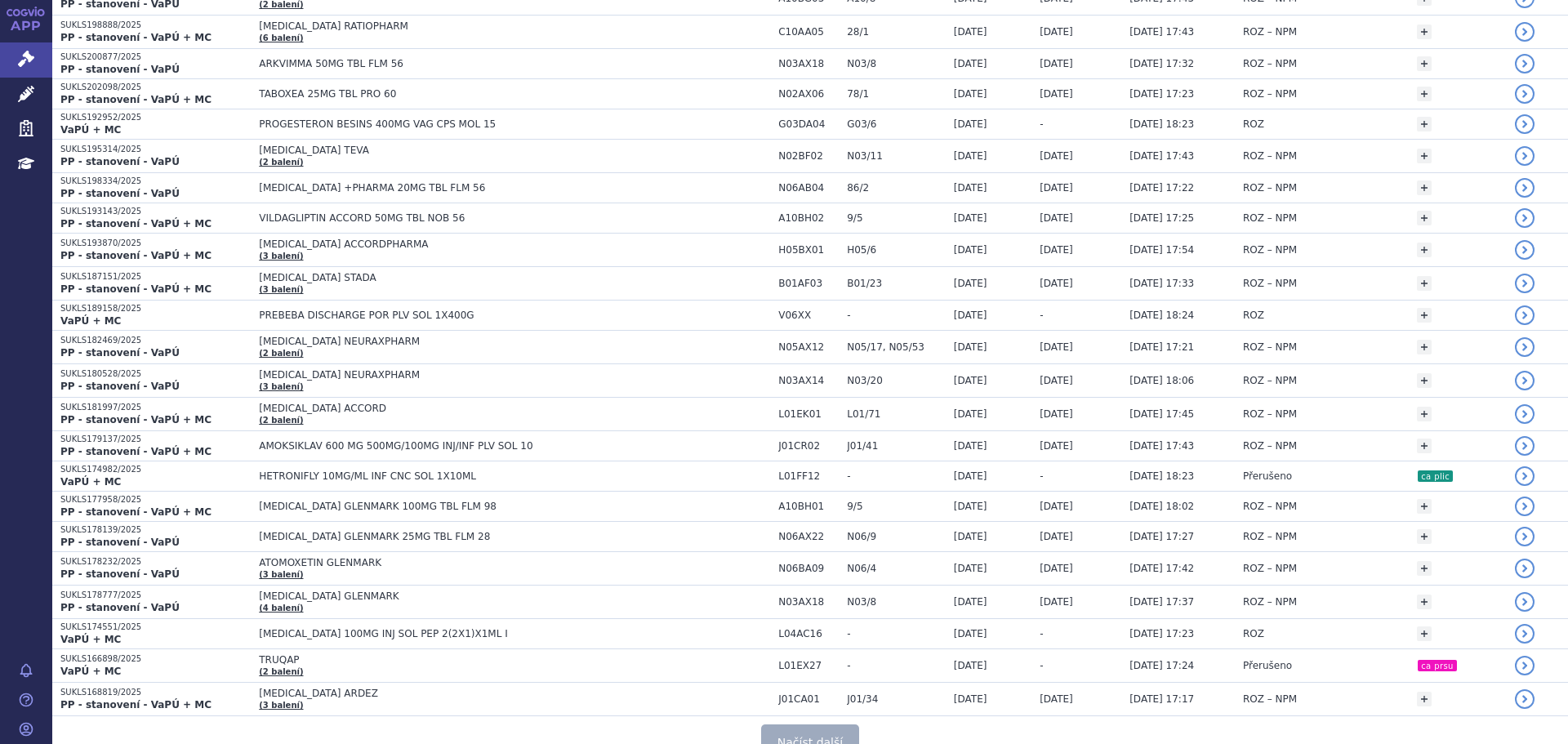
scroll to position [6422, 0]
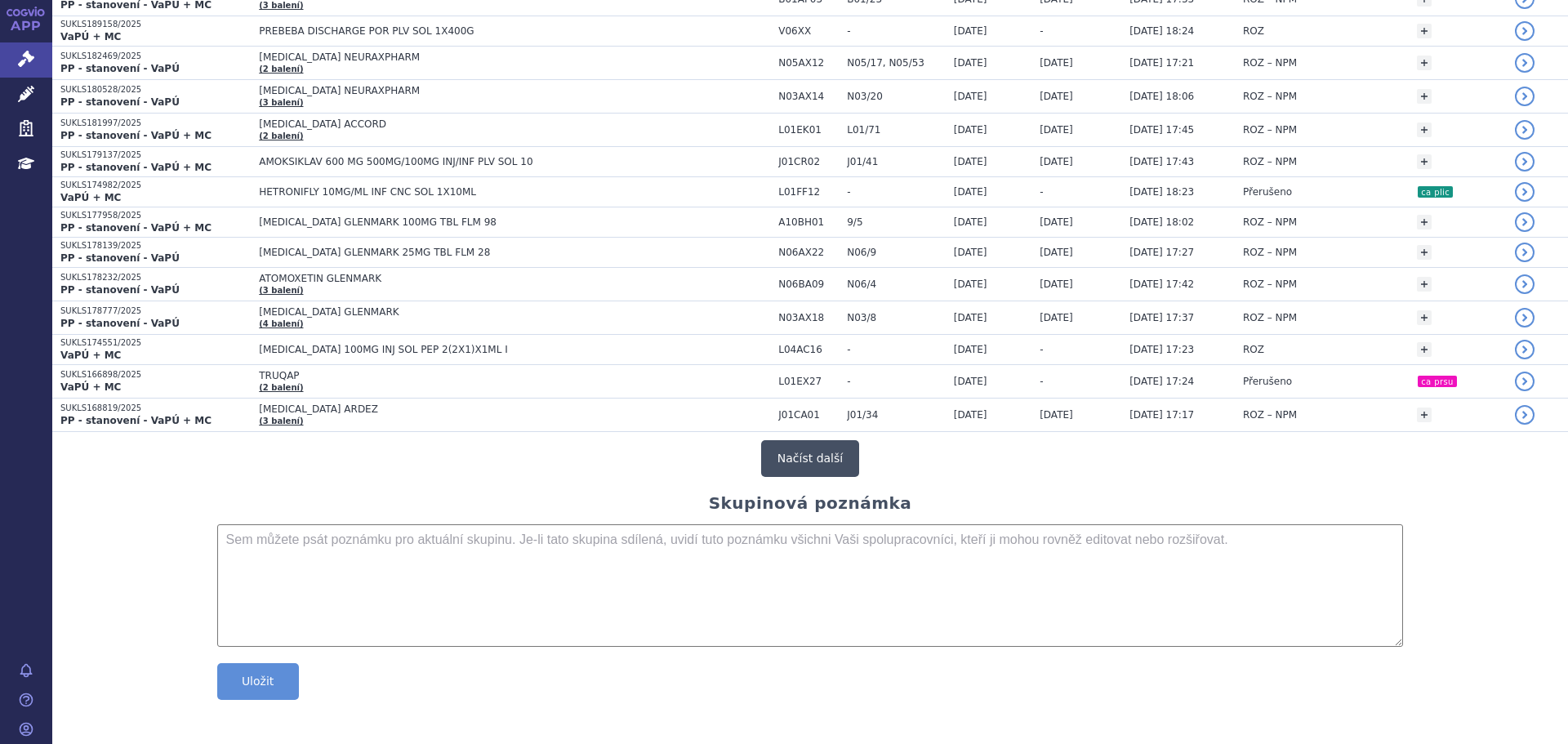
click at [799, 459] on button "Načíst další" at bounding box center [810, 459] width 98 height 37
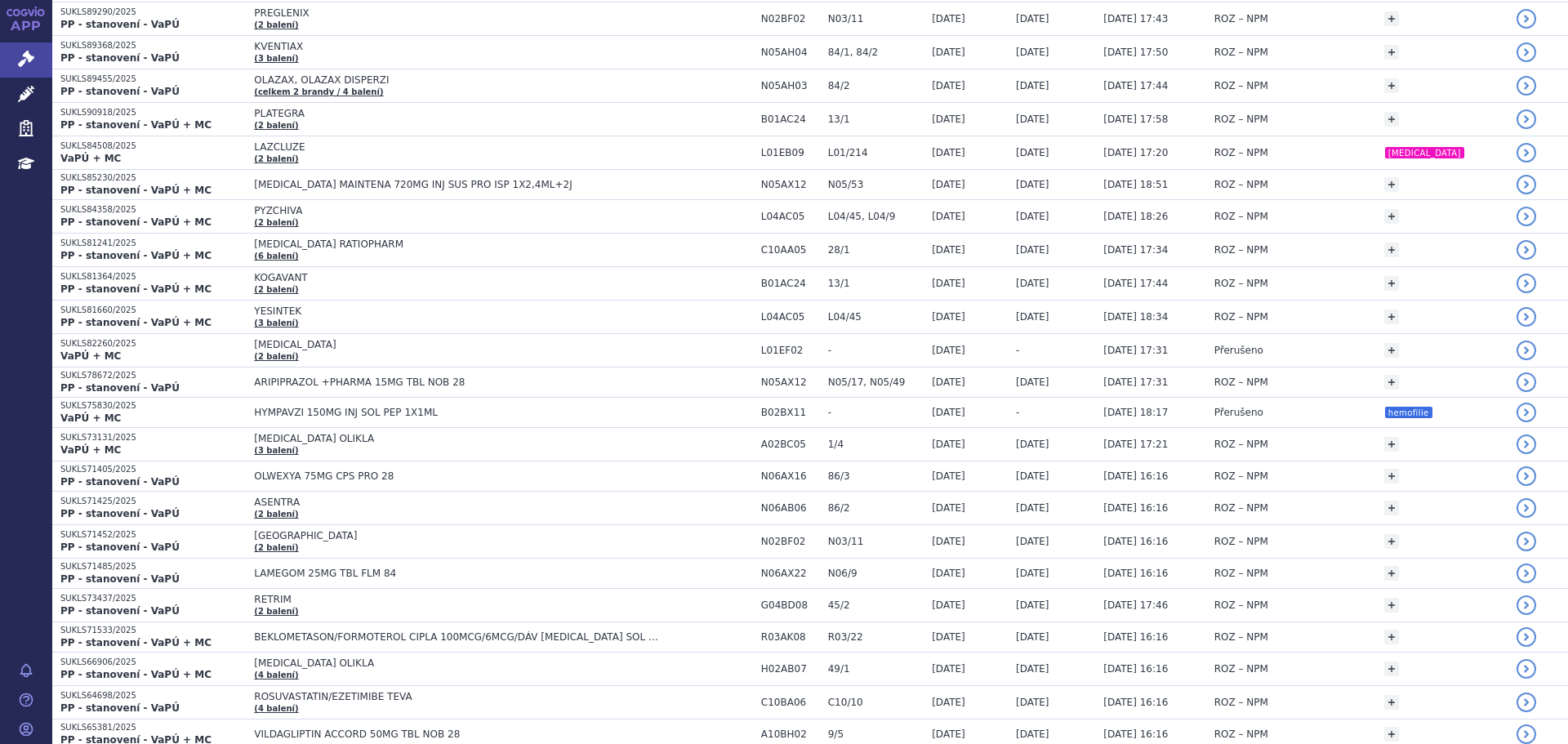
scroll to position [9497, 0]
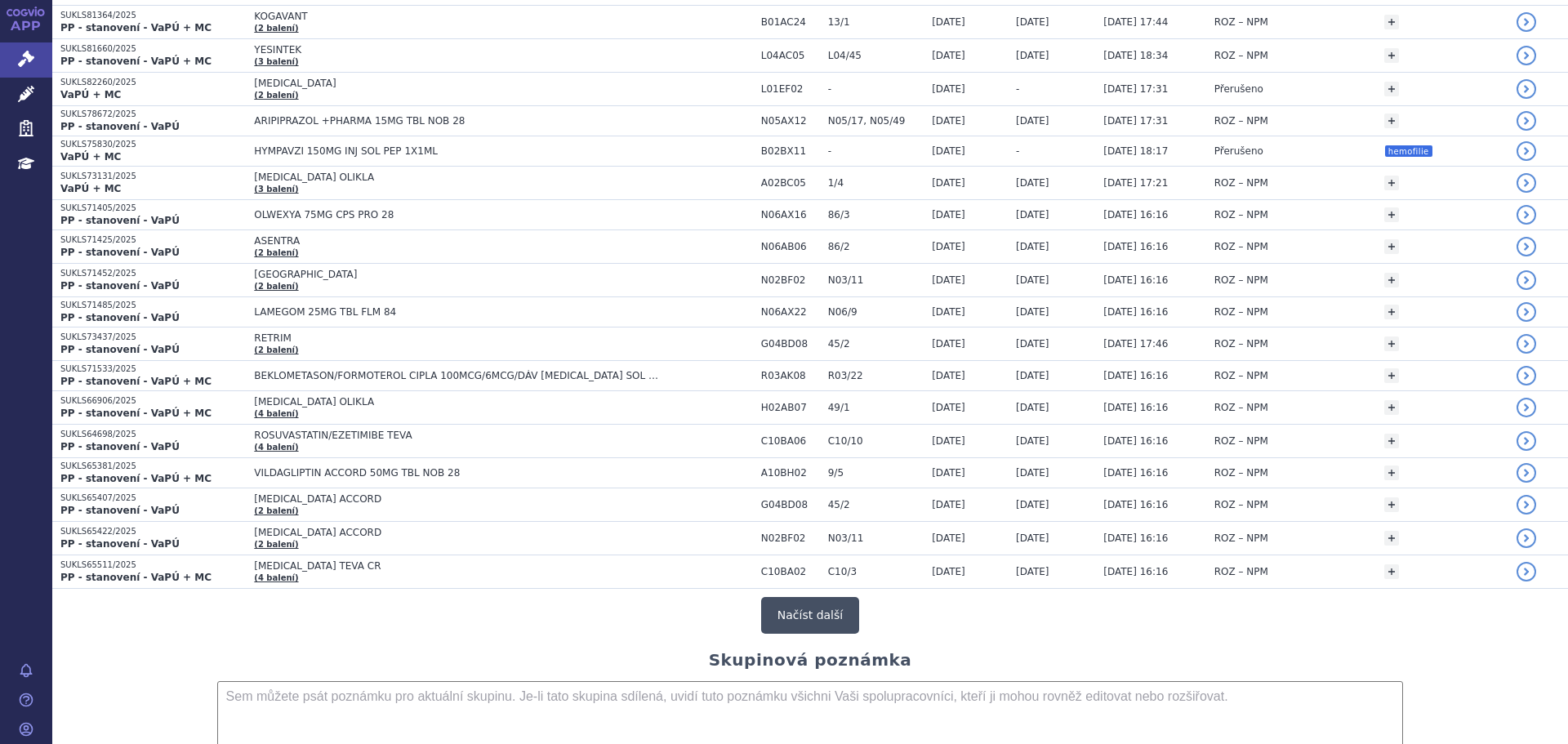
click at [800, 608] on button "Načíst další" at bounding box center [810, 615] width 98 height 37
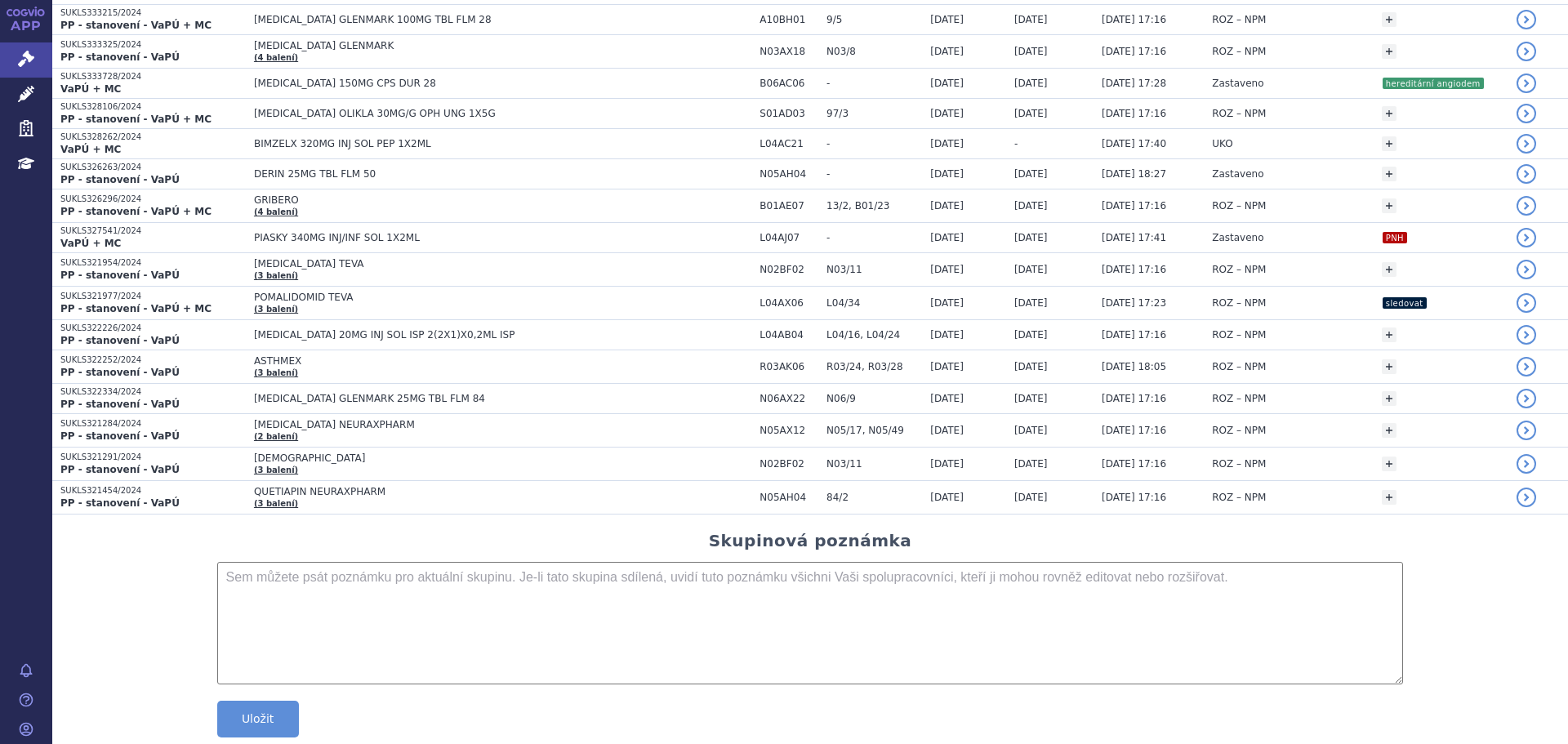
scroll to position [12822, 0]
